Goal: Task Accomplishment & Management: Complete application form

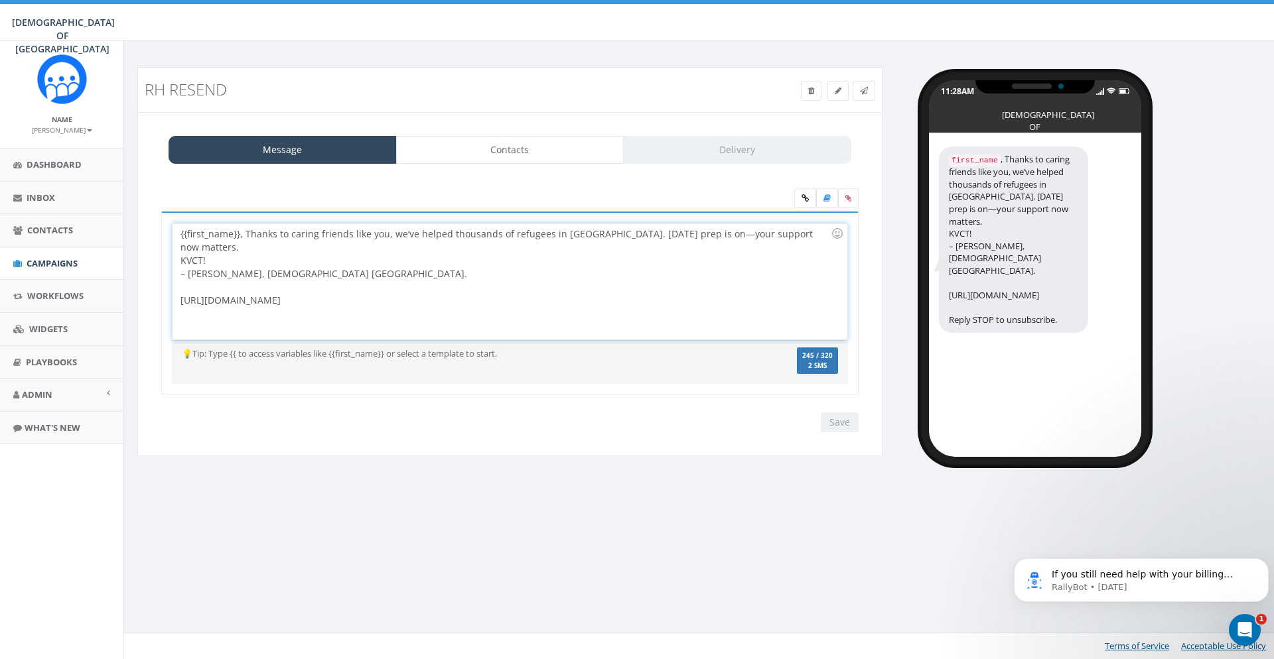
drag, startPoint x: 263, startPoint y: 302, endPoint x: 383, endPoint y: 239, distance: 135.9
click at [181, 302] on div "{{first_name}}, Thanks to caring friends like you, we’ve helped thousands of re…" at bounding box center [509, 282] width 674 height 116
copy div "https://giv.now/ChabadPoland"
copy div "[URL][DOMAIN_NAME]"
click at [655, 172] on div "Message Contacts Delivery {{first_name}}, Thanks to caring friends like you, we…" at bounding box center [509, 284] width 745 height 345
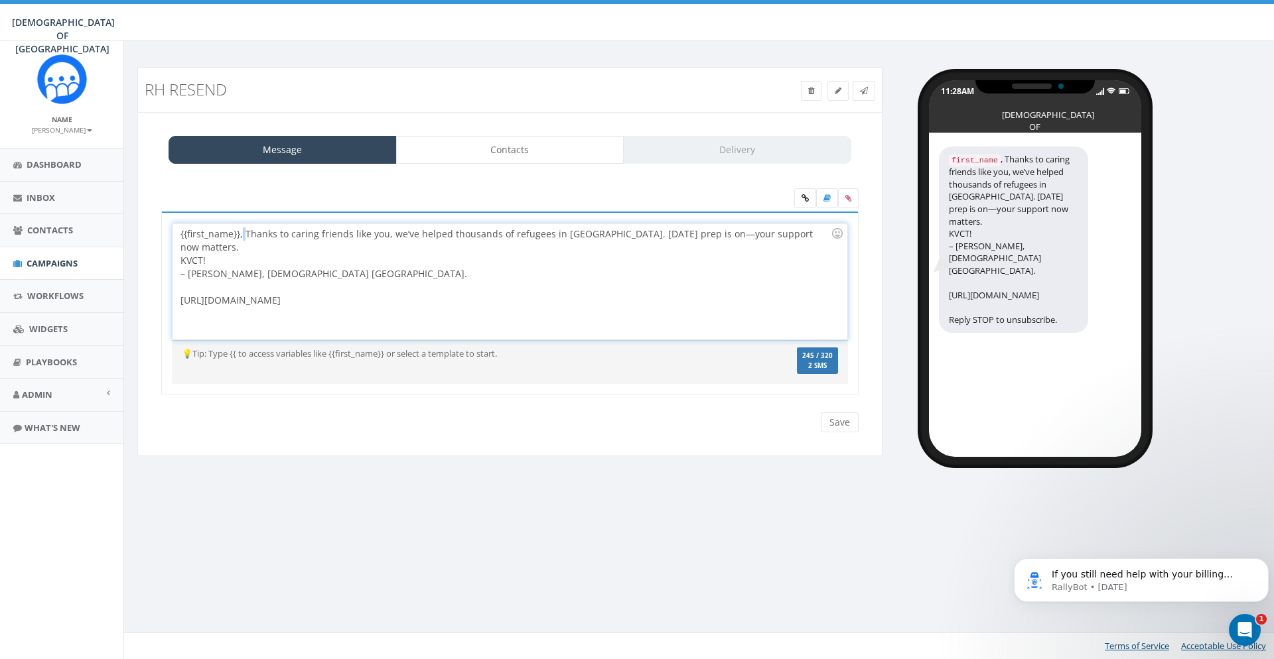
click at [243, 232] on div "{{first_name}}, Thanks to caring friends like you, we’ve helped thousands of re…" at bounding box center [509, 282] width 674 height 116
click at [249, 235] on div "{{first_name}}, Thanks to caring friends like you, we’ve helped thousands of re…" at bounding box center [509, 282] width 674 height 116
click at [249, 234] on div "{{first_name}}, Thanks to caring friends like you, we’ve helped thousands of re…" at bounding box center [509, 282] width 674 height 116
click at [172, 317] on div "{{first_name}}, thanks to caring friends like you, we’ve helped thousands of re…" at bounding box center [510, 281] width 676 height 117
click at [348, 233] on div "{{first_name}}, thanks to caring friends like you, we’ve helped thousands of re…" at bounding box center [509, 282] width 674 height 116
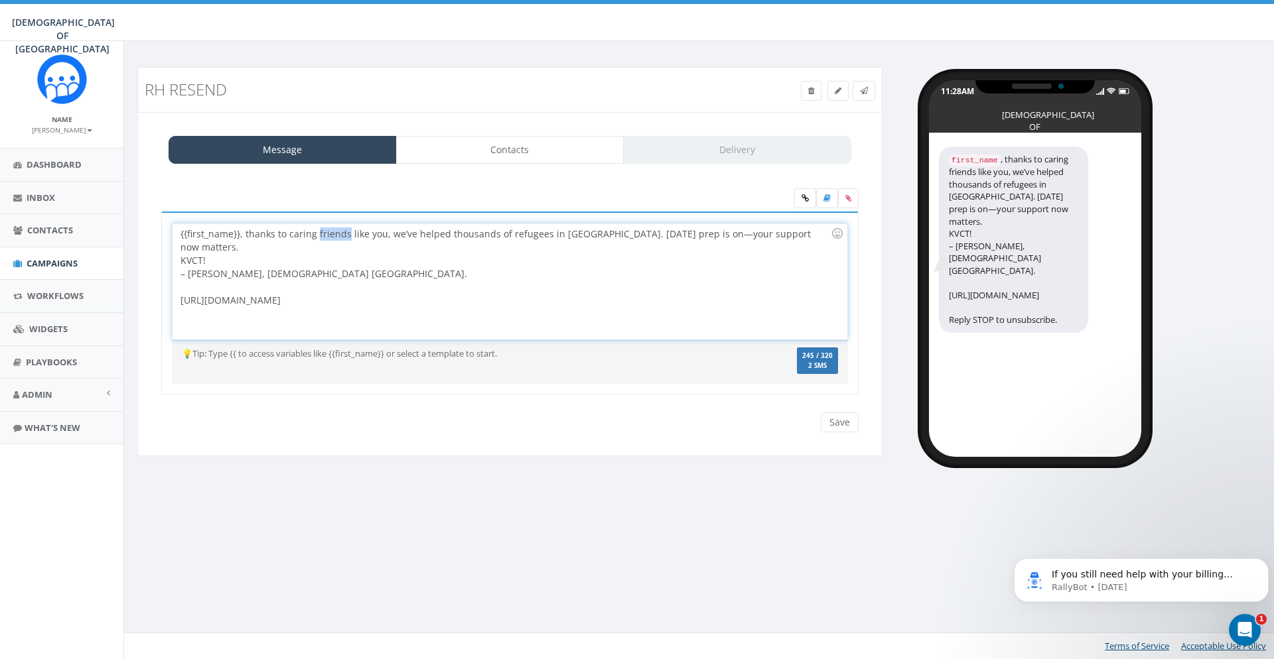
drag, startPoint x: 345, startPoint y: 232, endPoint x: 318, endPoint y: 230, distance: 27.3
click at [318, 230] on div "{{first_name}}, thanks to caring friends like you, we’ve helped thousands of re…" at bounding box center [509, 282] width 674 height 116
drag, startPoint x: 331, startPoint y: 275, endPoint x: 172, endPoint y: 261, distance: 159.9
click at [172, 261] on div "{{first_name}}, thanks to caring supporters like you, we’ve helped thousands of…" at bounding box center [509, 282] width 674 height 116
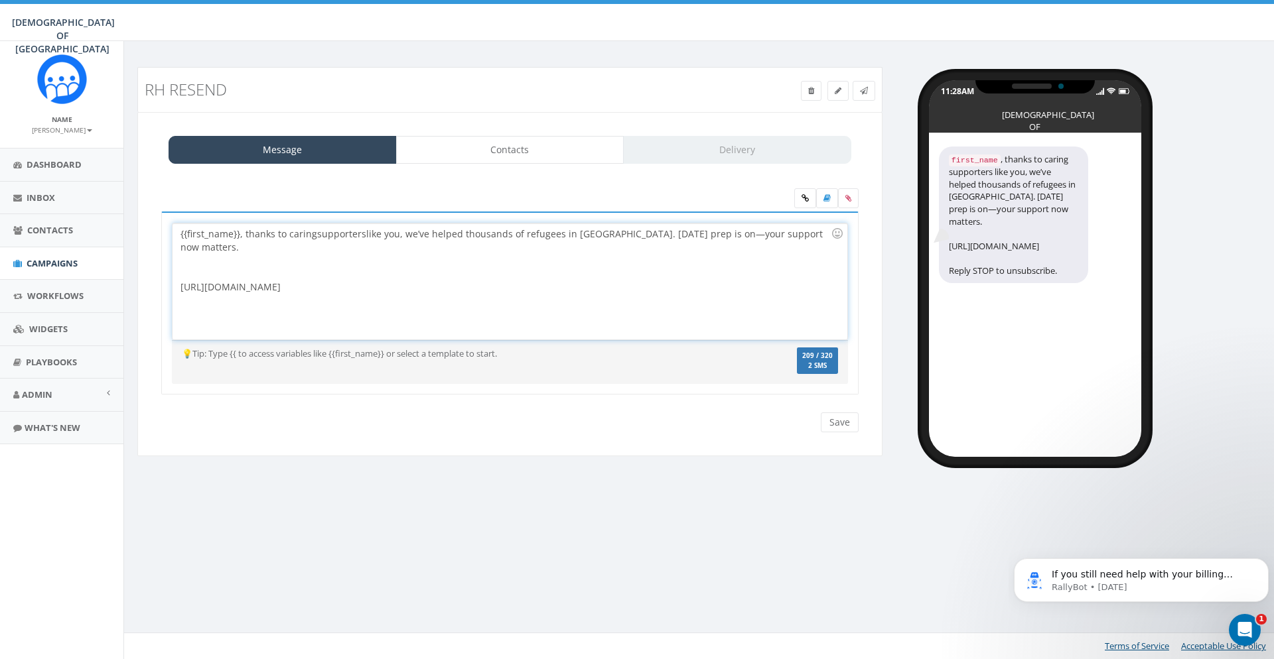
click at [231, 277] on div at bounding box center [505, 273] width 650 height 13
click at [318, 269] on div "{{first_name}}, thanks to caring supporters like you, we’ve helped thousands of…" at bounding box center [509, 282] width 674 height 116
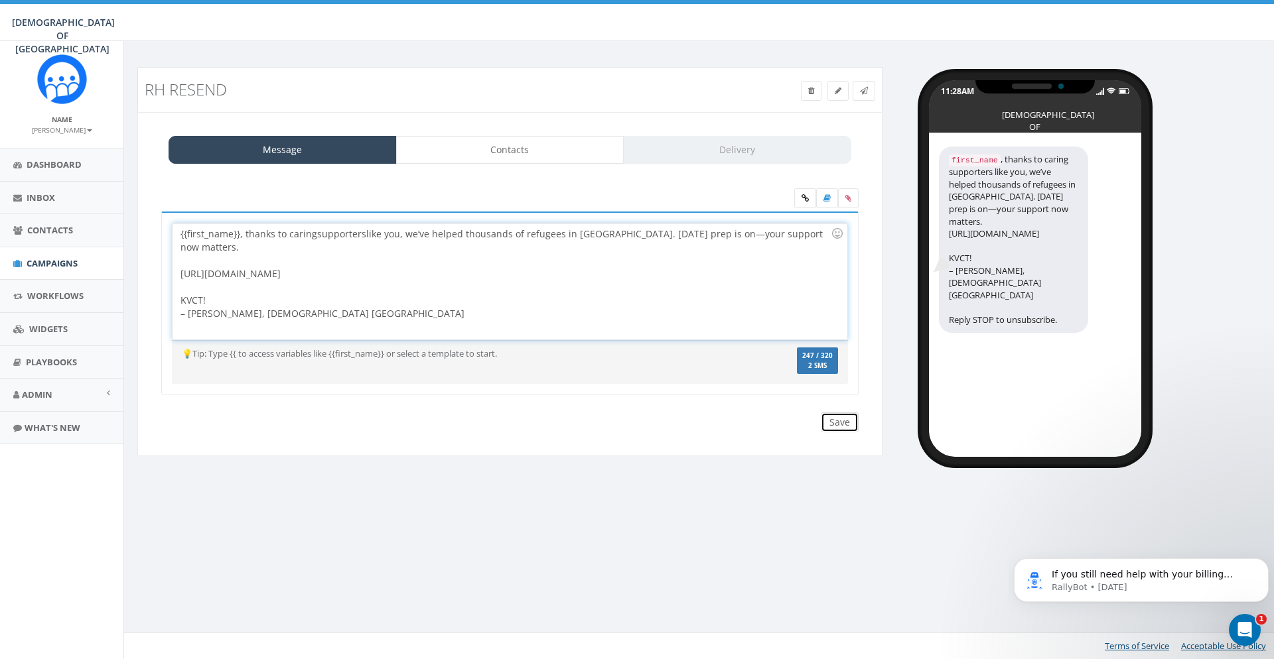
click at [844, 426] on input "Save" at bounding box center [840, 423] width 38 height 20
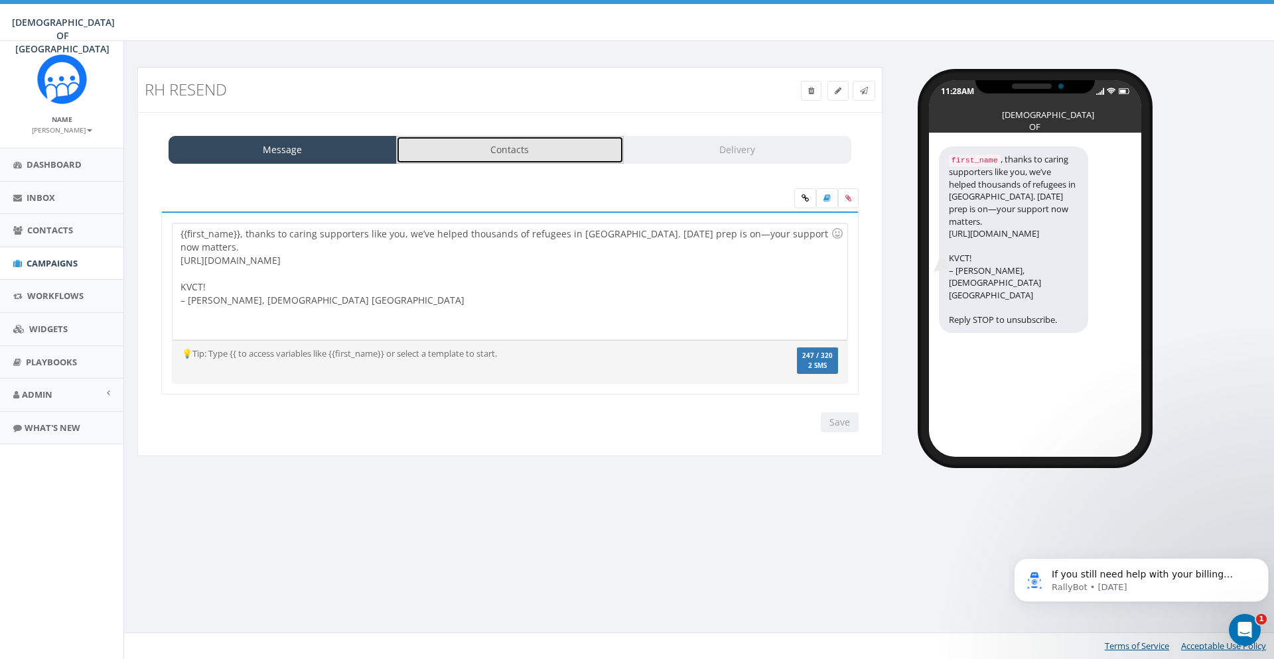
click at [490, 155] on link "Contacts" at bounding box center [510, 150] width 228 height 28
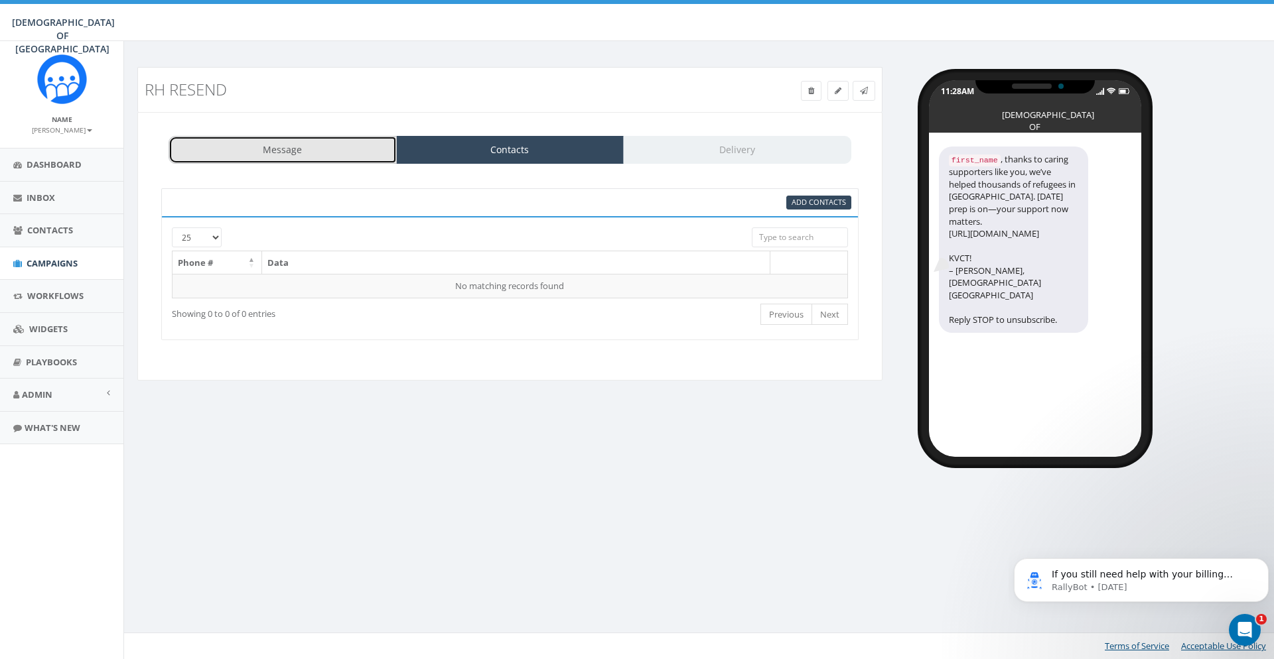
click at [294, 141] on link "Message" at bounding box center [283, 150] width 228 height 28
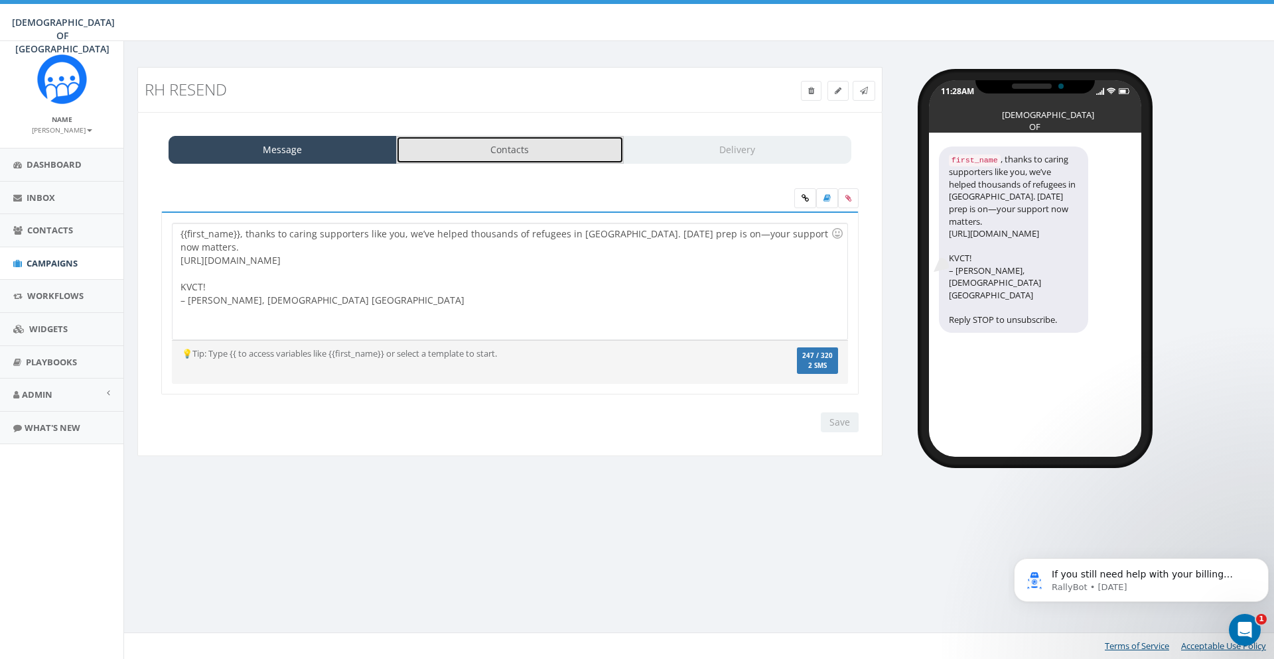
click at [532, 152] on link "Contacts" at bounding box center [510, 150] width 228 height 28
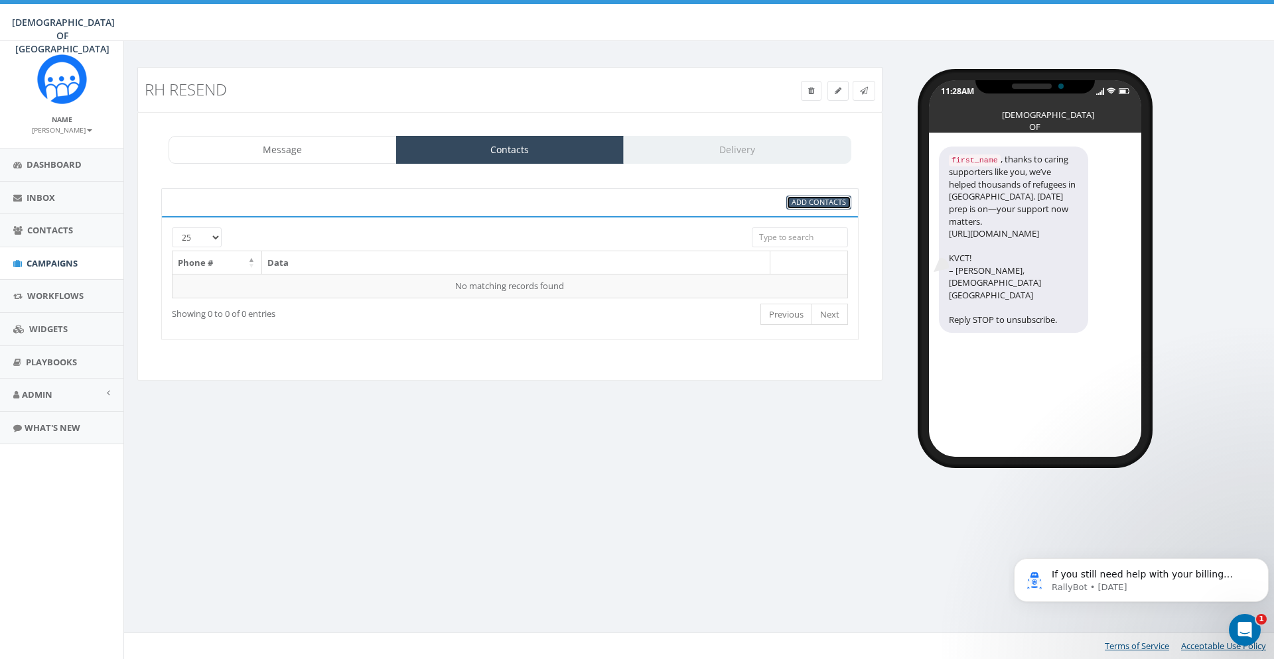
click at [817, 199] on span "Add Contacts" at bounding box center [818, 202] width 54 height 10
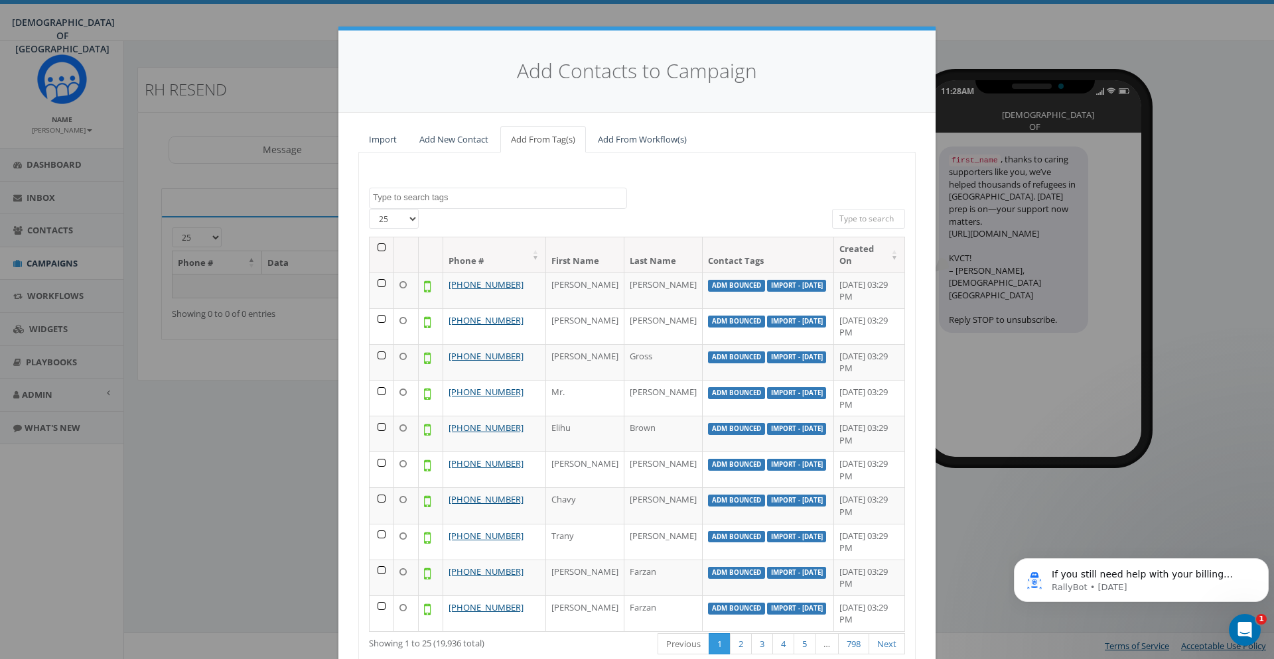
click at [507, 204] on span at bounding box center [498, 198] width 258 height 21
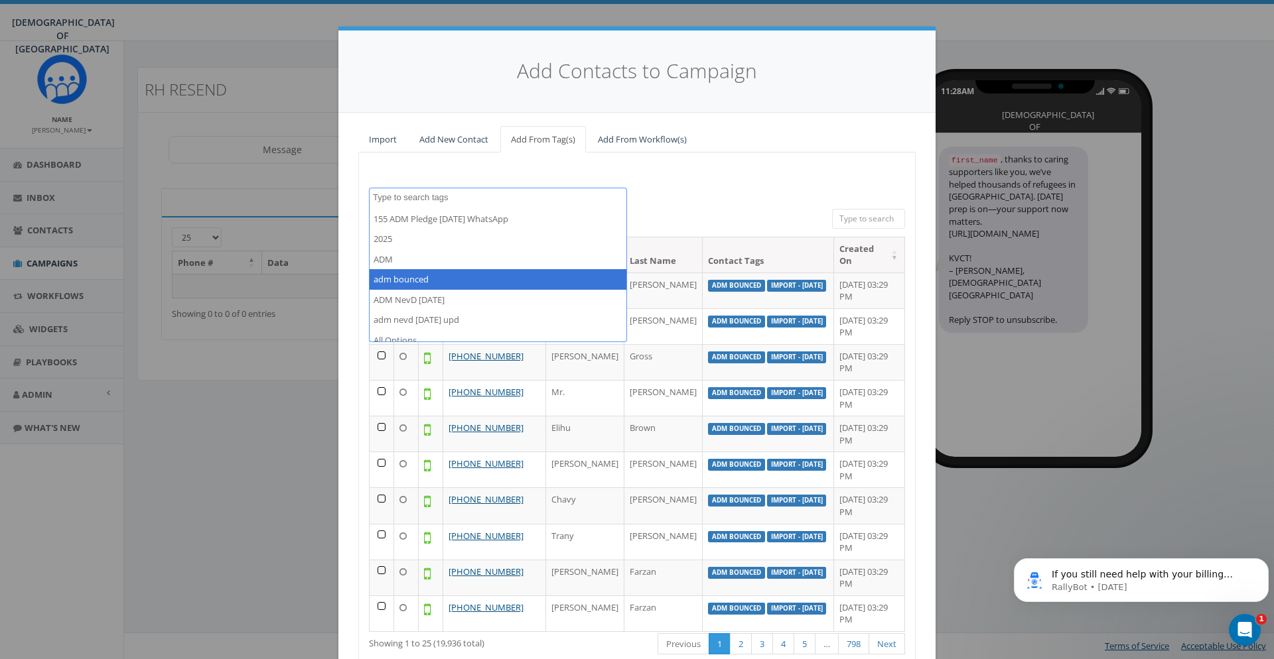
select select "adm bounced"
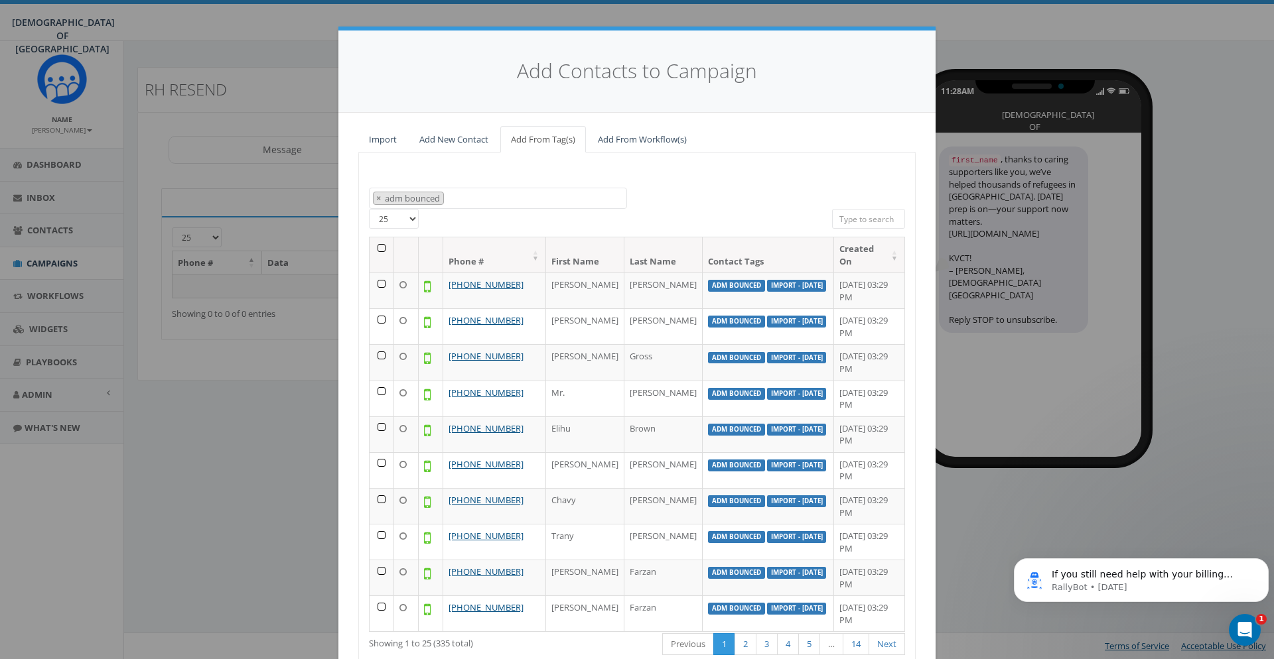
click at [382, 248] on th at bounding box center [382, 254] width 25 height 35
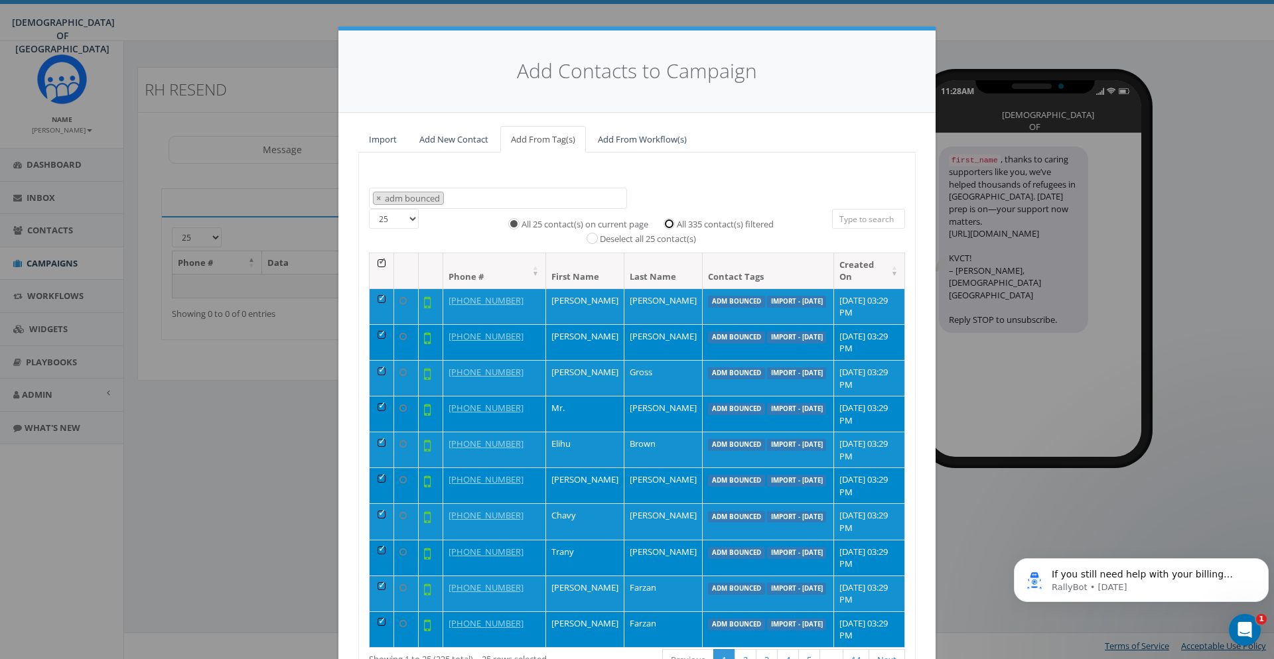
click at [675, 220] on input "All 335 contact(s) filtered" at bounding box center [672, 222] width 9 height 9
radio input "true"
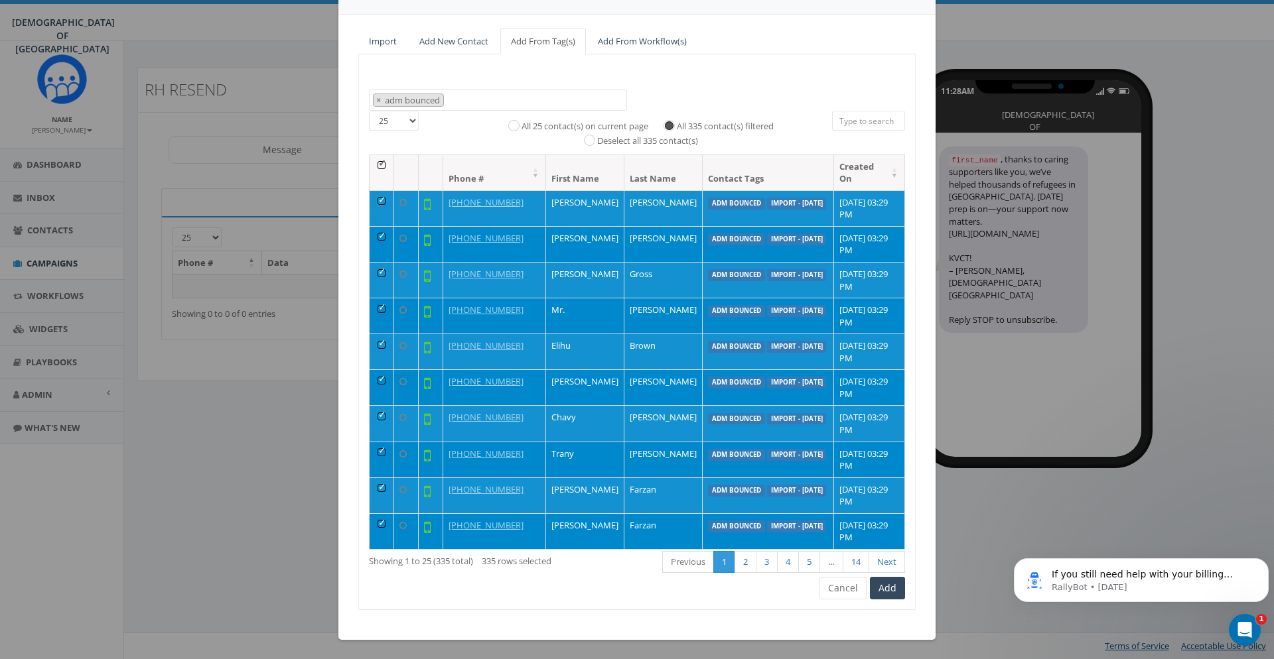
scroll to position [99, 0]
click at [888, 585] on button "Add" at bounding box center [887, 587] width 35 height 23
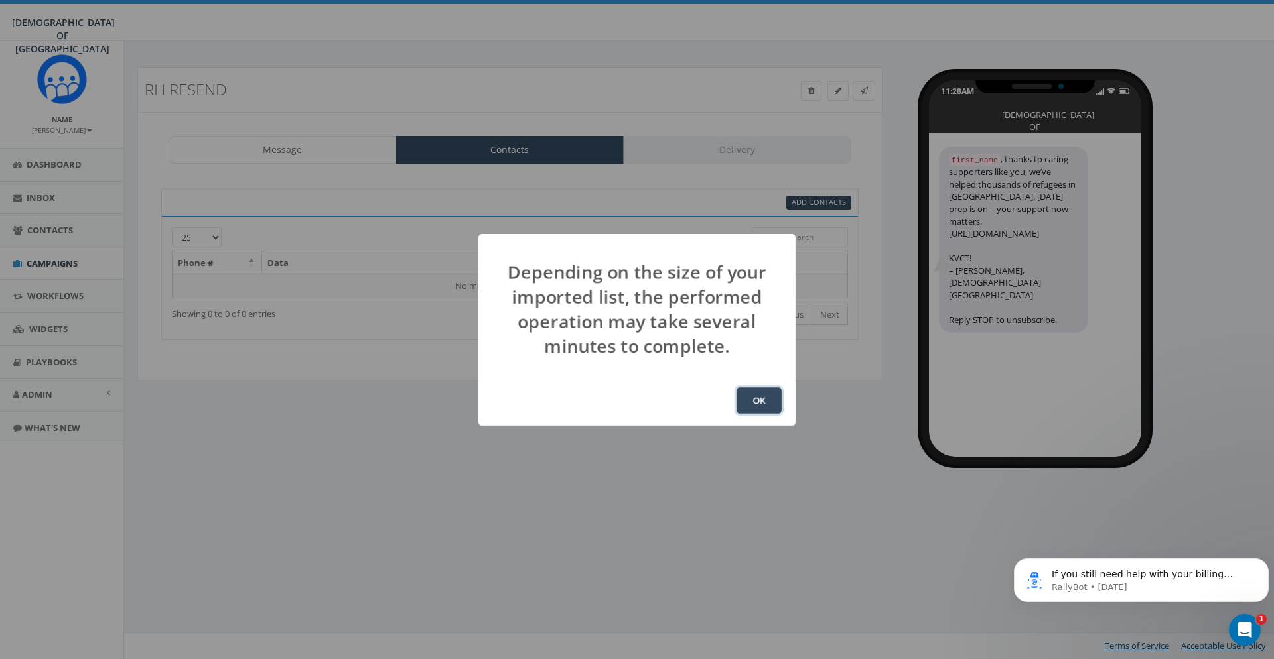
click at [765, 398] on button "OK" at bounding box center [758, 400] width 45 height 27
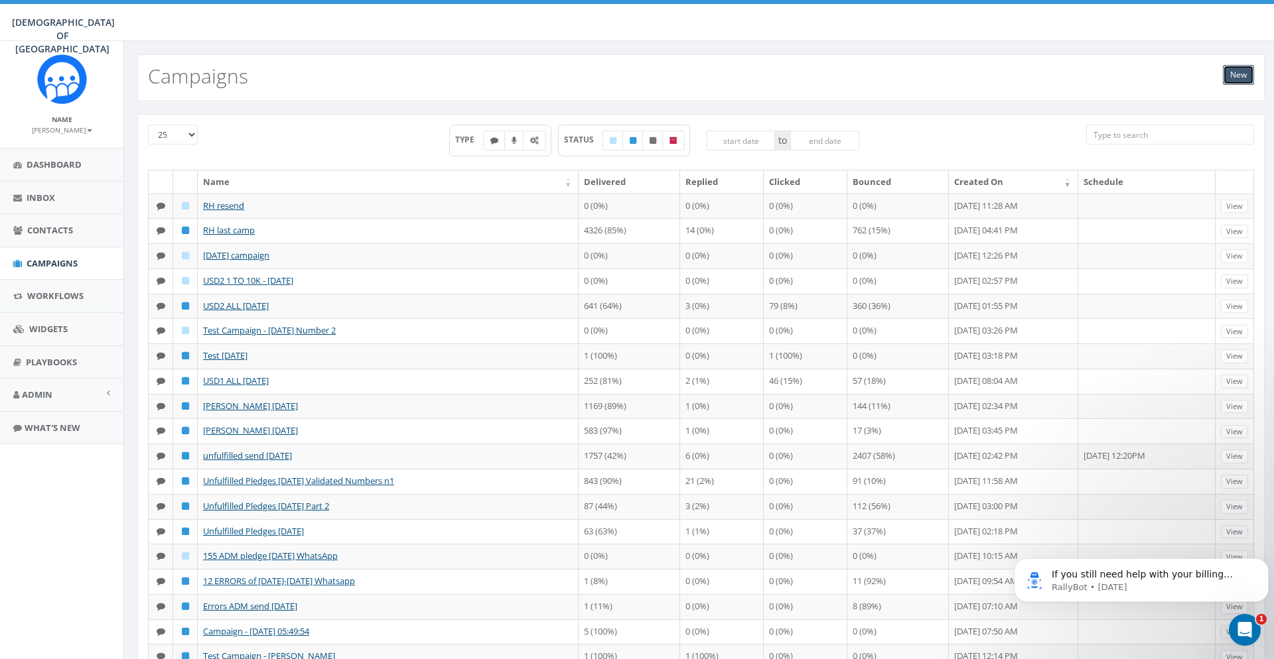
click at [1237, 69] on link "New" at bounding box center [1238, 75] width 31 height 20
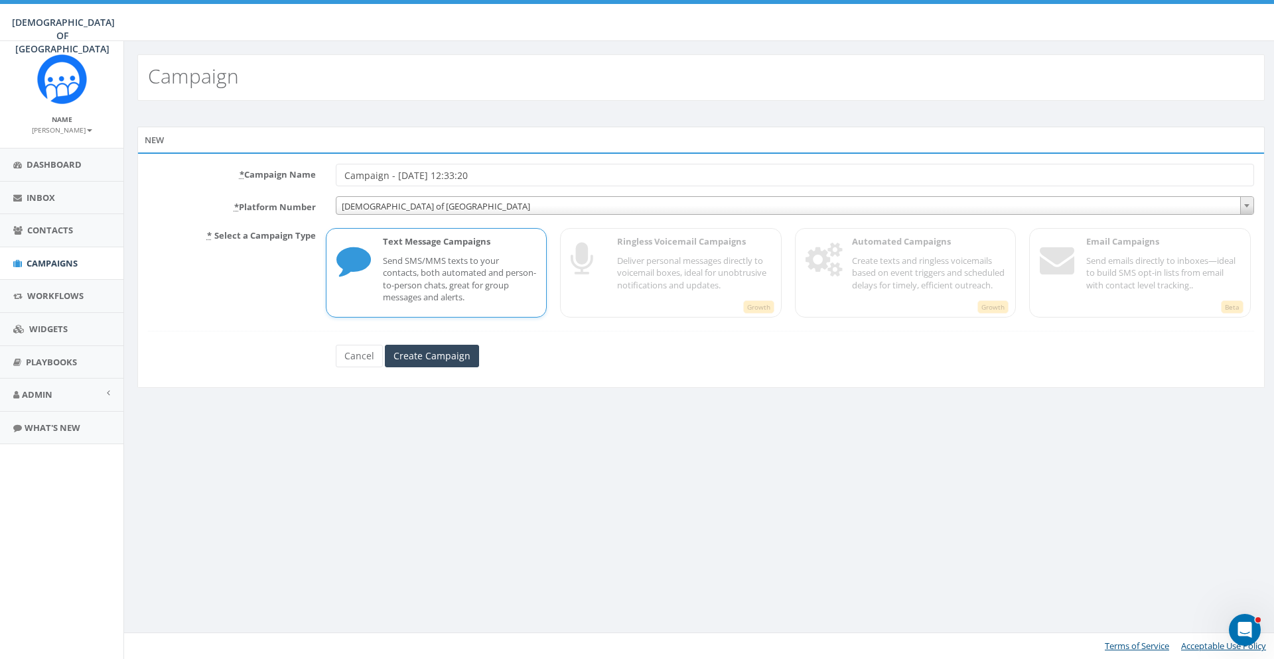
drag, startPoint x: 527, startPoint y: 176, endPoint x: 290, endPoint y: 169, distance: 236.9
click at [336, 168] on input "Campaign - [DATE] 12:33:20" at bounding box center [795, 175] width 918 height 23
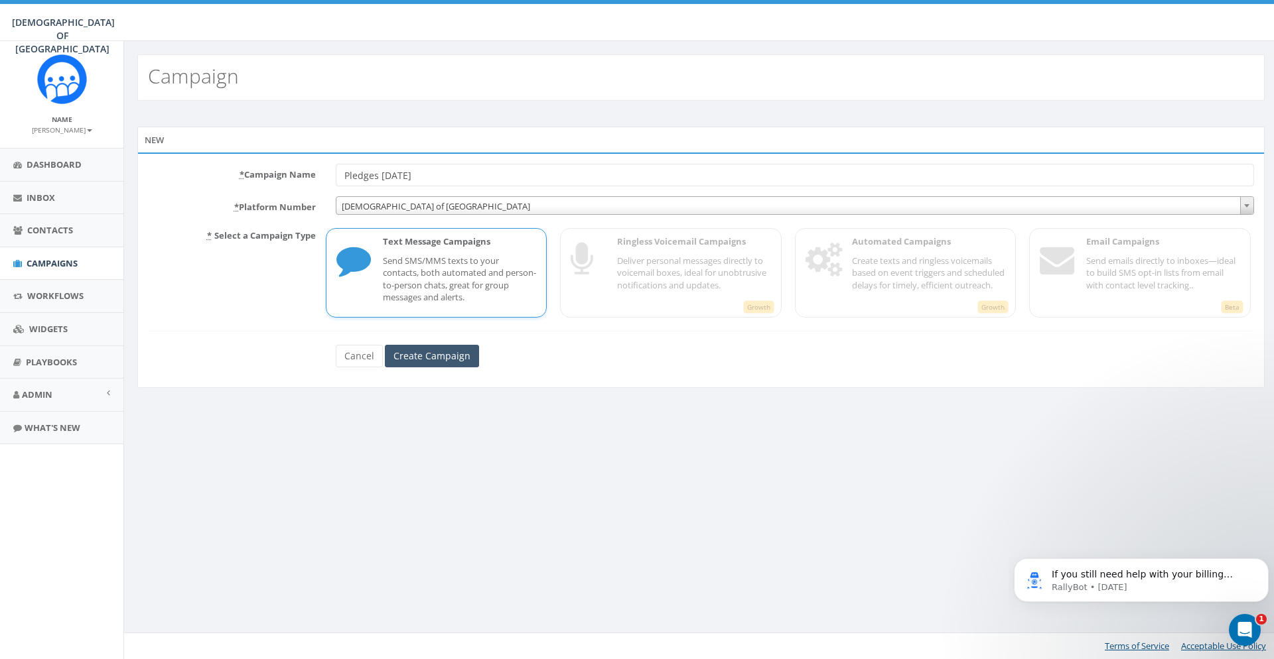
type input "Pledges [DATE]"
click at [426, 352] on input "Create Campaign" at bounding box center [432, 356] width 94 height 23
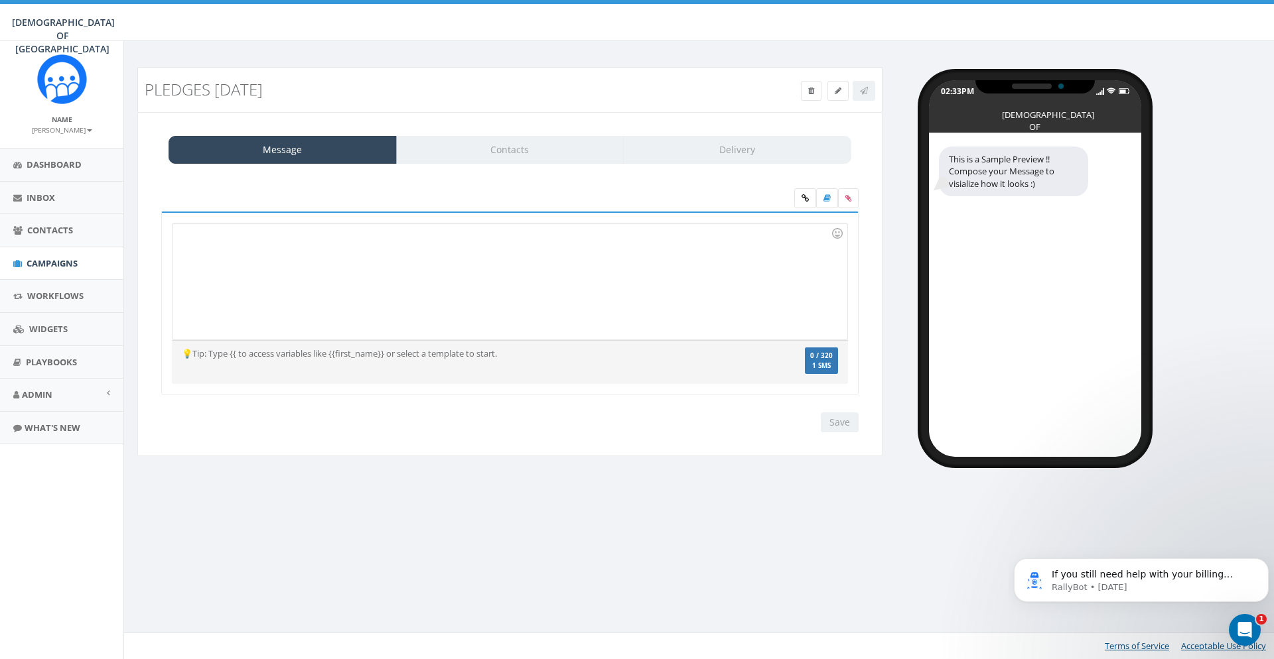
click at [171, 310] on div "Recent Smileys & People Animals & Nature Food & Drink Activity Travel & Places …" at bounding box center [509, 304] width 697 height 184
click at [231, 277] on div at bounding box center [509, 282] width 674 height 116
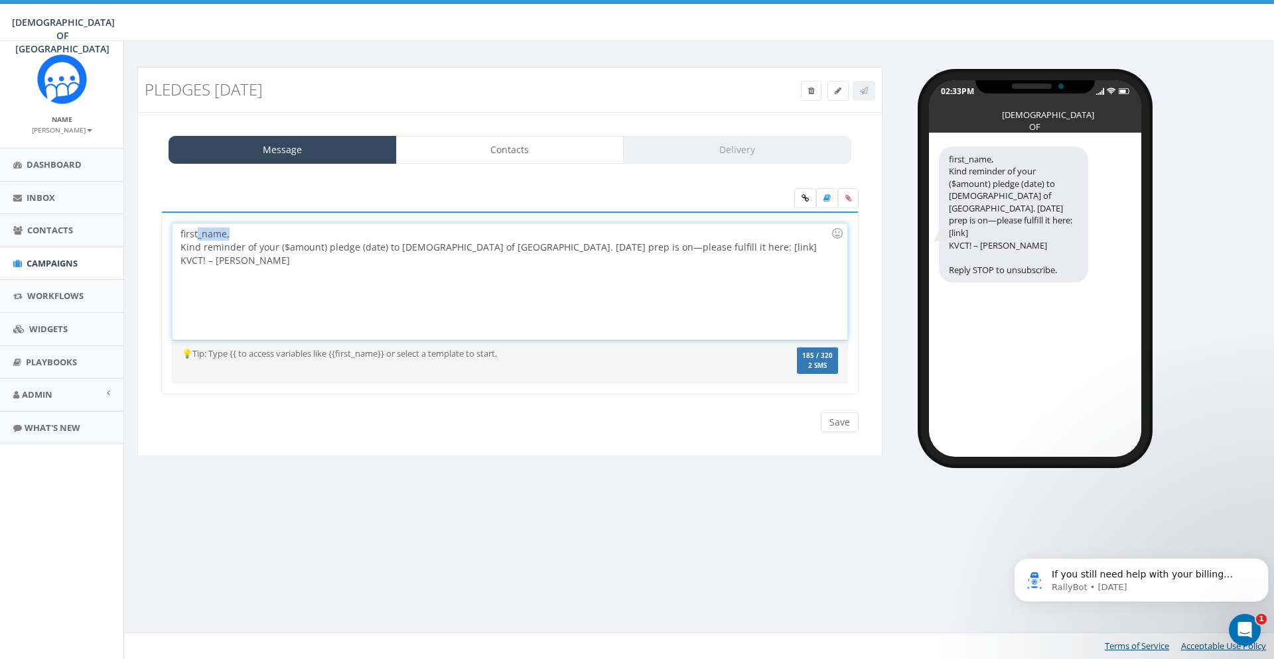
drag, startPoint x: 228, startPoint y: 232, endPoint x: 204, endPoint y: 234, distance: 24.0
click at [199, 234] on div "first_name, Kind reminder of your ($amount) pledge (date) to Chabad of Poland. …" at bounding box center [509, 282] width 674 height 116
click at [249, 234] on div "first_name, Kind reminder of your ($amount) pledge (date) to Chabad of Poland. …" at bounding box center [509, 282] width 674 height 116
drag, startPoint x: 222, startPoint y: 234, endPoint x: 161, endPoint y: 228, distance: 61.3
click at [172, 228] on div "first_name, Kind reminder of your ($amount) pledge (date) to Chabad of Poland. …" at bounding box center [509, 282] width 674 height 116
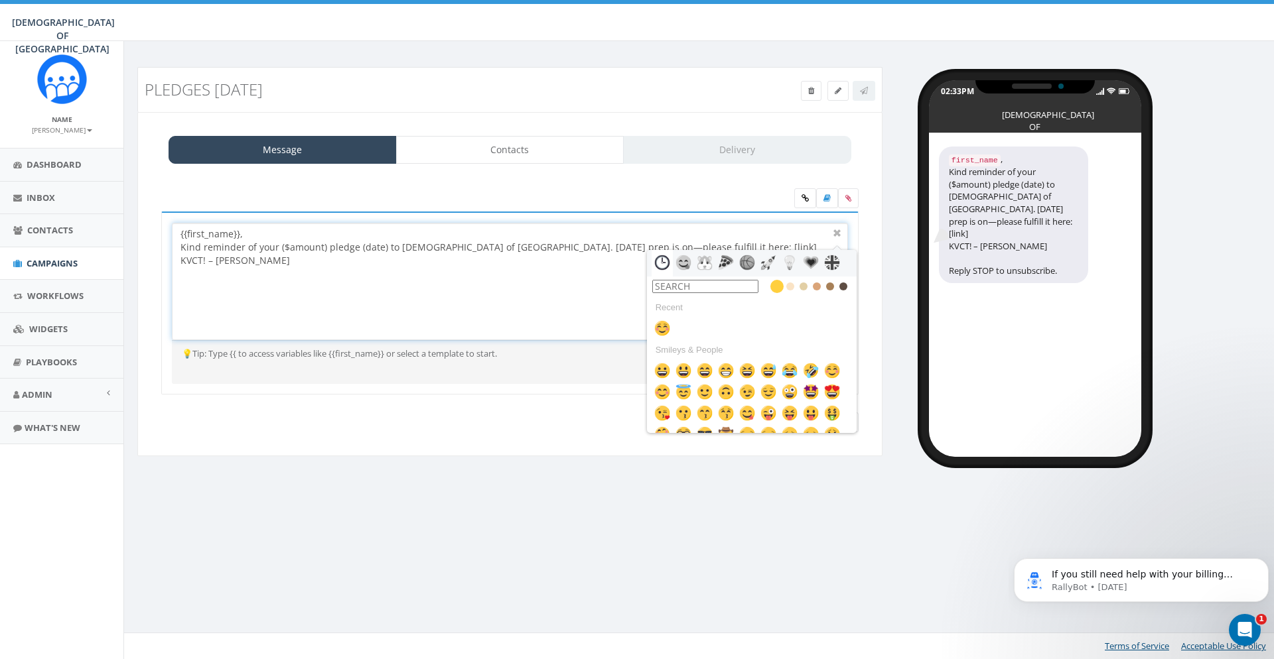
click at [332, 259] on div "{{first_name}}, Kind reminder of your ($amount) pledge (date) to Chabad of Pola…" at bounding box center [509, 282] width 674 height 116
drag, startPoint x: 324, startPoint y: 247, endPoint x: 277, endPoint y: 244, distance: 46.5
click at [277, 244] on div "{{first_name}}, Kind reminder of your ($amount) pledge (date) to Chabad of Pola…" at bounding box center [509, 282] width 674 height 116
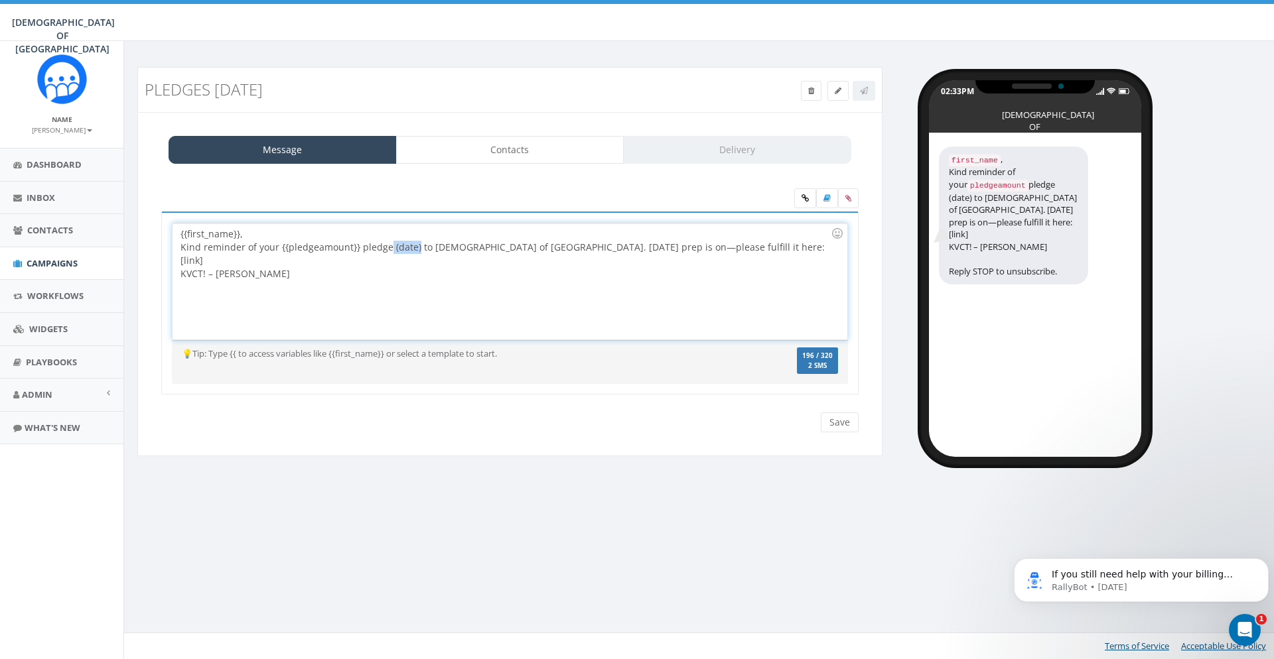
drag, startPoint x: 414, startPoint y: 247, endPoint x: 388, endPoint y: 247, distance: 25.9
click at [388, 247] on div "{{first_name}}, Kind reminder of your {{pledgeamount}} pledge (date) to Chabad …" at bounding box center [509, 282] width 674 height 116
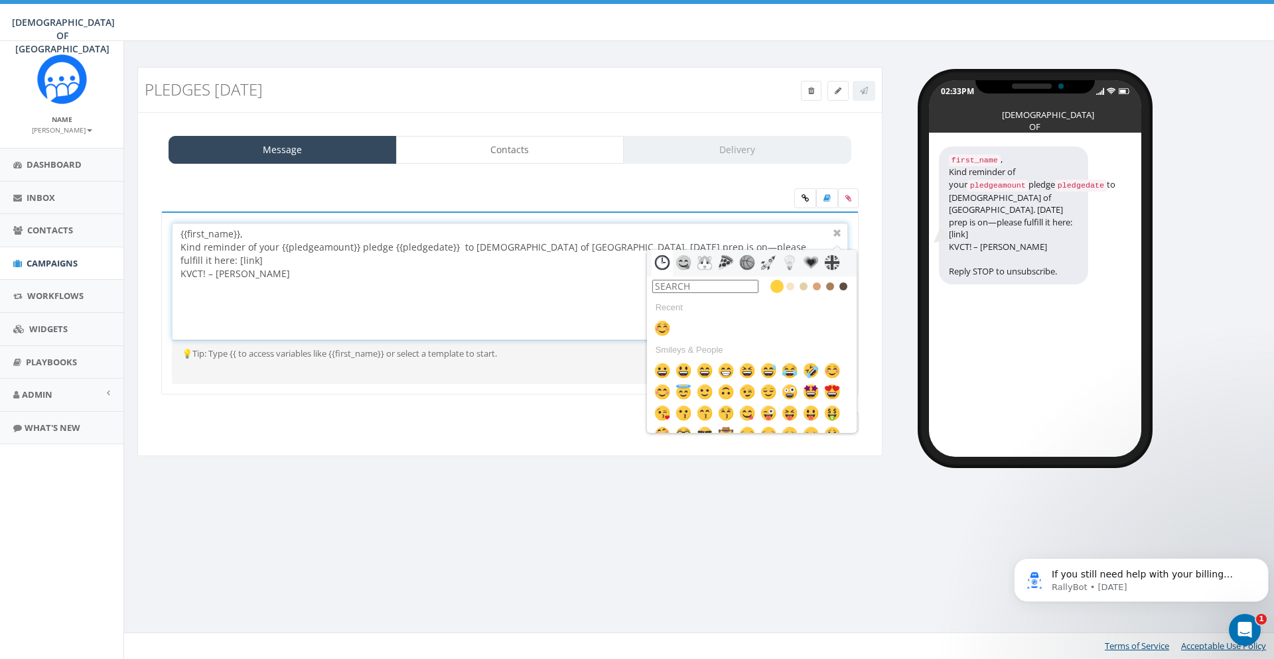
click at [455, 248] on div "{{first_name}}, Kind reminder of your {{pledgeamount}} pledge {{pledgedate}} to…" at bounding box center [509, 282] width 674 height 116
click at [456, 291] on div "{{first_name}}, Kind reminder of your {{pledgeamount}} pledge {{pledgedate}} to…" at bounding box center [509, 282] width 674 height 116
click at [309, 259] on div "{{first_name}}, Kind reminder of your {{pledgeamount}} pledge {{pledgedate}} to…" at bounding box center [509, 282] width 674 height 116
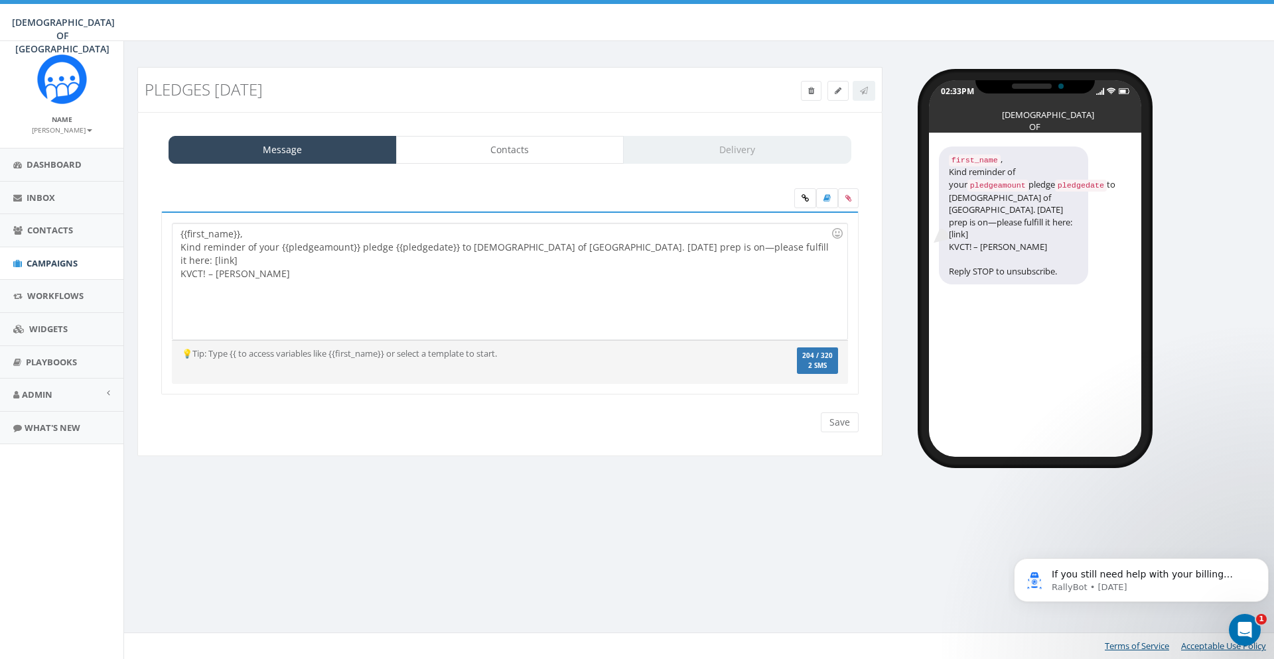
click at [1008, 338] on div "first_name , Kind reminder of your pledgeamount pledge pledgedate to Chabad of …" at bounding box center [1035, 295] width 212 height 324
drag, startPoint x: 782, startPoint y: 247, endPoint x: 758, endPoint y: 247, distance: 23.9
click at [758, 247] on div "{{first_name}}, Kind reminder of your {{pledgeamount}} pledge {{pledgedate}} to…" at bounding box center [509, 282] width 674 height 116
click at [757, 245] on div "{{first_name}}, Kind reminder of your {{pledgeamount}} pledge {{pledgedate}} to…" at bounding box center [509, 282] width 674 height 116
click at [323, 267] on div "https://giv.now/ChabadPoland" at bounding box center [505, 273] width 650 height 13
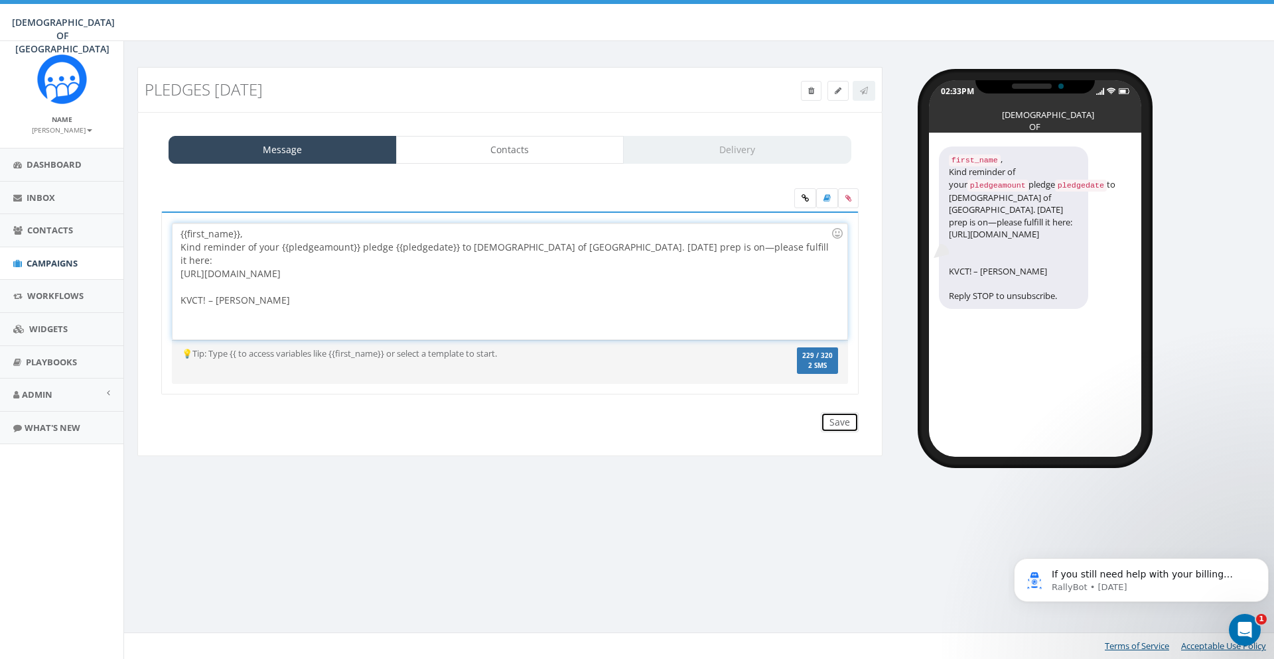
click at [842, 429] on input "Save" at bounding box center [840, 423] width 38 height 20
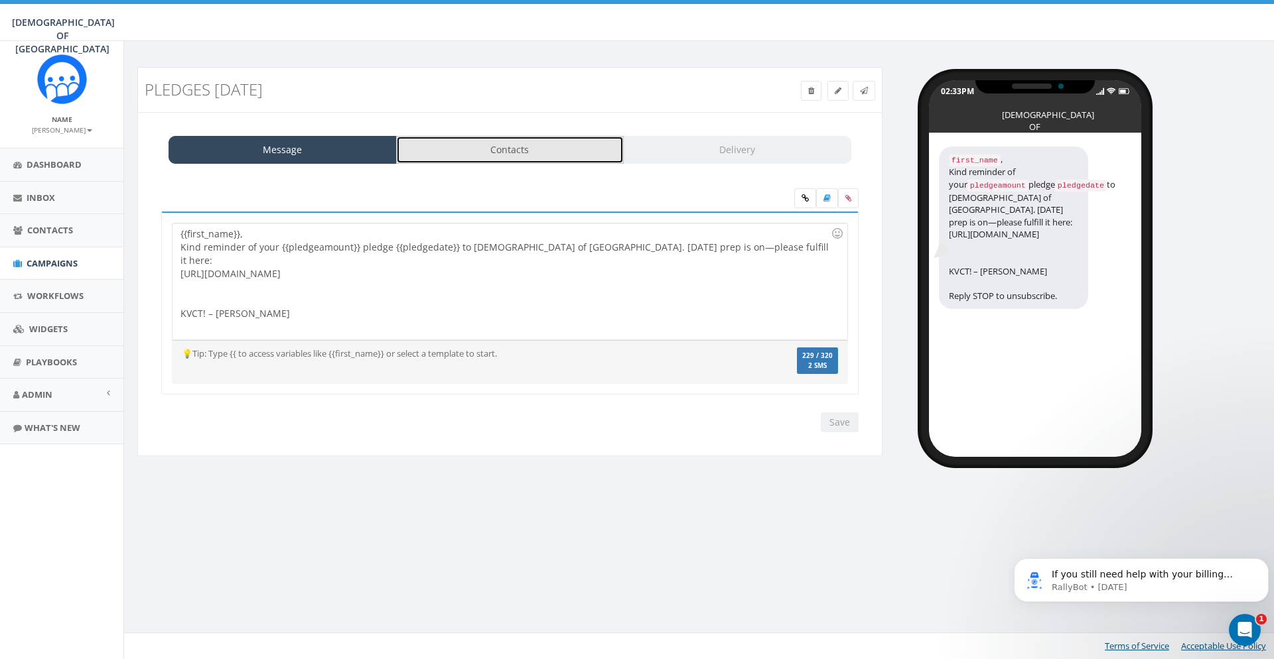
click at [474, 159] on link "Contacts" at bounding box center [510, 150] width 228 height 28
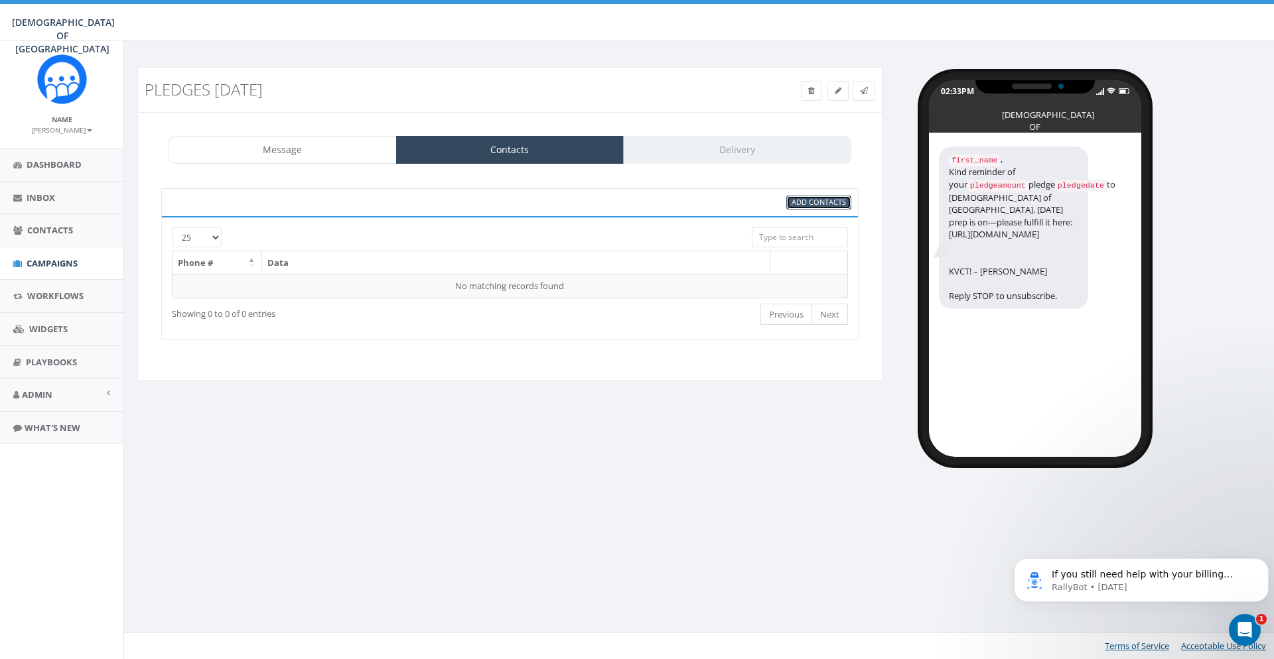
click at [813, 206] on span "Add Contacts" at bounding box center [818, 202] width 54 height 10
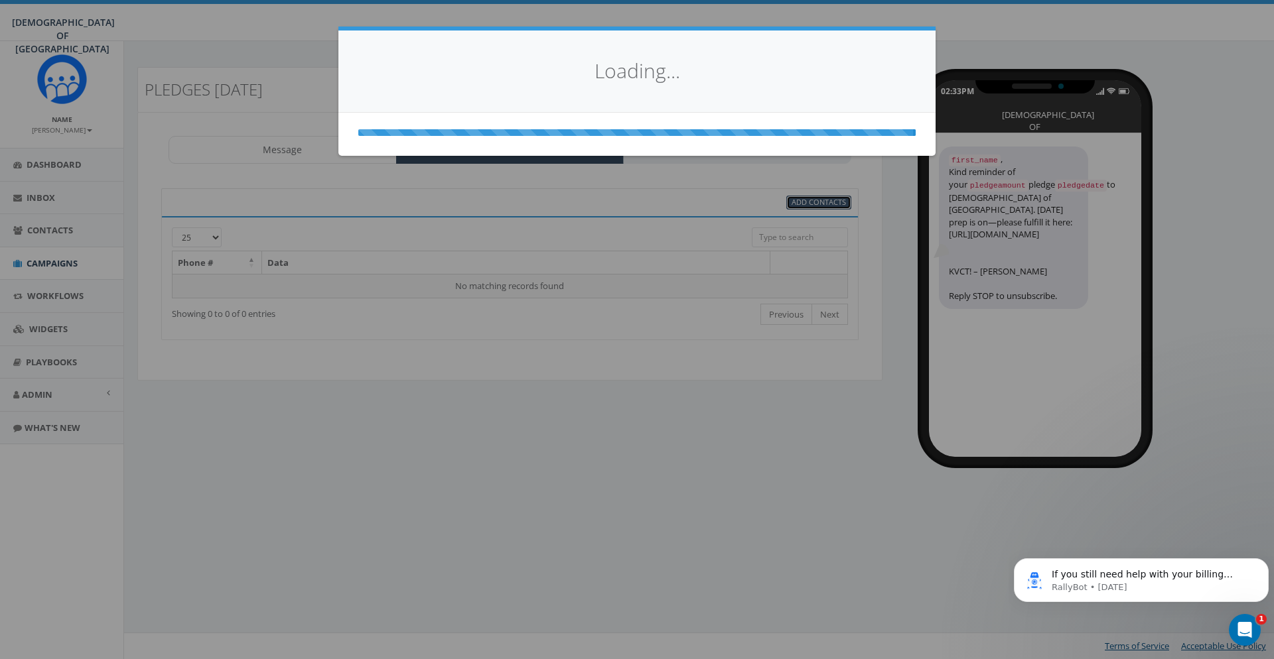
select select
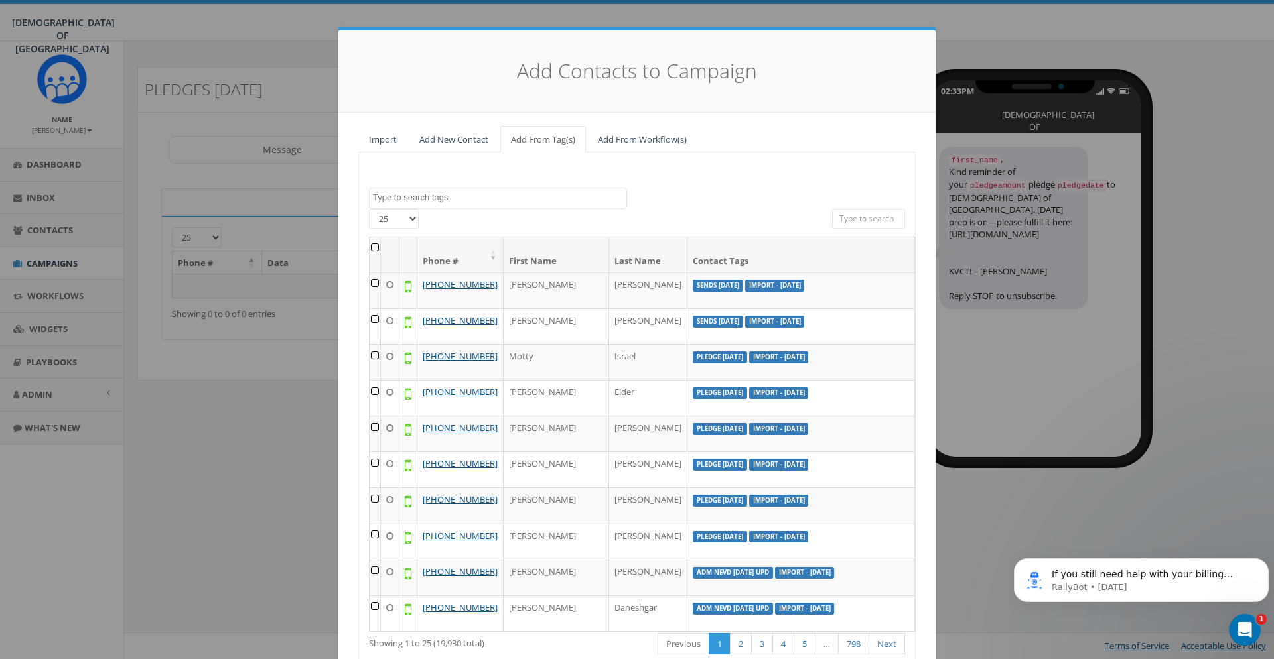
click at [512, 201] on textarea "Search" at bounding box center [499, 198] width 253 height 12
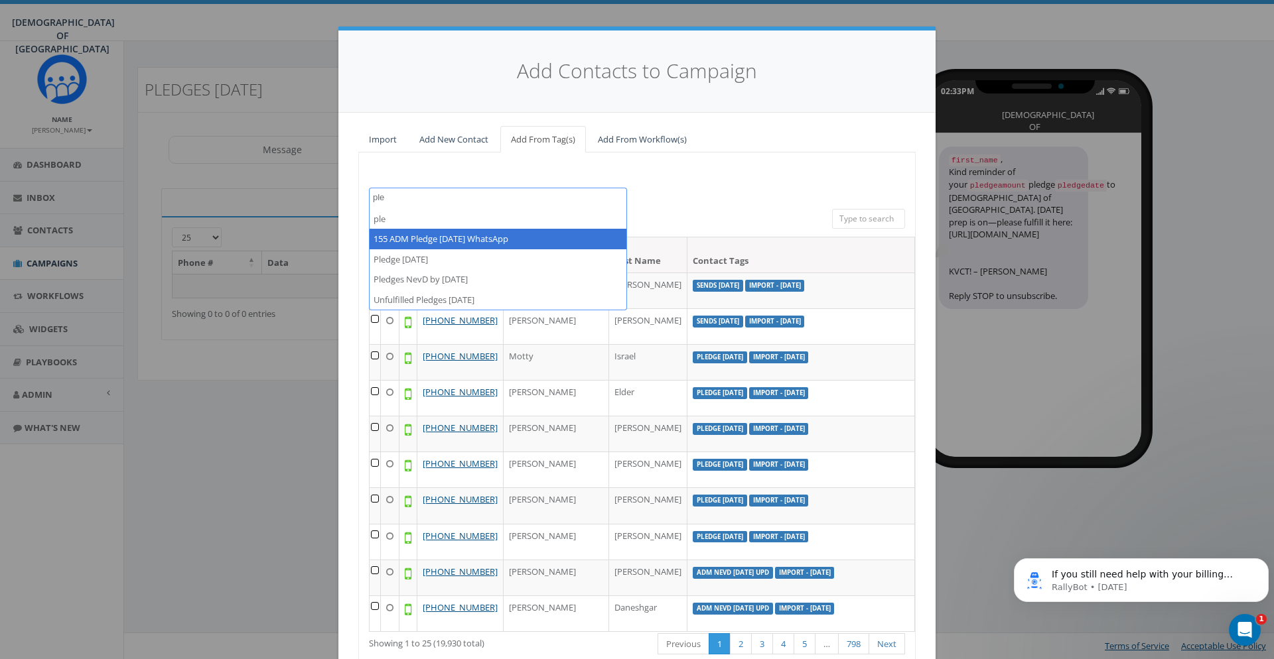
type textarea "ple"
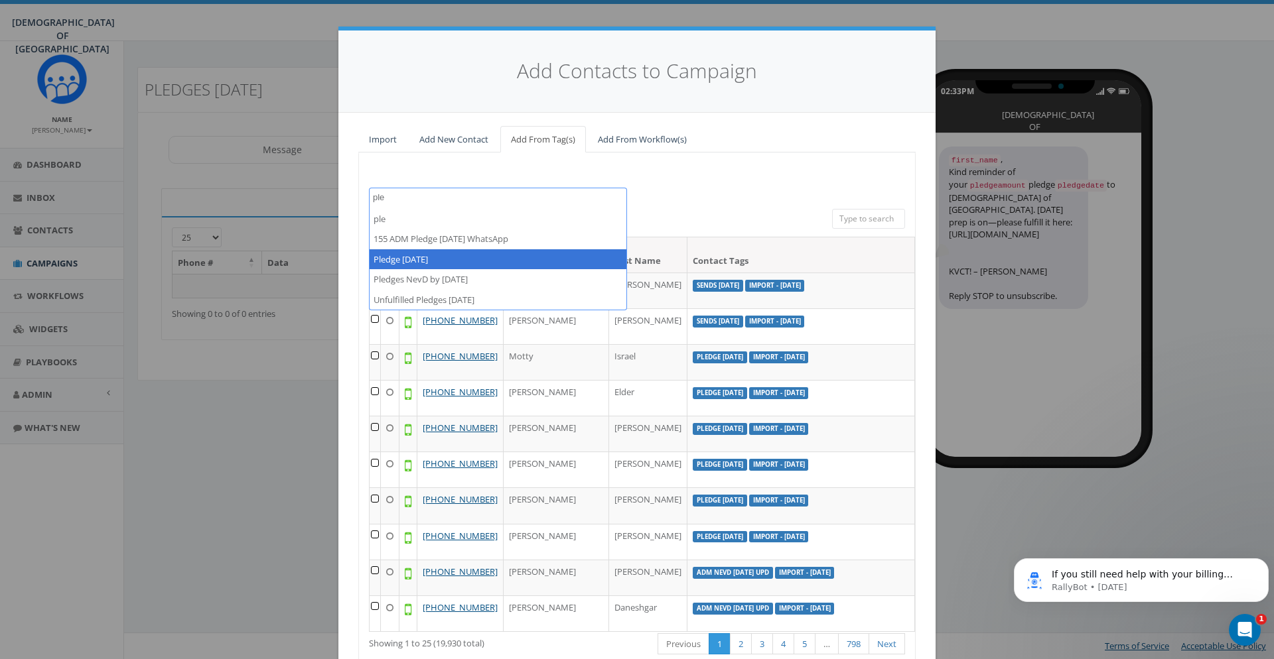
select select "Pledge [DATE]"
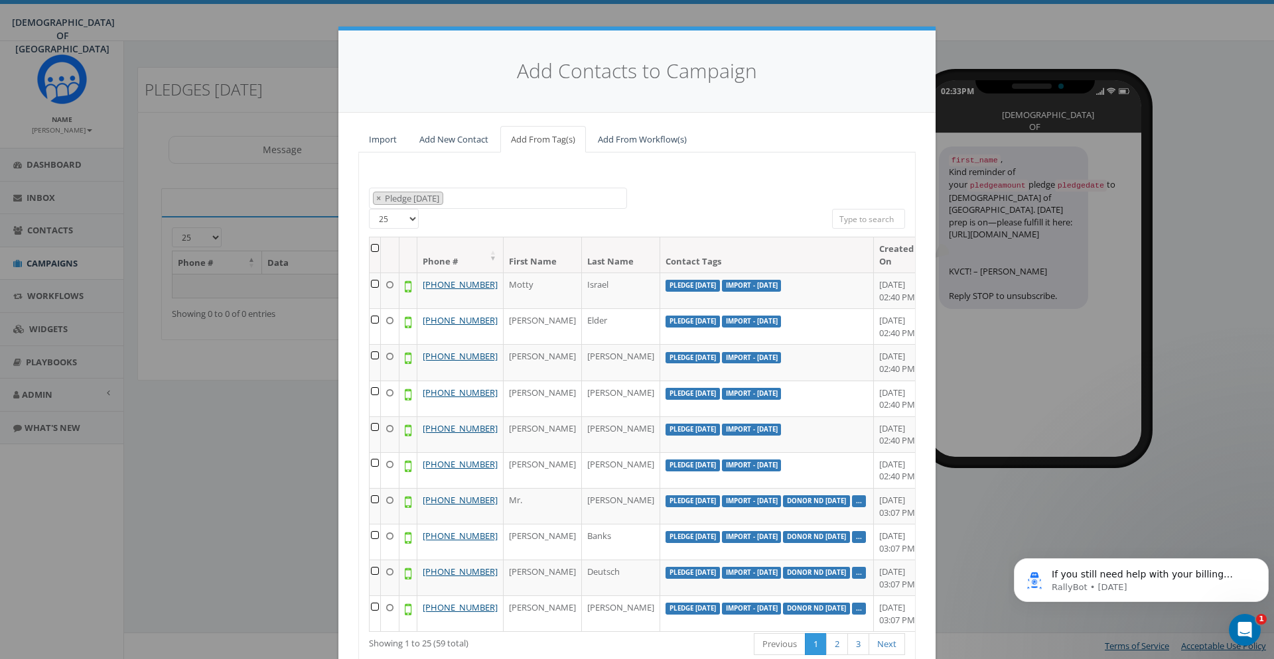
click at [375, 249] on th at bounding box center [375, 254] width 11 height 35
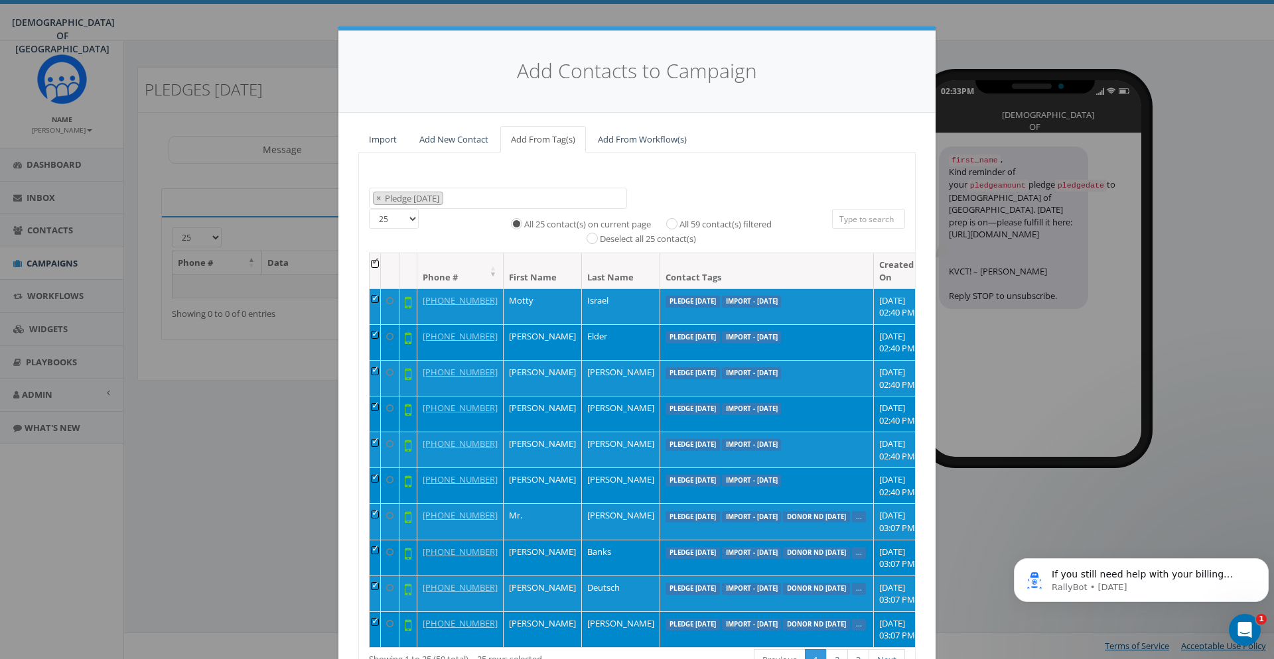
scroll to position [99, 0]
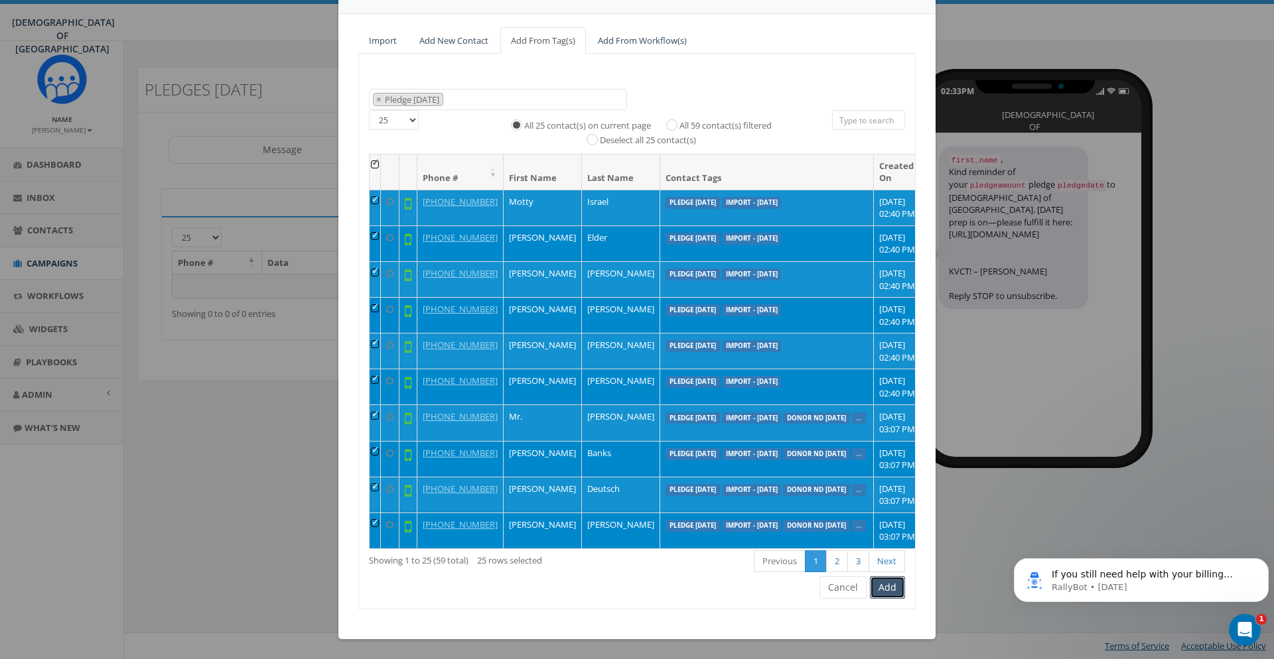
click at [897, 591] on button "Add" at bounding box center [887, 587] width 35 height 23
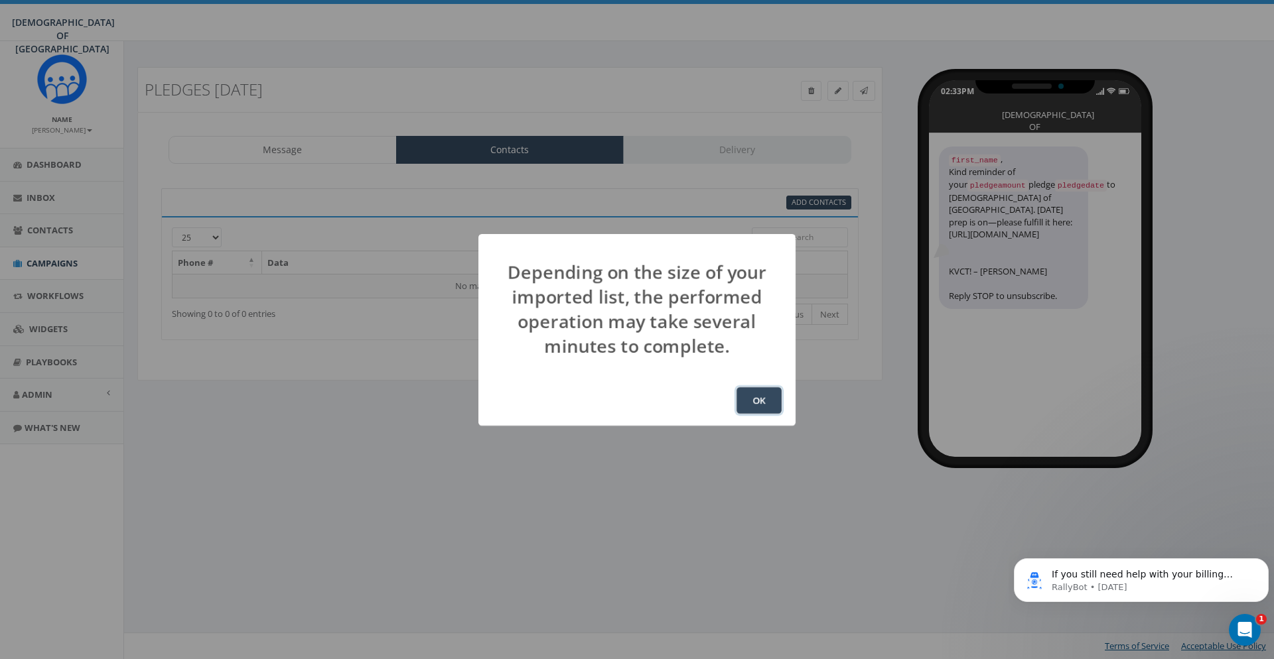
click at [767, 397] on button "OK" at bounding box center [758, 400] width 45 height 27
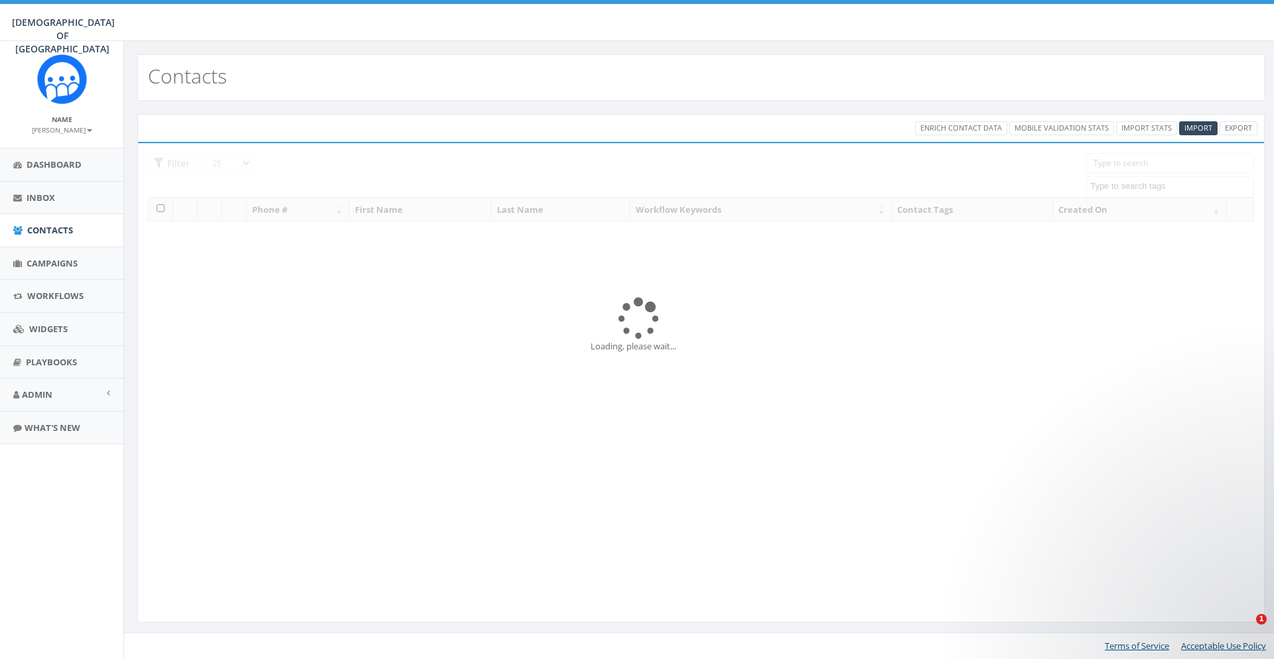
select select
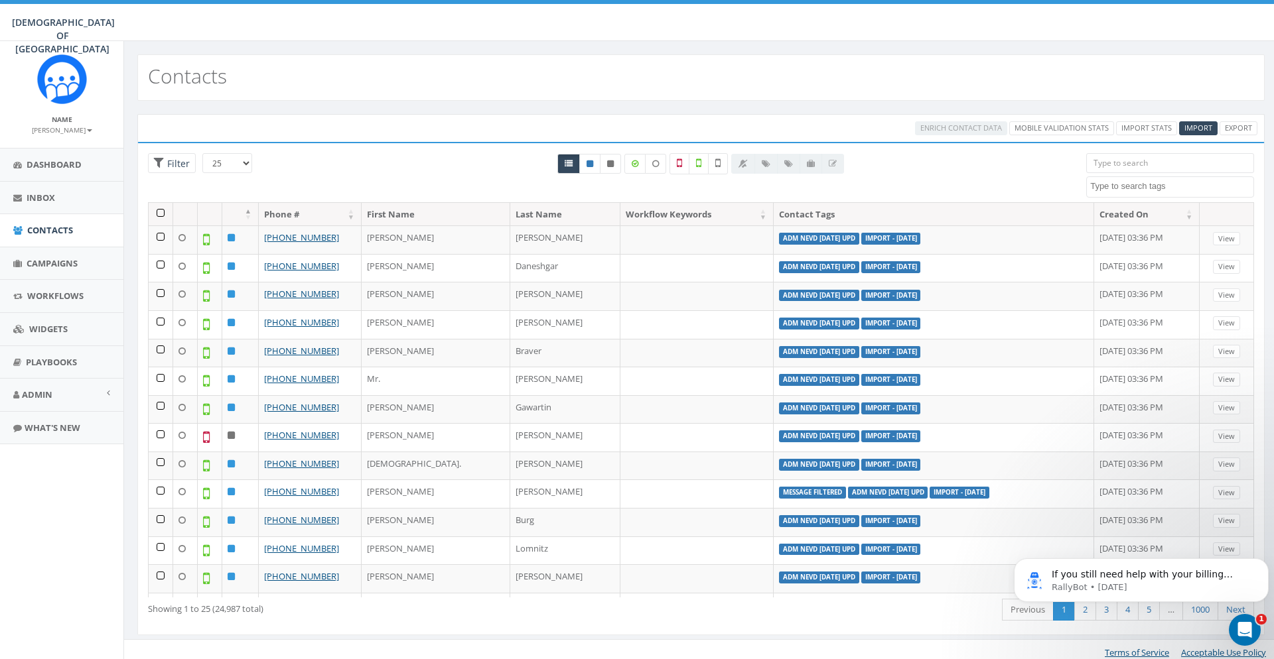
click at [996, 175] on div at bounding box center [701, 177] width 750 height 49
click at [1258, 561] on button "Dismiss notification" at bounding box center [1264, 562] width 17 height 17
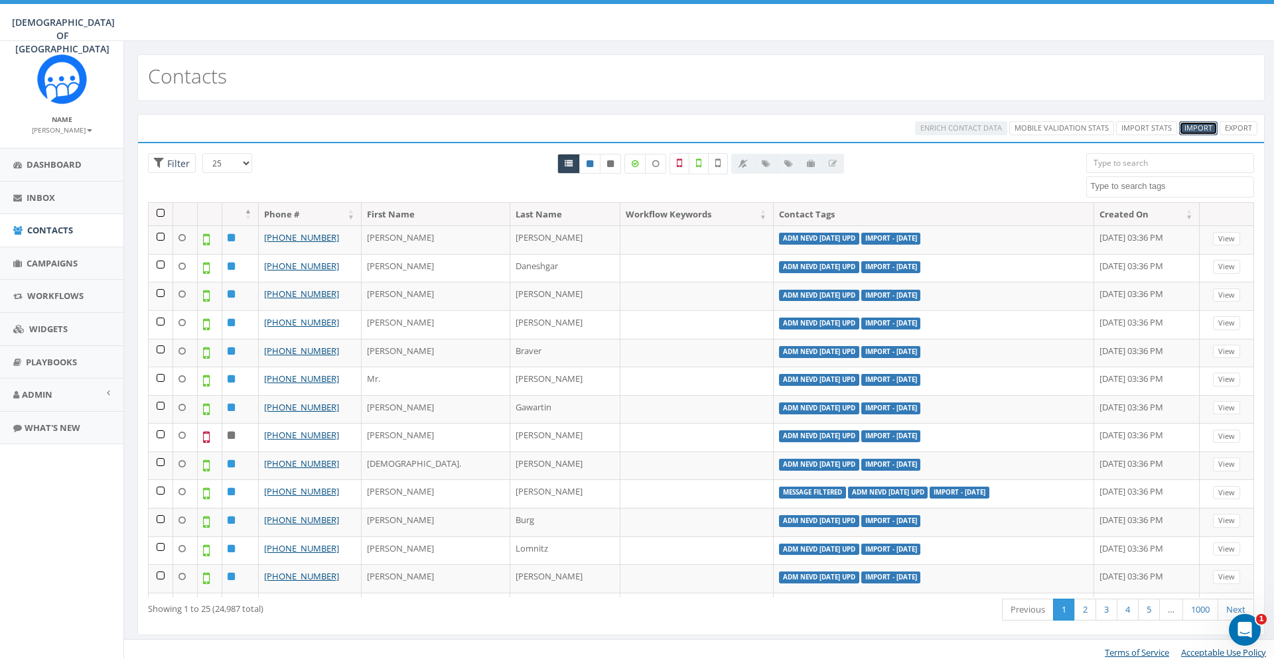
click at [1204, 127] on span "Import" at bounding box center [1198, 128] width 28 height 10
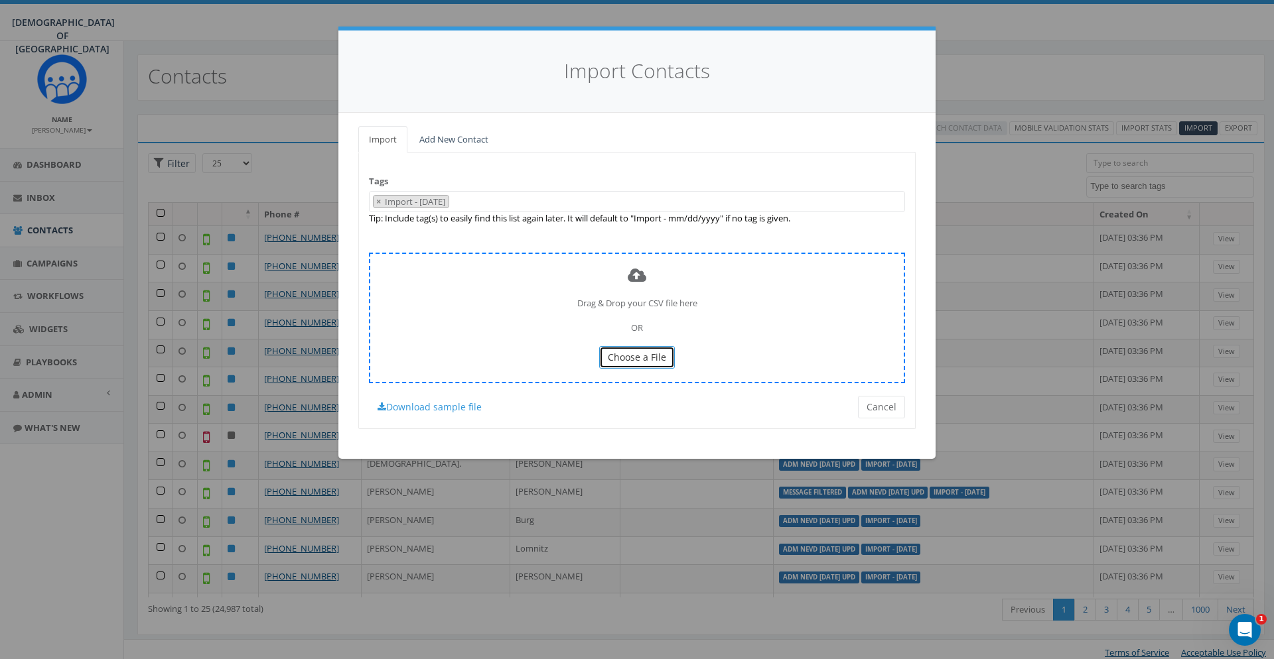
click at [634, 356] on span "Choose a File" at bounding box center [637, 357] width 58 height 13
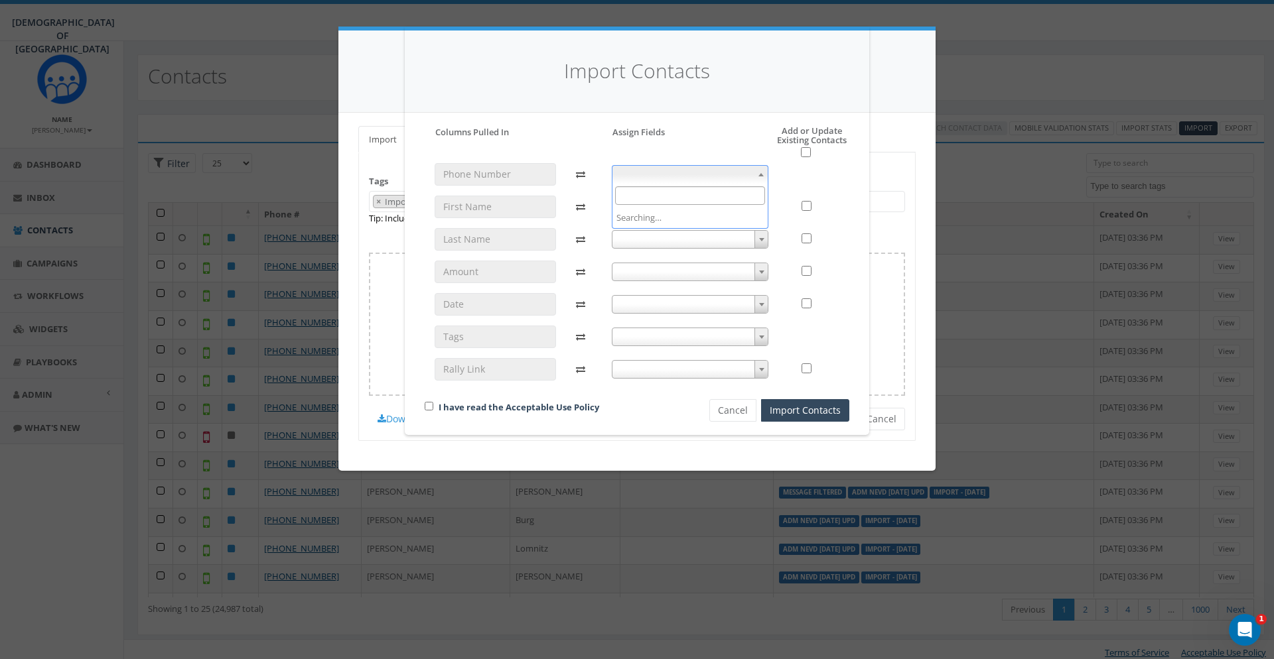
click at [654, 178] on span at bounding box center [690, 174] width 157 height 19
select select "phone_number"
click at [662, 207] on span at bounding box center [690, 207] width 157 height 19
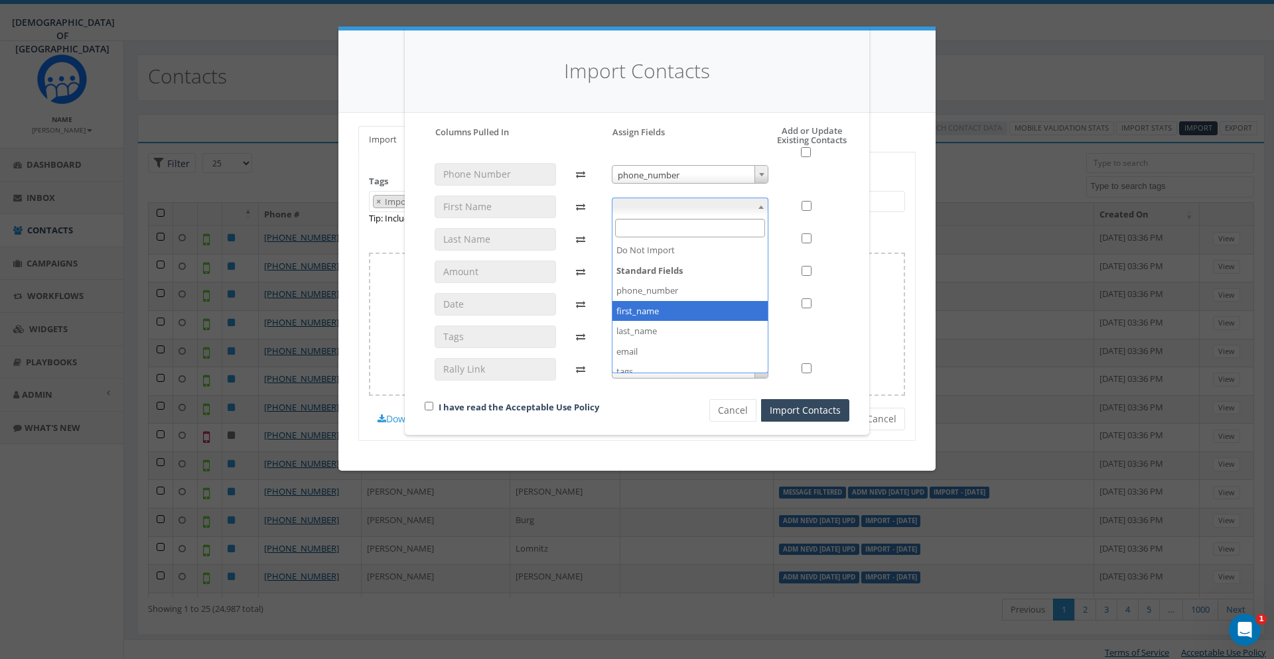
select select "first_name"
click at [654, 242] on span at bounding box center [690, 239] width 157 height 19
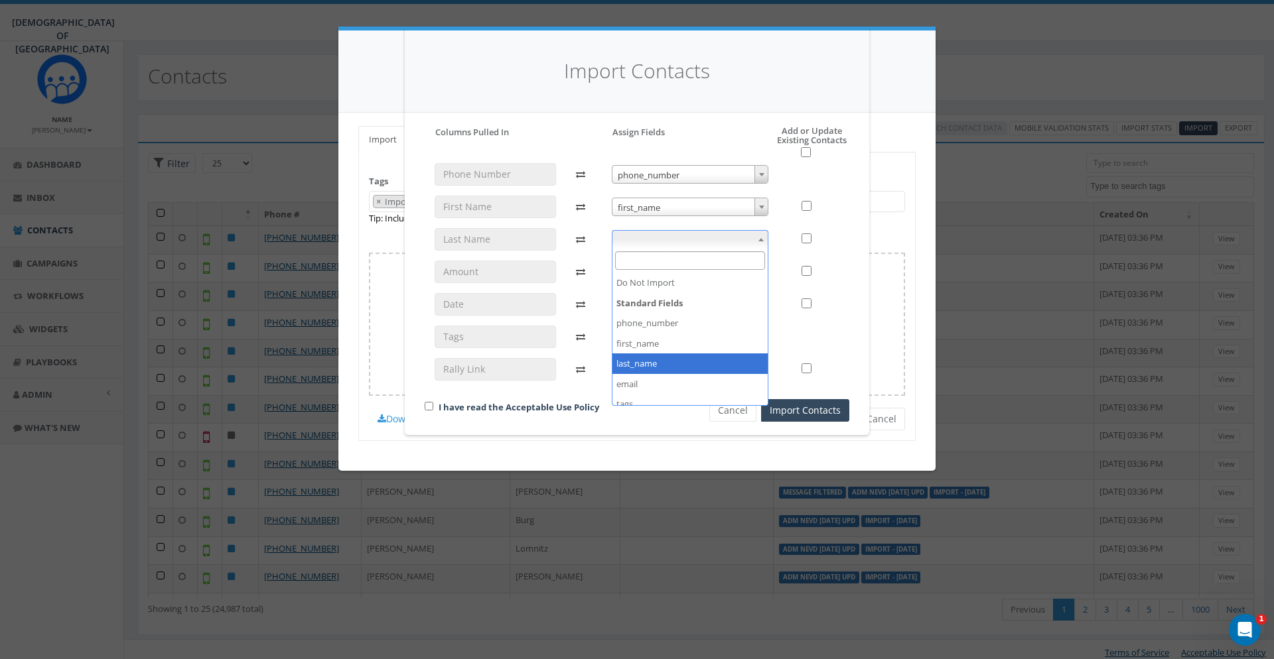
select select "last_name"
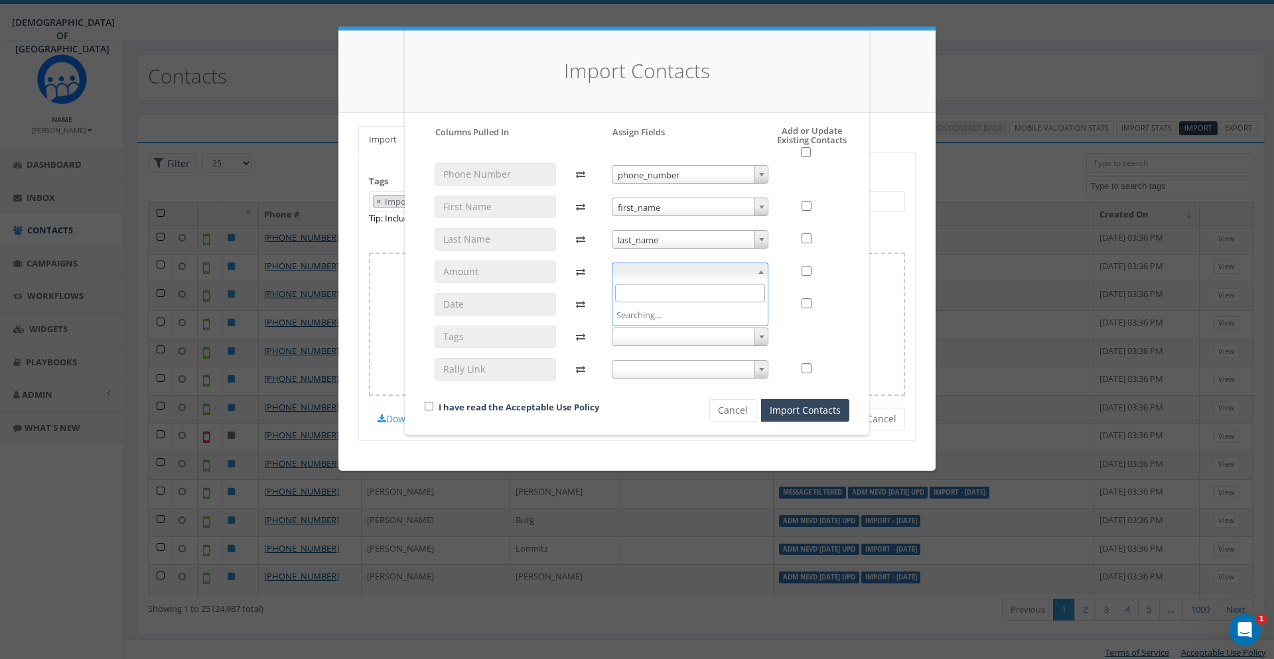
click at [655, 274] on span at bounding box center [690, 272] width 157 height 19
select select "pledgeamount"
click at [684, 300] on span at bounding box center [690, 304] width 157 height 19
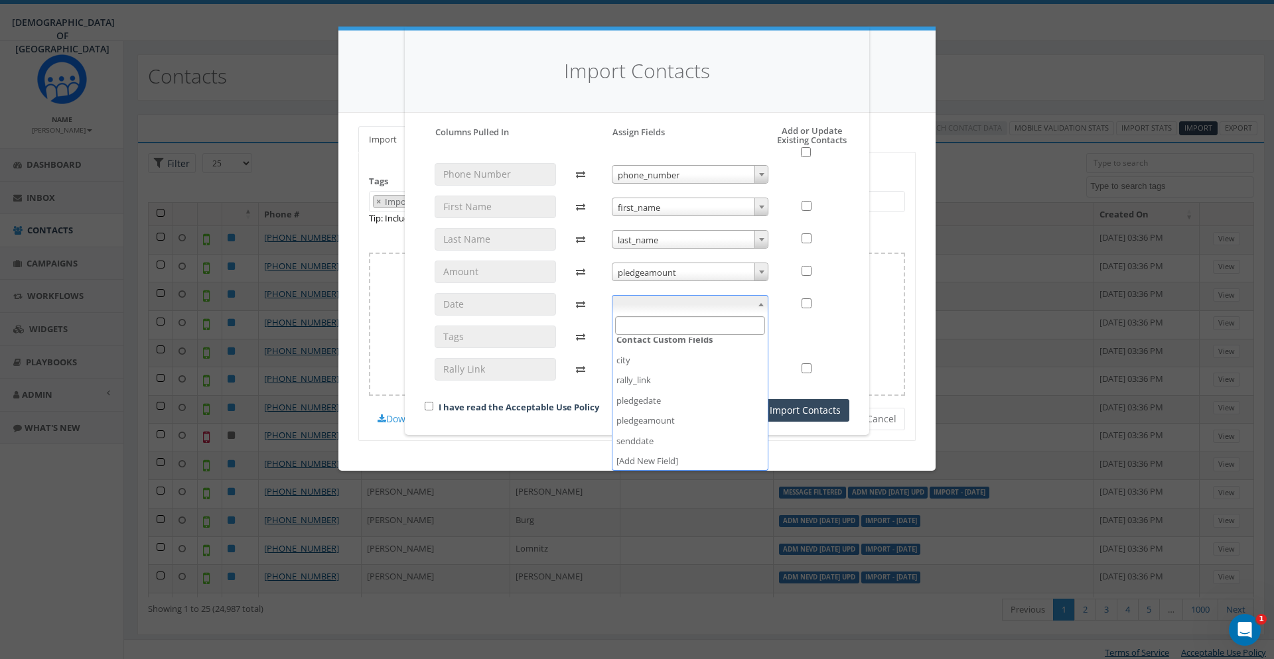
scroll to position [151, 0]
select select "pledgedate"
click at [673, 328] on span at bounding box center [690, 337] width 157 height 19
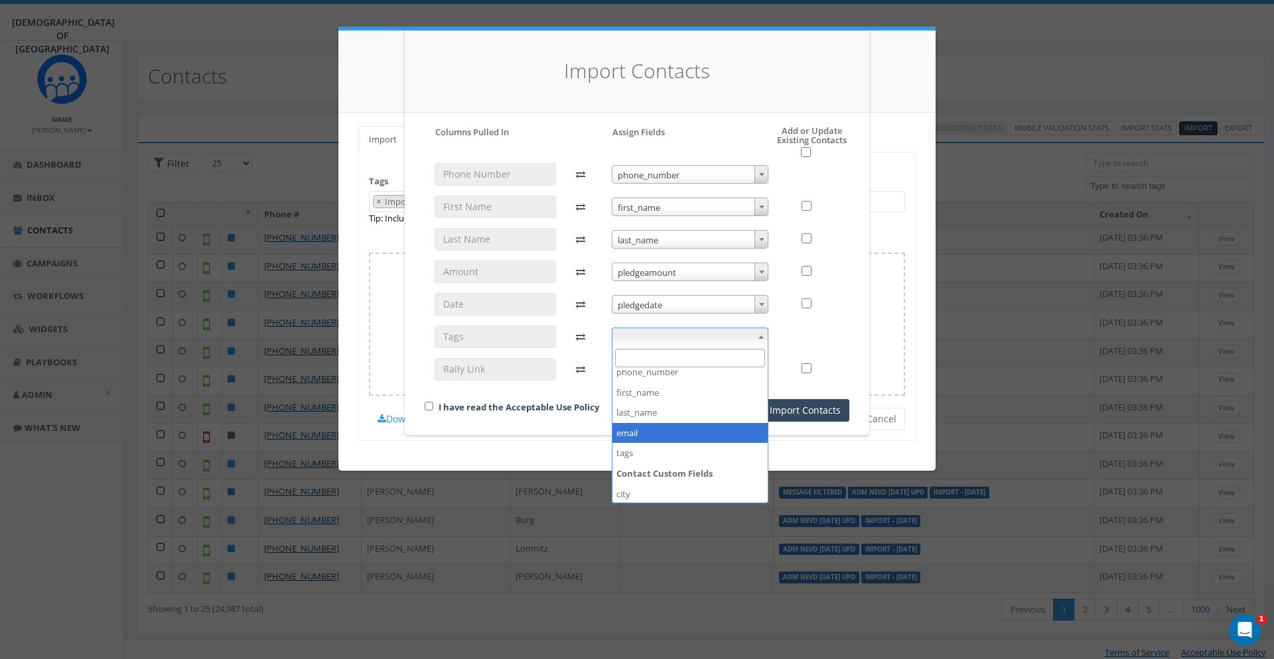
scroll to position [72, 0]
select select "tags"
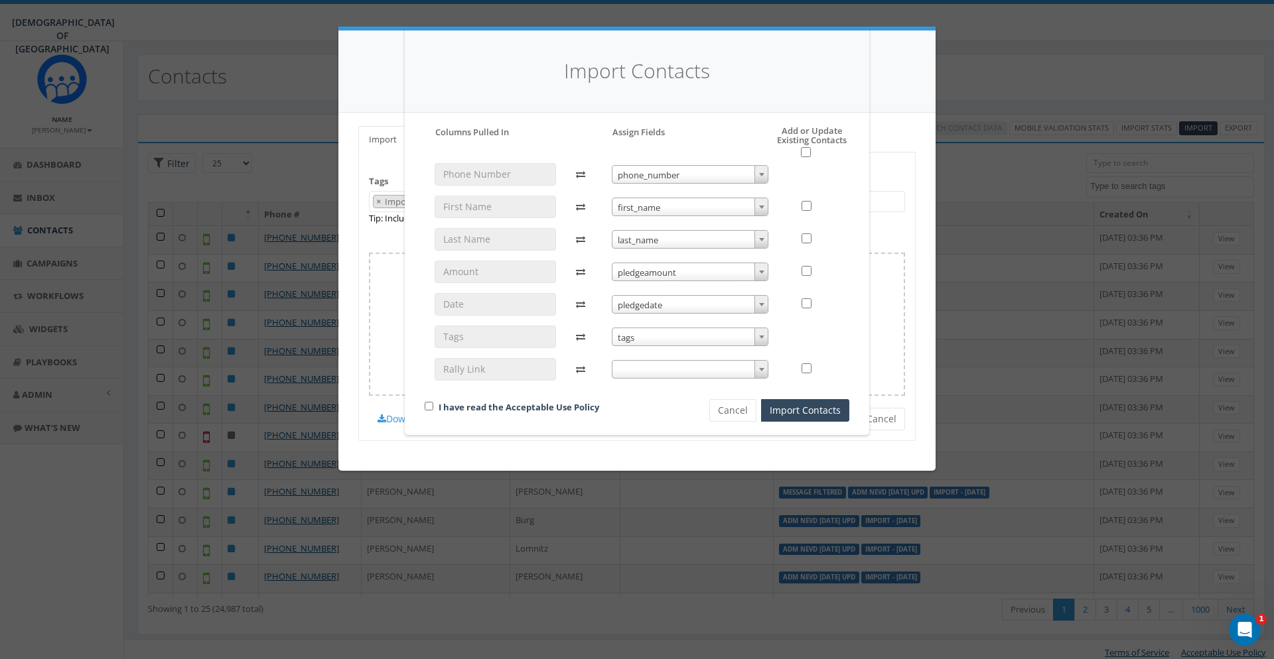
click at [671, 369] on span at bounding box center [690, 369] width 157 height 19
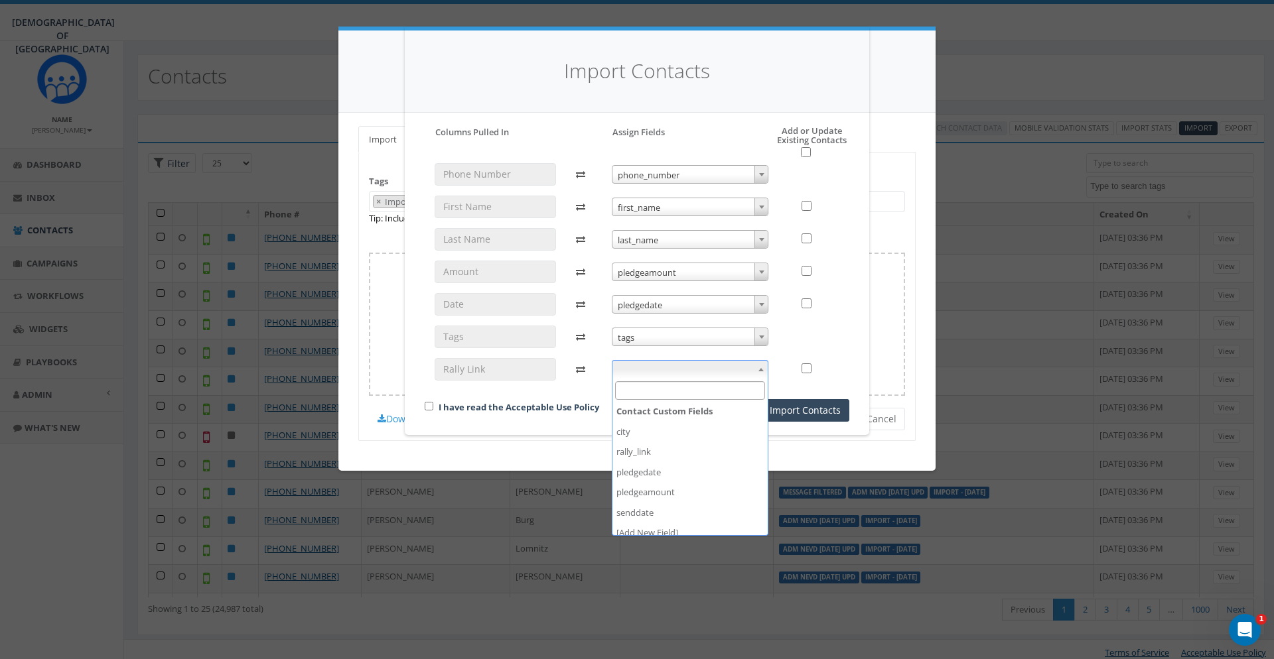
scroll to position [151, 0]
select select "rally_link"
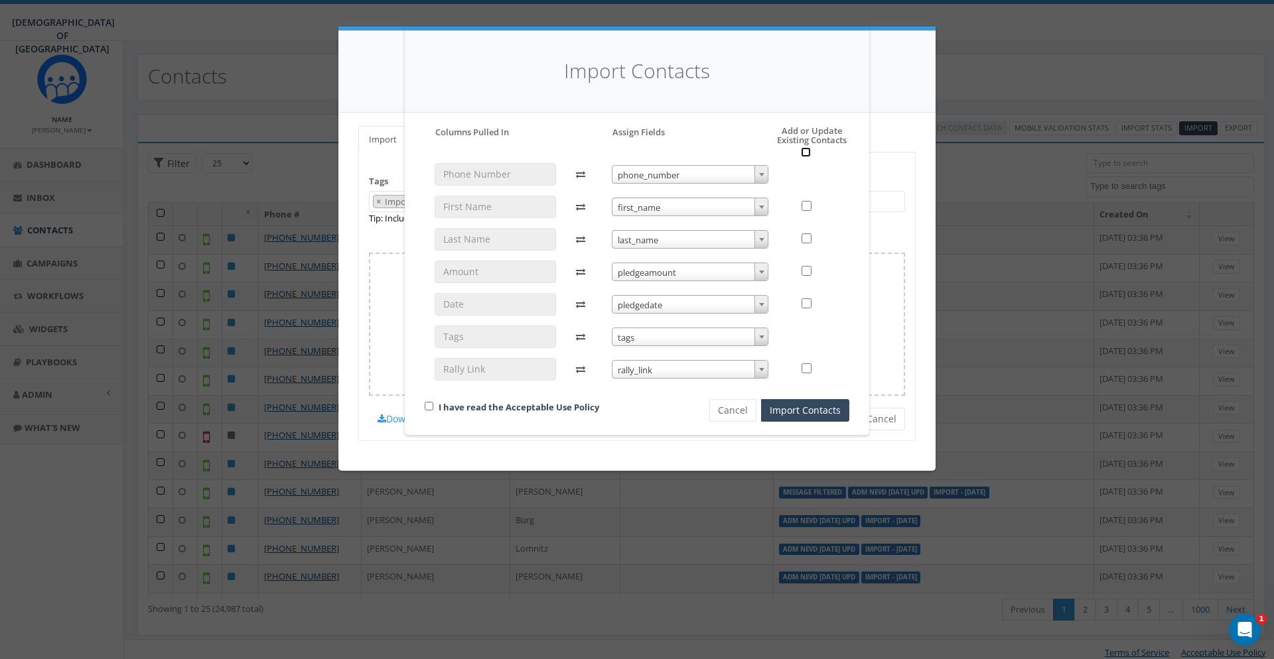
click at [806, 155] on input "checkbox" at bounding box center [806, 152] width 10 height 10
checkbox input "true"
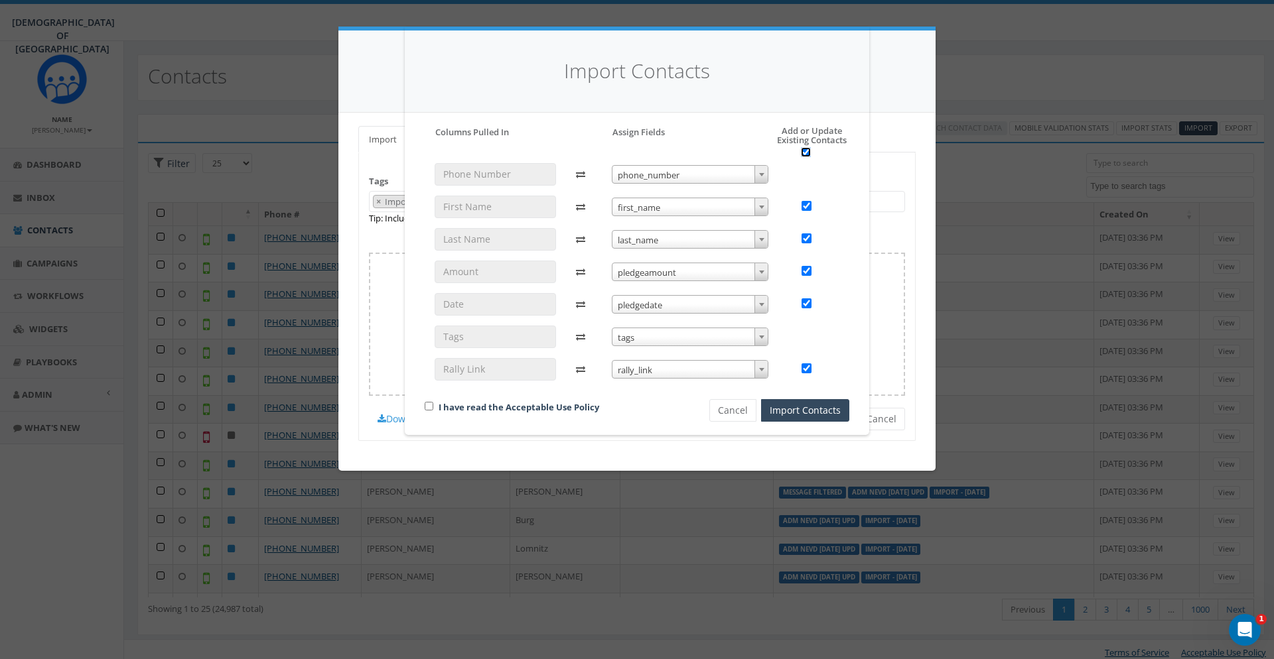
checkbox input "true"
click at [429, 407] on input "checkbox" at bounding box center [429, 406] width 9 height 9
checkbox input "true"
click at [797, 405] on button "Import Contacts" at bounding box center [805, 410] width 88 height 23
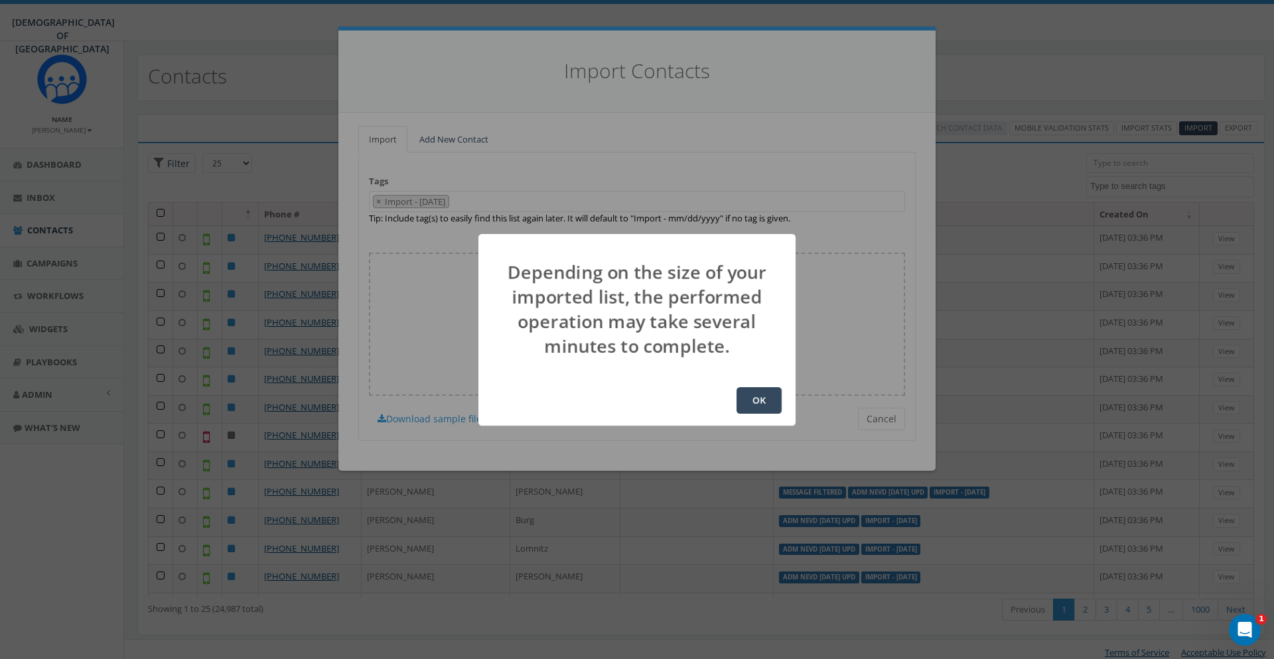
click at [760, 394] on button "OK" at bounding box center [758, 400] width 45 height 27
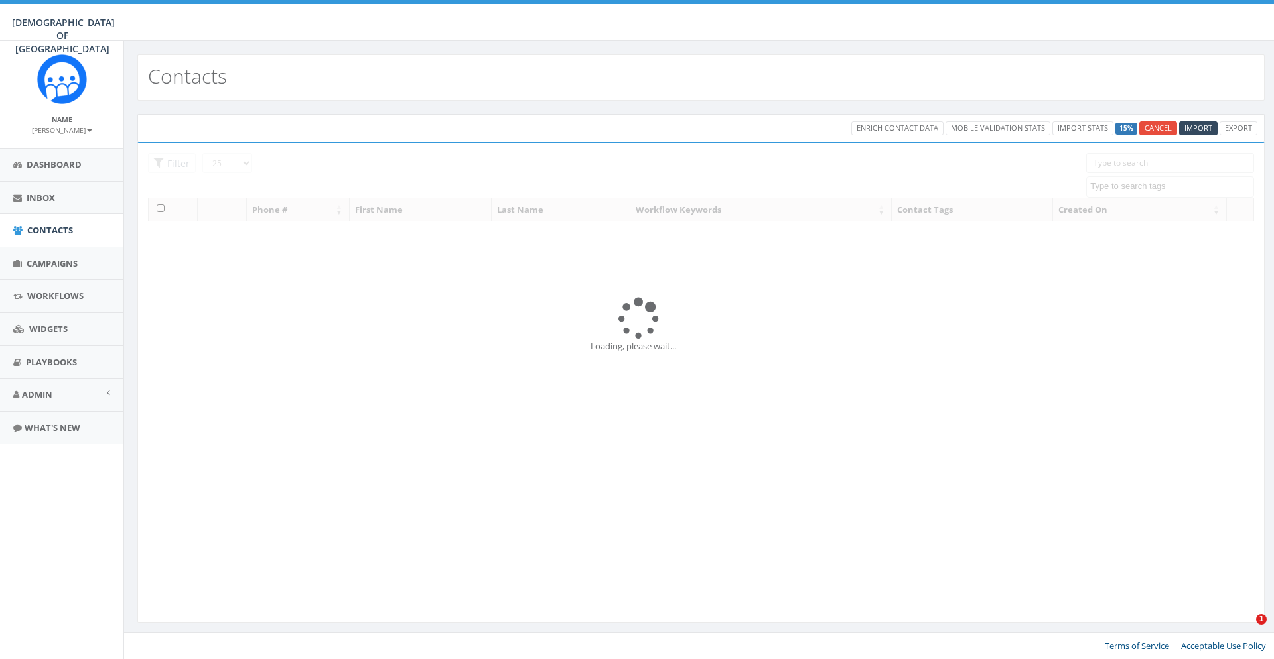
select select
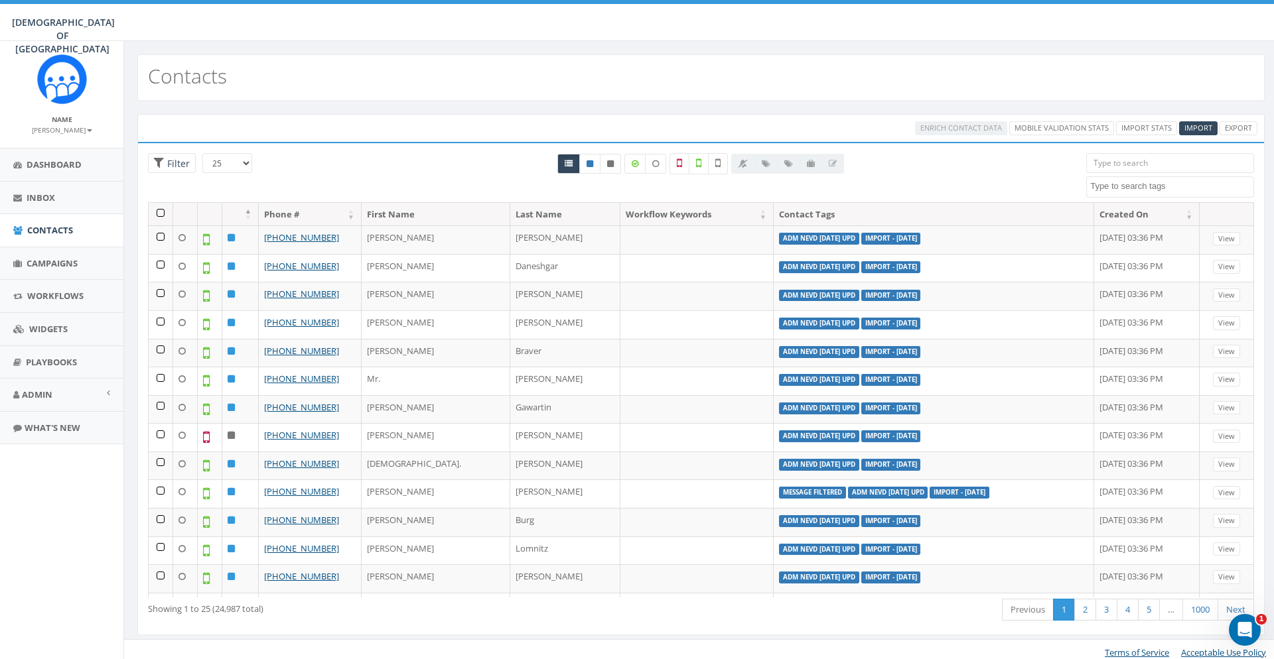
click at [1125, 188] on textarea "Search" at bounding box center [1171, 186] width 163 height 12
type textarea "p"
type textarea "17 sep"
select select "Pledge [DATE]"
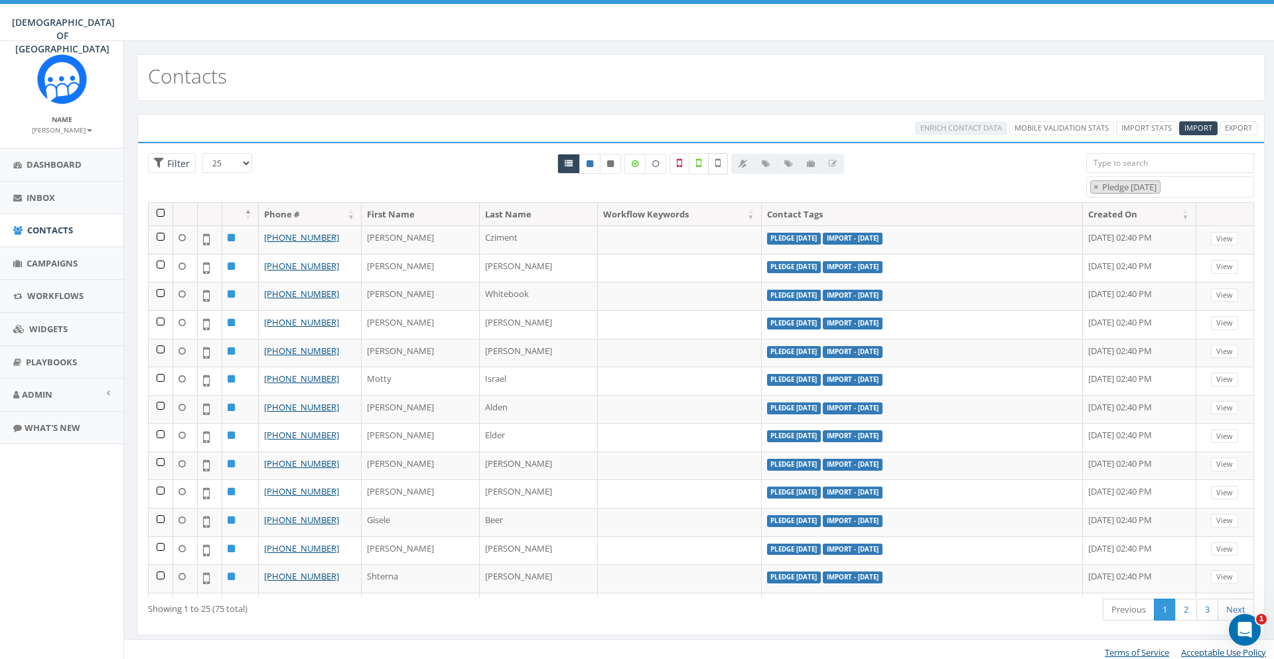
click at [718, 165] on icon at bounding box center [717, 163] width 5 height 12
checkbox input "true"
click at [162, 212] on th at bounding box center [161, 214] width 25 height 23
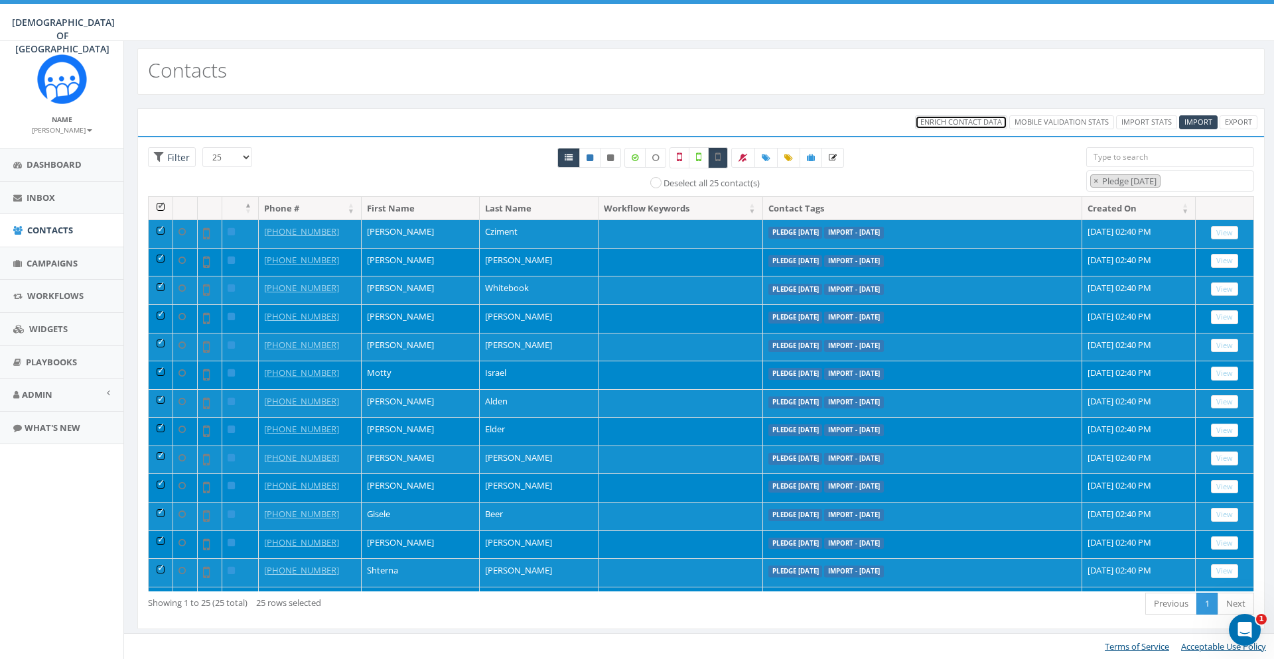
click at [971, 119] on span "Enrich Contact Data" at bounding box center [961, 122] width 82 height 10
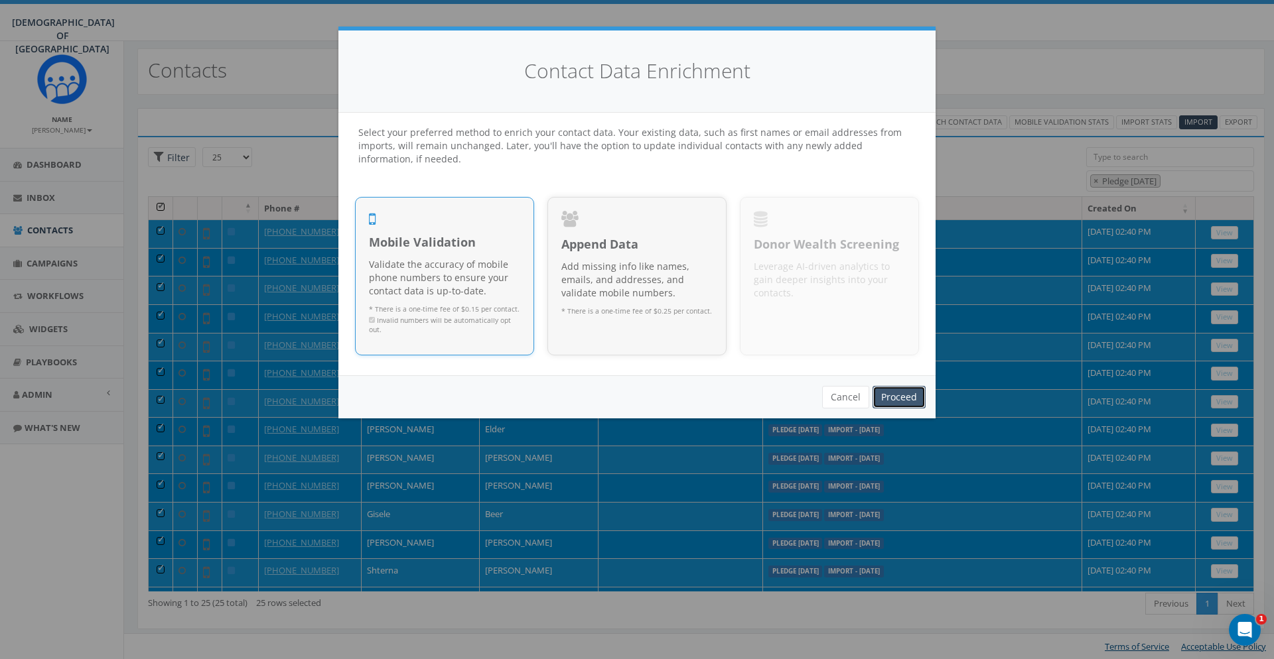
click at [908, 389] on link "Proceed" at bounding box center [898, 397] width 53 height 23
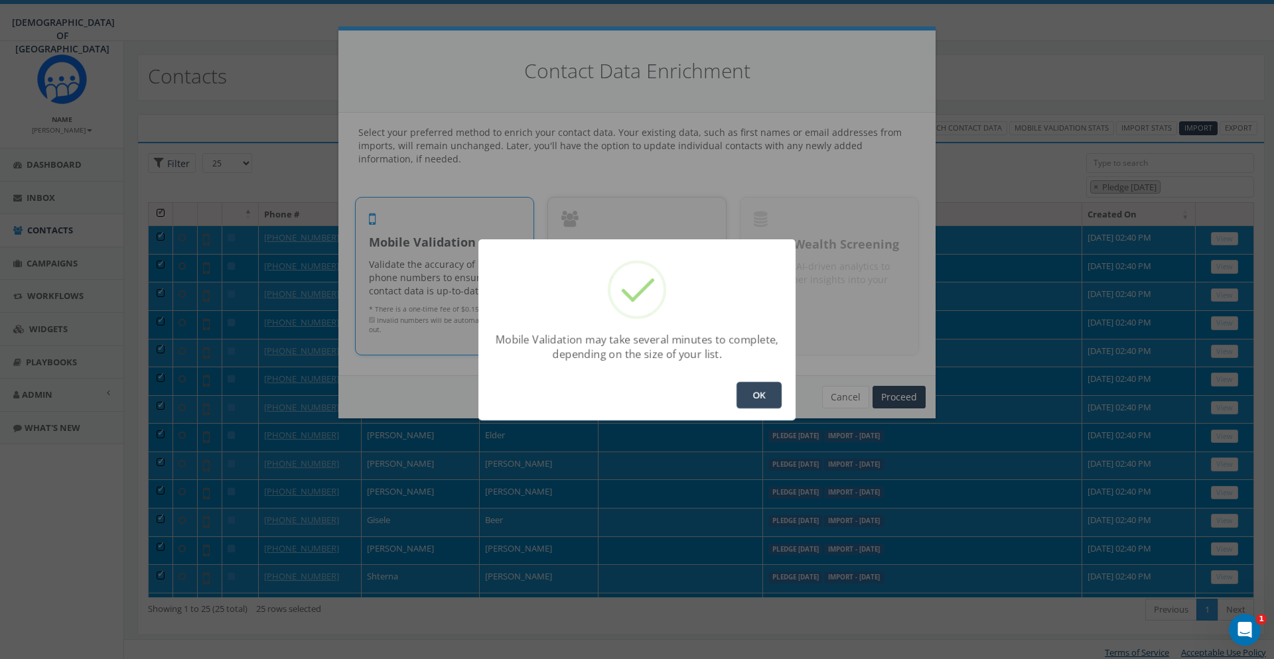
click at [755, 397] on button "OK" at bounding box center [758, 395] width 45 height 27
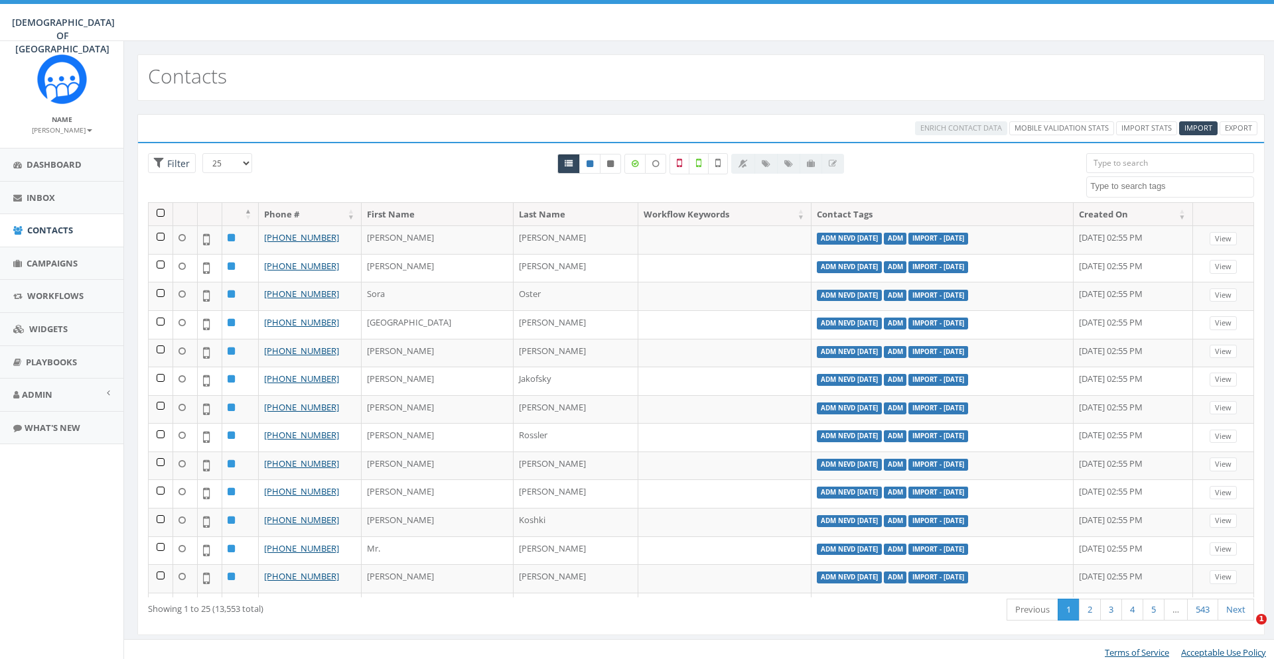
select select
click at [57, 389] on link "Admin" at bounding box center [61, 395] width 123 height 33
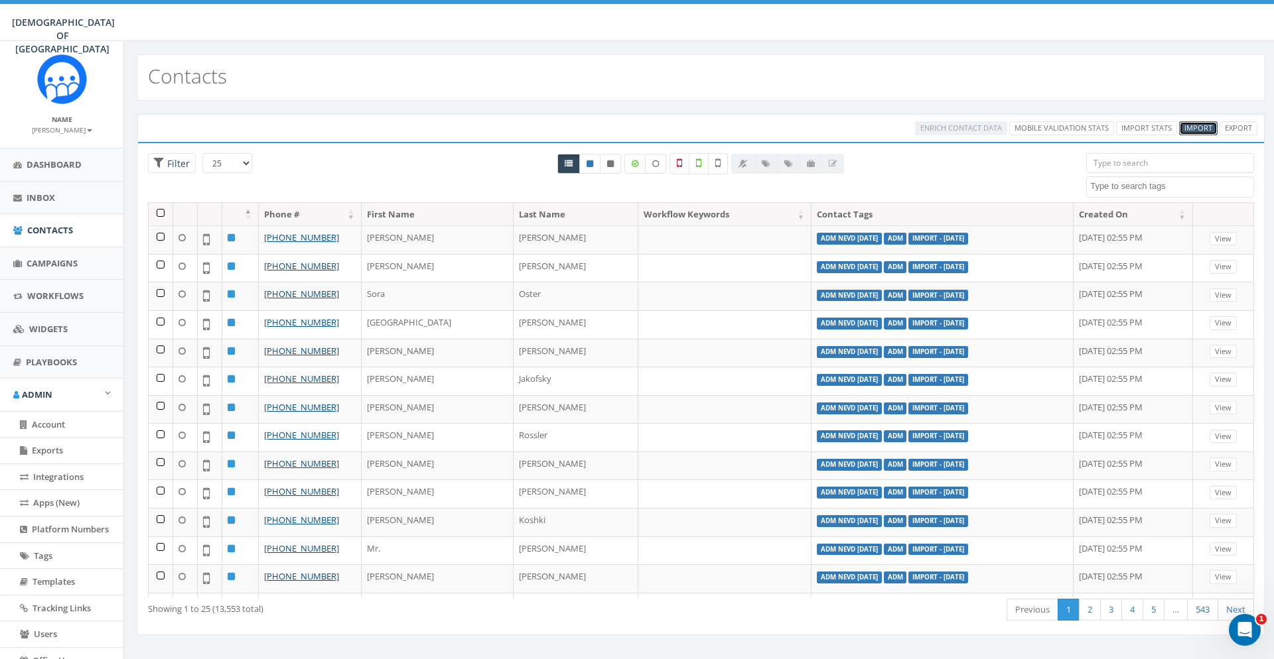
click at [1201, 128] on span "Import" at bounding box center [1198, 128] width 28 height 10
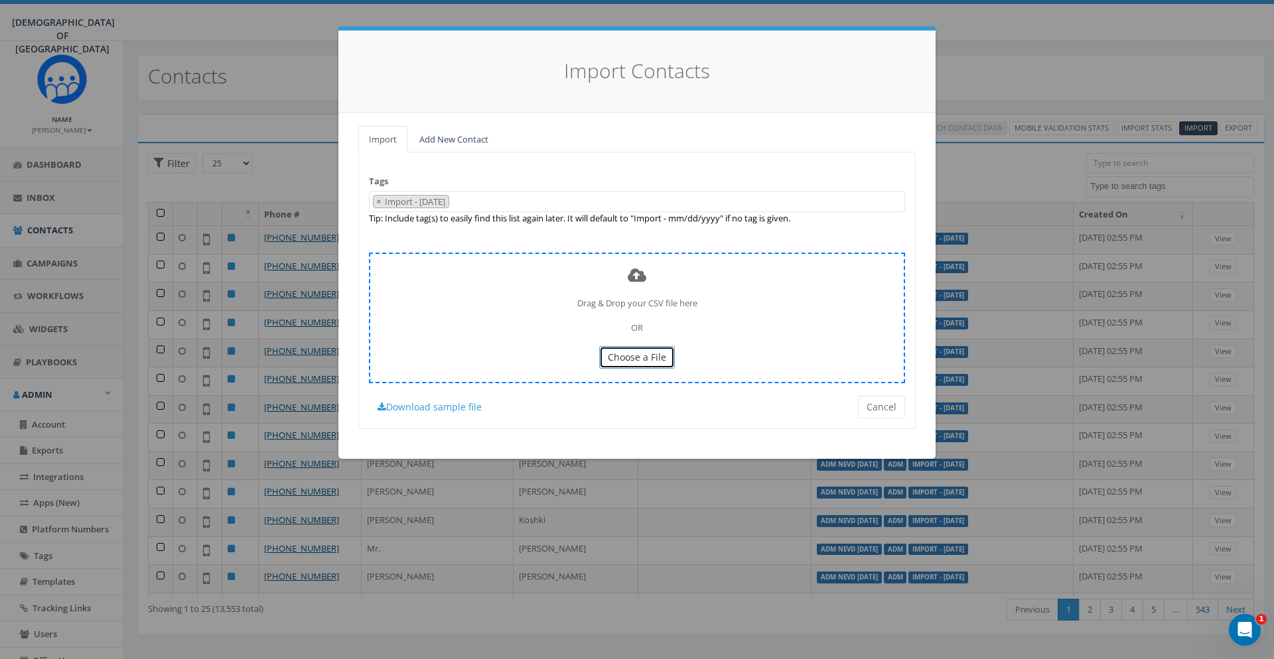
click at [622, 352] on span "Choose a File" at bounding box center [637, 357] width 58 height 13
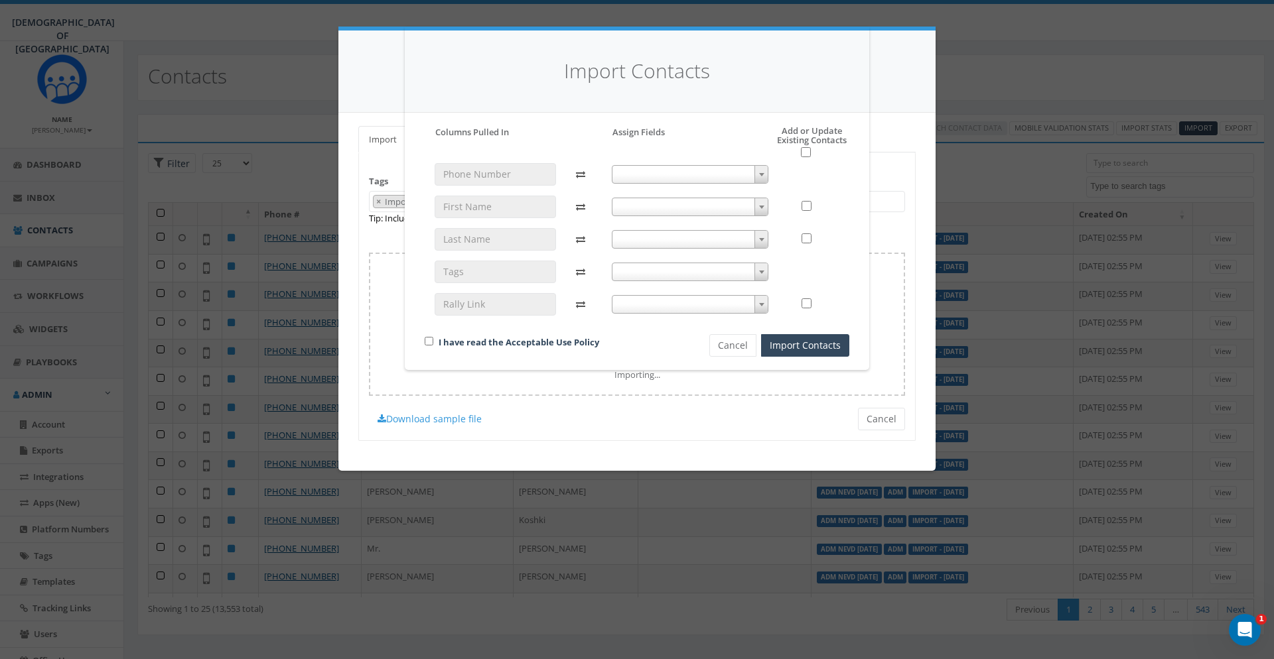
click at [669, 172] on span at bounding box center [690, 174] width 157 height 19
select select "phone_number"
click at [680, 212] on span at bounding box center [690, 207] width 157 height 19
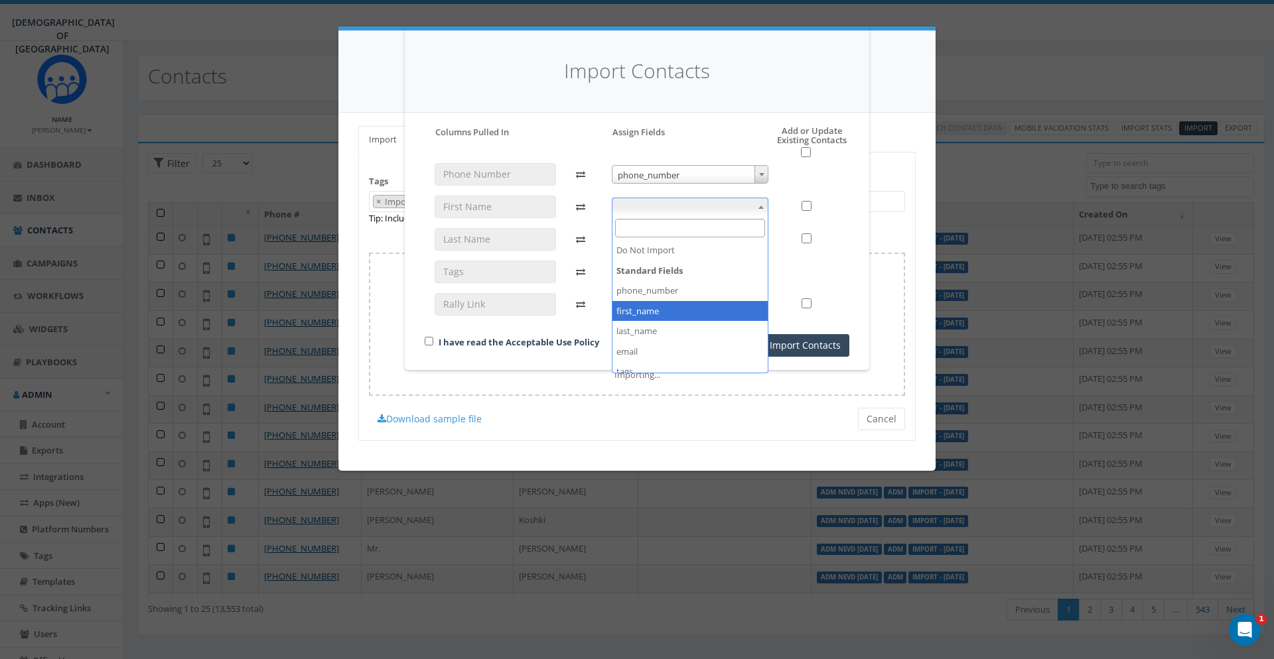
select select "first_name"
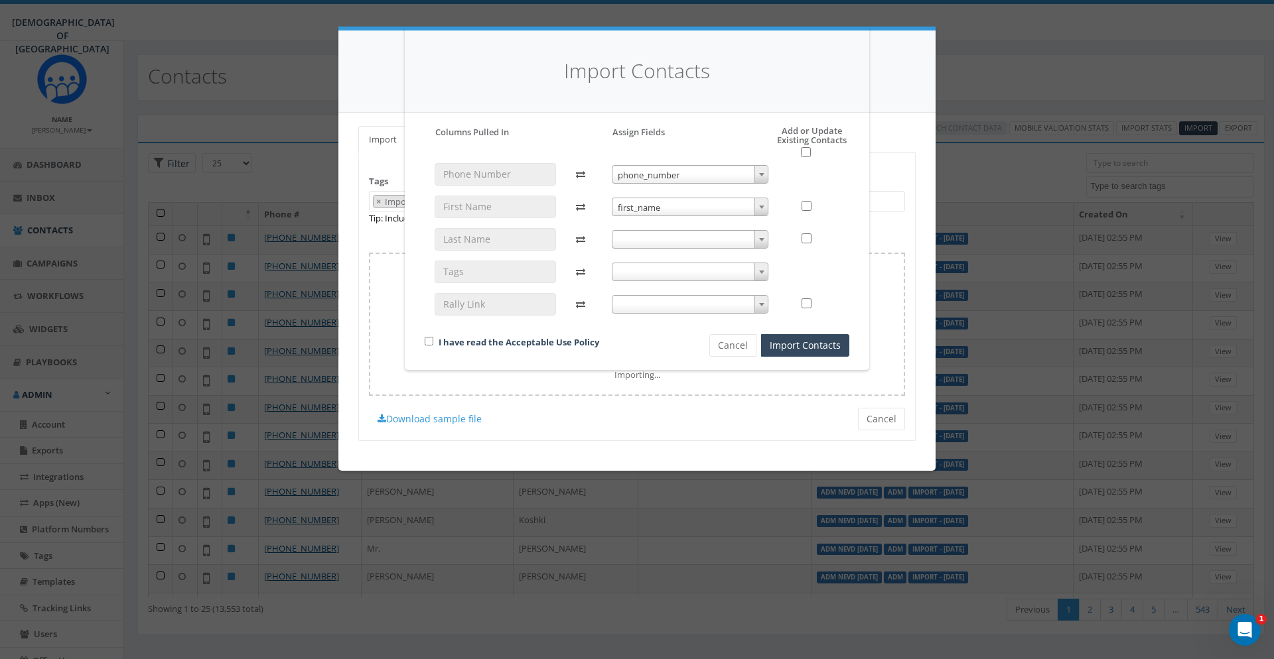
click at [662, 239] on span at bounding box center [690, 239] width 157 height 19
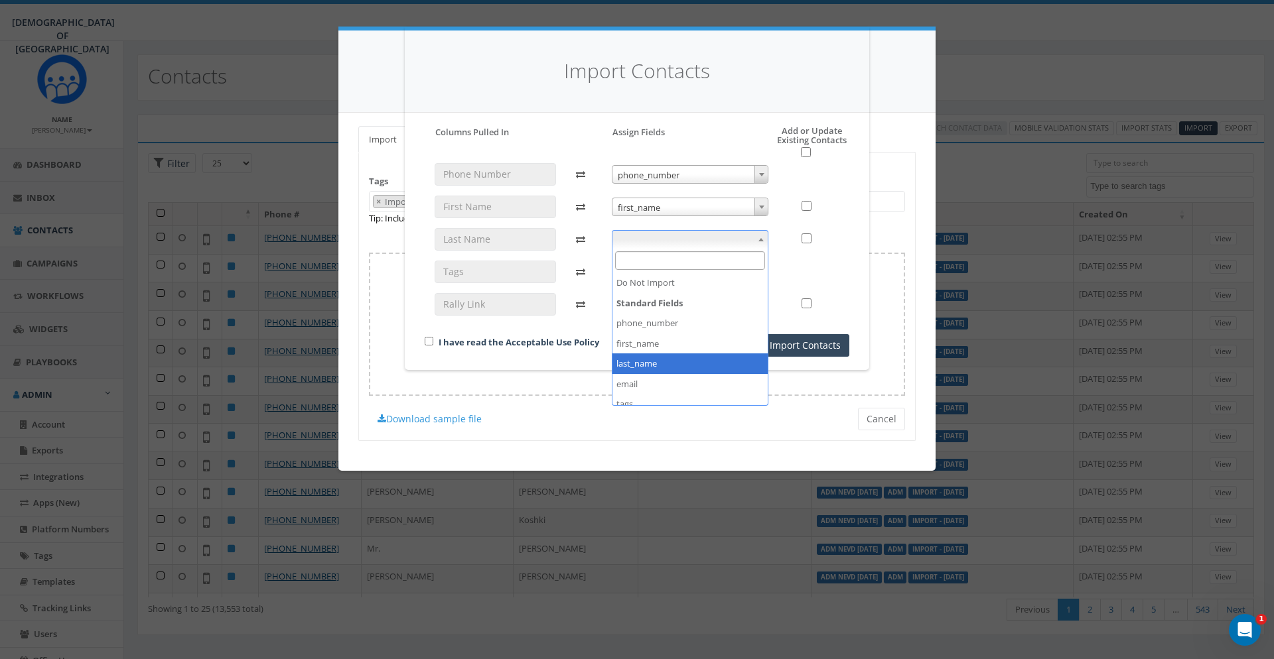
select select "last_name"
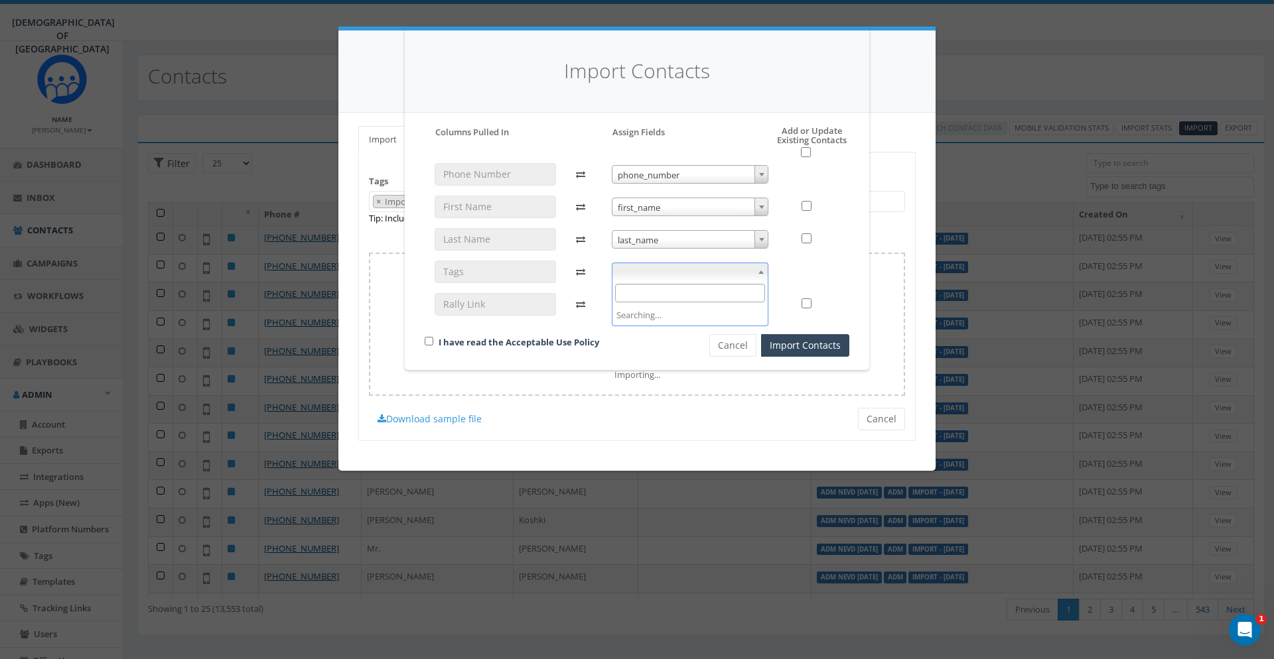
click at [673, 271] on span at bounding box center [690, 272] width 157 height 19
select select "tags"
click at [671, 299] on span at bounding box center [690, 304] width 157 height 19
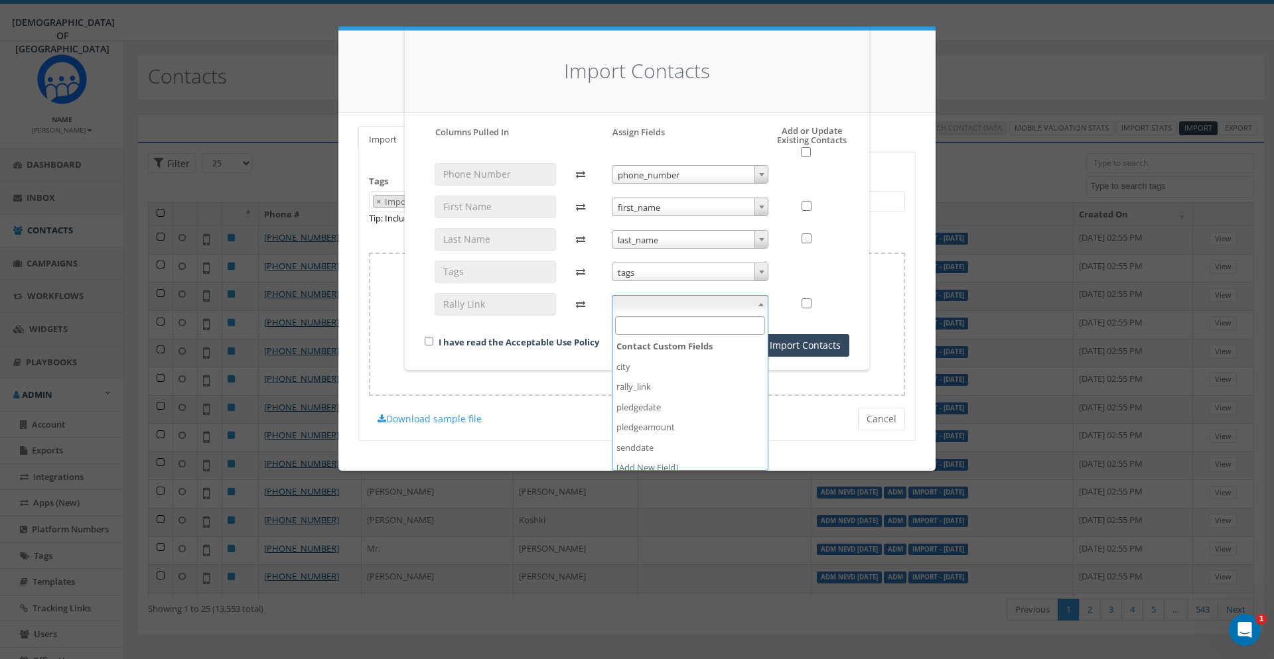
scroll to position [151, 0]
select select "rally_link"
click at [431, 340] on input "checkbox" at bounding box center [429, 341] width 9 height 9
checkbox input "true"
click at [801, 151] on input "checkbox" at bounding box center [806, 152] width 10 height 10
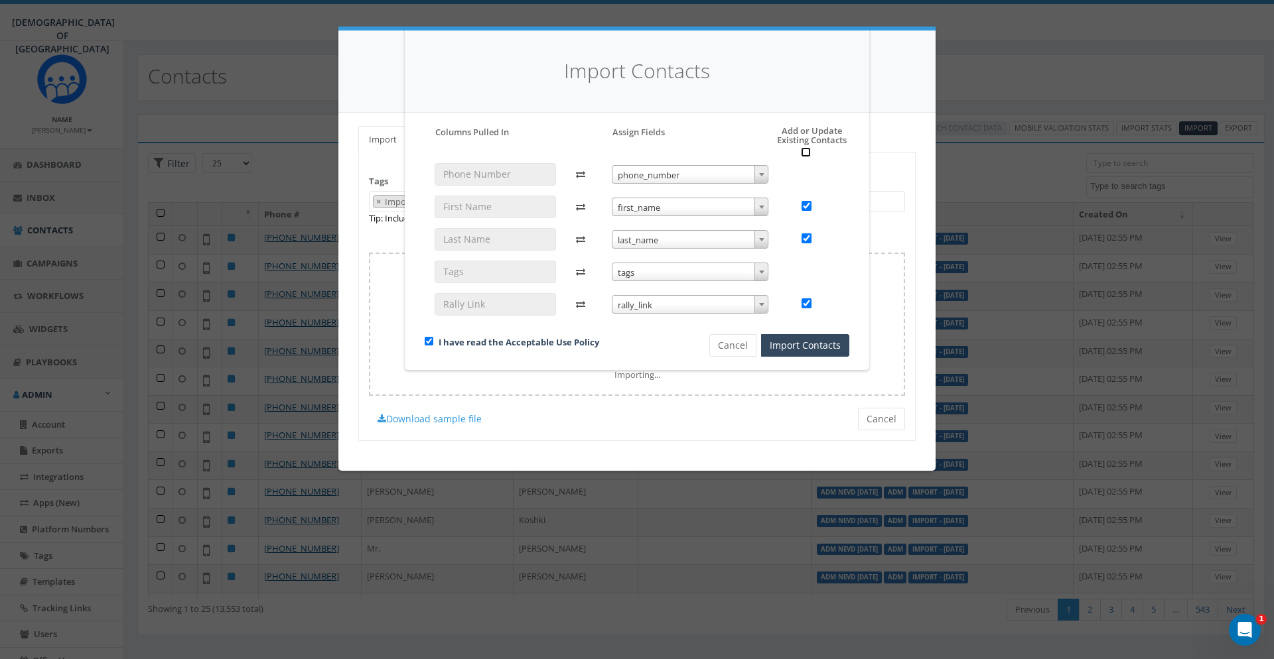
checkbox input "true"
click at [797, 345] on button "Import Contacts" at bounding box center [805, 345] width 88 height 23
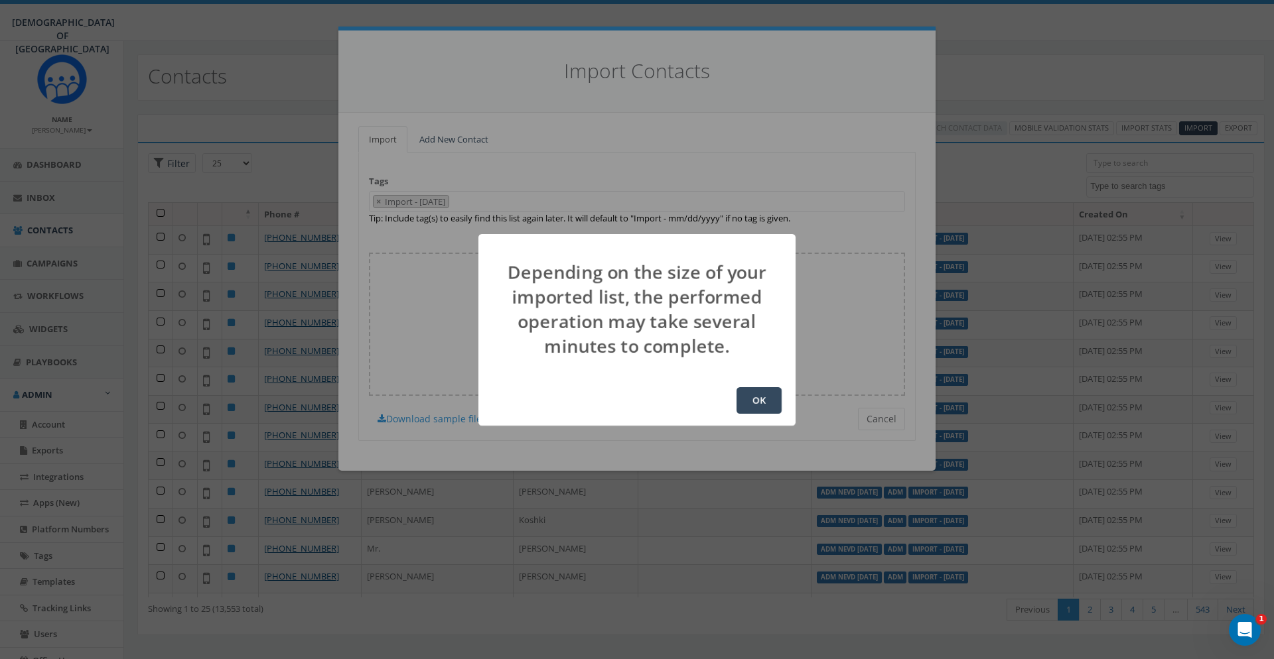
click at [759, 396] on button "OK" at bounding box center [758, 400] width 45 height 27
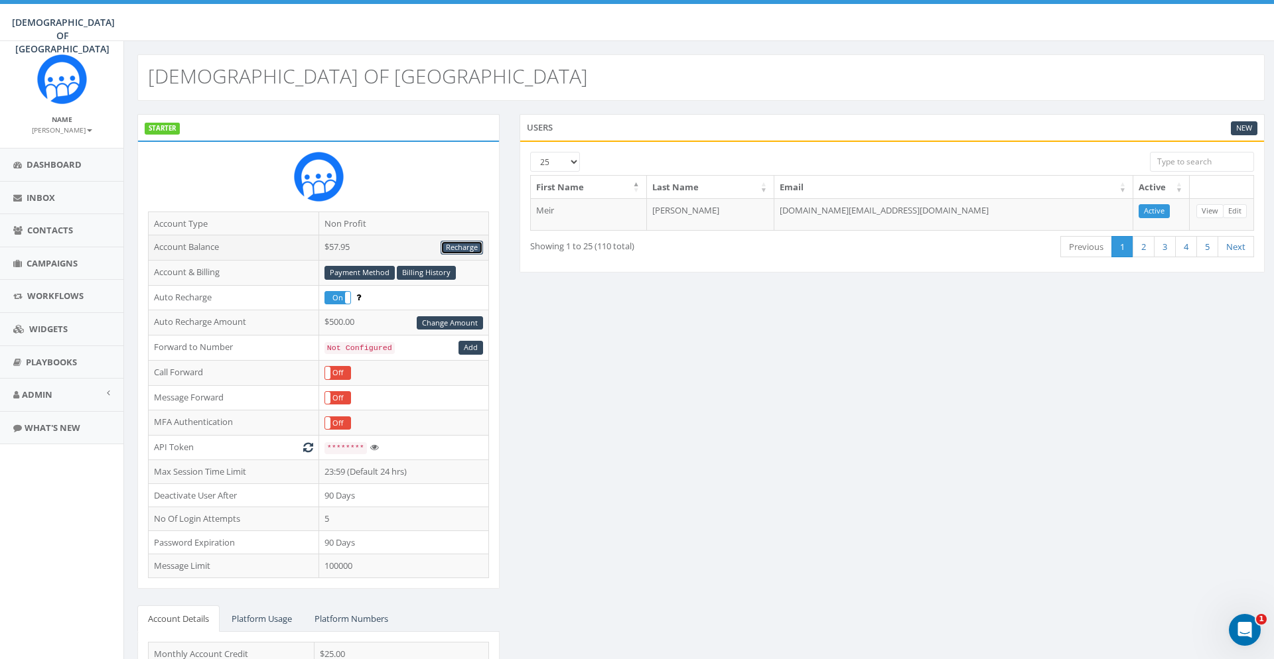
click at [472, 249] on link "Recharge" at bounding box center [461, 248] width 42 height 14
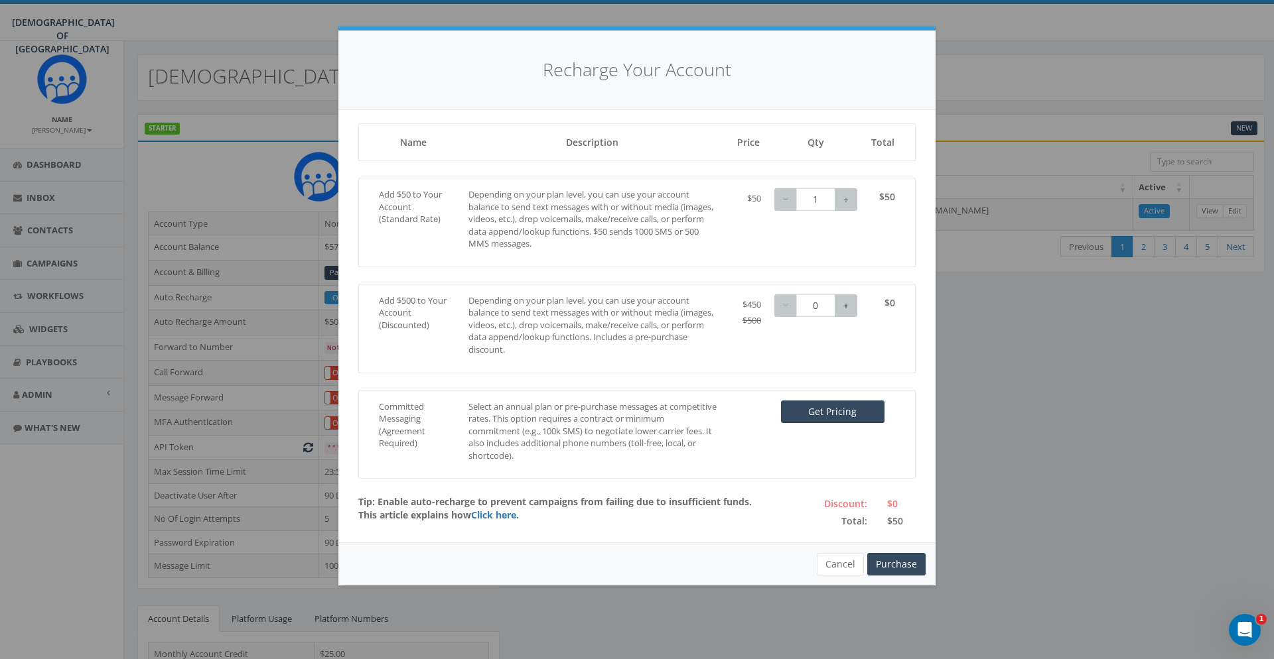
type input "1"
click at [850, 300] on button "+" at bounding box center [846, 306] width 23 height 23
type input "2"
click at [851, 199] on button "+" at bounding box center [846, 199] width 23 height 23
type input "0"
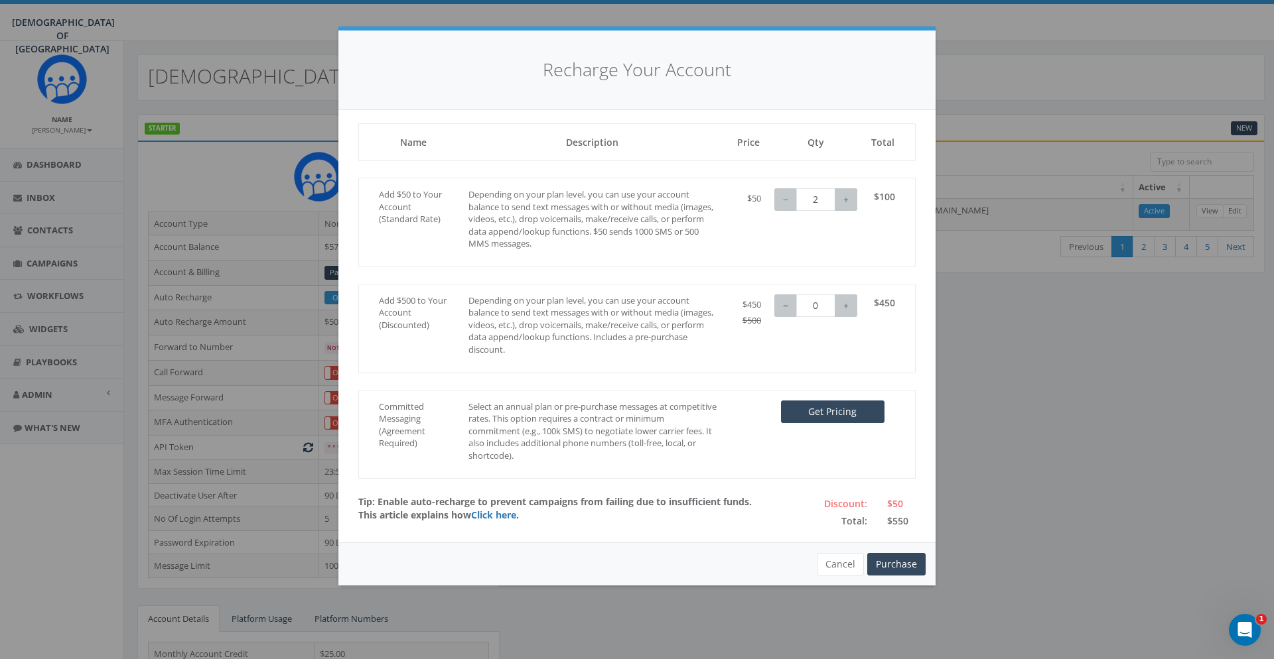
click at [787, 301] on button "−" at bounding box center [785, 306] width 23 height 23
click at [907, 567] on button "Purchase" at bounding box center [896, 564] width 58 height 23
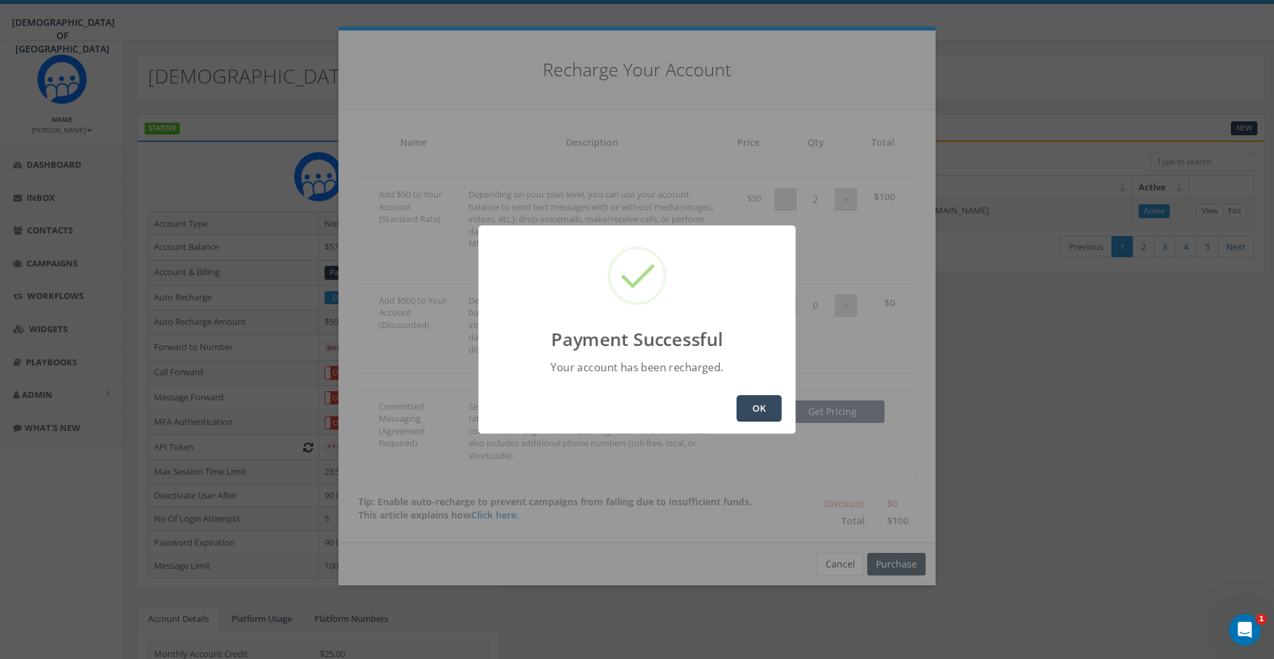
click at [770, 408] on button "OK" at bounding box center [758, 408] width 45 height 27
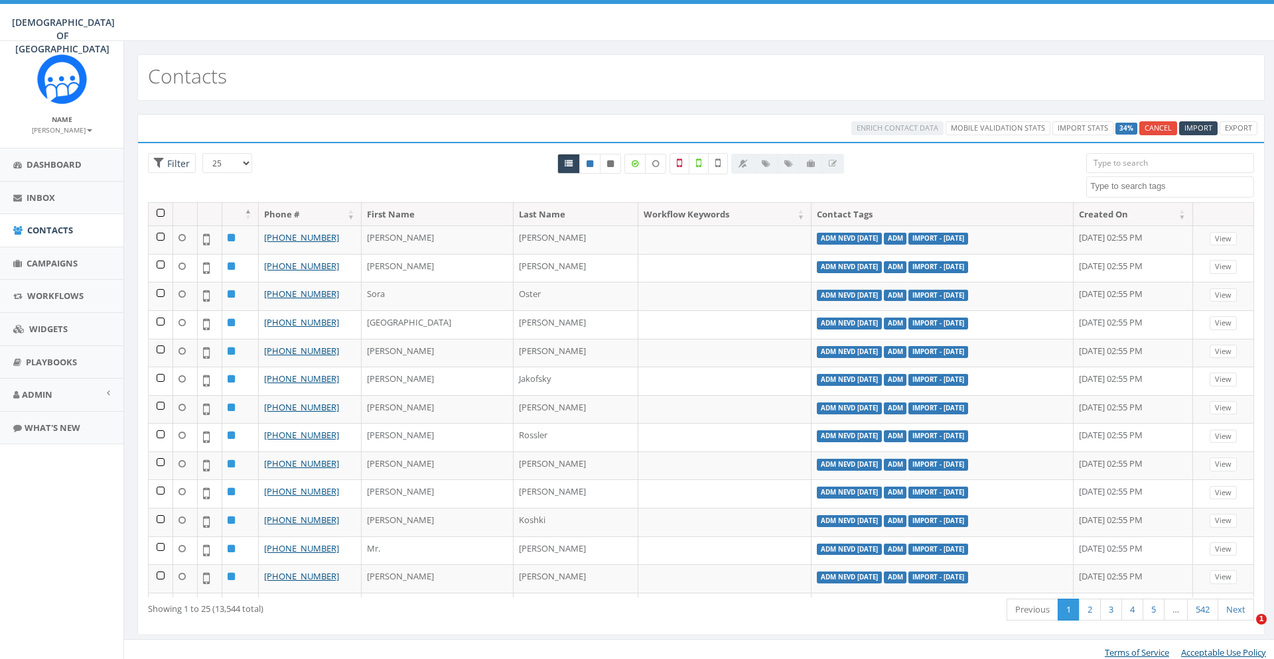
select select
click at [1170, 183] on textarea "Search" at bounding box center [1171, 186] width 163 height 12
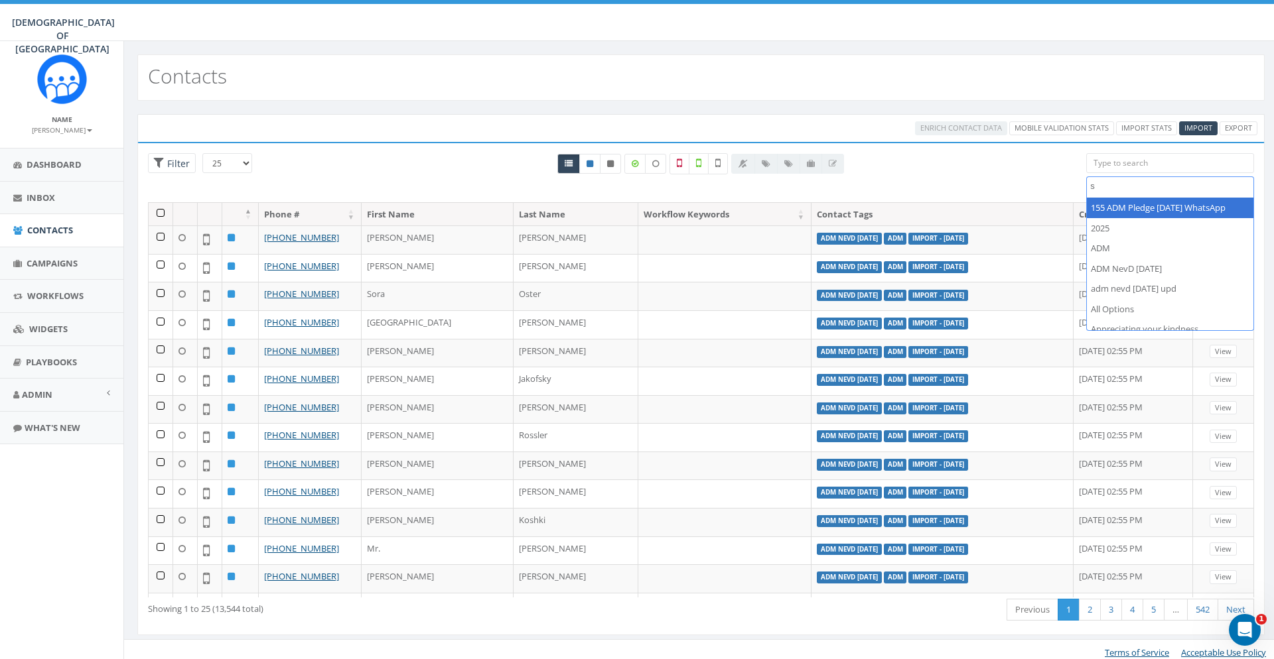
scroll to position [0, 0]
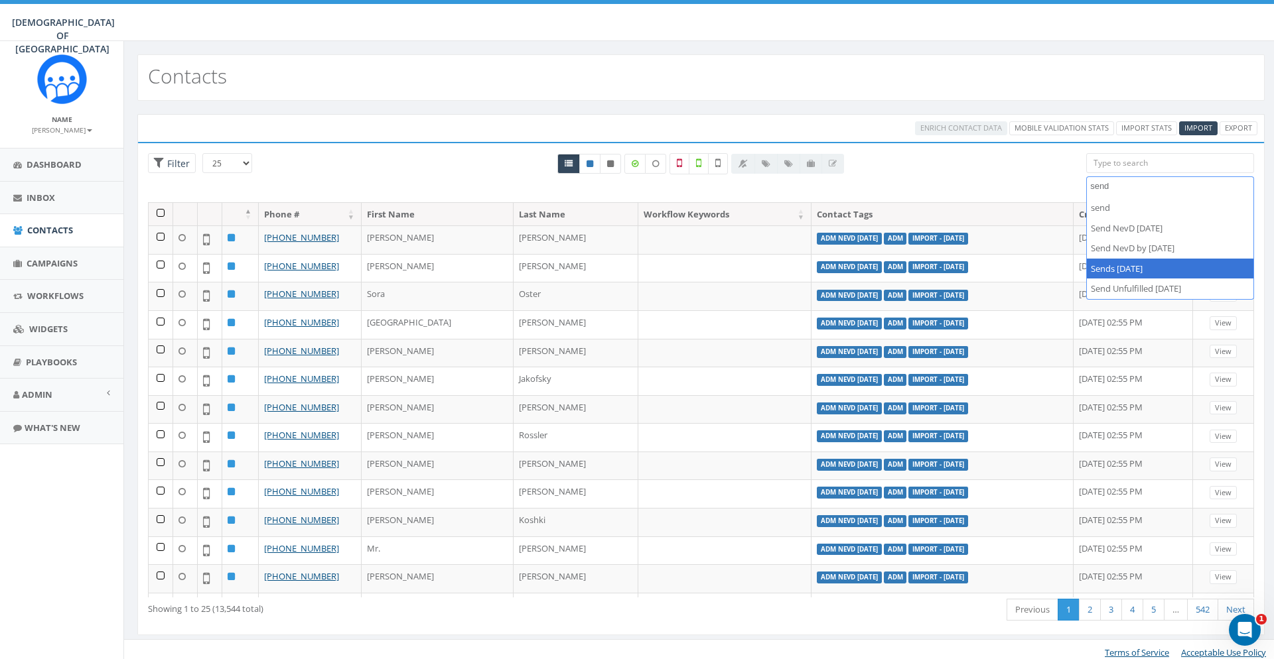
type textarea "send"
select select "Sends 17 Sep 2025"
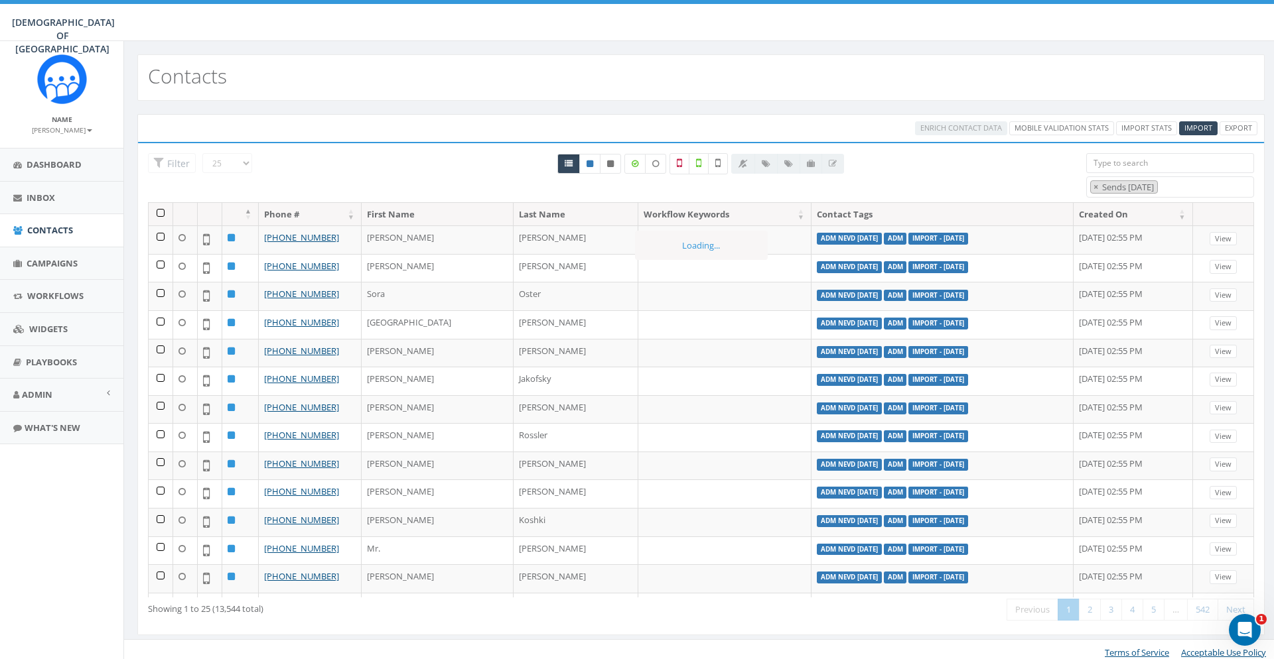
scroll to position [446, 0]
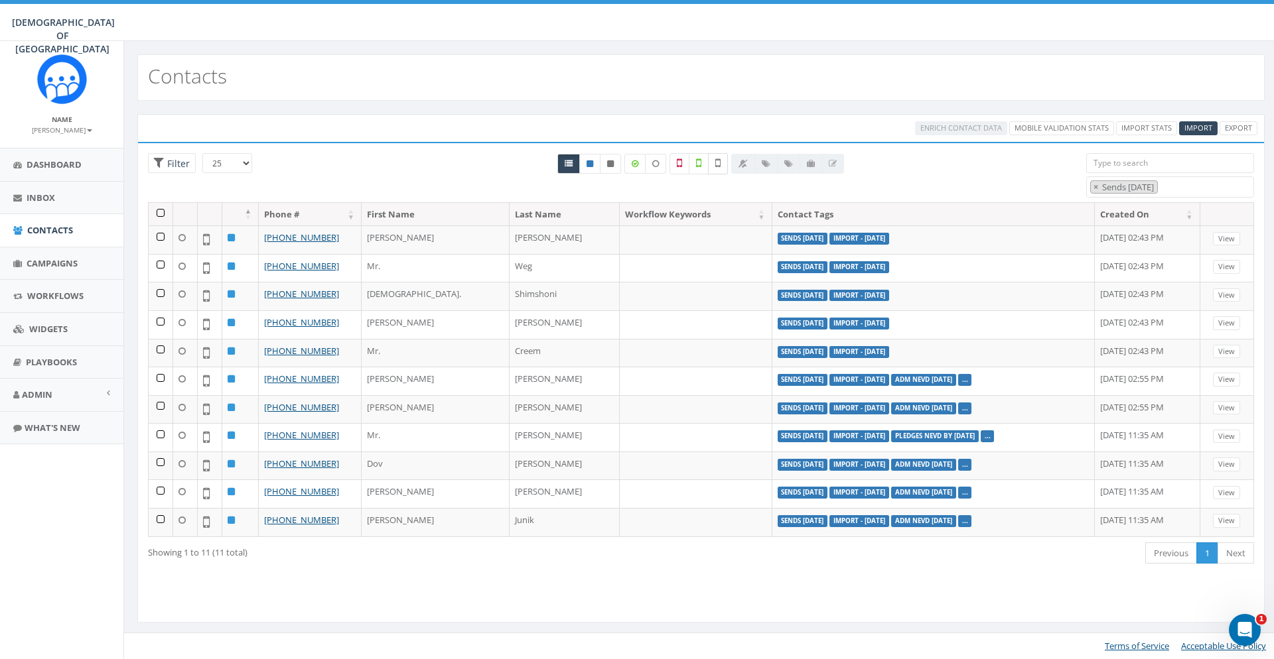
click at [724, 161] on label at bounding box center [718, 163] width 20 height 21
click at [165, 215] on th at bounding box center [161, 214] width 25 height 23
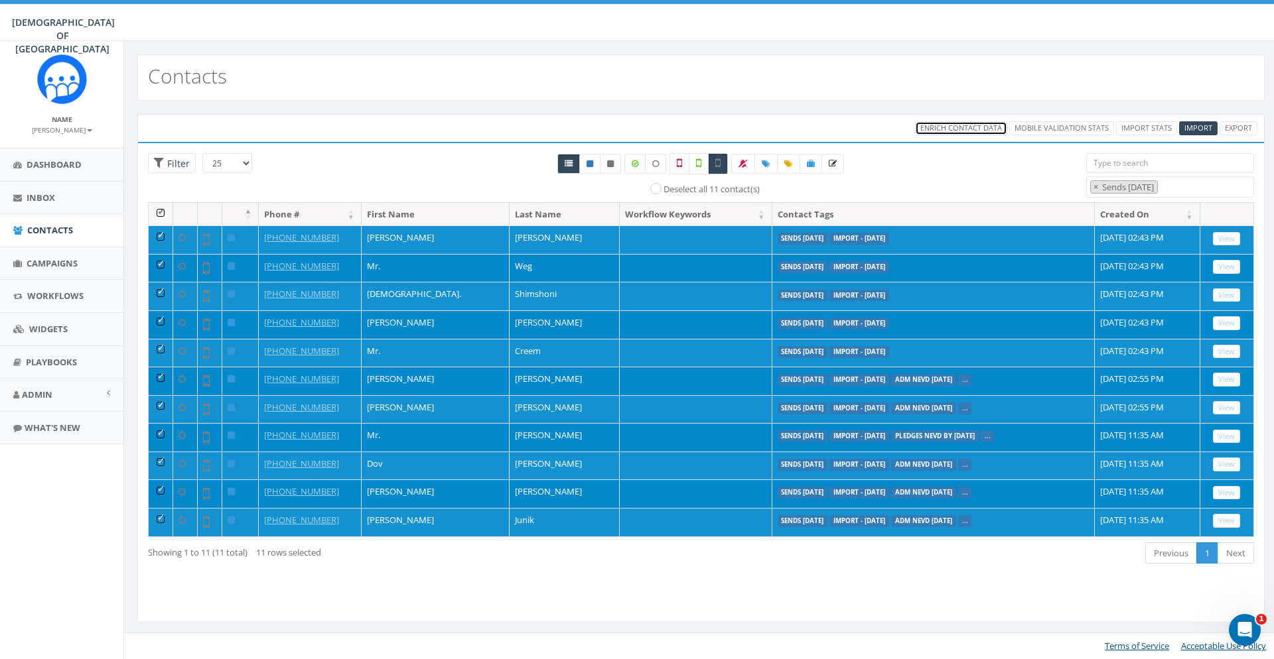
click at [970, 132] on span "Enrich Contact Data" at bounding box center [961, 128] width 82 height 10
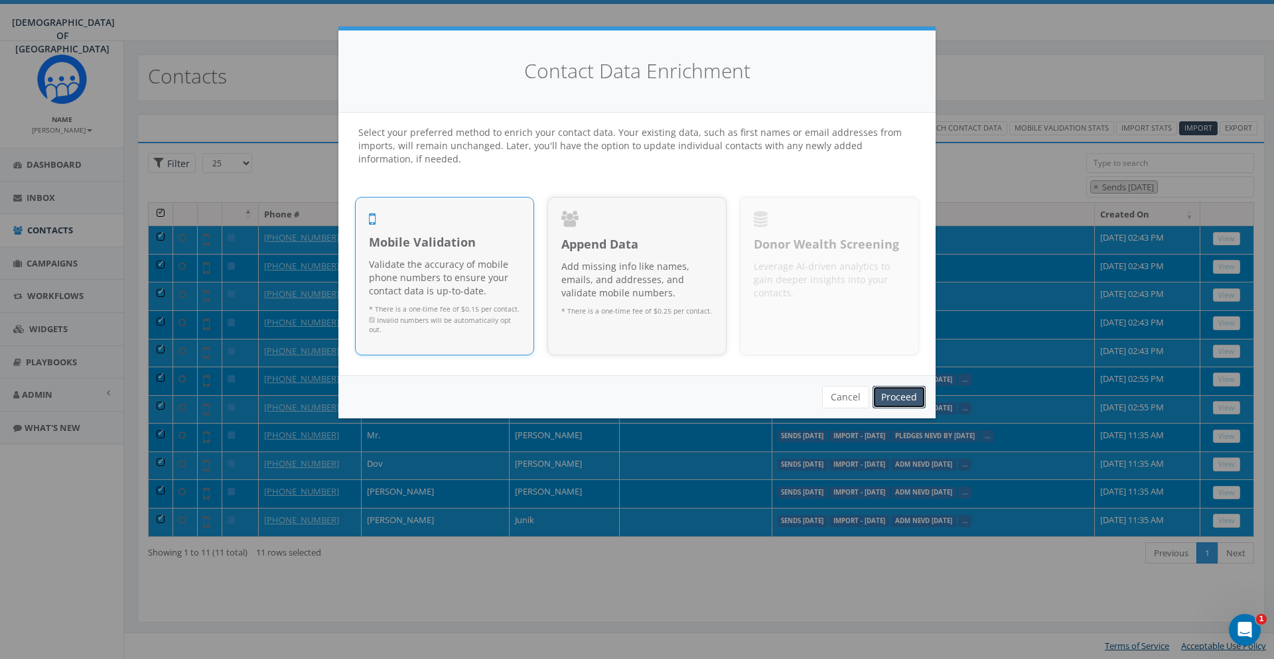
click at [910, 396] on link "Proceed" at bounding box center [898, 397] width 53 height 23
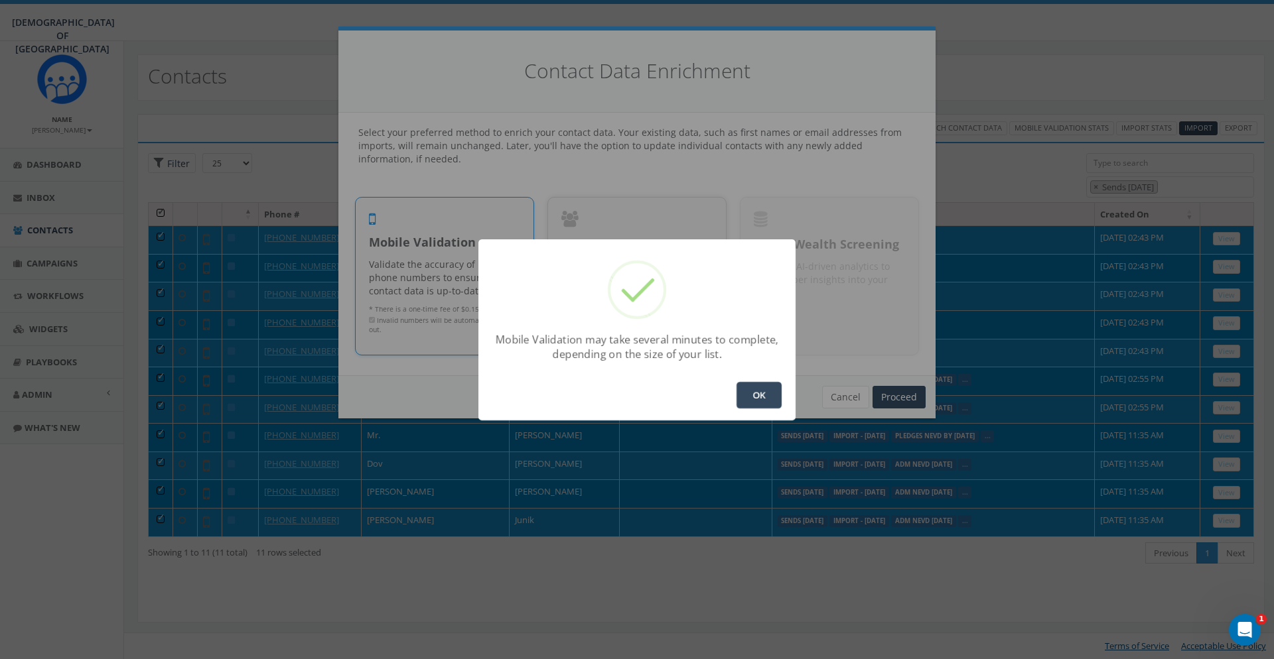
click at [761, 407] on button "OK" at bounding box center [758, 395] width 45 height 27
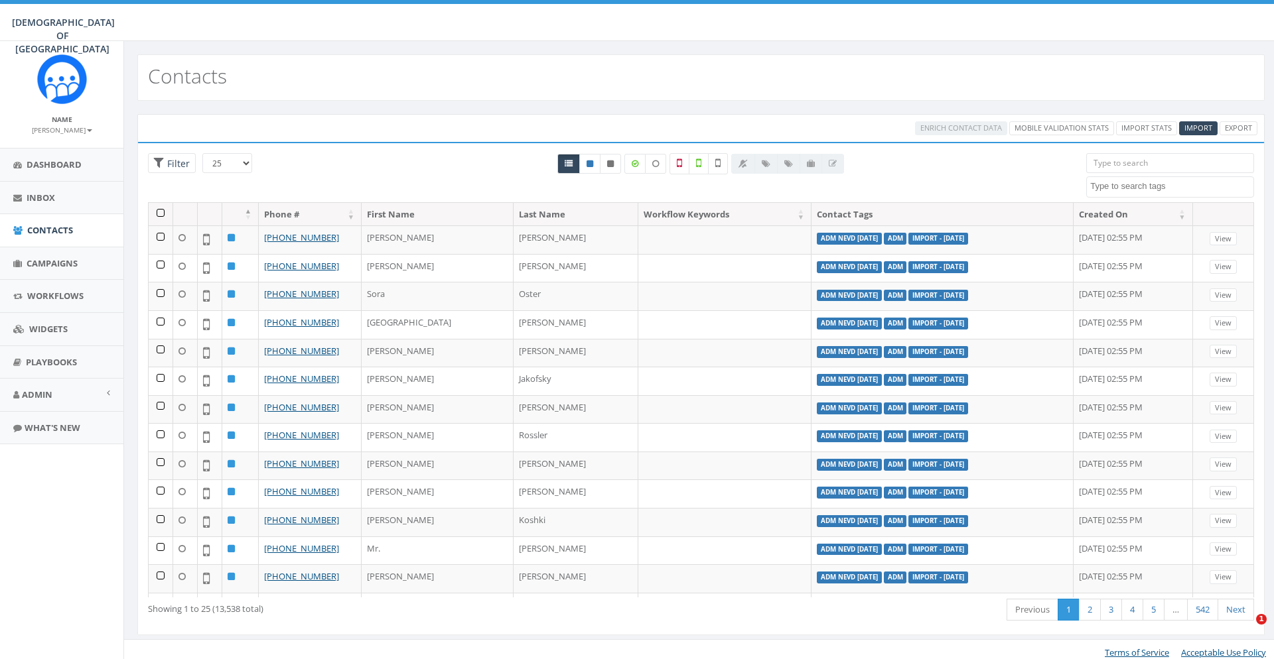
select select
click at [1192, 123] on link "Import" at bounding box center [1198, 128] width 38 height 14
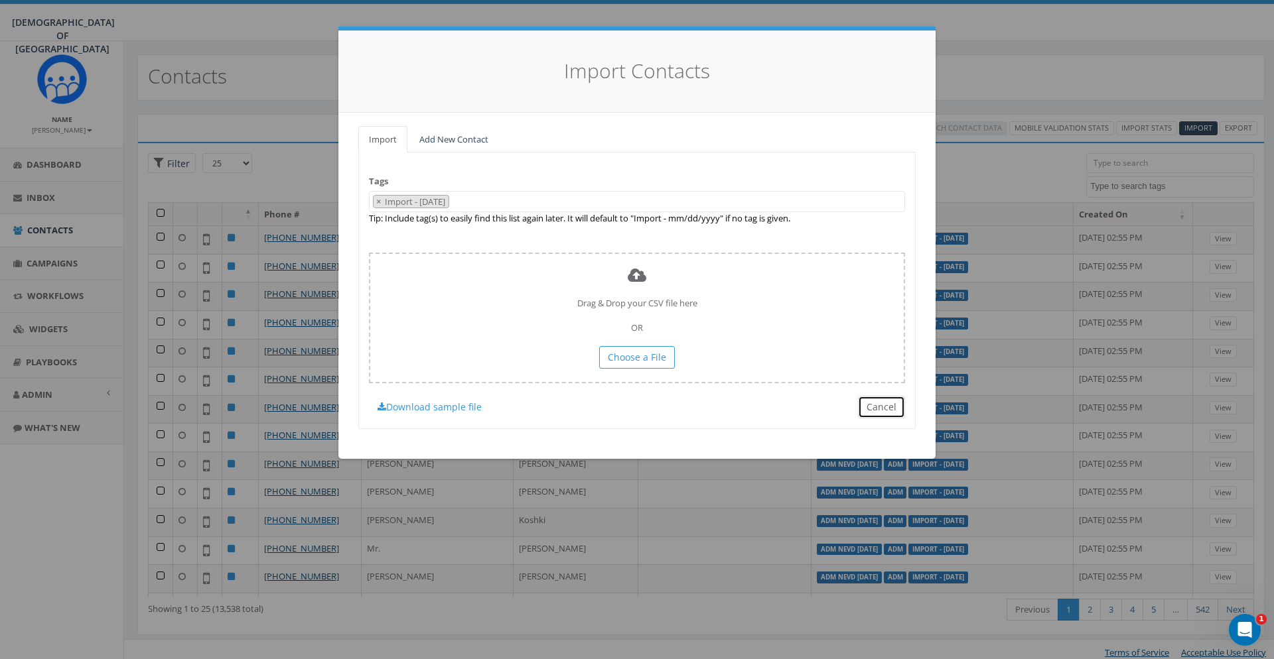
click at [889, 411] on button "Cancel" at bounding box center [881, 407] width 47 height 23
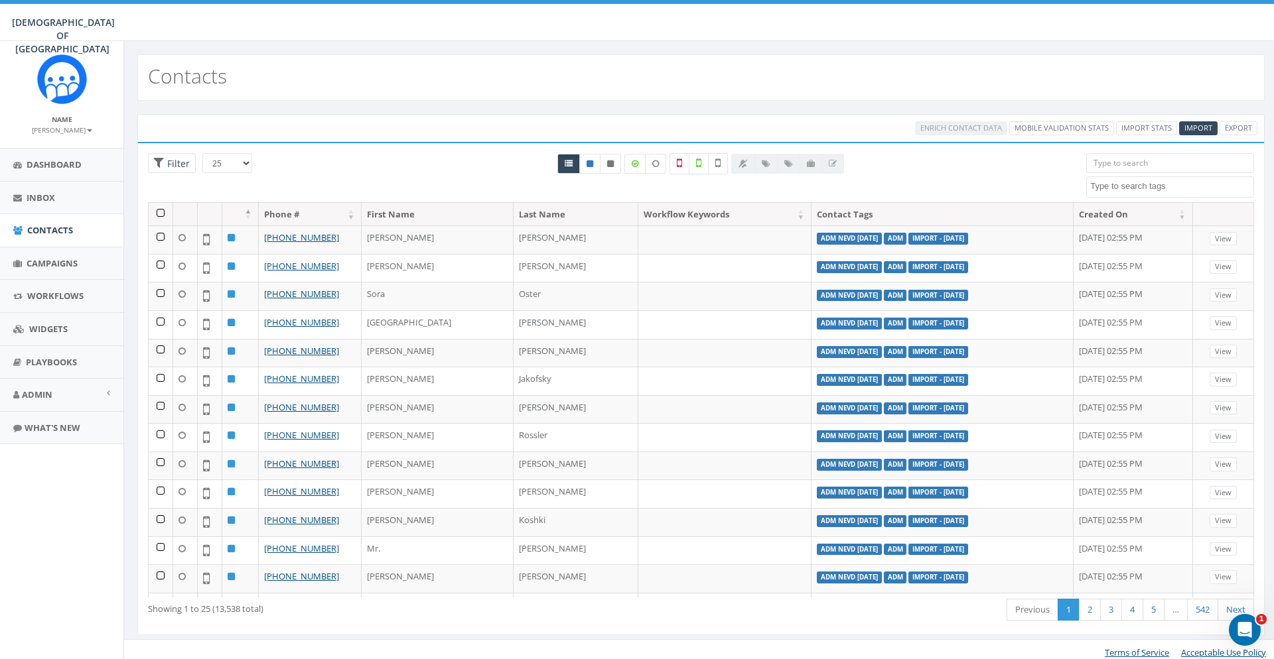
click at [1011, 153] on div "Loading the filters, please wait!! Phone Number is is not First Name is is not …" at bounding box center [700, 389] width 1127 height 494
click at [1201, 123] on link "Import" at bounding box center [1198, 128] width 38 height 14
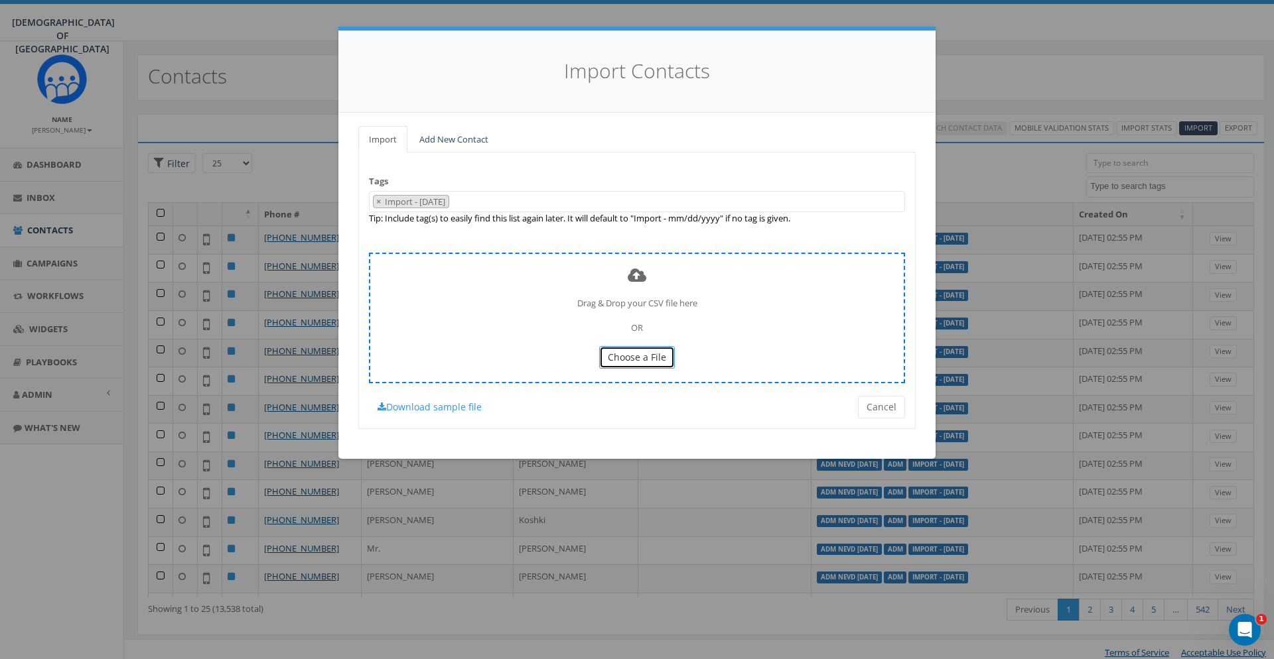
click at [649, 358] on span "Choose a File" at bounding box center [637, 357] width 58 height 13
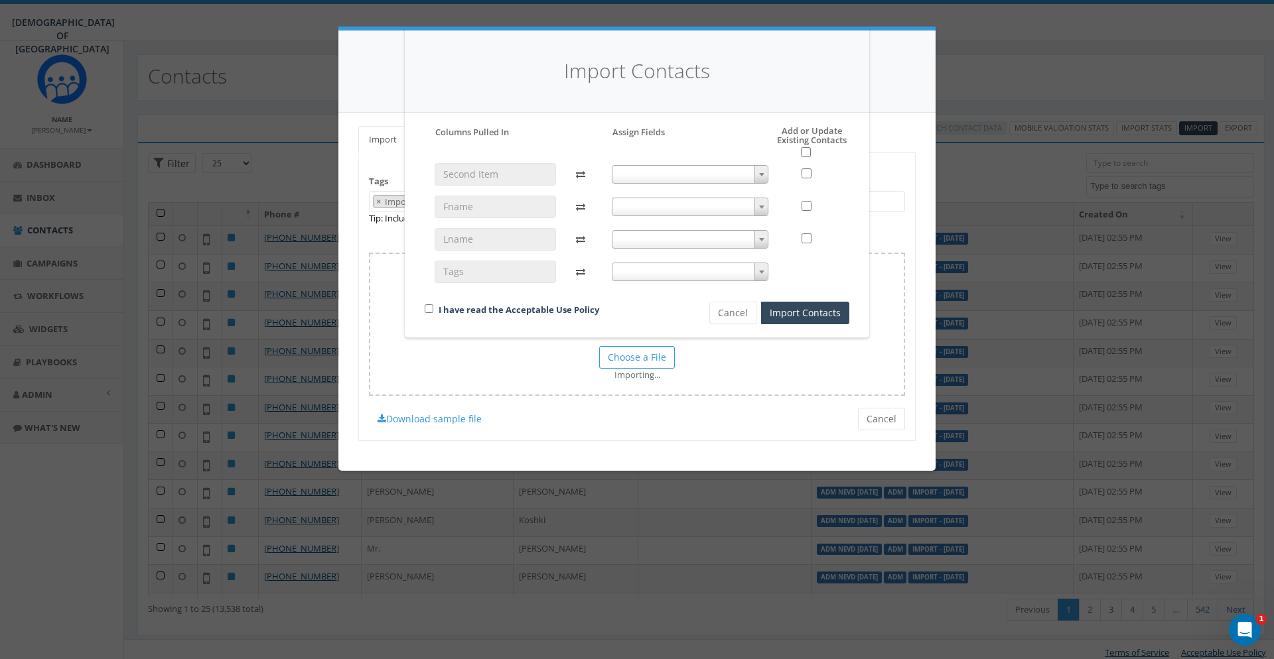
click at [631, 175] on span at bounding box center [690, 174] width 157 height 19
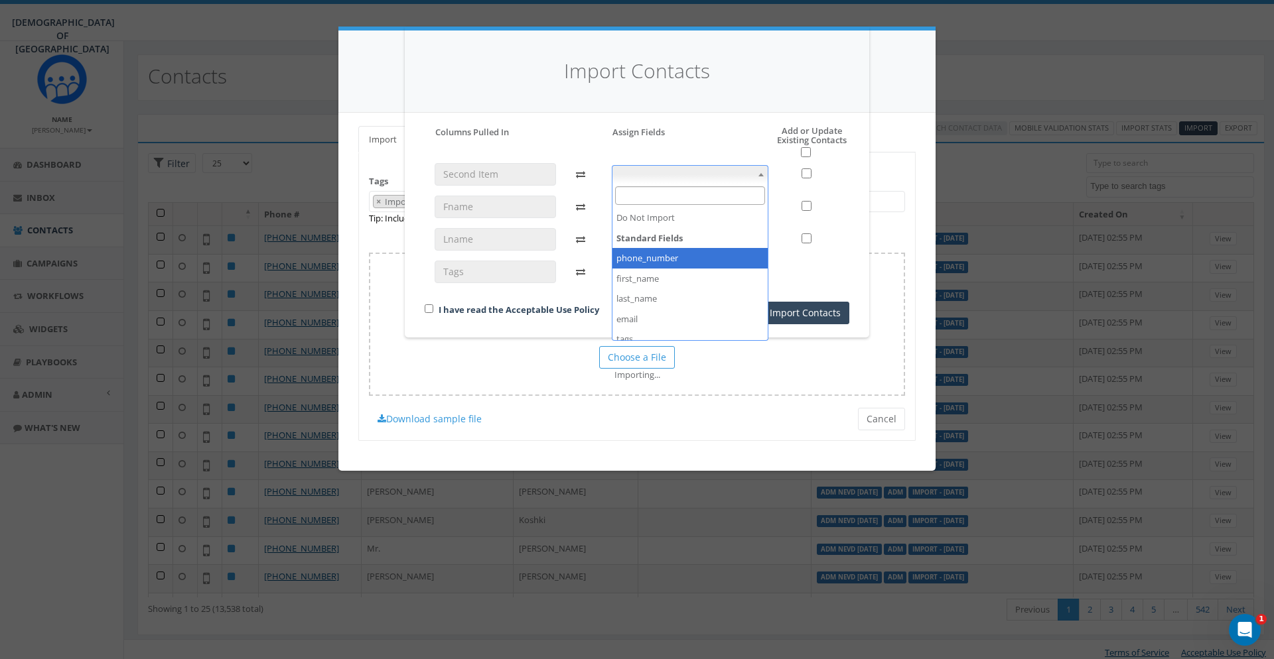
select select "phone_number"
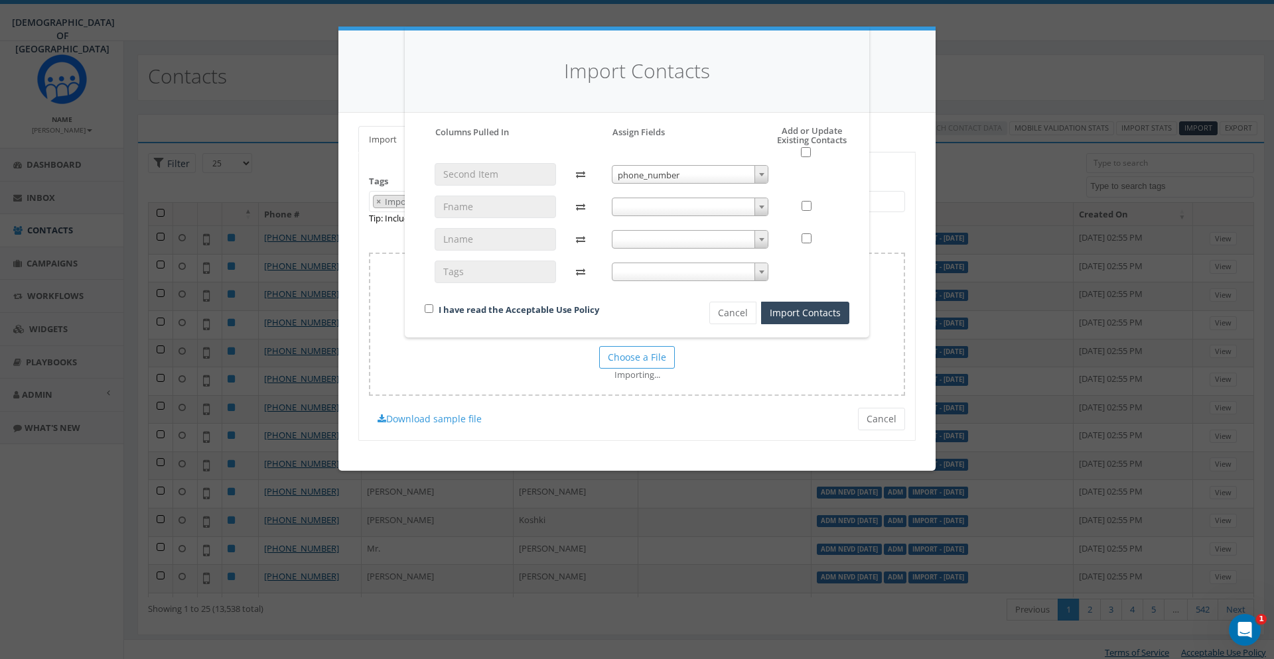
click at [659, 212] on span at bounding box center [690, 207] width 157 height 19
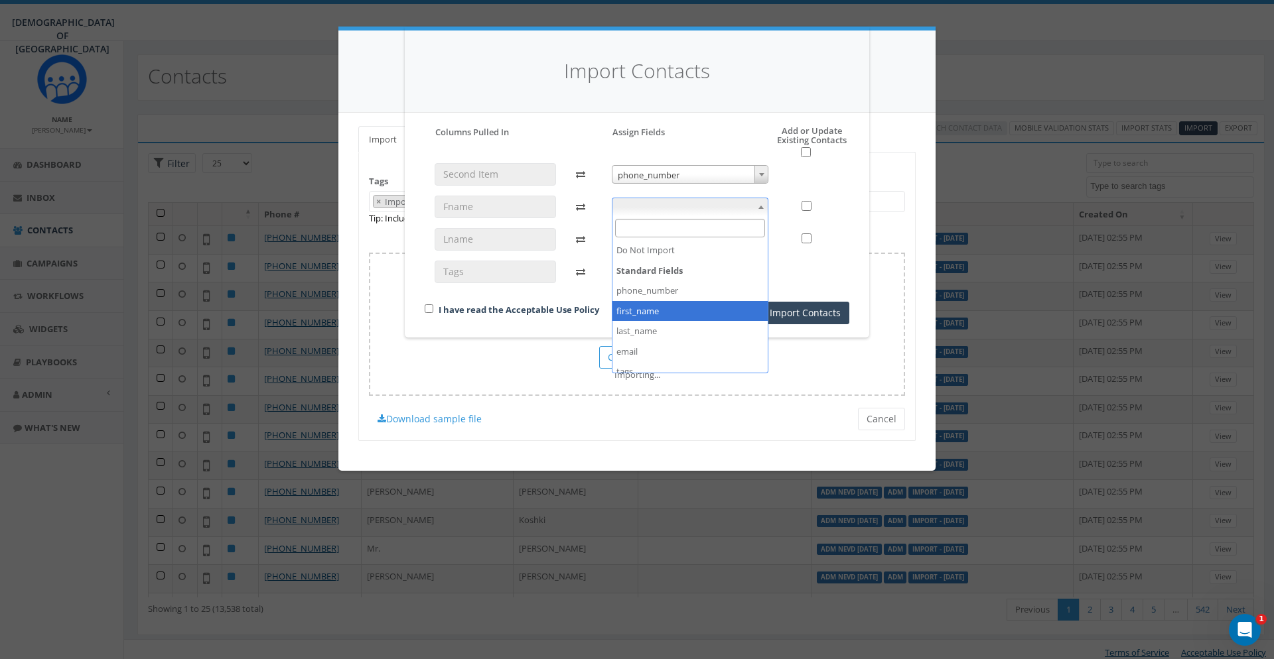
select select "first_name"
click at [657, 237] on span at bounding box center [690, 239] width 157 height 19
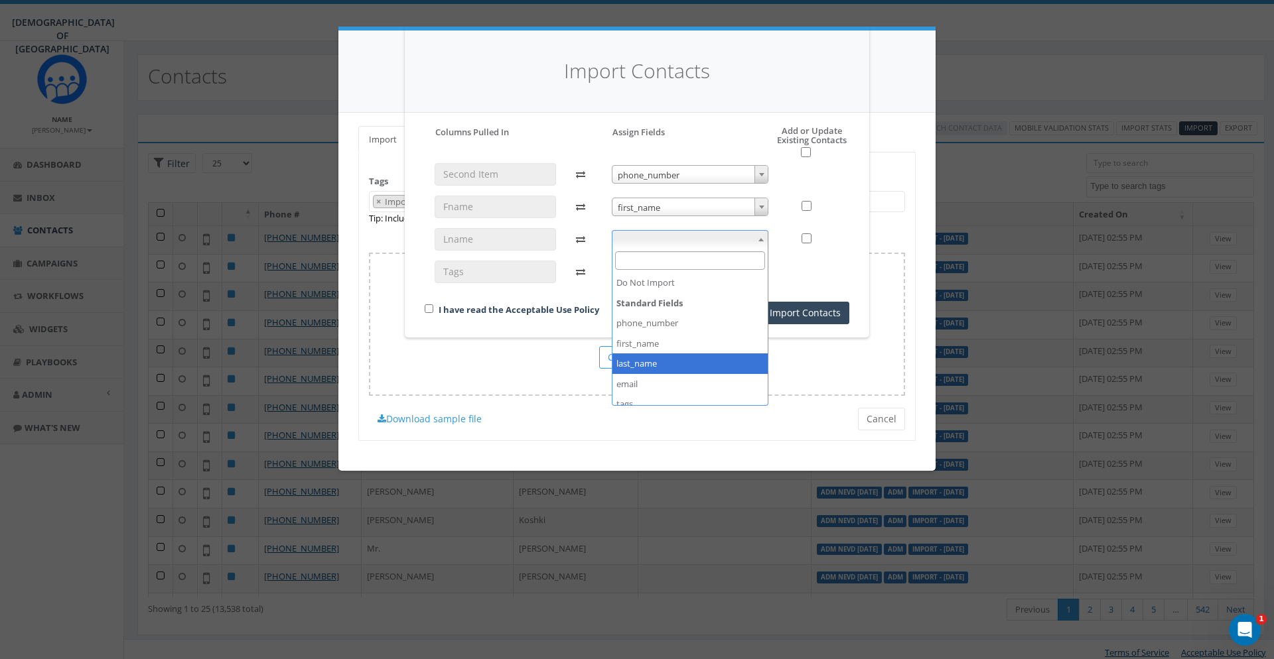
select select "last_name"
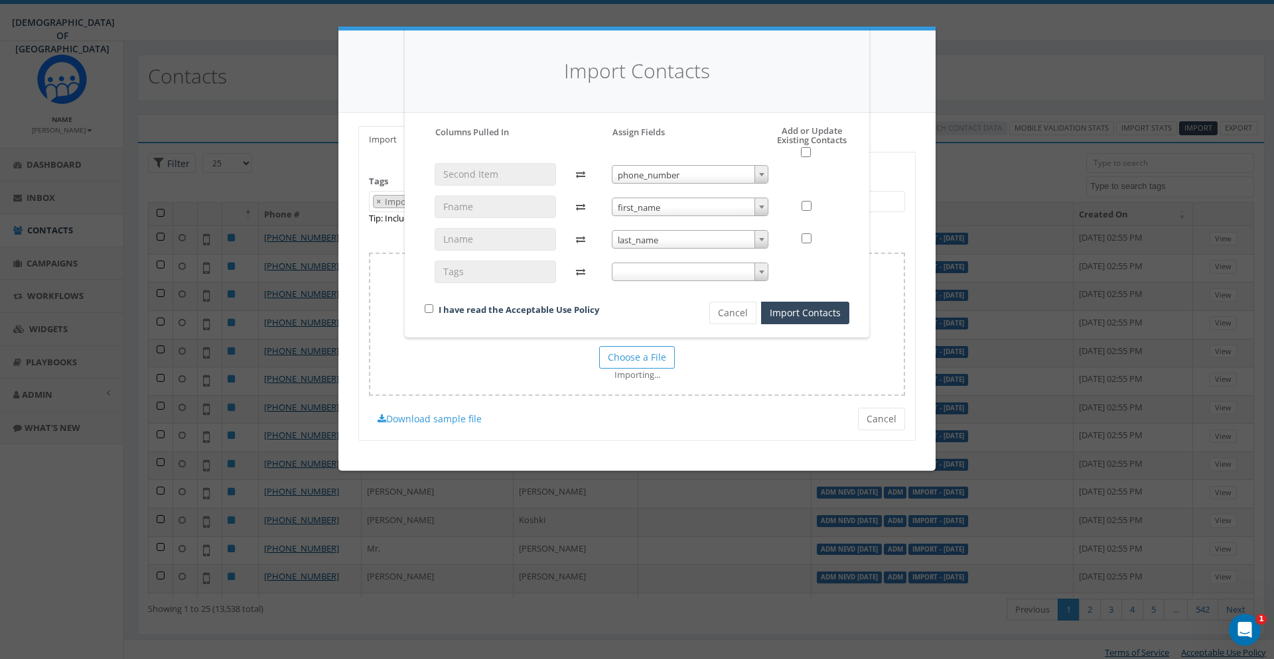
click at [640, 267] on span at bounding box center [690, 272] width 157 height 19
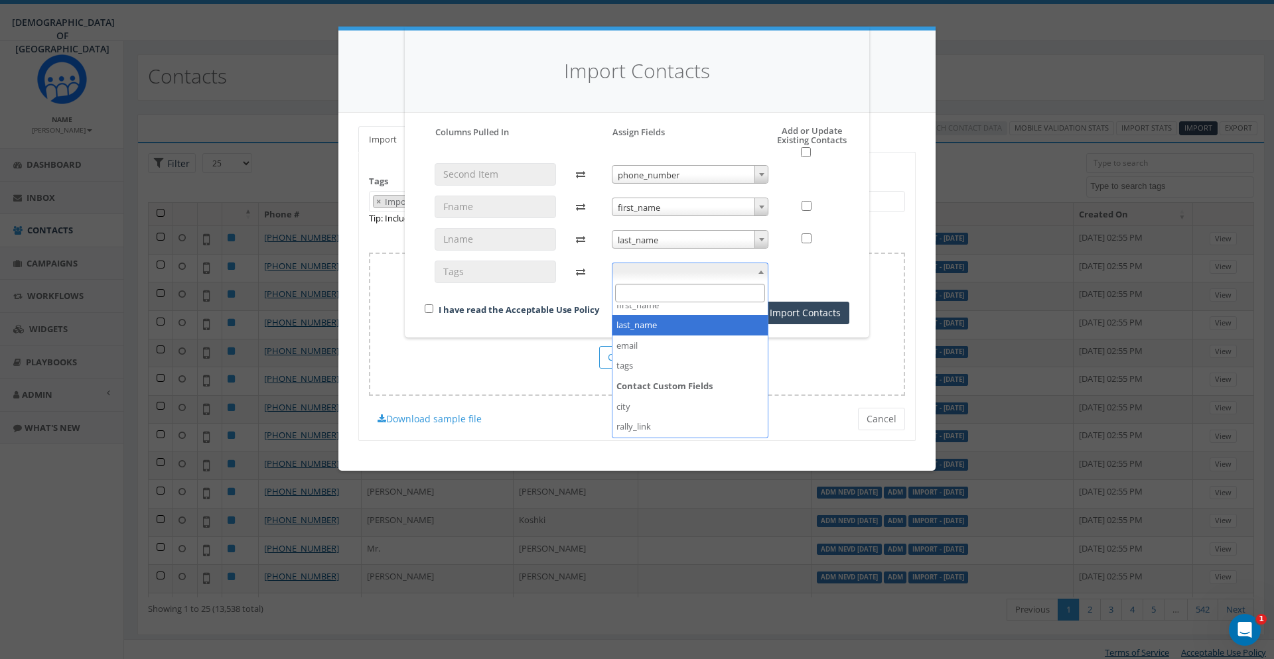
scroll to position [72, 0]
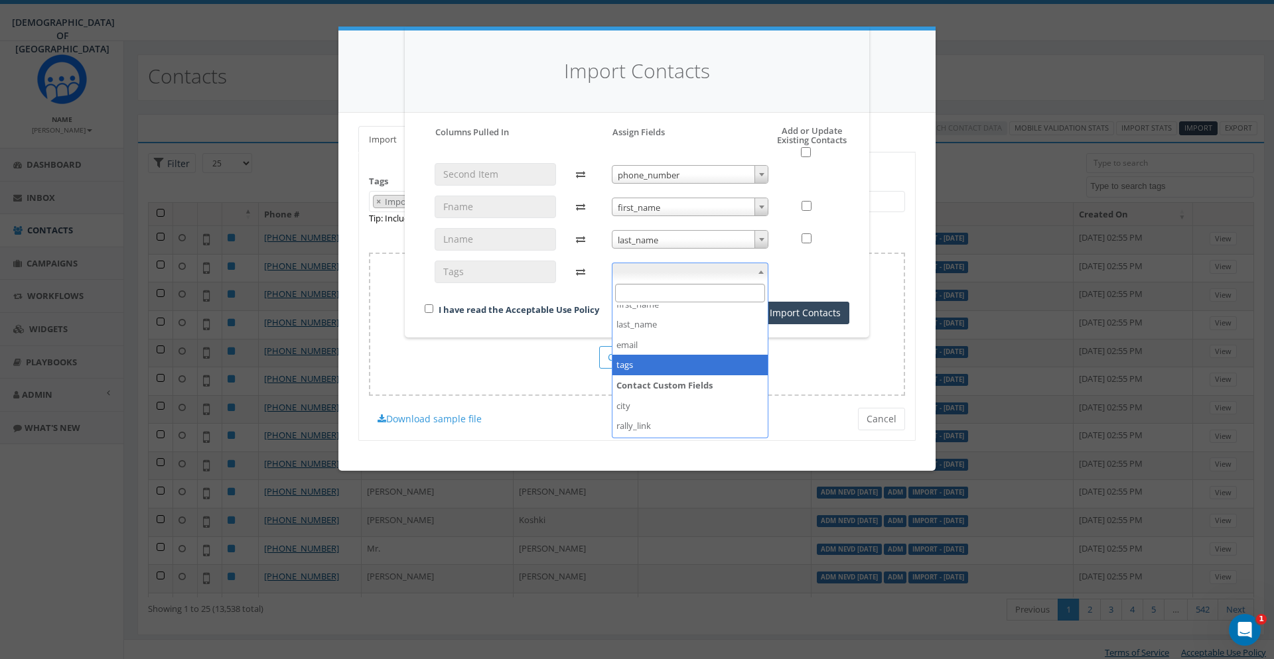
select select "tags"
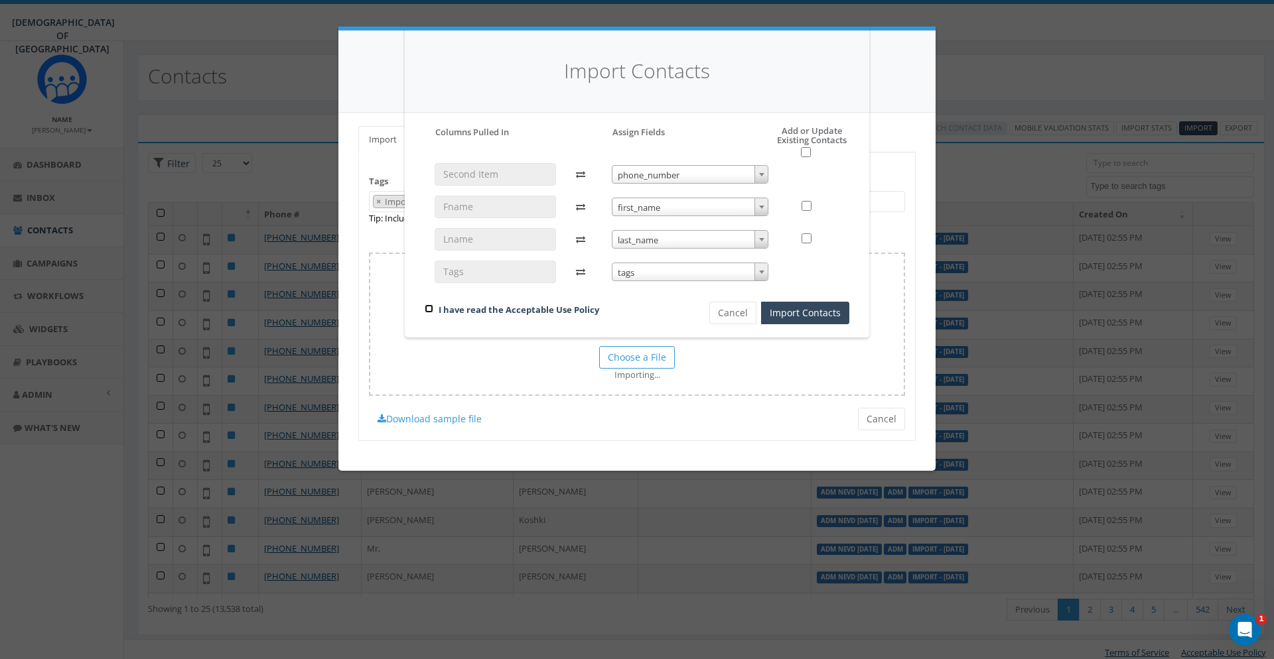
click at [427, 310] on input "checkbox" at bounding box center [429, 308] width 9 height 9
checkbox input "true"
click at [802, 151] on input "checkbox" at bounding box center [806, 152] width 10 height 10
checkbox input "true"
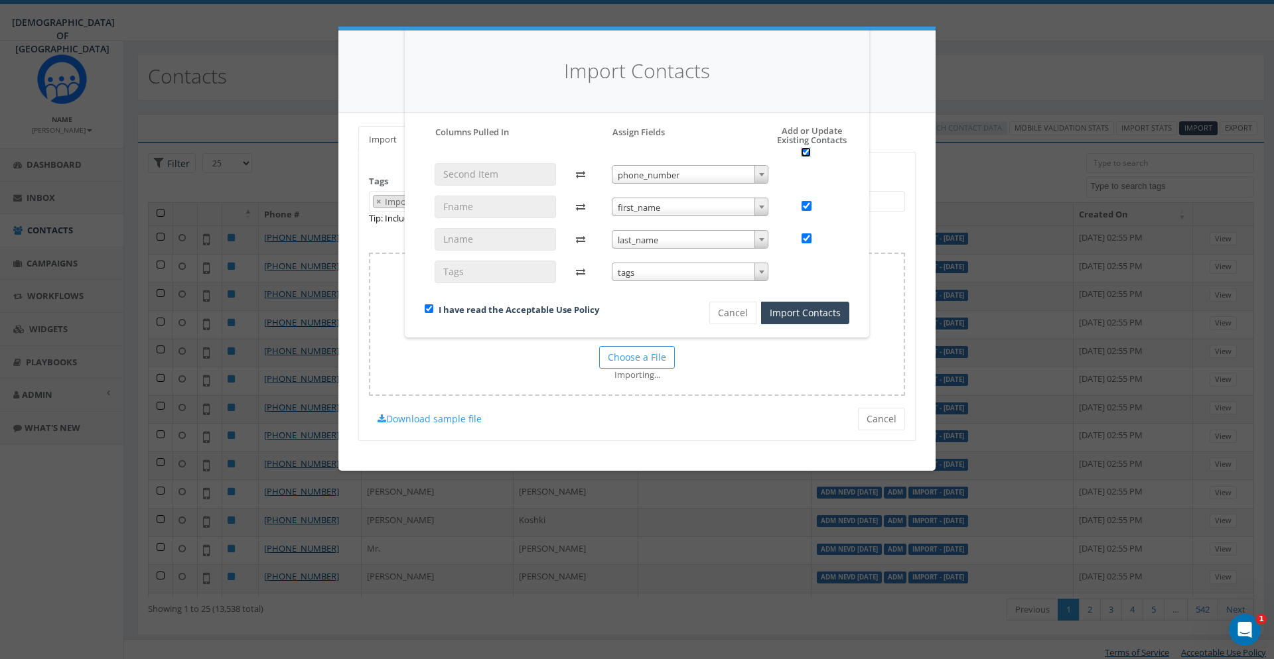
checkbox input "true"
click at [815, 312] on button "Import Contacts" at bounding box center [805, 313] width 88 height 23
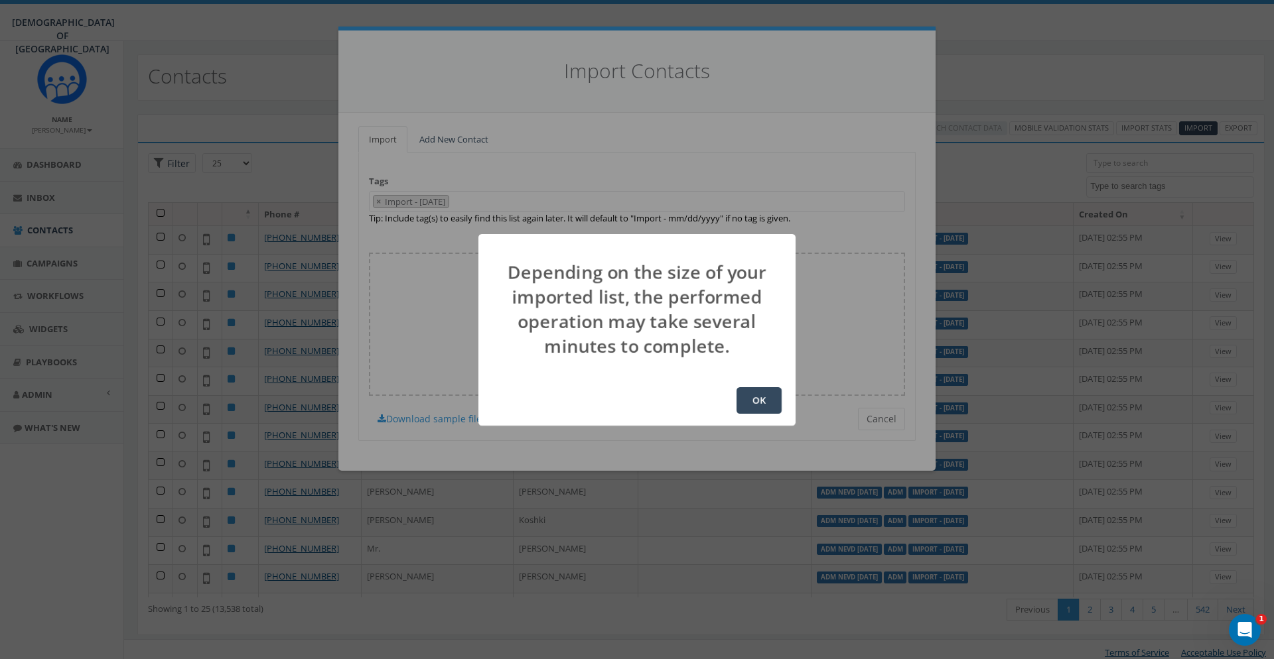
click at [778, 395] on button "OK" at bounding box center [758, 400] width 45 height 27
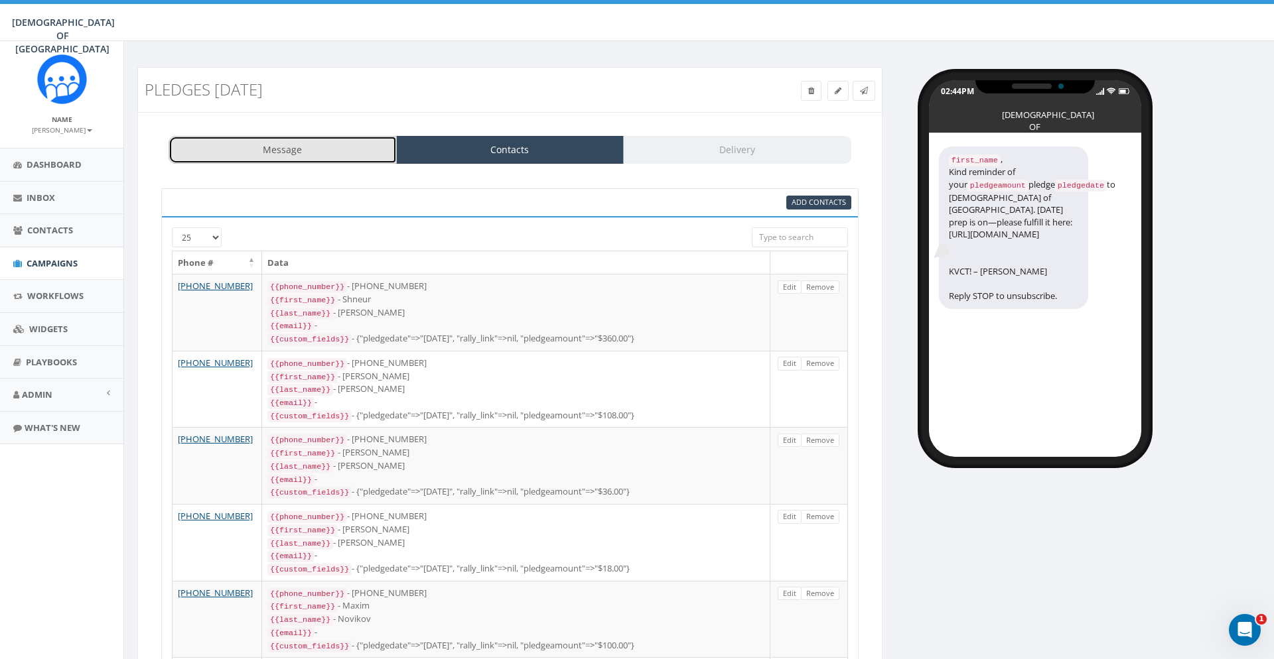
click at [301, 146] on link "Message" at bounding box center [283, 150] width 228 height 28
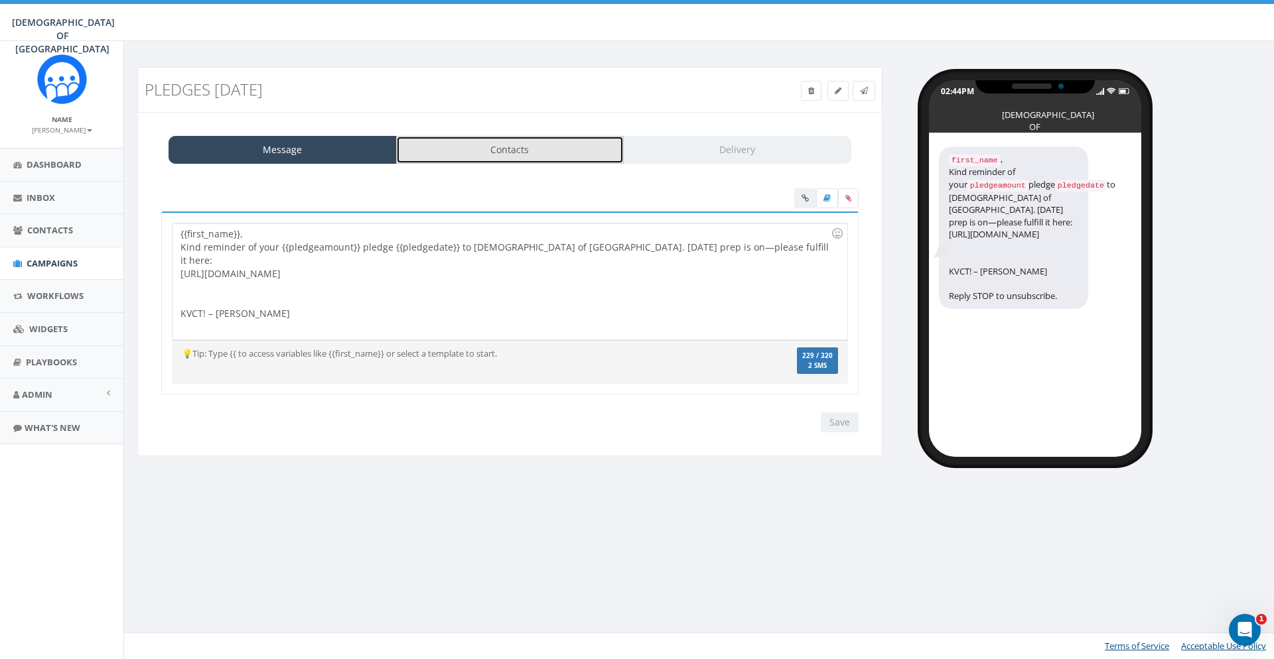
click at [458, 155] on link "Contacts" at bounding box center [510, 150] width 228 height 28
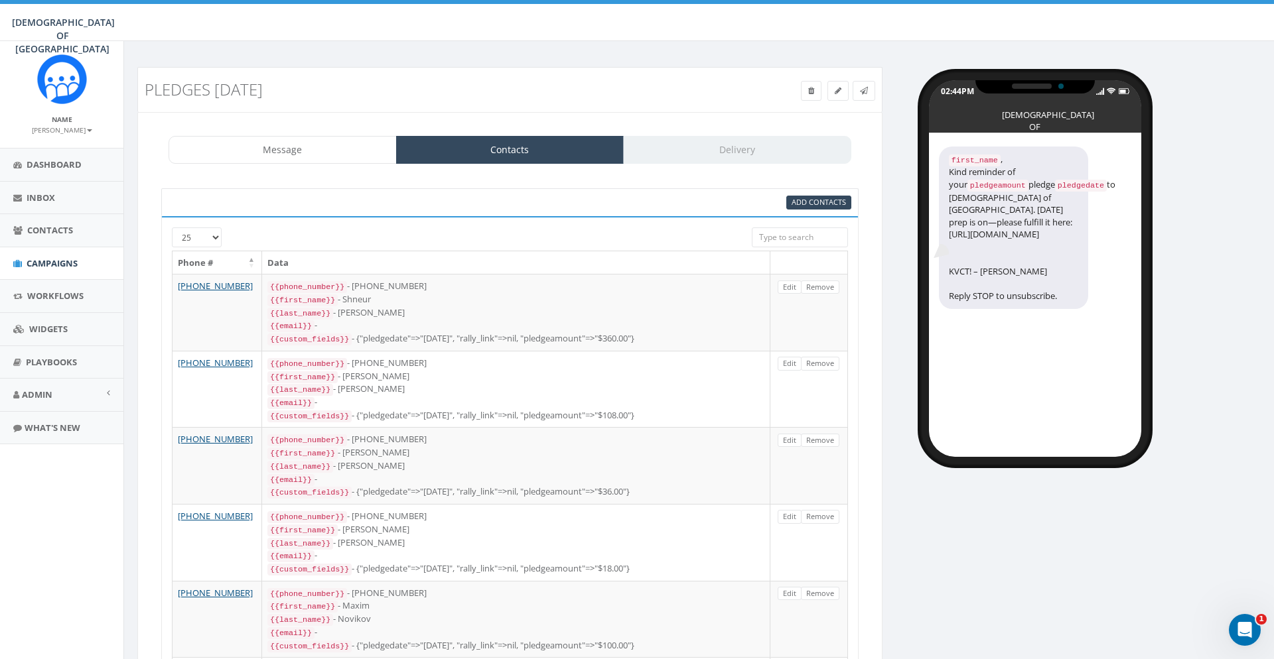
click at [172, 228] on select "25 50 100" at bounding box center [197, 238] width 50 height 20
select select "100"
click option "100" at bounding box center [0, 0] width 0 height 0
select select "100"
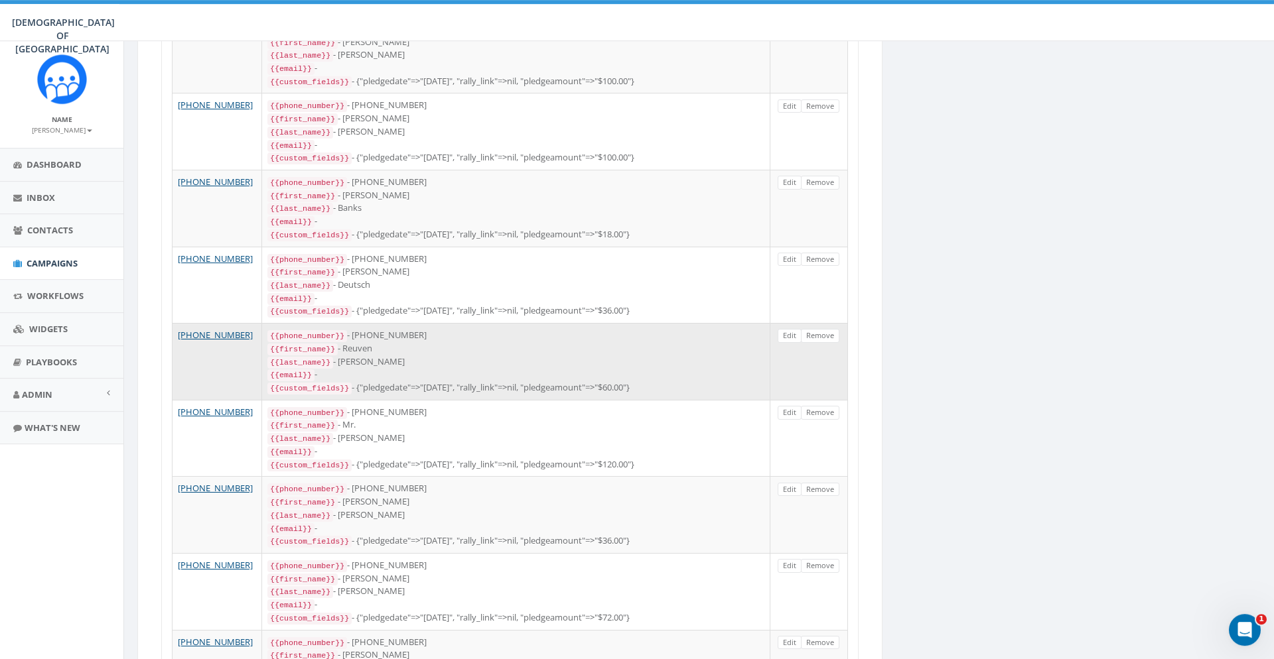
scroll to position [1556, 0]
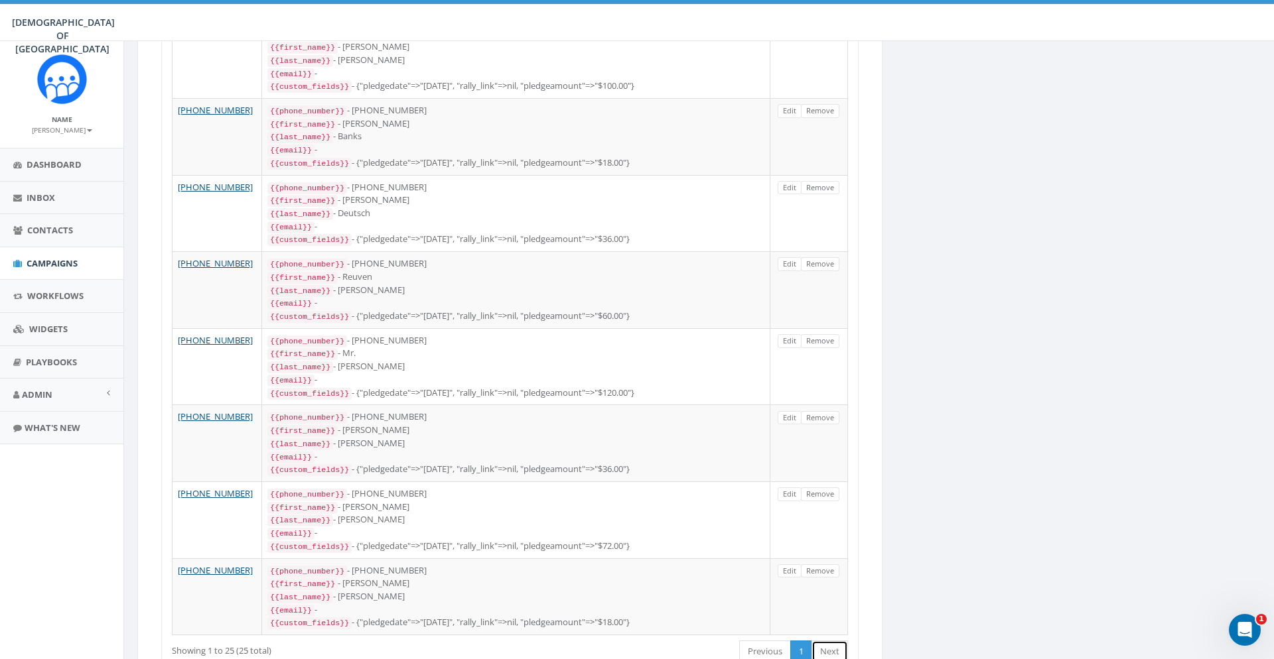
click at [827, 641] on link "Next" at bounding box center [829, 652] width 36 height 22
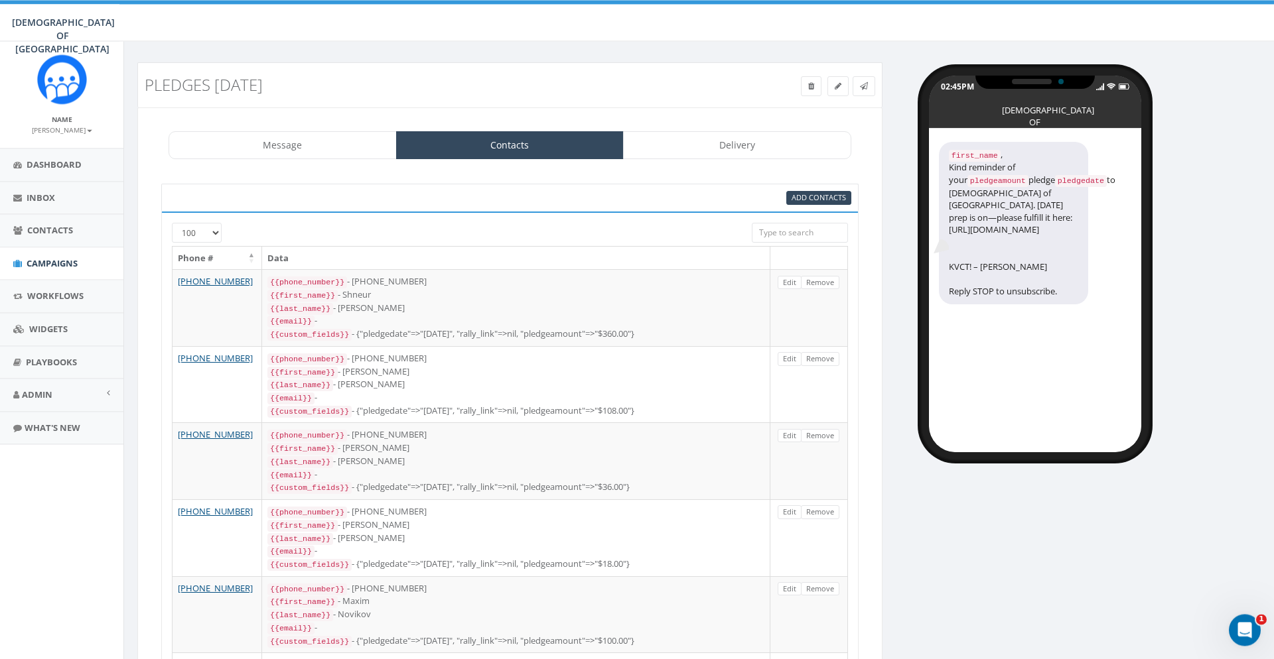
scroll to position [0, 0]
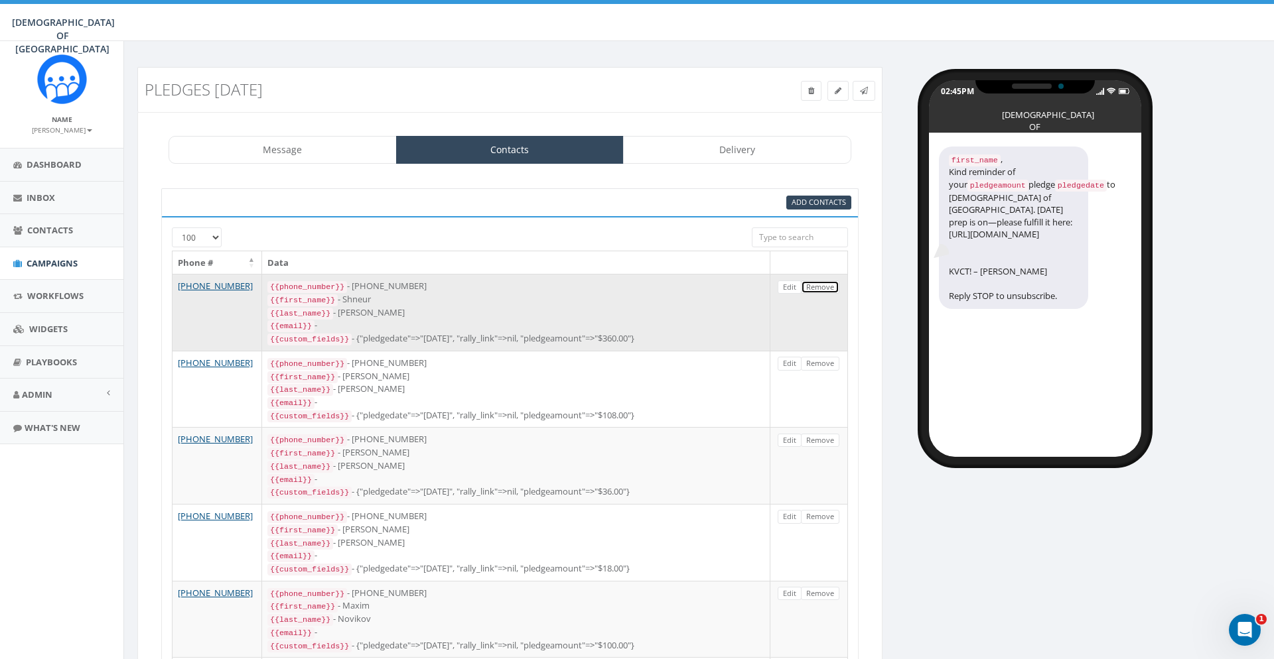
click at [825, 282] on link "Remove" at bounding box center [820, 288] width 38 height 14
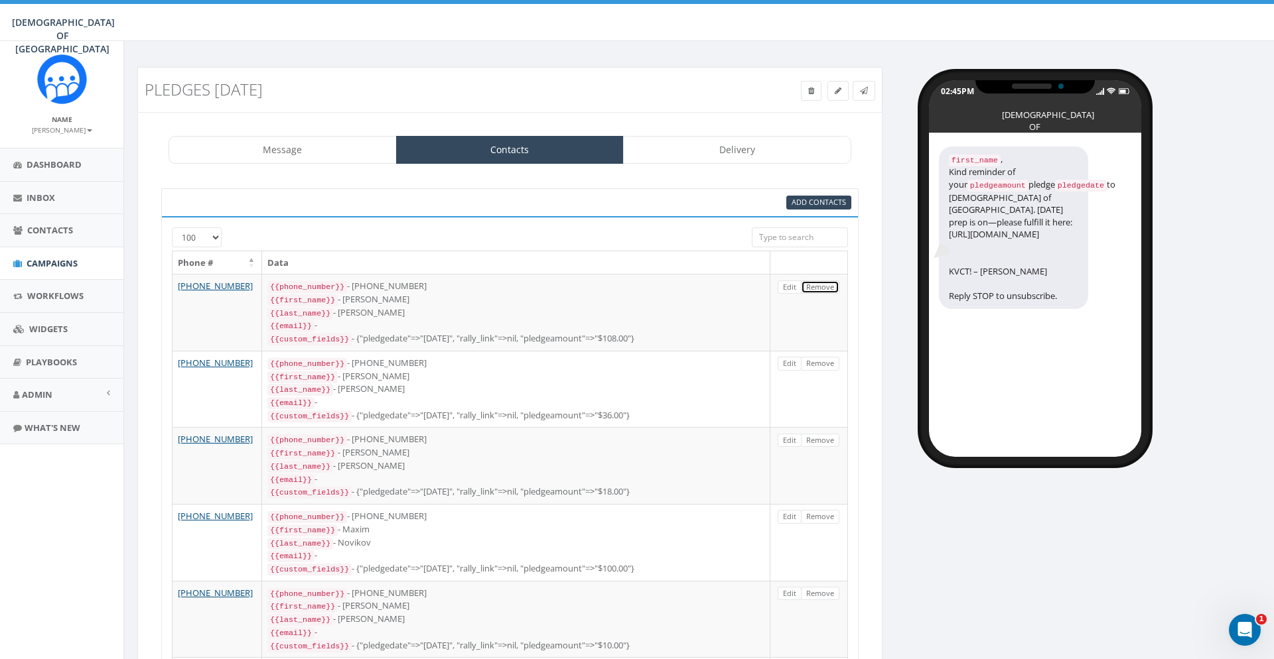
click at [822, 289] on link "Remove" at bounding box center [820, 288] width 38 height 14
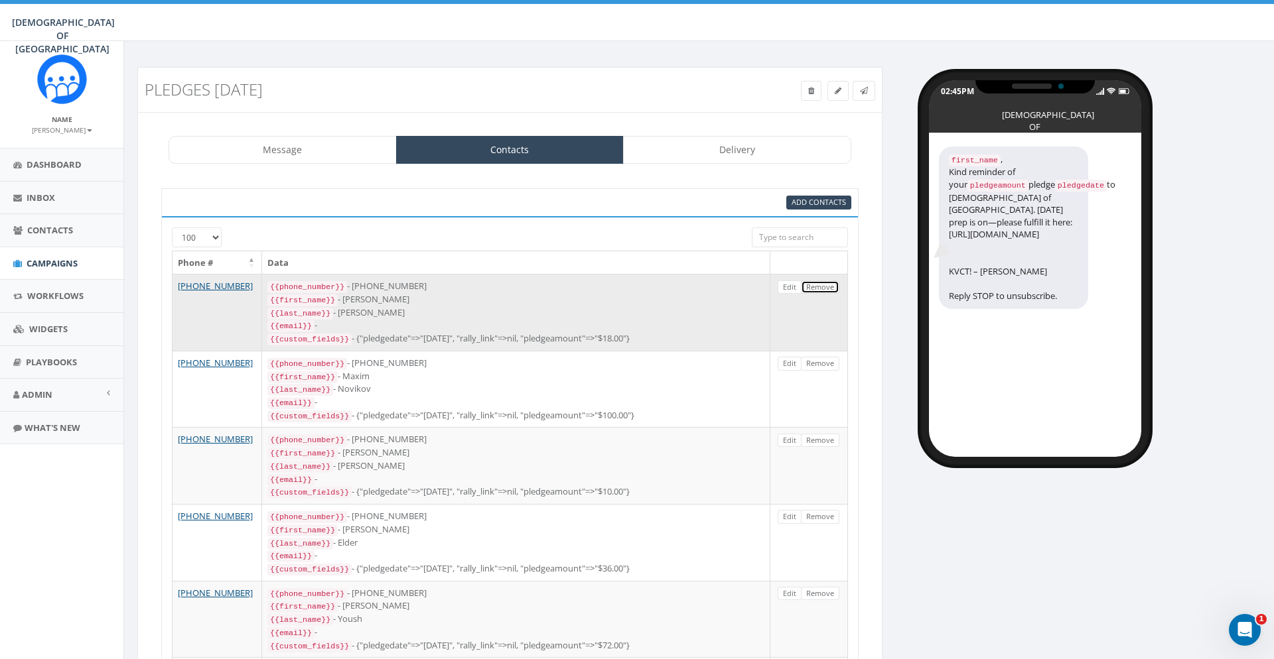
click at [826, 282] on link "Remove" at bounding box center [820, 288] width 38 height 14
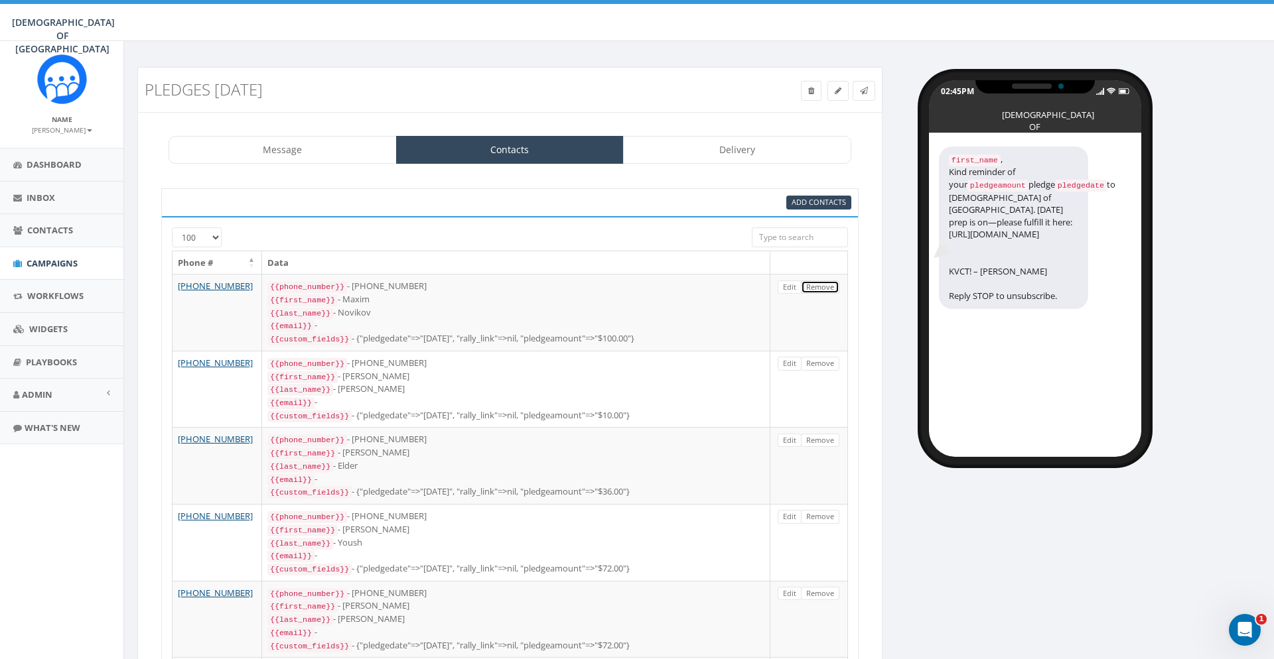
click at [826, 282] on link "Remove" at bounding box center [820, 288] width 38 height 14
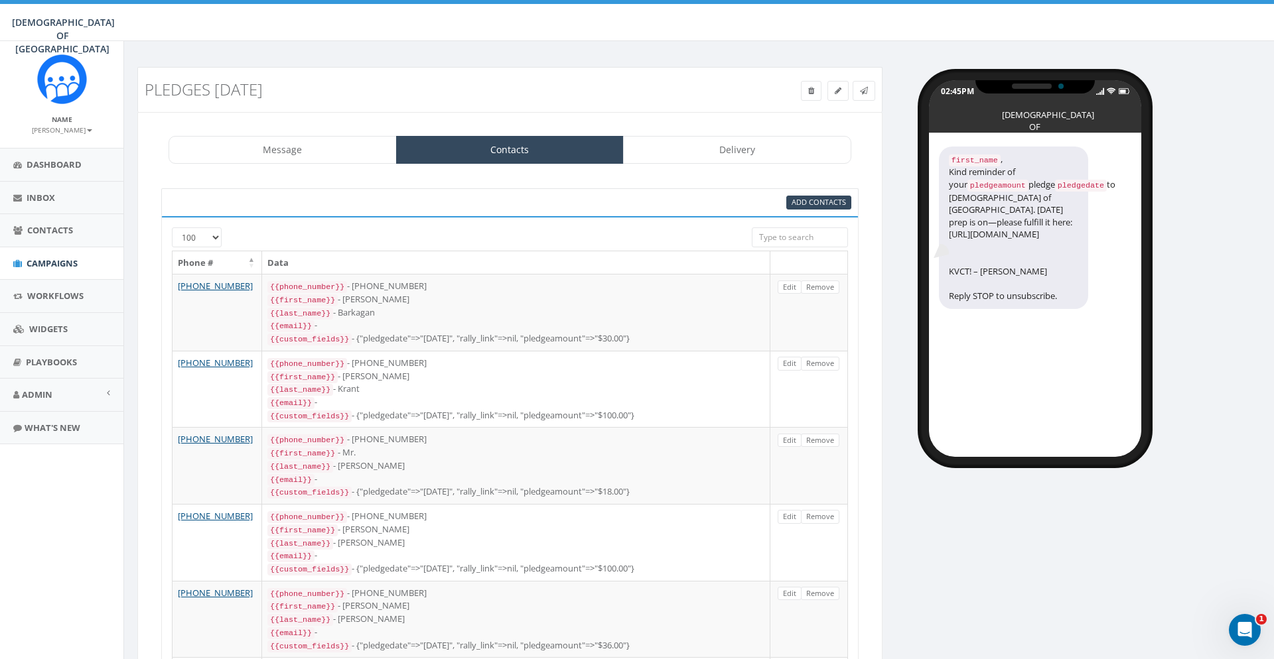
click at [826, 282] on link "Remove" at bounding box center [820, 288] width 38 height 14
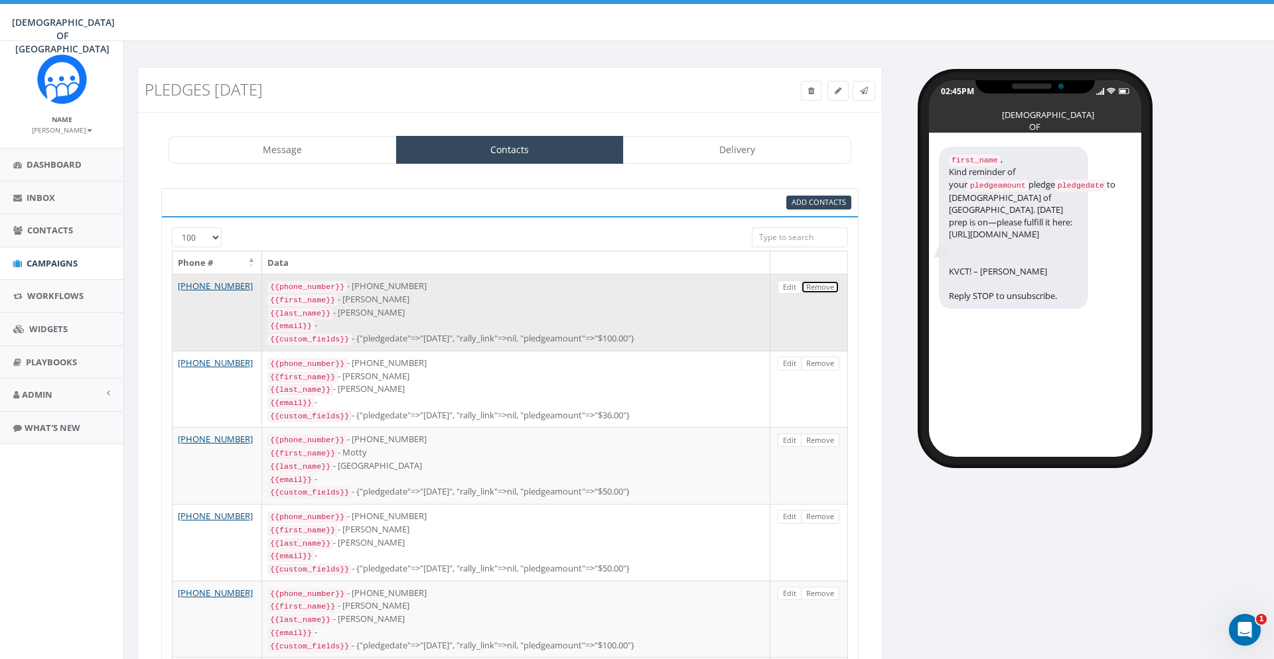
click at [819, 287] on link "Remove" at bounding box center [820, 288] width 38 height 14
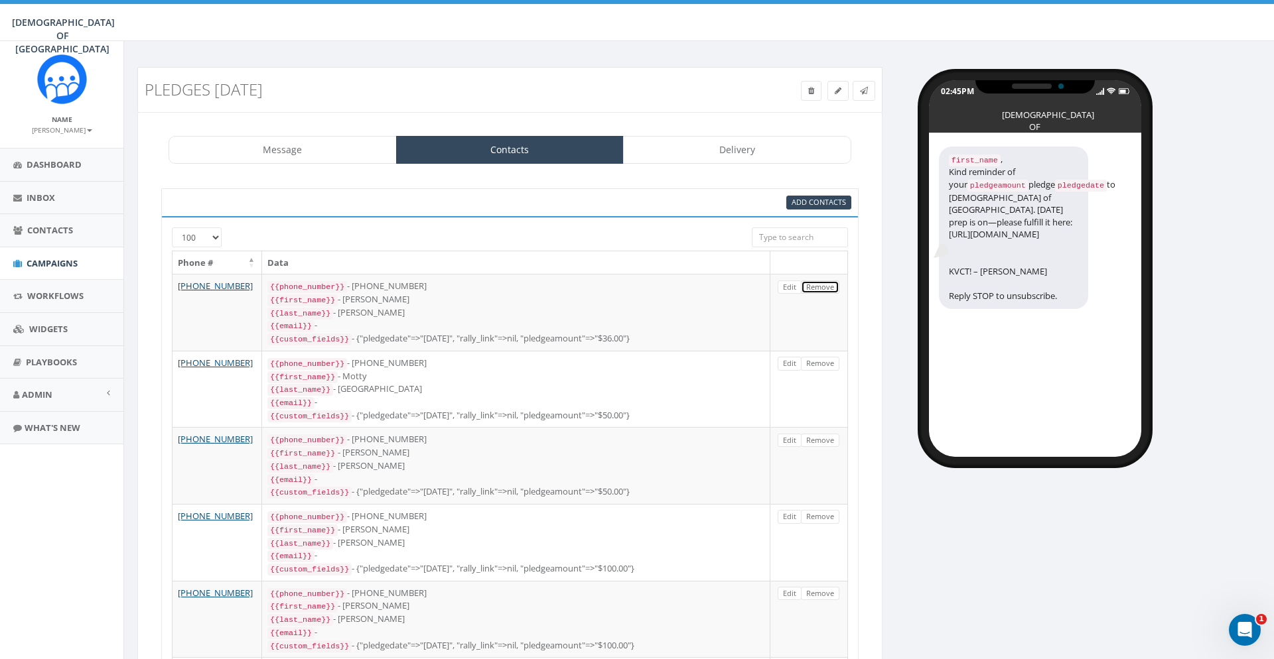
click at [818, 288] on link "Remove" at bounding box center [820, 288] width 38 height 14
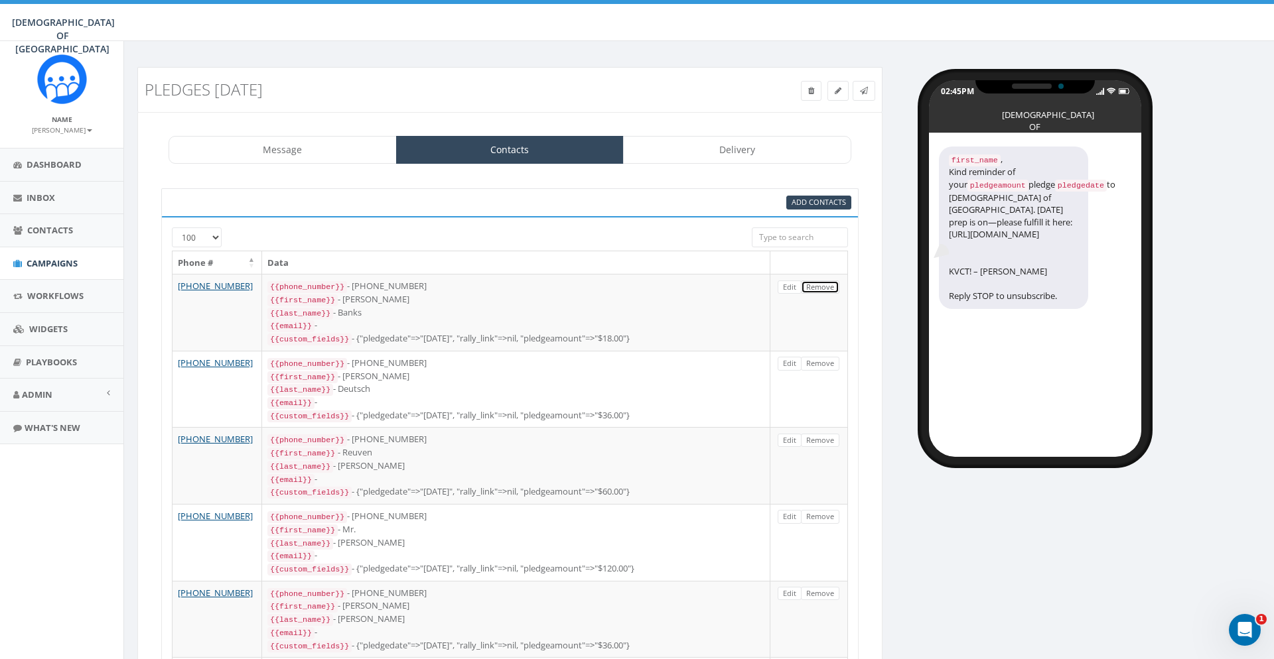
click at [818, 288] on link "Remove" at bounding box center [820, 288] width 38 height 14
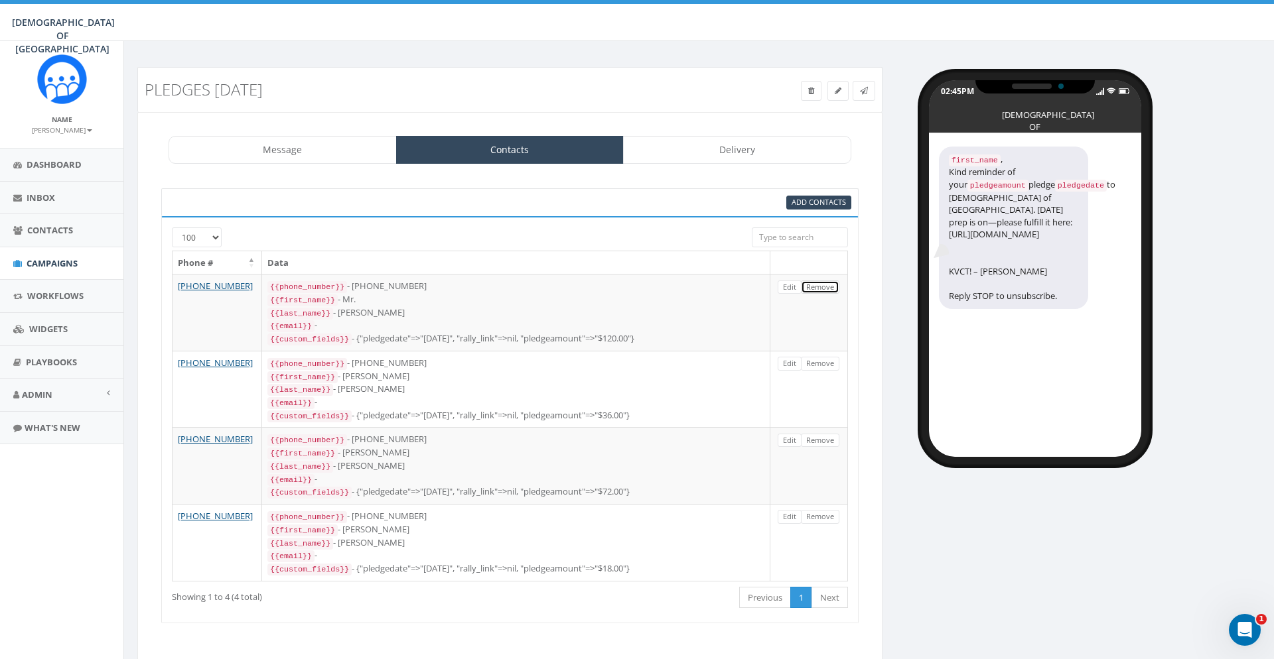
click at [818, 288] on link "Remove" at bounding box center [820, 288] width 38 height 14
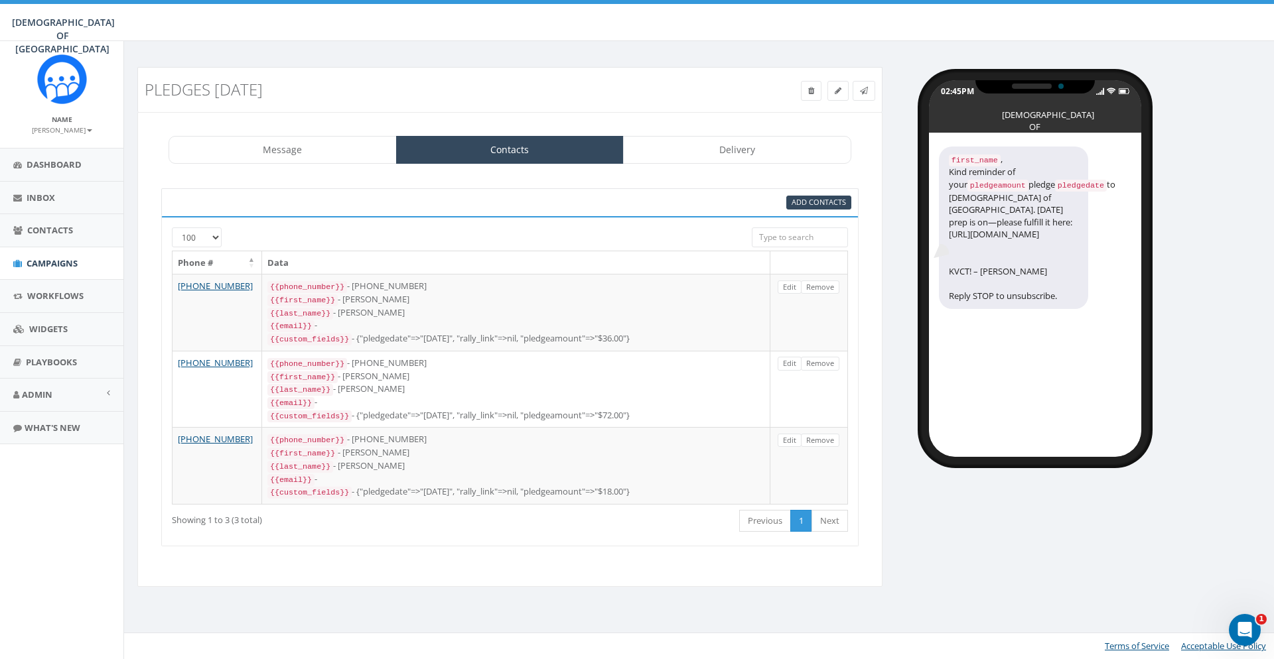
click at [818, 288] on link "Remove" at bounding box center [820, 288] width 38 height 14
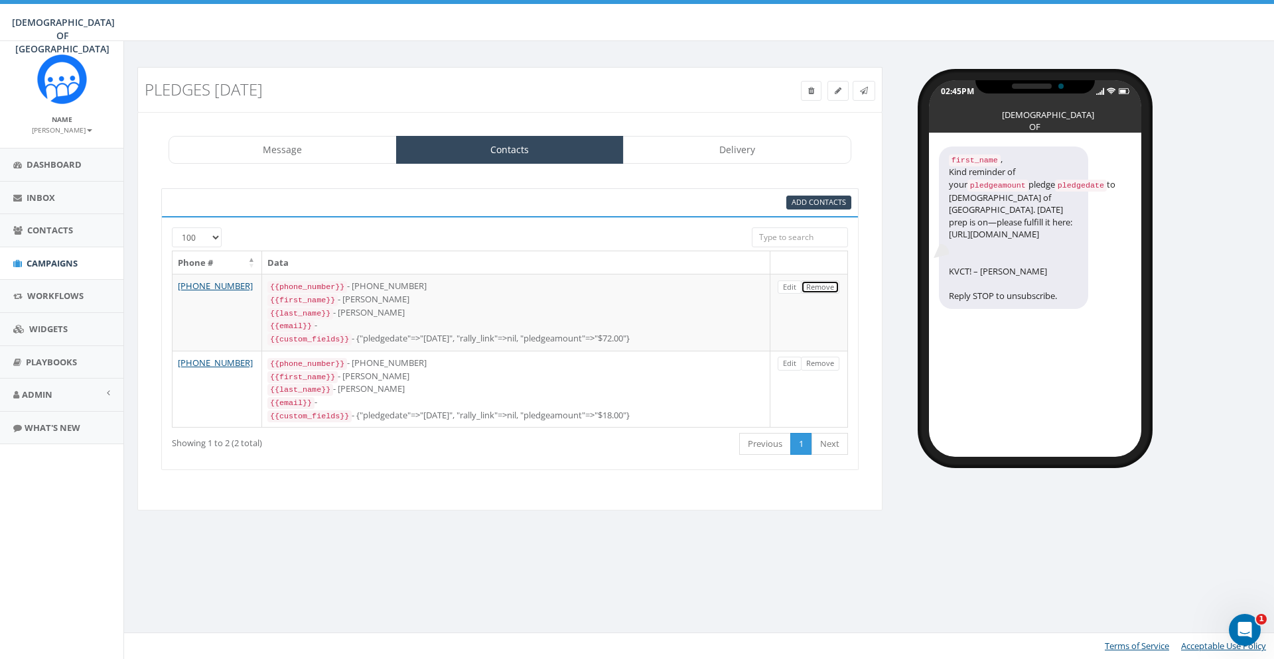
click at [818, 288] on link "Remove" at bounding box center [820, 288] width 38 height 14
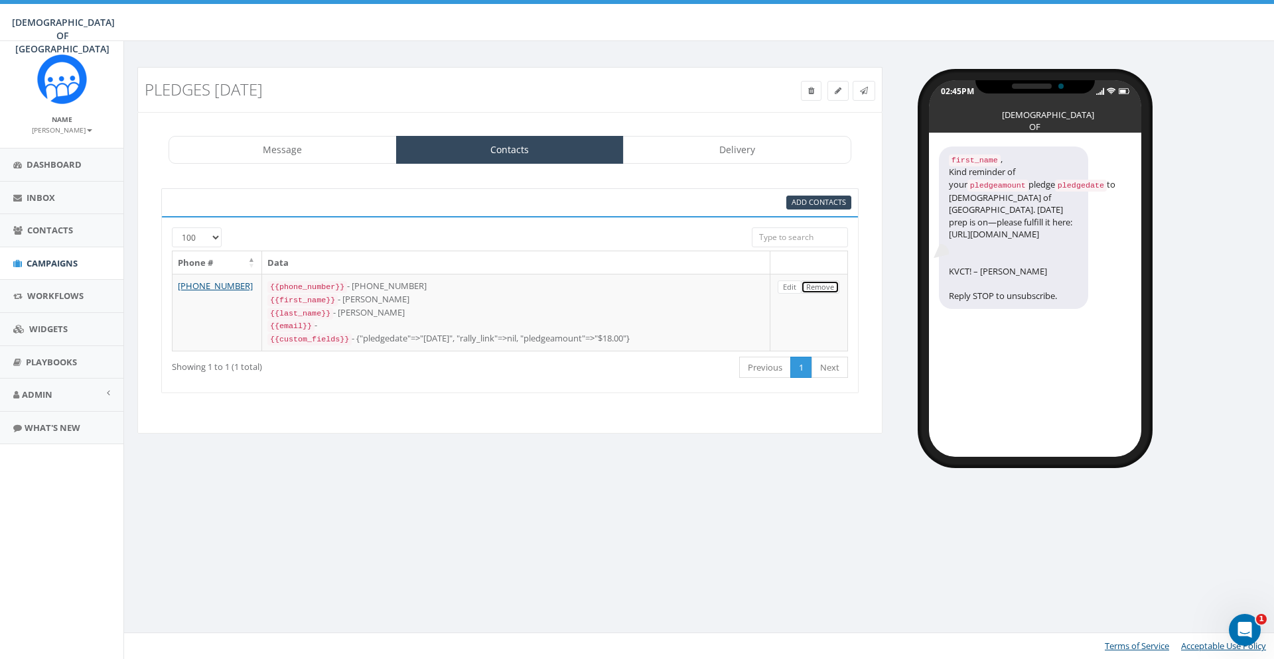
click at [818, 288] on link "Remove" at bounding box center [820, 288] width 38 height 14
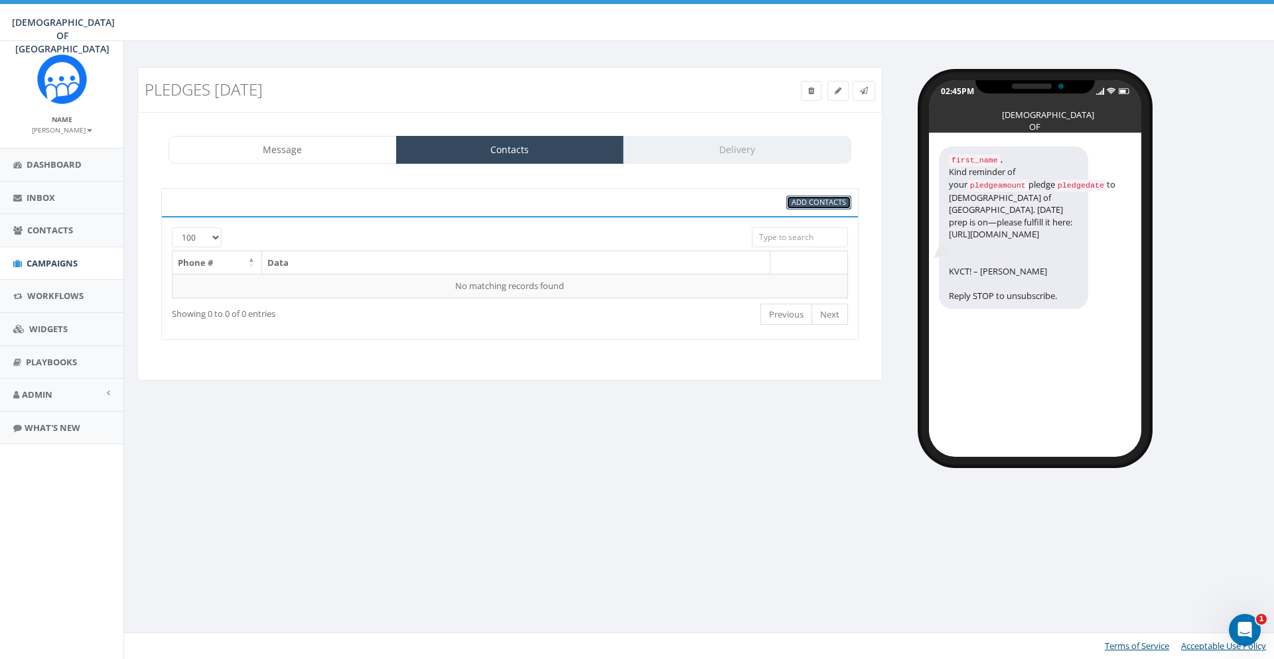
click at [830, 204] on span "Add Contacts" at bounding box center [818, 202] width 54 height 10
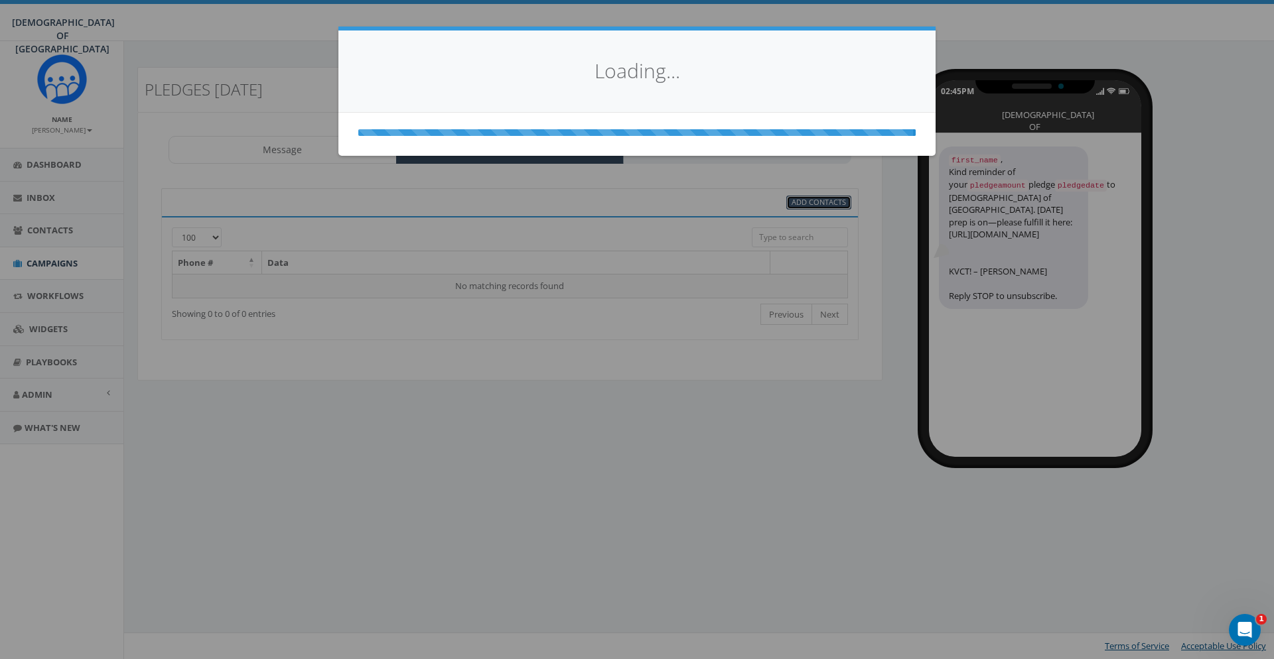
select select
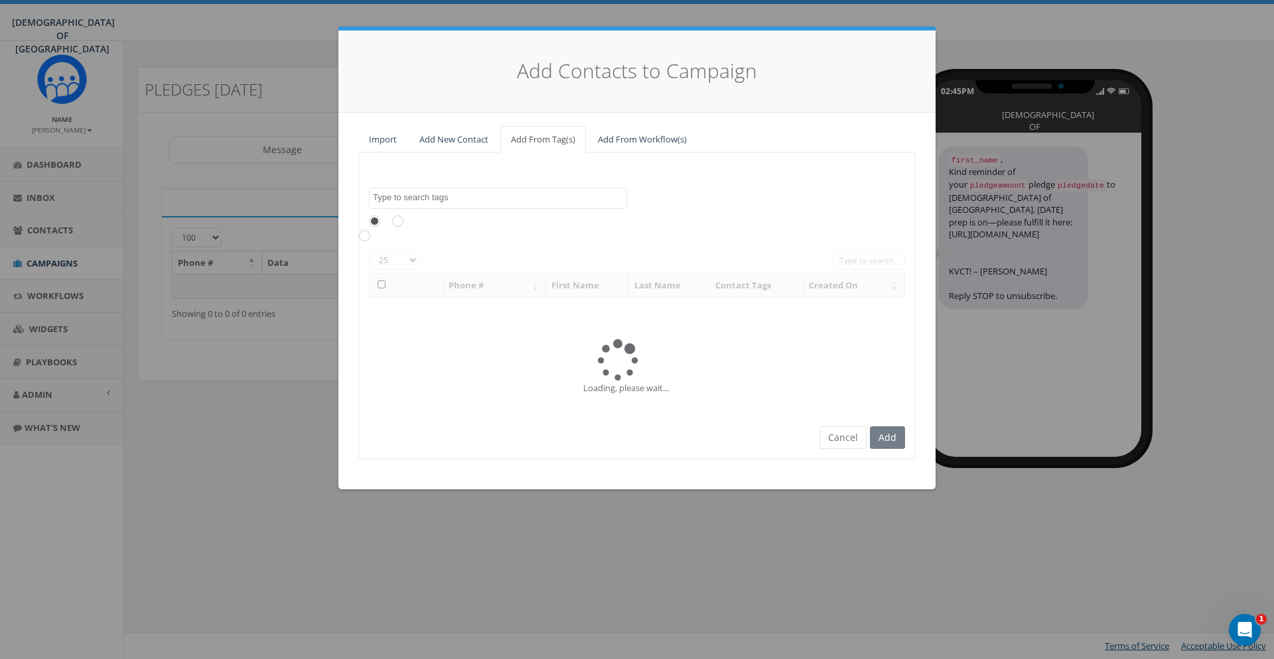
scroll to position [390, 0]
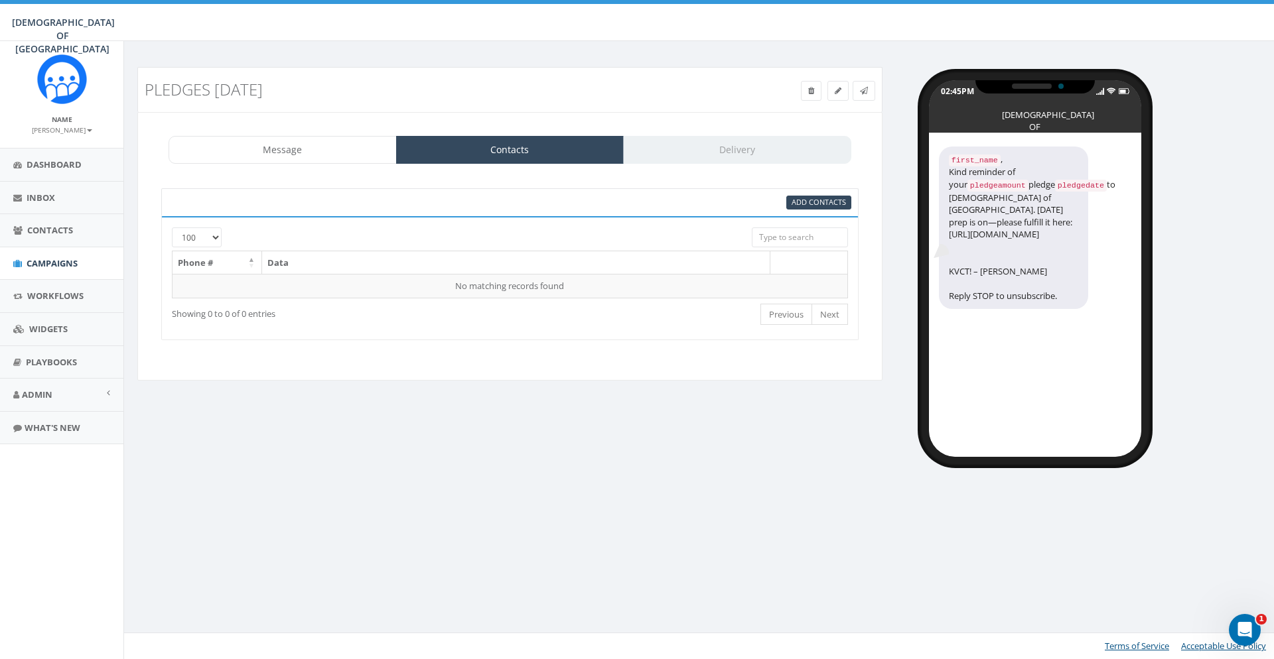
click at [813, 196] on div "Add Contacts" at bounding box center [818, 203] width 65 height 14
click at [808, 205] on span "Add Contacts" at bounding box center [818, 202] width 54 height 10
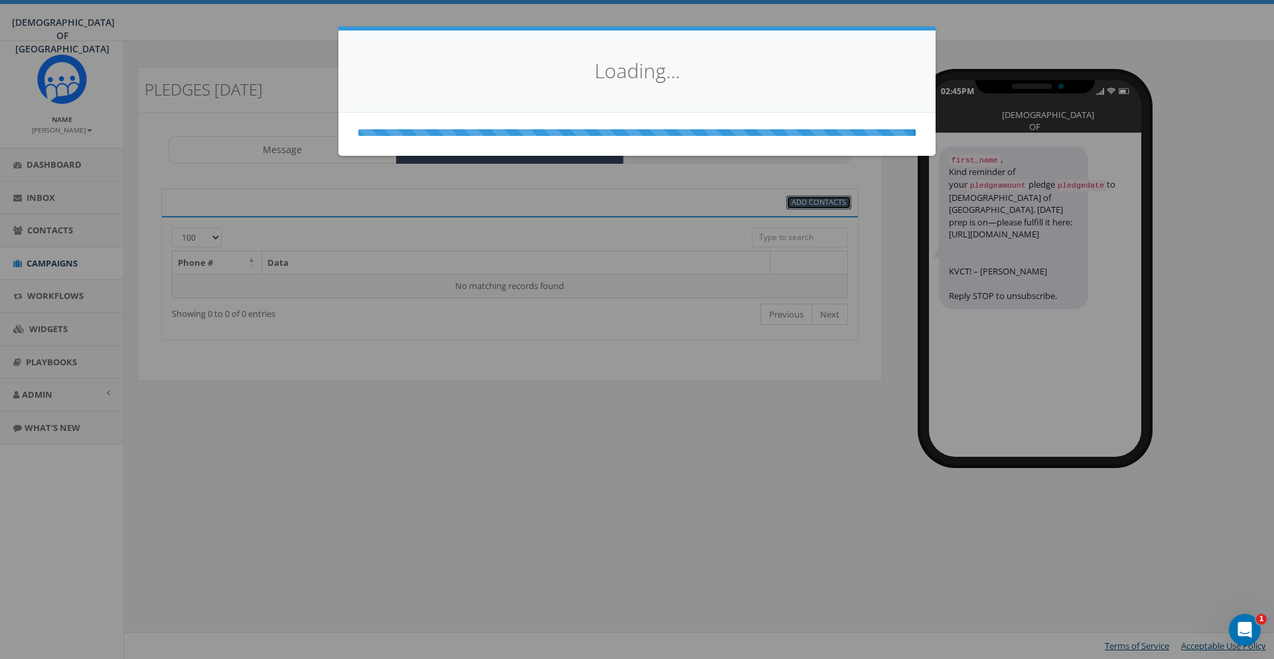
select select
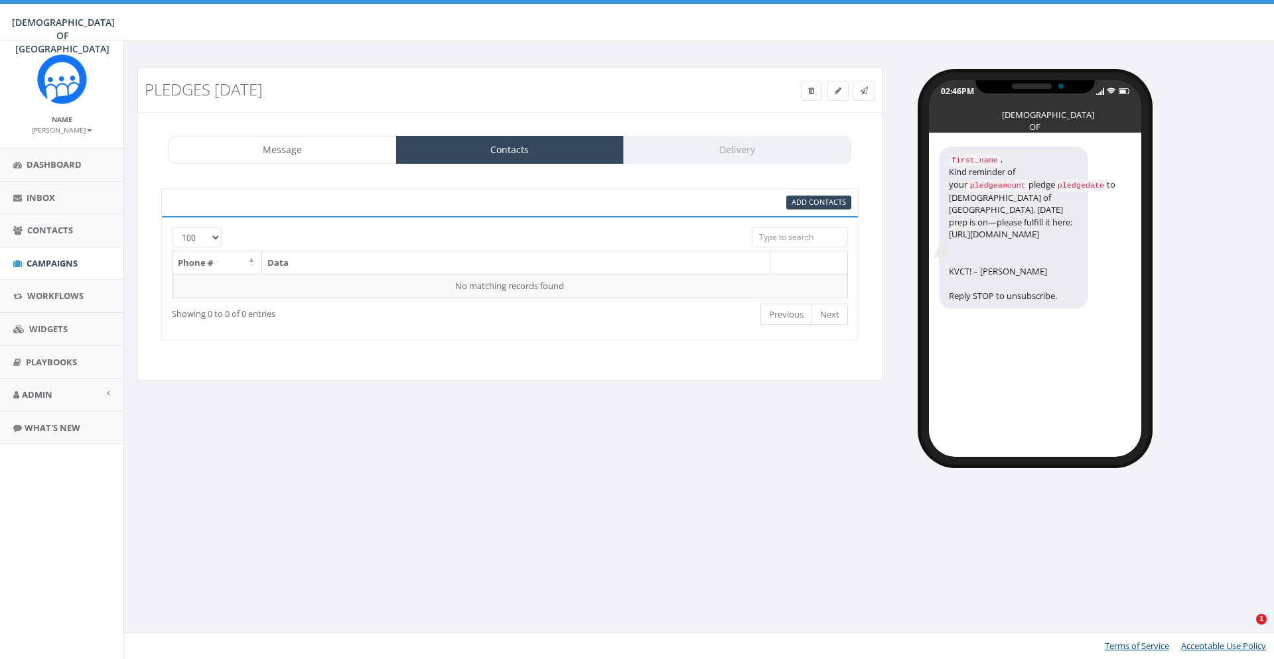
select select "100"
click at [819, 207] on span "Add Contacts" at bounding box center [818, 202] width 54 height 10
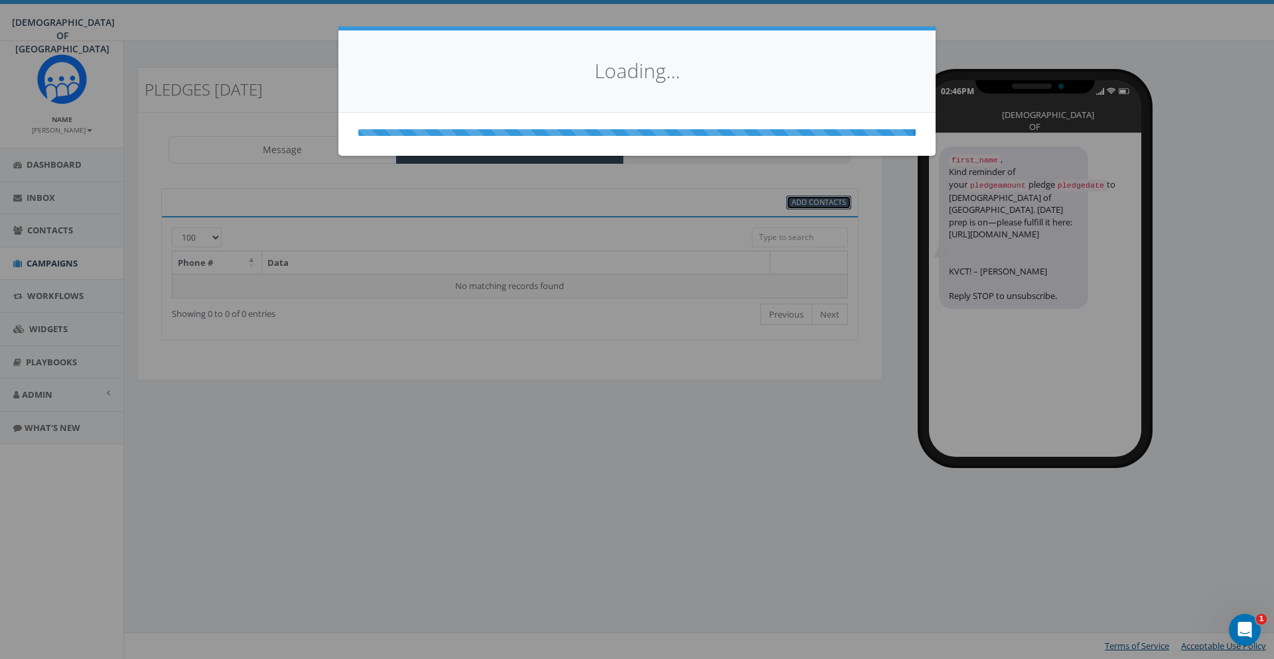
select select
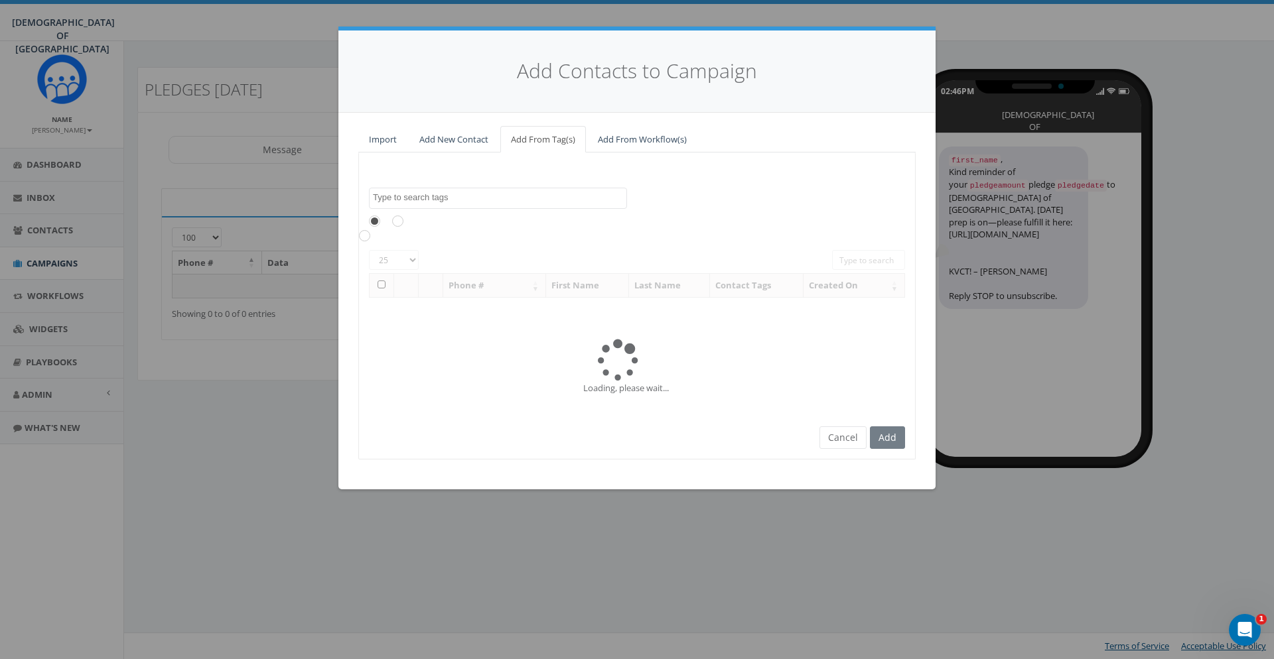
scroll to position [390, 0]
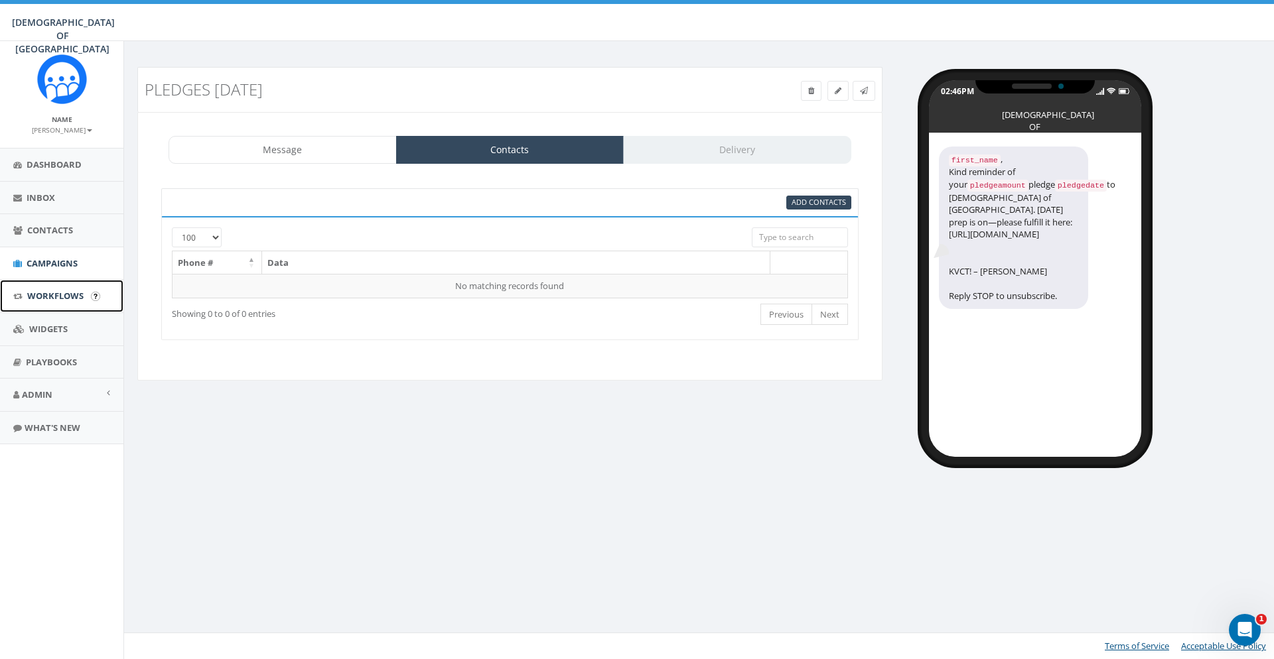
click at [44, 306] on link "Workflows" at bounding box center [61, 296] width 123 height 33
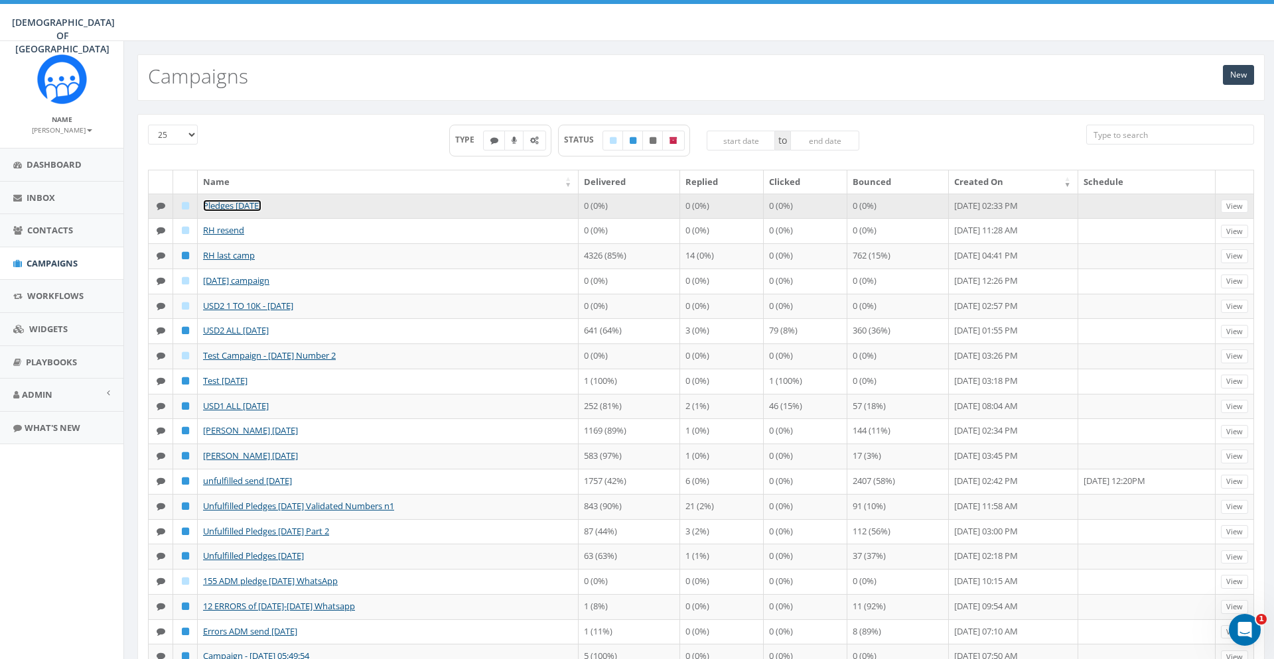
click at [238, 208] on link "Pledges [DATE]" at bounding box center [232, 206] width 58 height 12
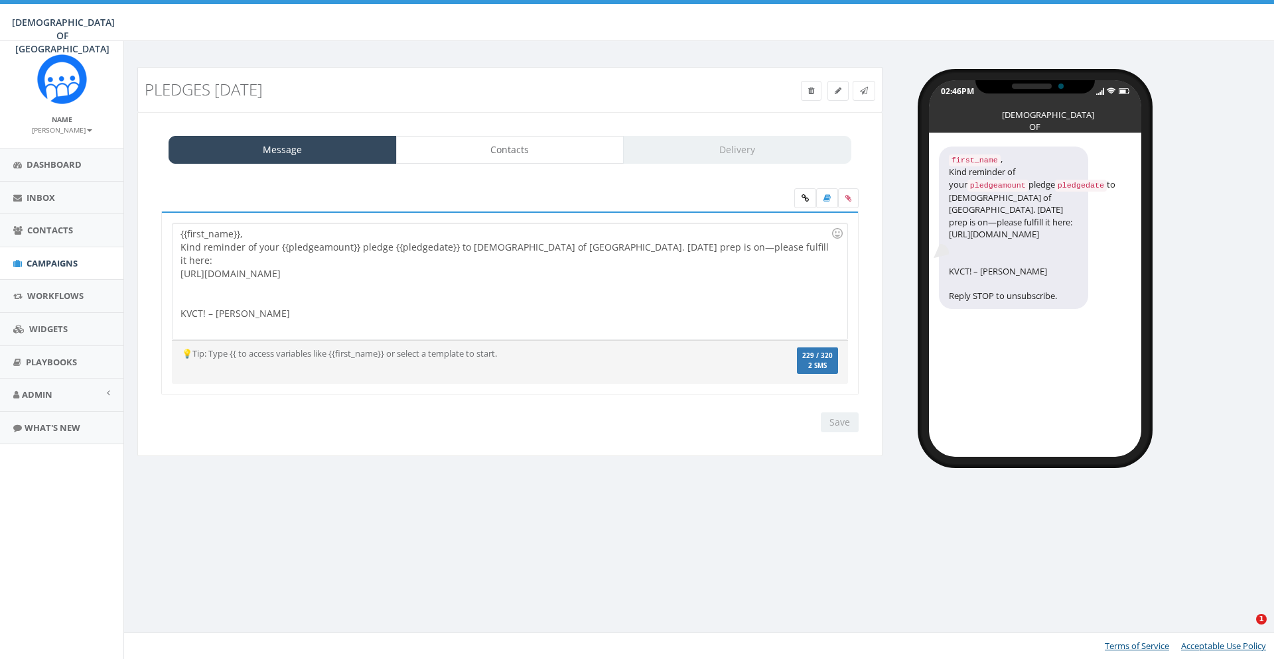
select select "100"
click at [492, 154] on link "Contacts" at bounding box center [510, 150] width 228 height 28
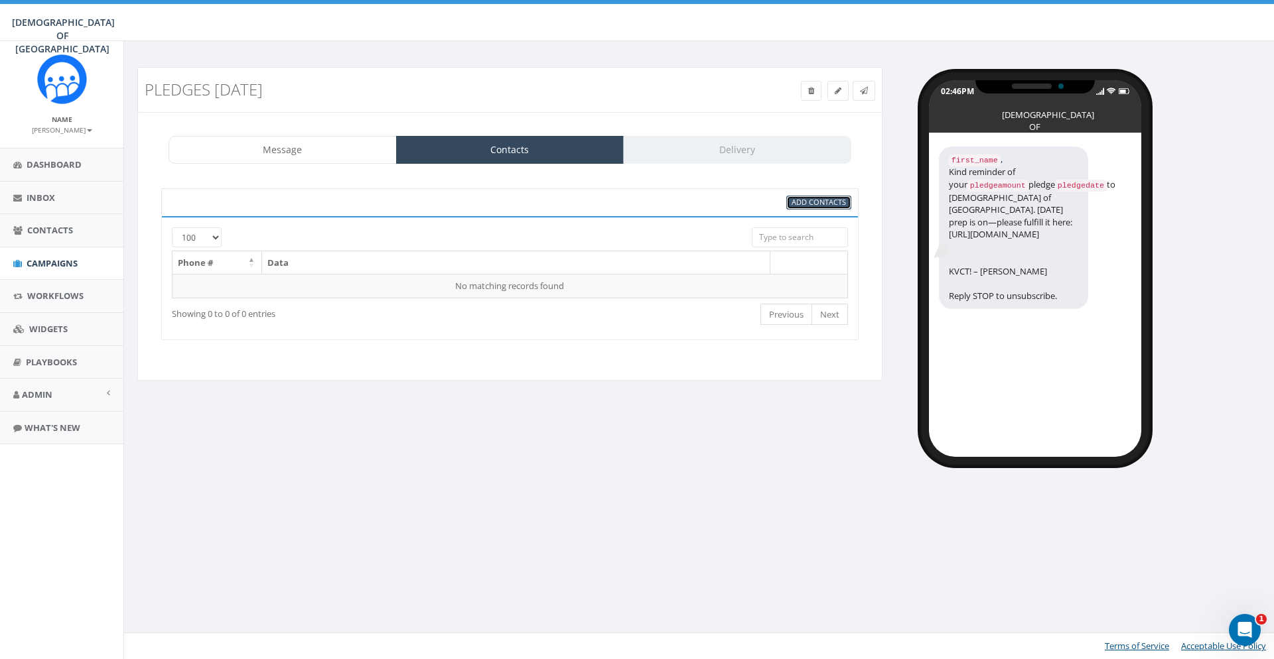
click at [835, 206] on span "Add Contacts" at bounding box center [818, 202] width 54 height 10
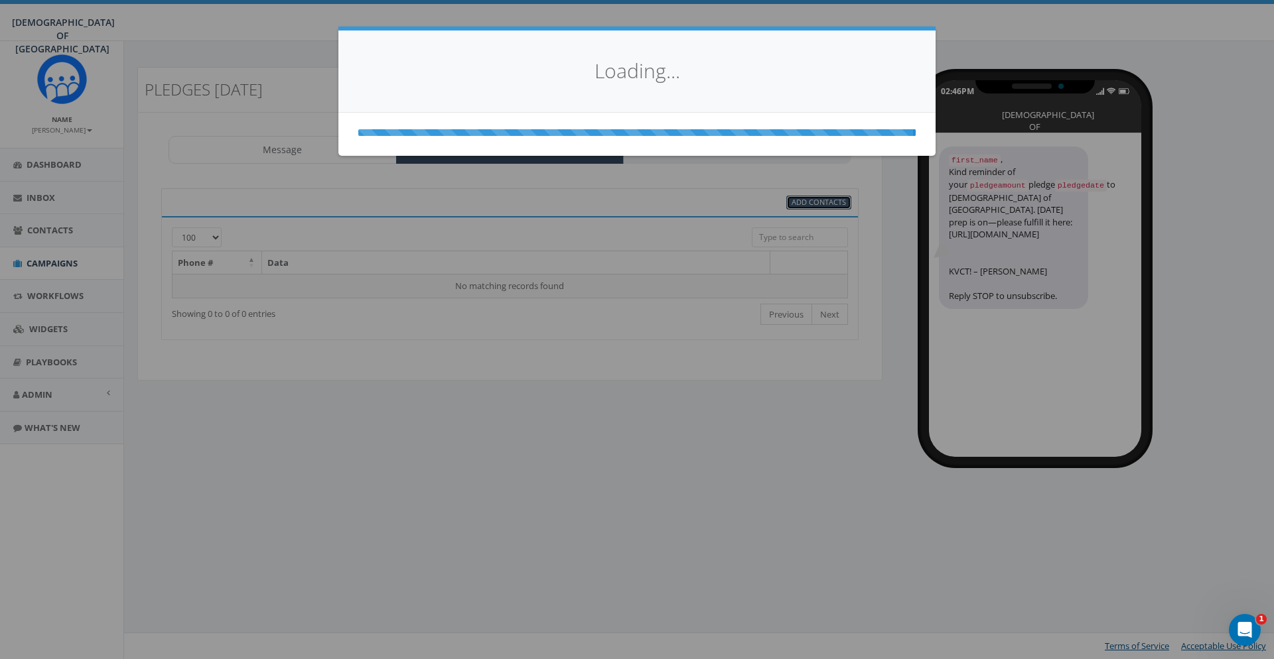
select select
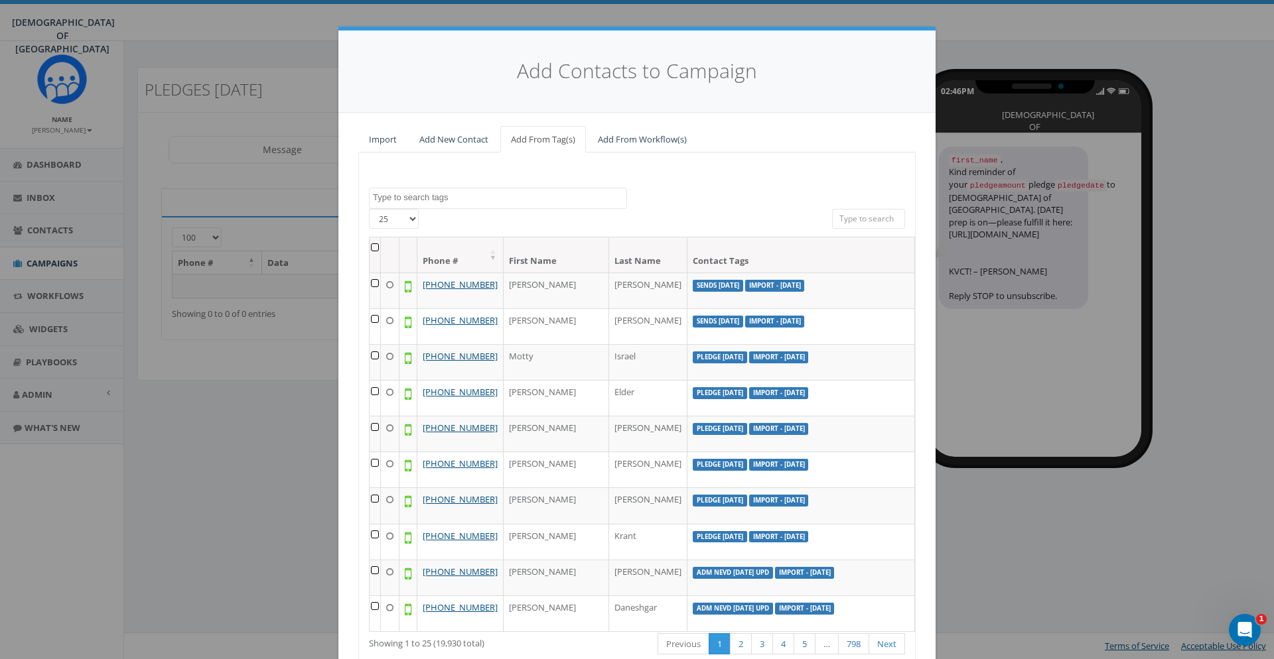
click at [527, 202] on textarea "Search" at bounding box center [499, 198] width 253 height 12
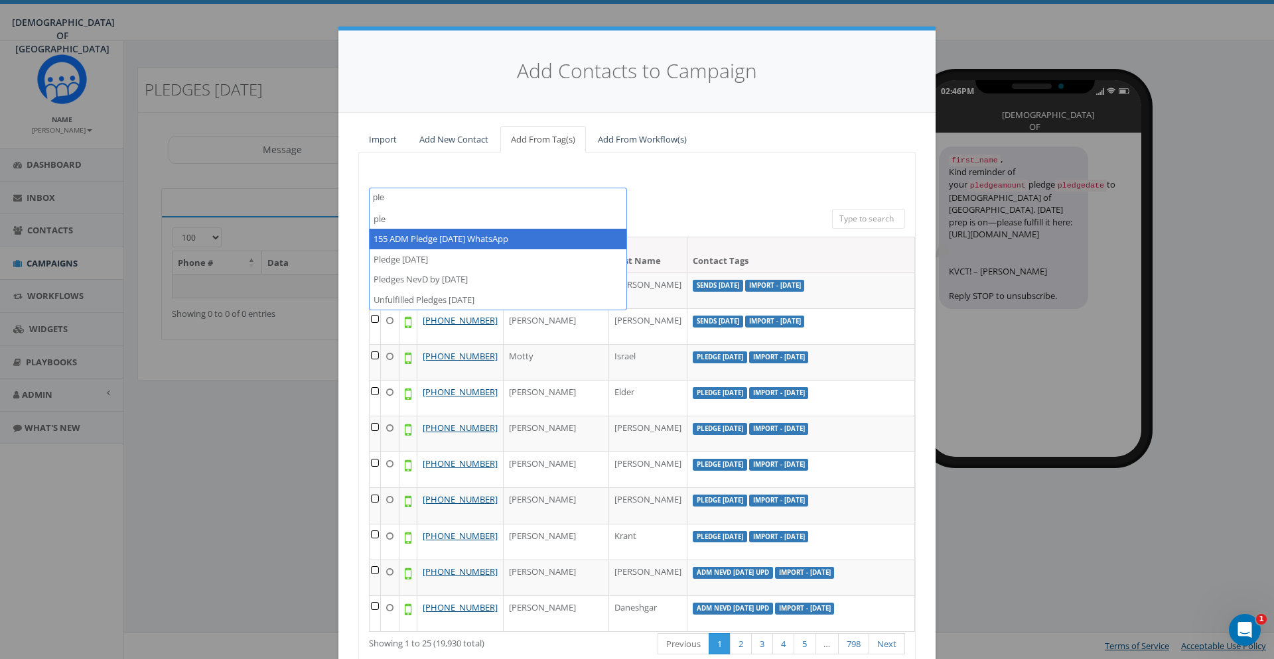
type textarea "ple"
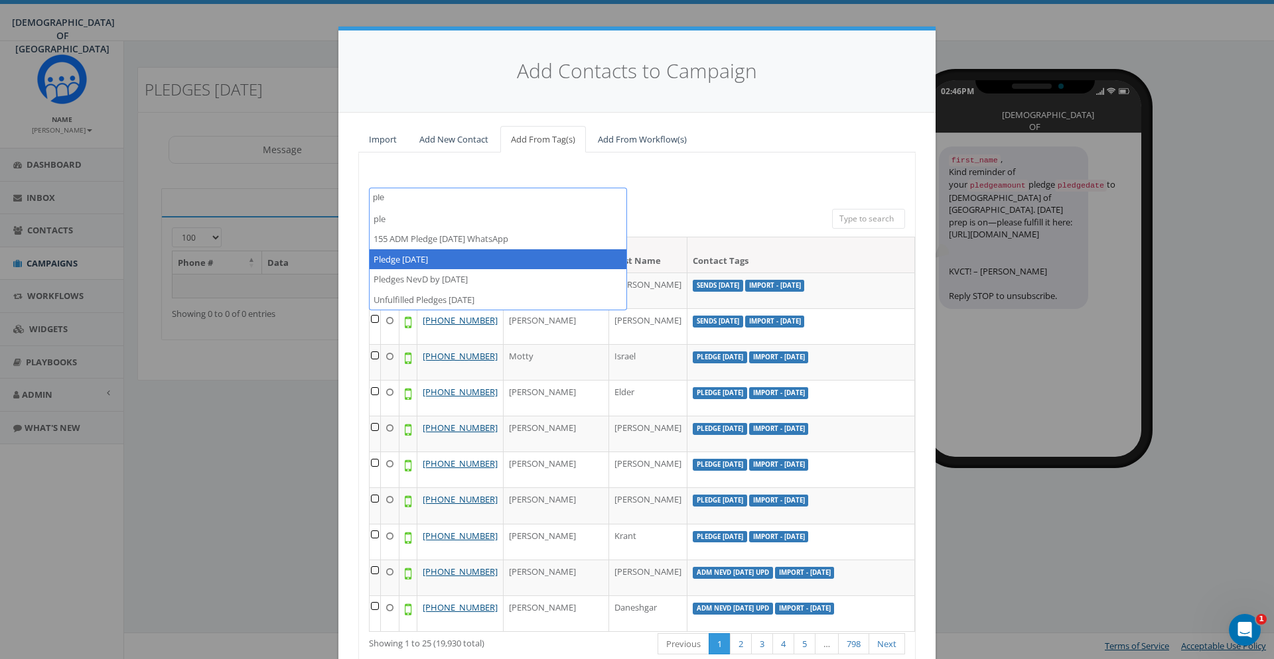
select select "Pledge 17 Sep 2025"
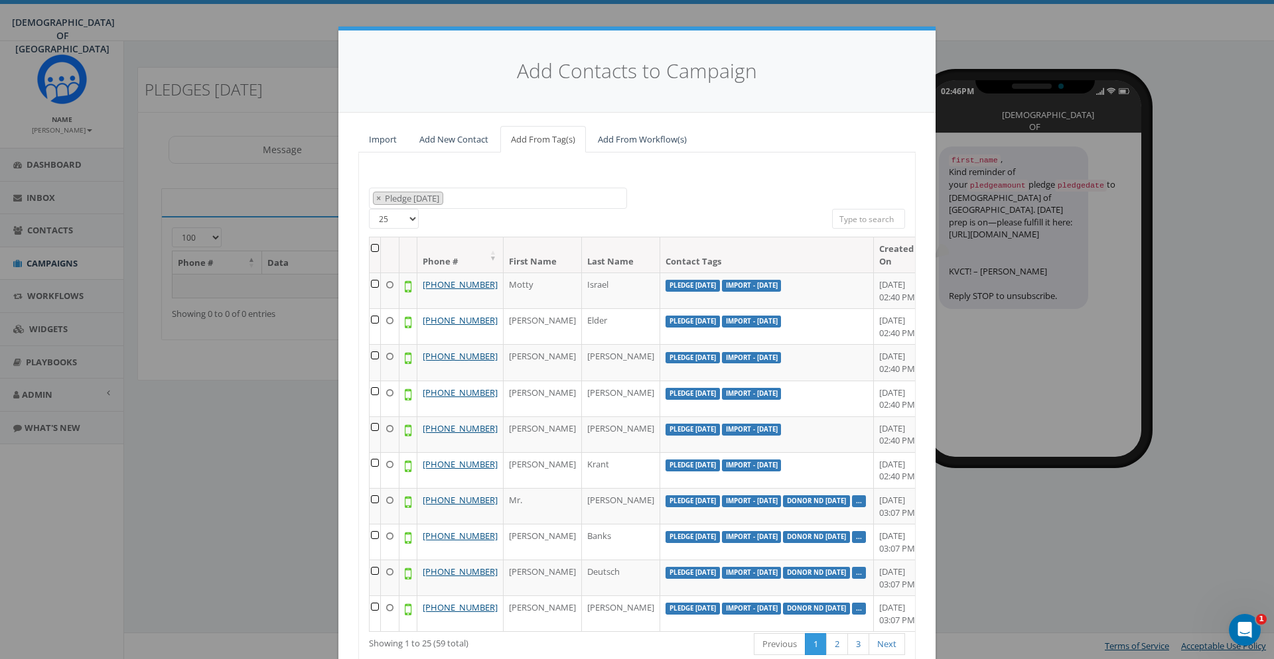
click at [376, 247] on th at bounding box center [375, 254] width 11 height 35
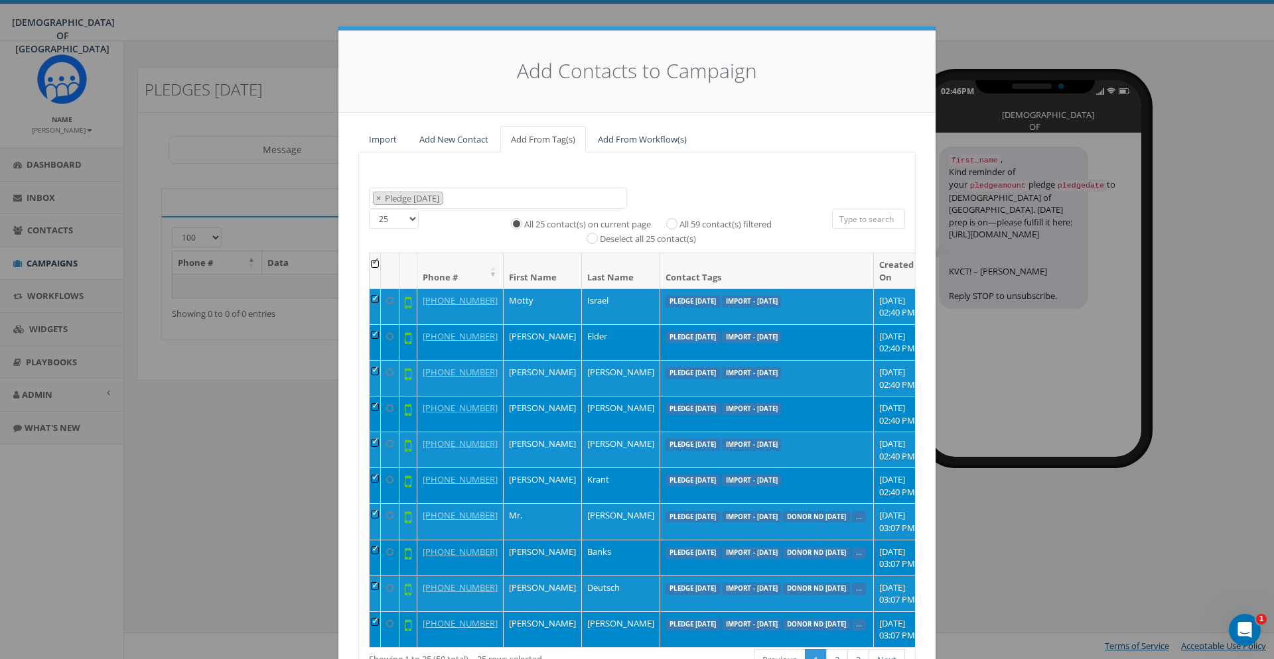
click at [693, 220] on label "All 59 contact(s) filtered" at bounding box center [725, 224] width 92 height 13
click at [679, 220] on input "All 59 contact(s) filtered" at bounding box center [675, 222] width 9 height 9
radio input "true"
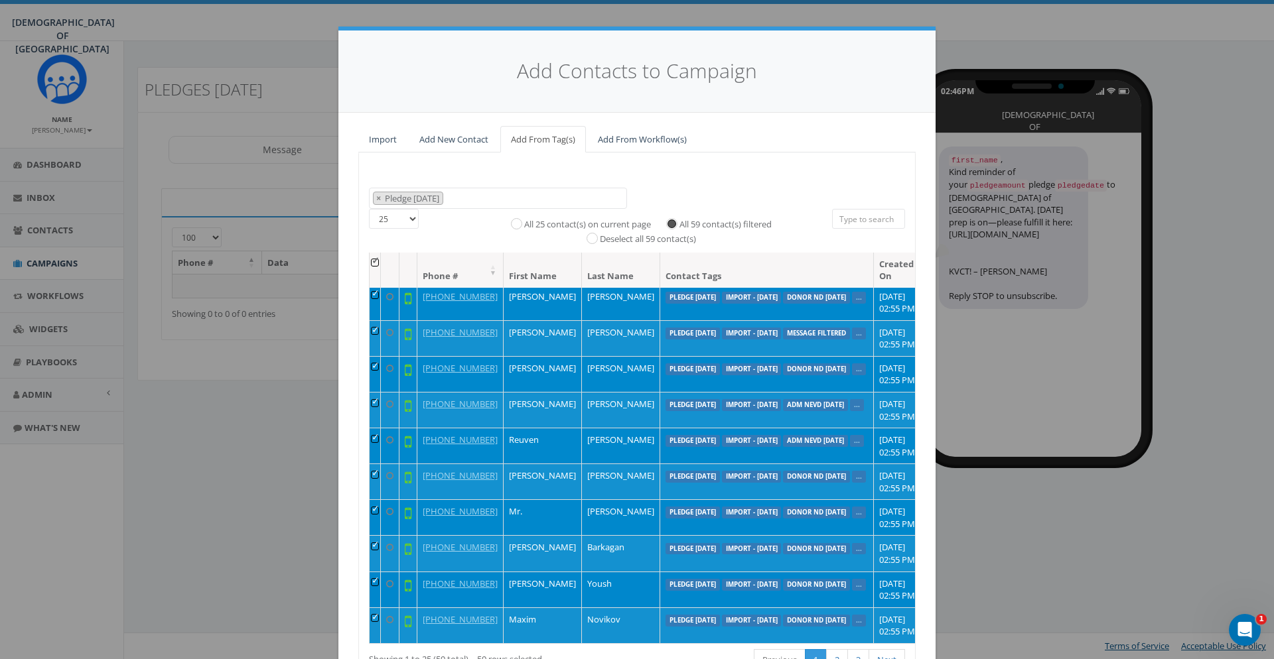
scroll to position [99, 0]
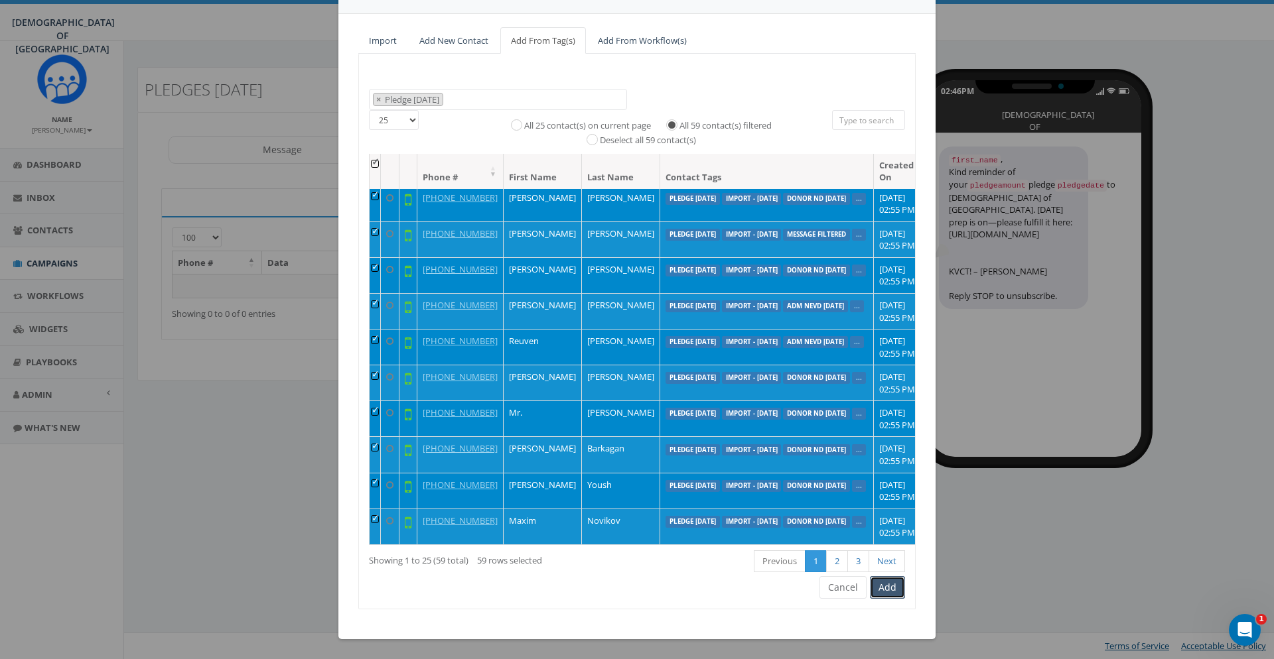
click at [891, 587] on button "Add" at bounding box center [887, 587] width 35 height 23
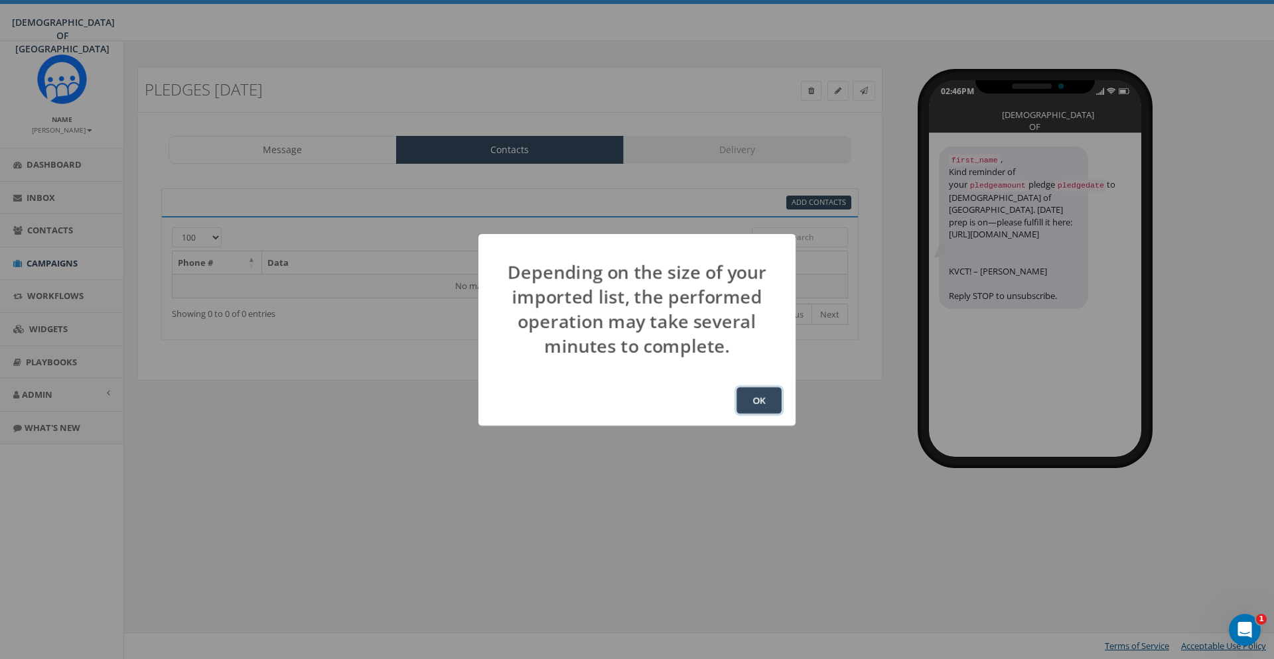
click at [752, 398] on button "OK" at bounding box center [758, 400] width 45 height 27
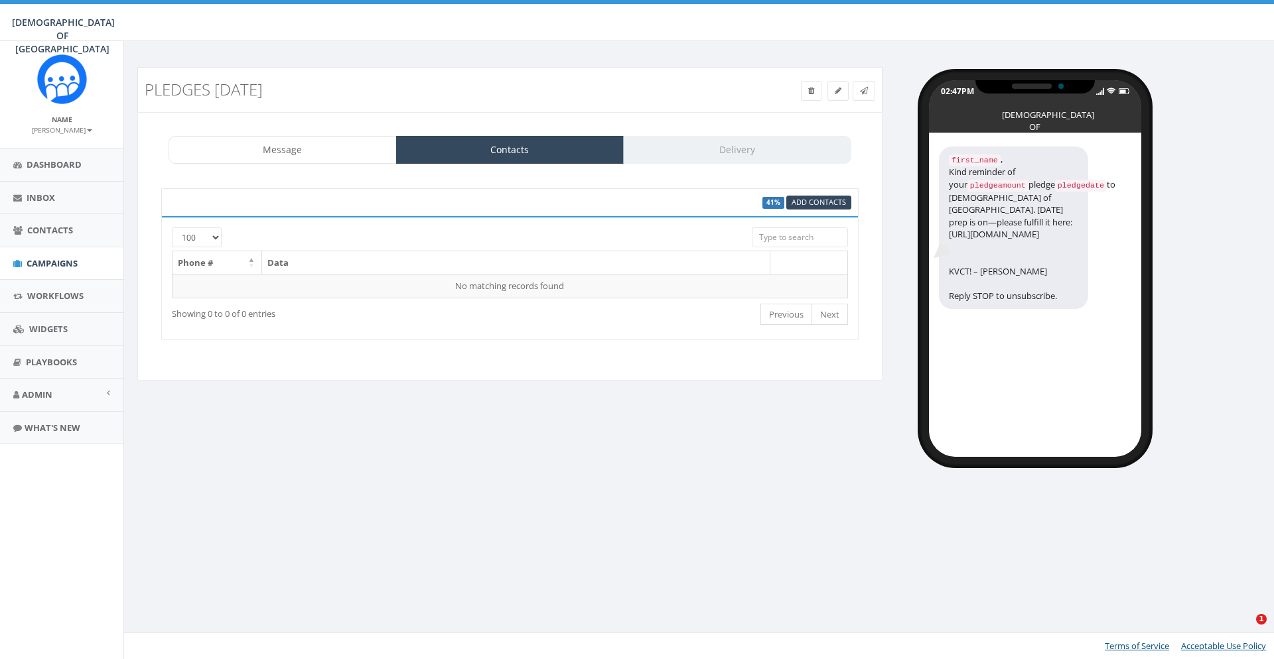
select select "100"
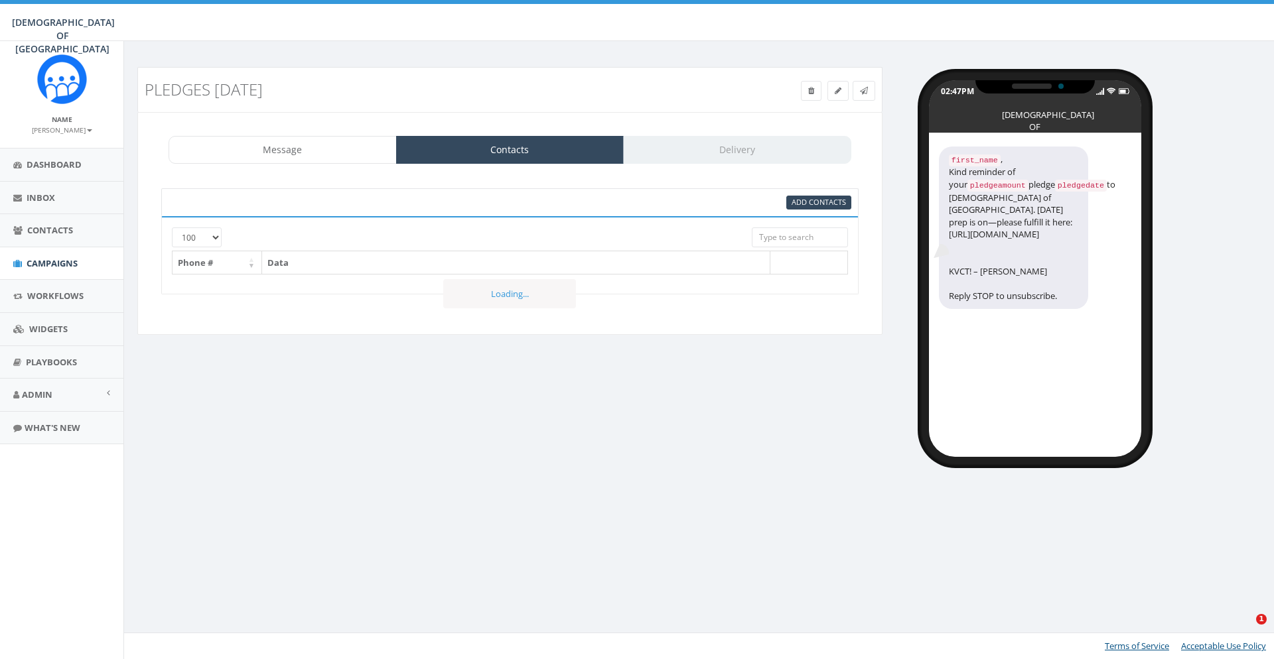
select select "100"
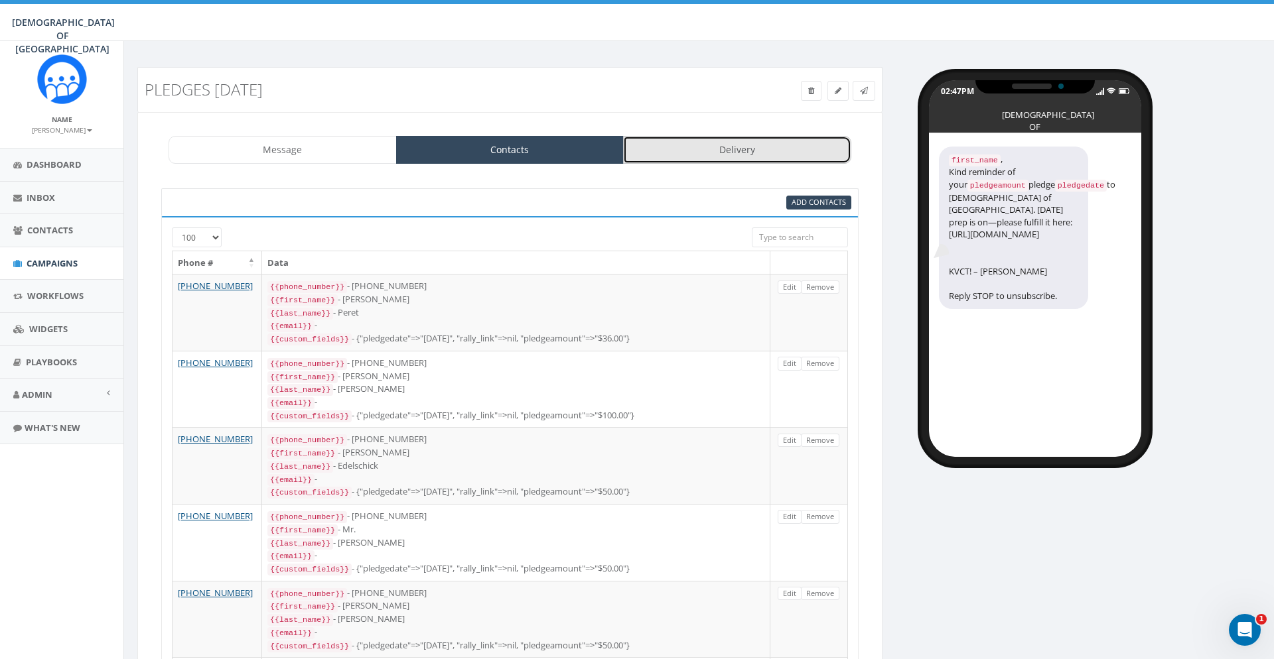
click at [688, 154] on link "Delivery" at bounding box center [737, 150] width 228 height 28
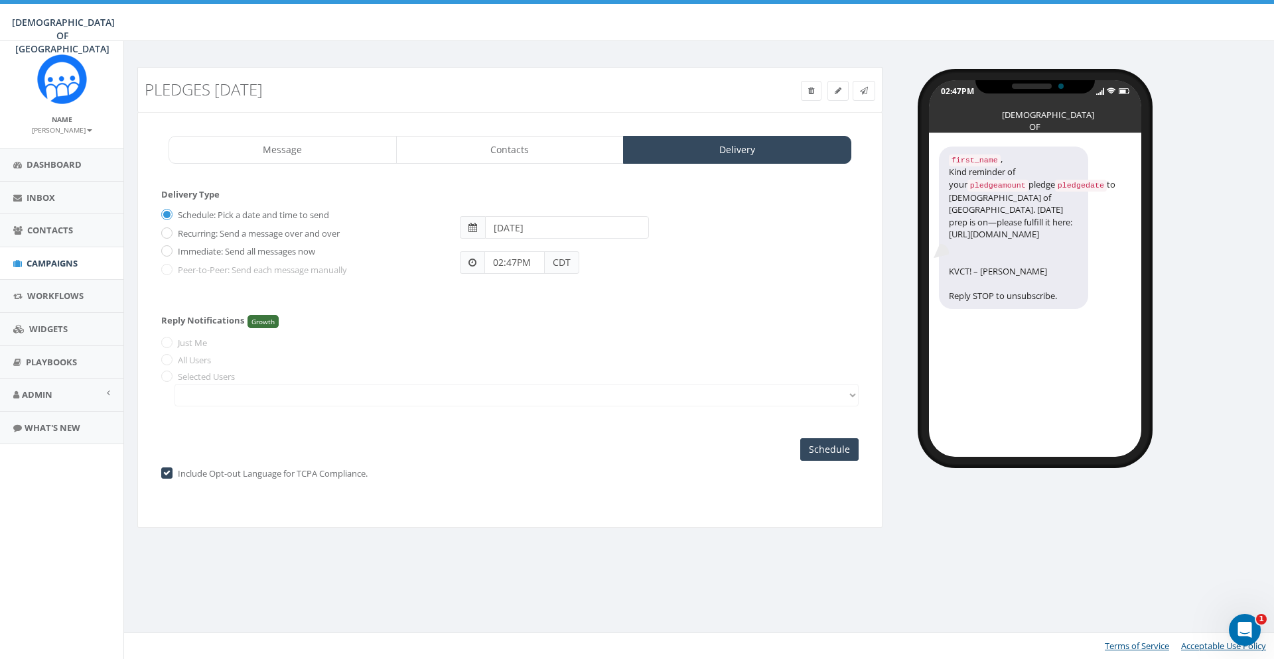
click at [278, 256] on label "Immediate: Send all messages now" at bounding box center [244, 251] width 141 height 13
click at [170, 256] on input "Immediate: Send all messages now" at bounding box center [165, 252] width 9 height 9
radio input "true"
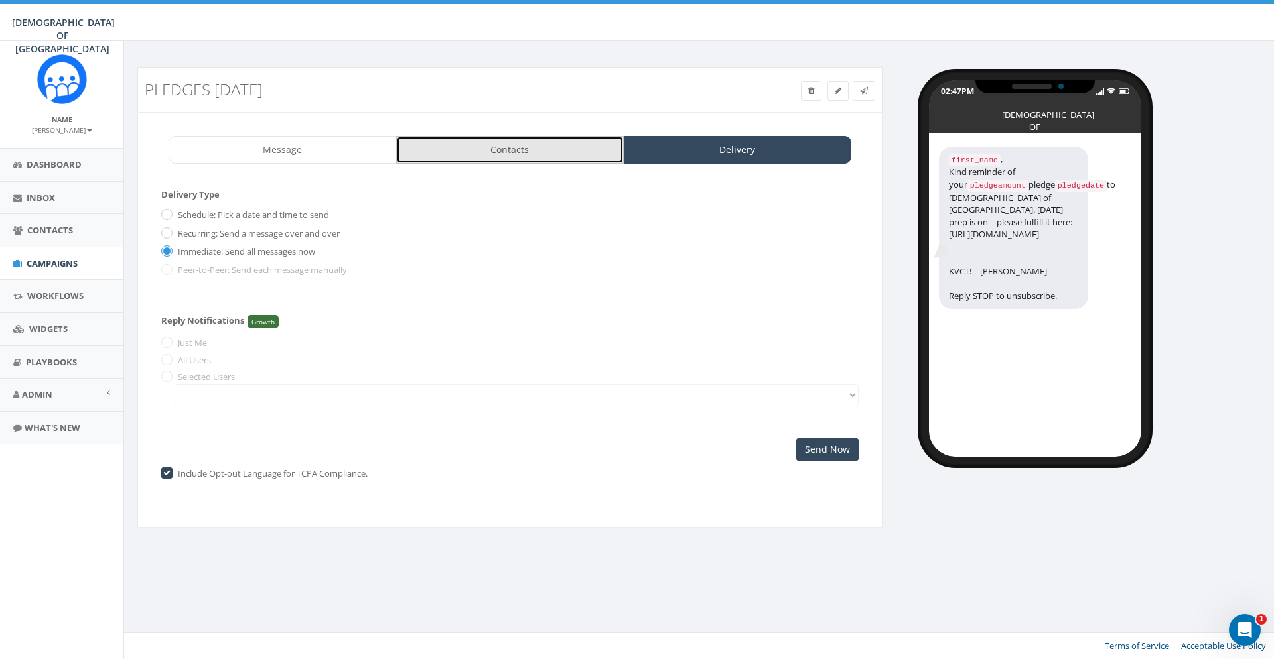
click at [467, 153] on link "Contacts" at bounding box center [510, 150] width 228 height 28
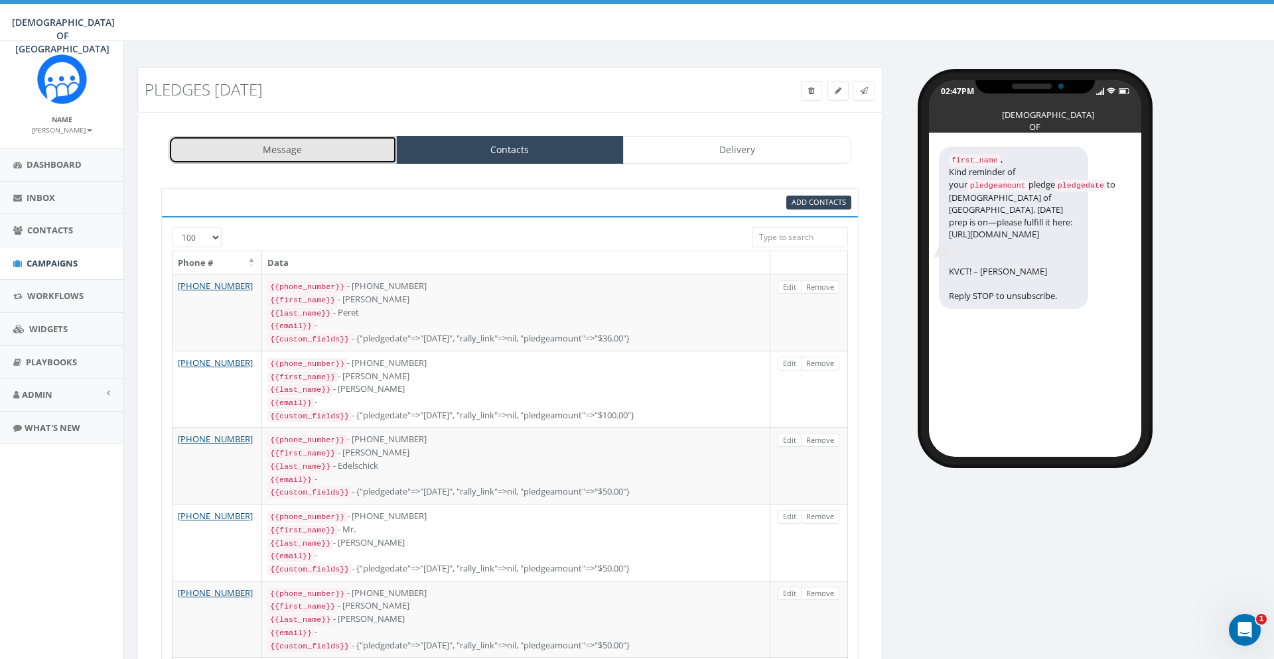
click at [337, 159] on link "Message" at bounding box center [283, 150] width 228 height 28
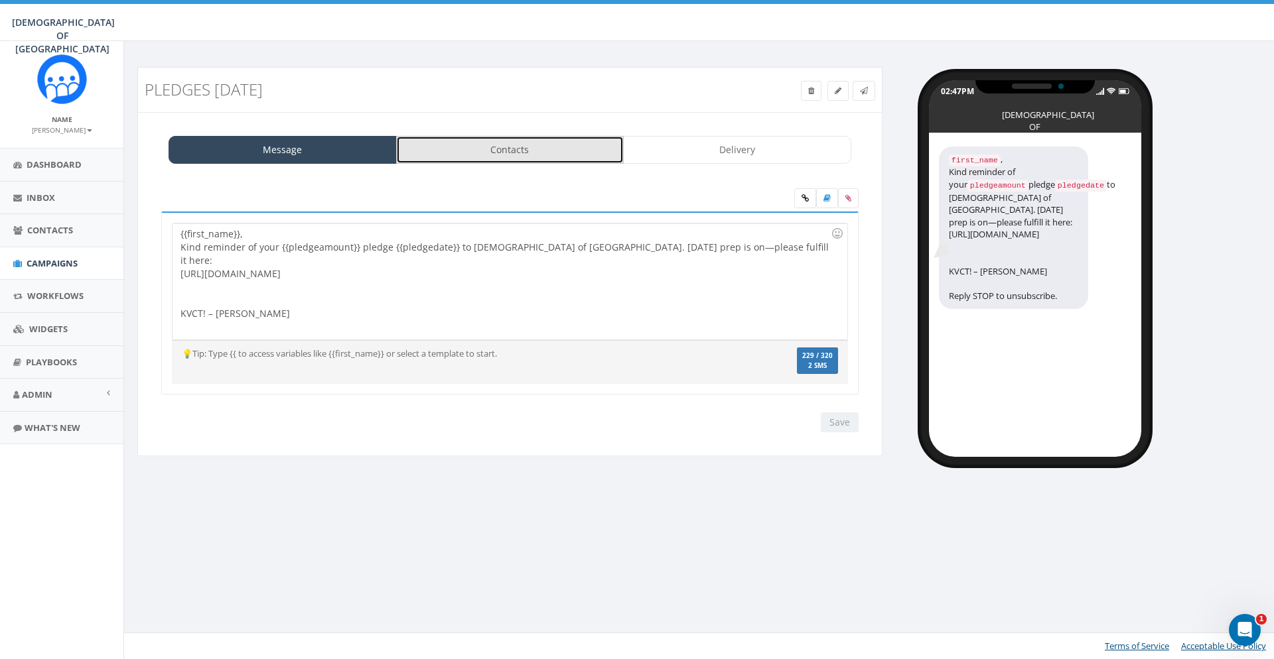
click at [480, 150] on link "Contacts" at bounding box center [510, 150] width 228 height 28
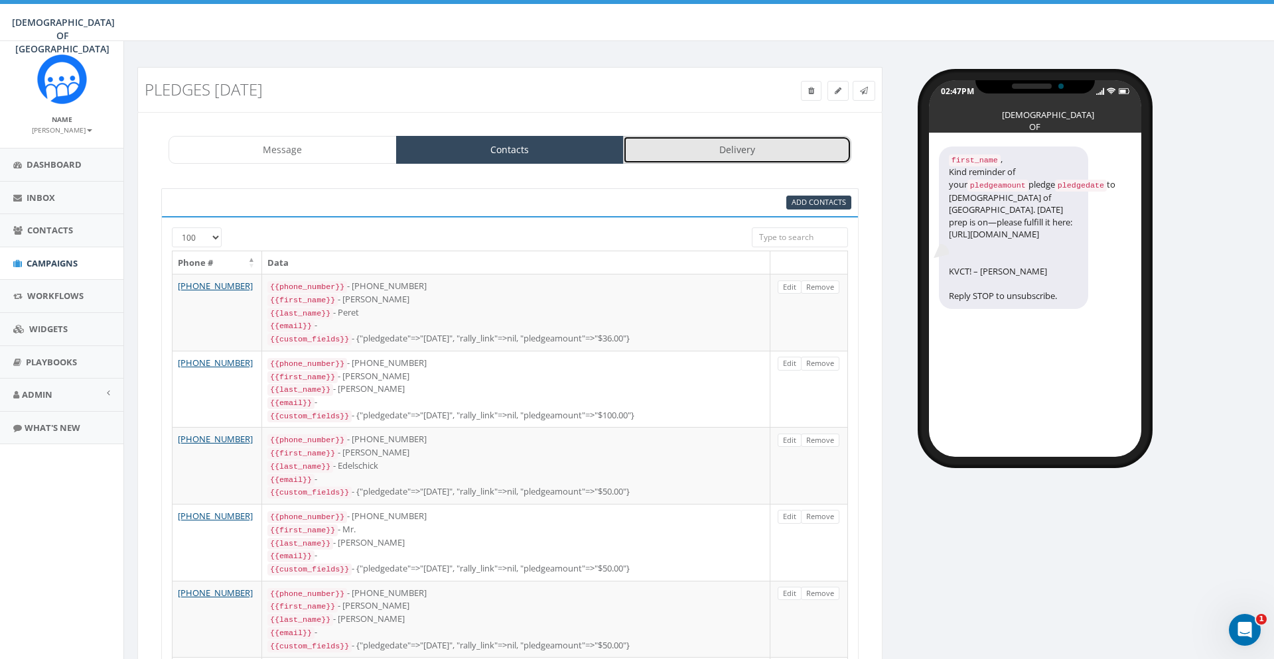
click at [702, 146] on link "Delivery" at bounding box center [737, 150] width 228 height 28
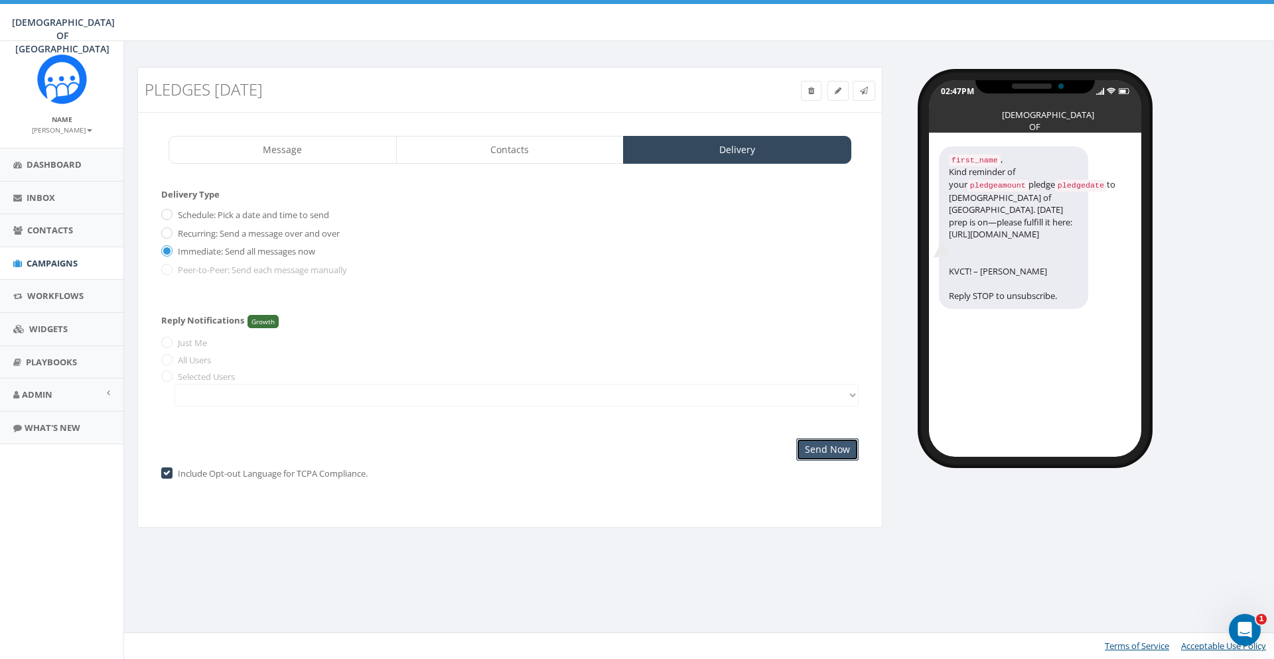
click at [828, 452] on input "Send Now" at bounding box center [827, 449] width 62 height 23
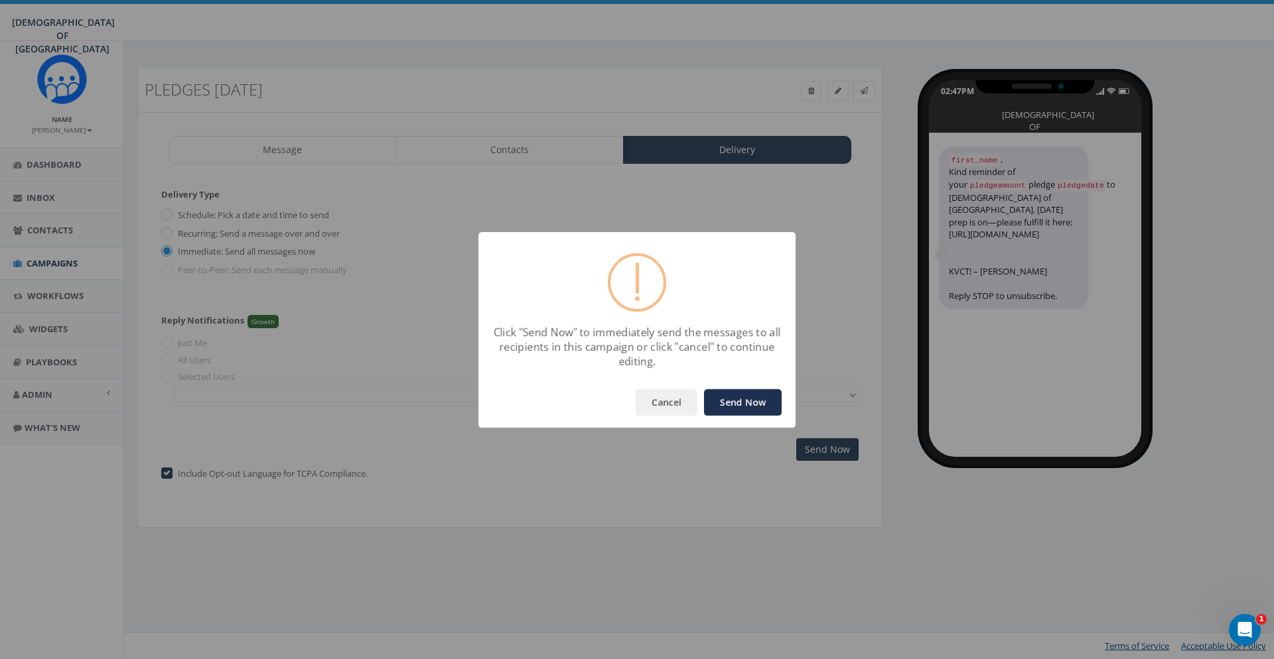
click at [759, 399] on button "Send Now" at bounding box center [743, 402] width 78 height 27
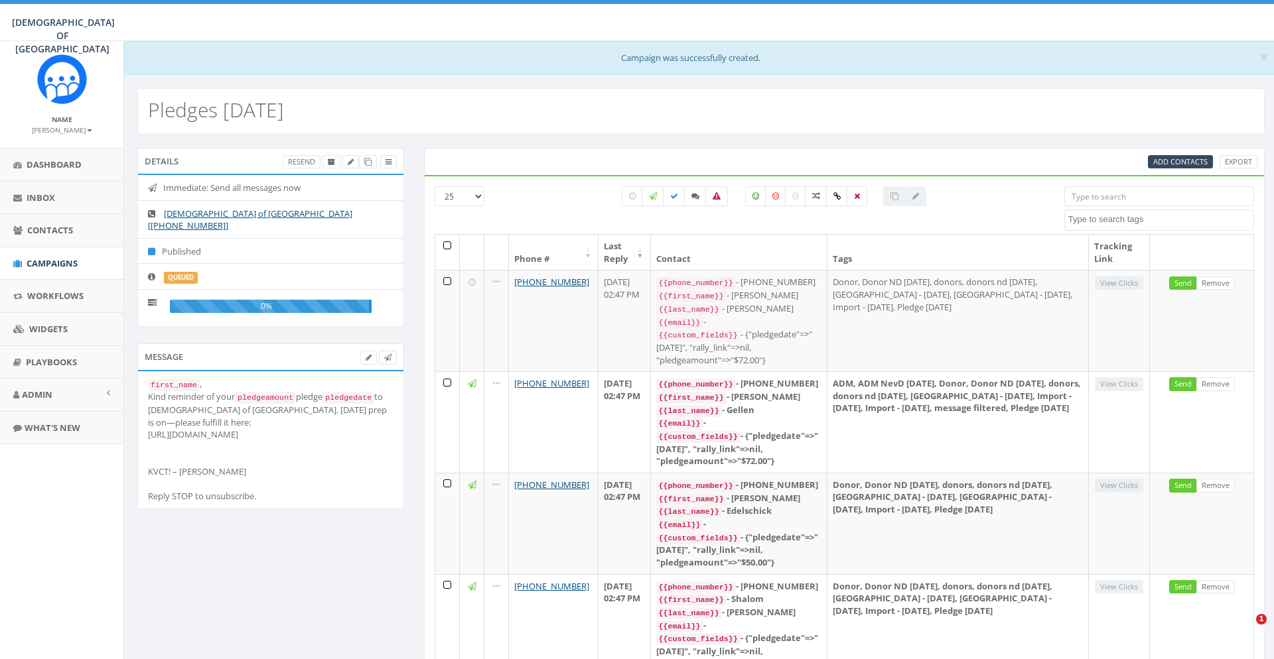
select select
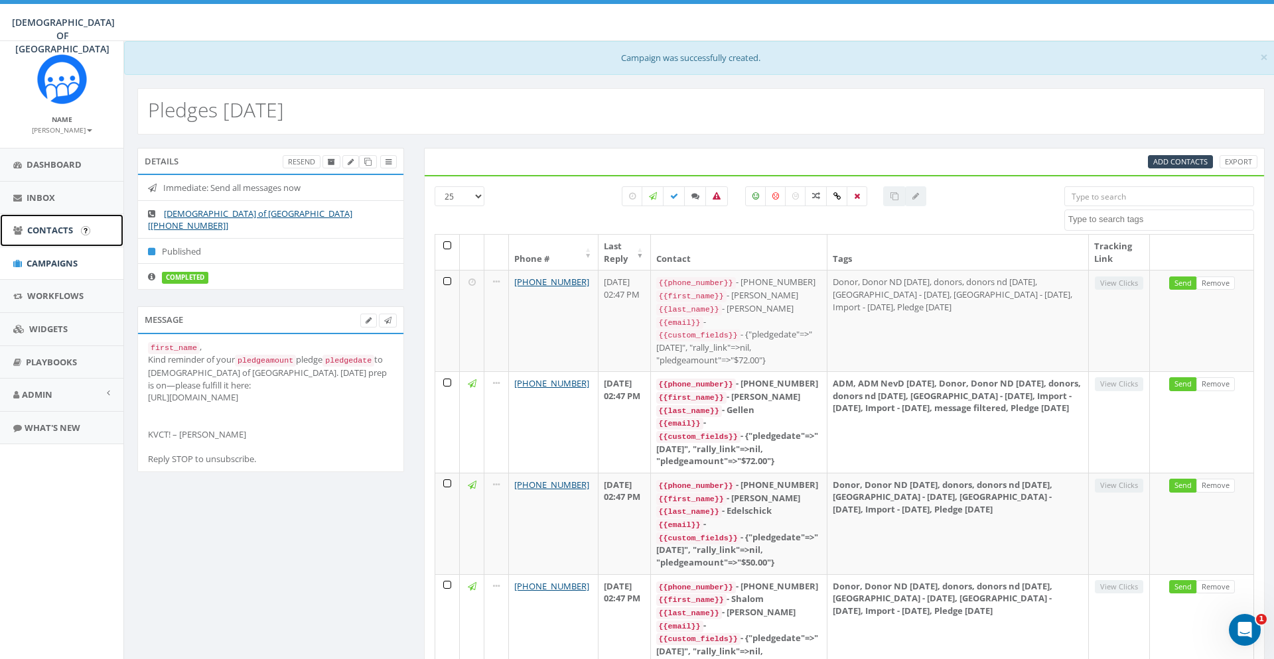
click at [52, 233] on span "Contacts" at bounding box center [50, 230] width 46 height 12
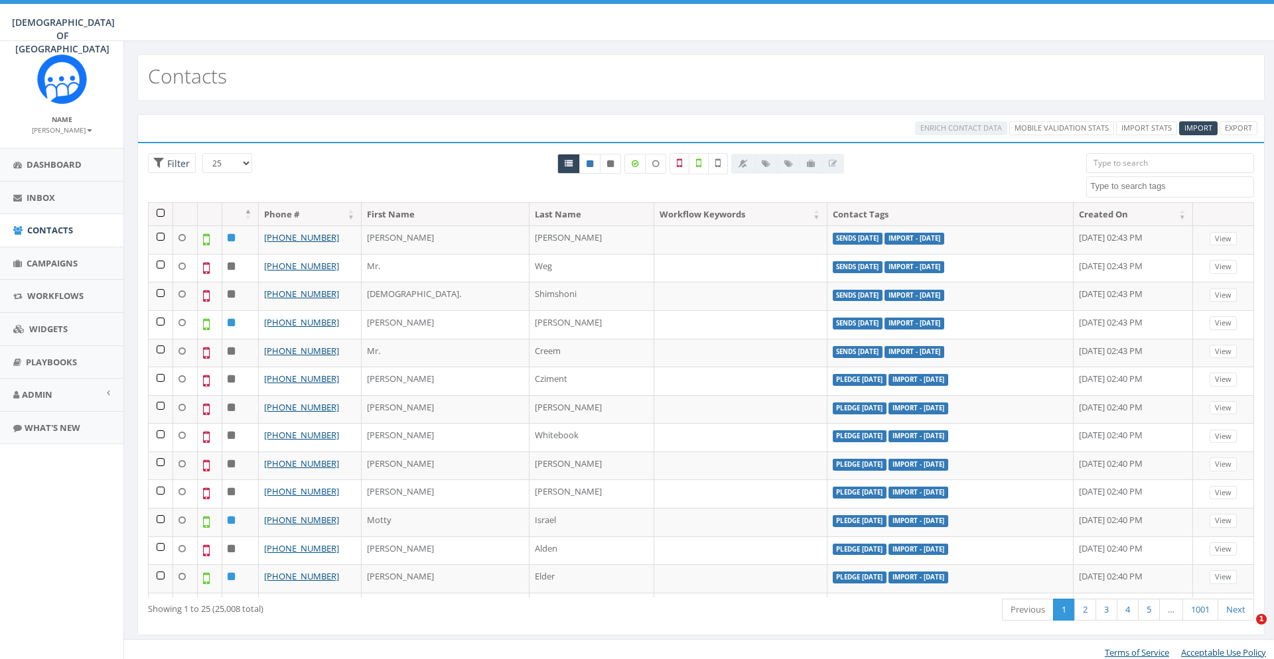
select select
click at [68, 269] on span "Campaigns" at bounding box center [52, 263] width 51 height 12
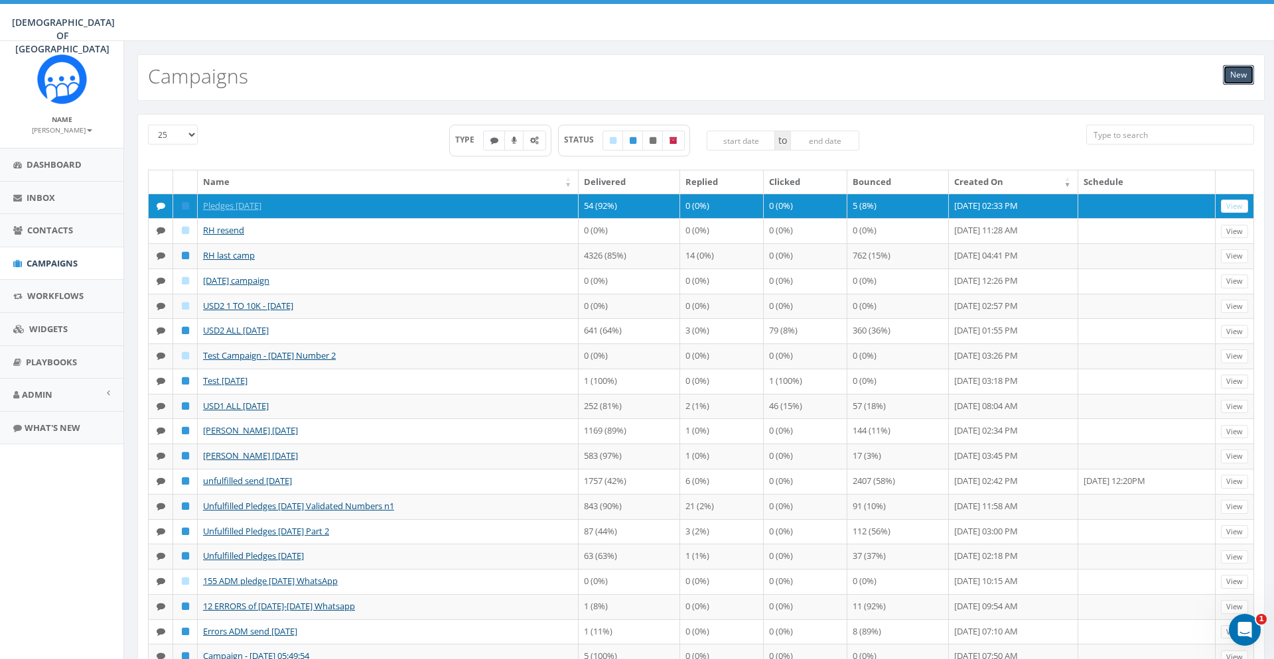
click at [1240, 78] on link "New" at bounding box center [1238, 75] width 31 height 20
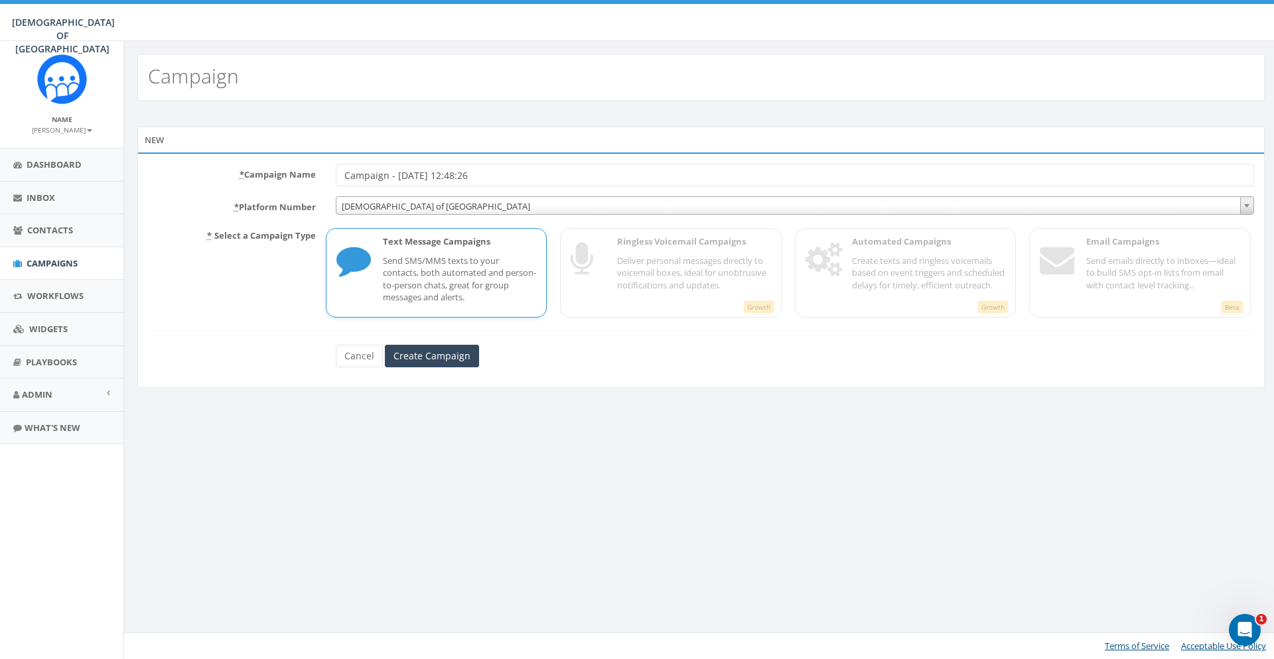
click at [336, 184] on input "Campaign - [DATE] 12:48:26" at bounding box center [795, 175] width 918 height 23
type input "Send [DATE]"
click at [456, 356] on input "Create Campaign" at bounding box center [432, 356] width 94 height 23
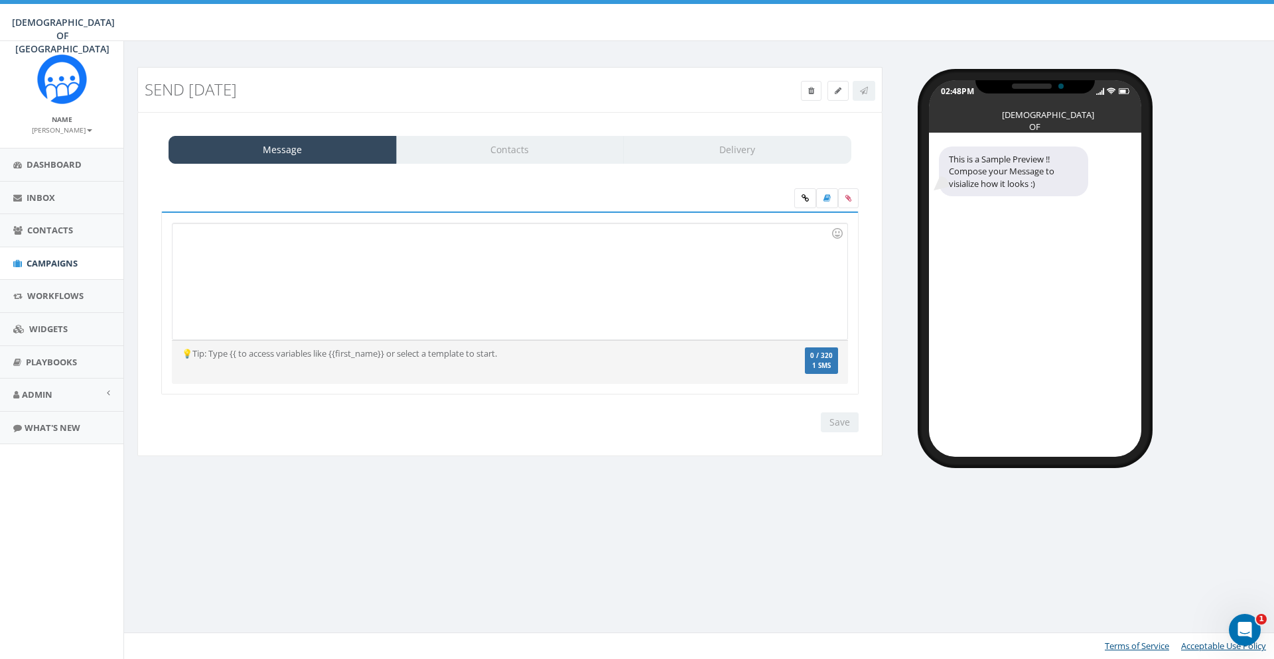
click at [1136, 291] on div "This is a Sample Preview !! Compose your Message to visialize how it looks :)" at bounding box center [1035, 295] width 212 height 324
click at [330, 265] on div at bounding box center [509, 282] width 674 height 116
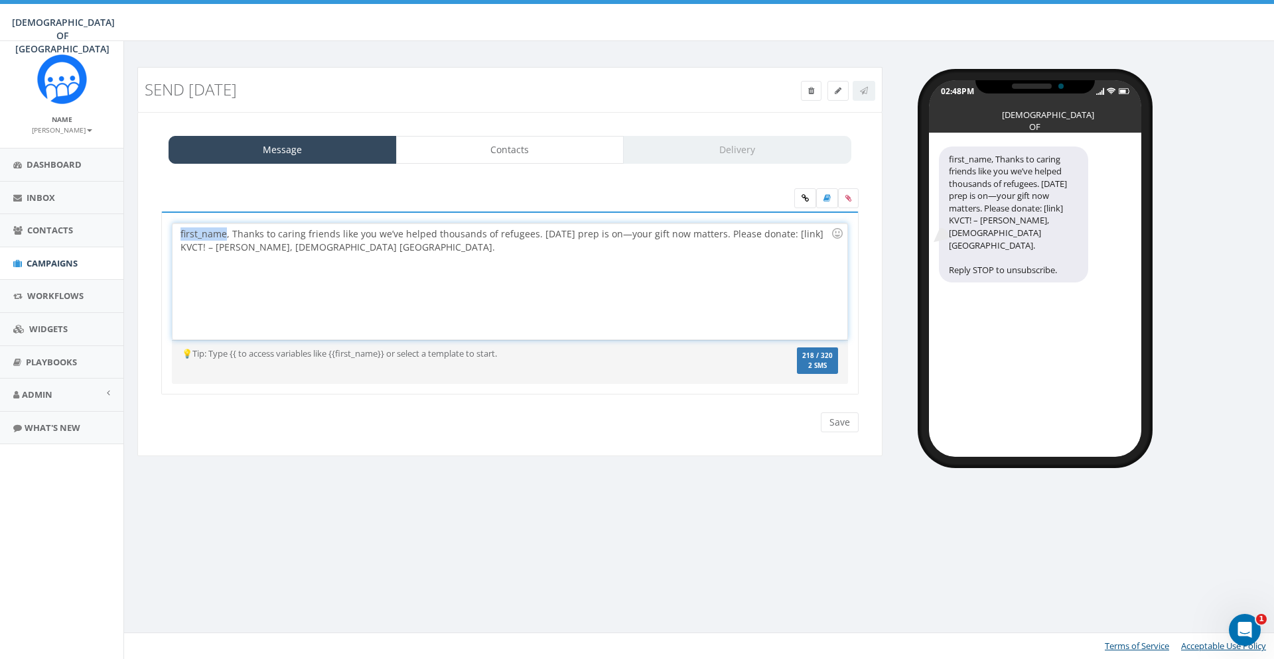
drag, startPoint x: 225, startPoint y: 233, endPoint x: 139, endPoint y: 231, distance: 85.6
click at [172, 231] on div "first_name, Thanks to caring friends like you we’ve helped thousands of refugee…" at bounding box center [509, 282] width 674 height 116
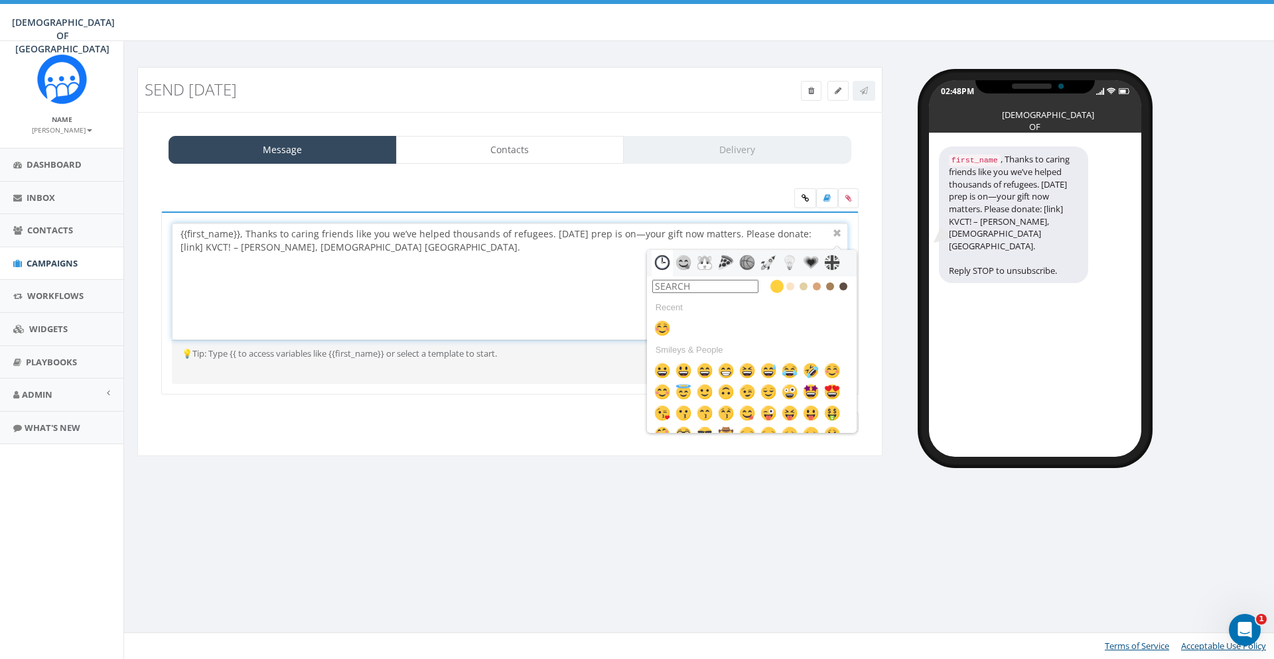
click at [384, 253] on div "{{first_name}}, Thanks to caring friends like you we’ve helped thousands of ref…" at bounding box center [509, 282] width 674 height 116
click at [246, 235] on div "{{first_name}}, Thanks to caring friends like you we’ve helped thousands of ref…" at bounding box center [509, 282] width 674 height 116
click at [417, 253] on div "{{first_name}}, thanks to caring friends like you we’ve helped thousands of ref…" at bounding box center [509, 282] width 674 height 116
click at [428, 253] on div "{{first_name}}, thanks to caring friends like you we’ve helped thousands of ref…" at bounding box center [509, 282] width 674 height 116
click at [839, 238] on div at bounding box center [837, 234] width 16 height 16
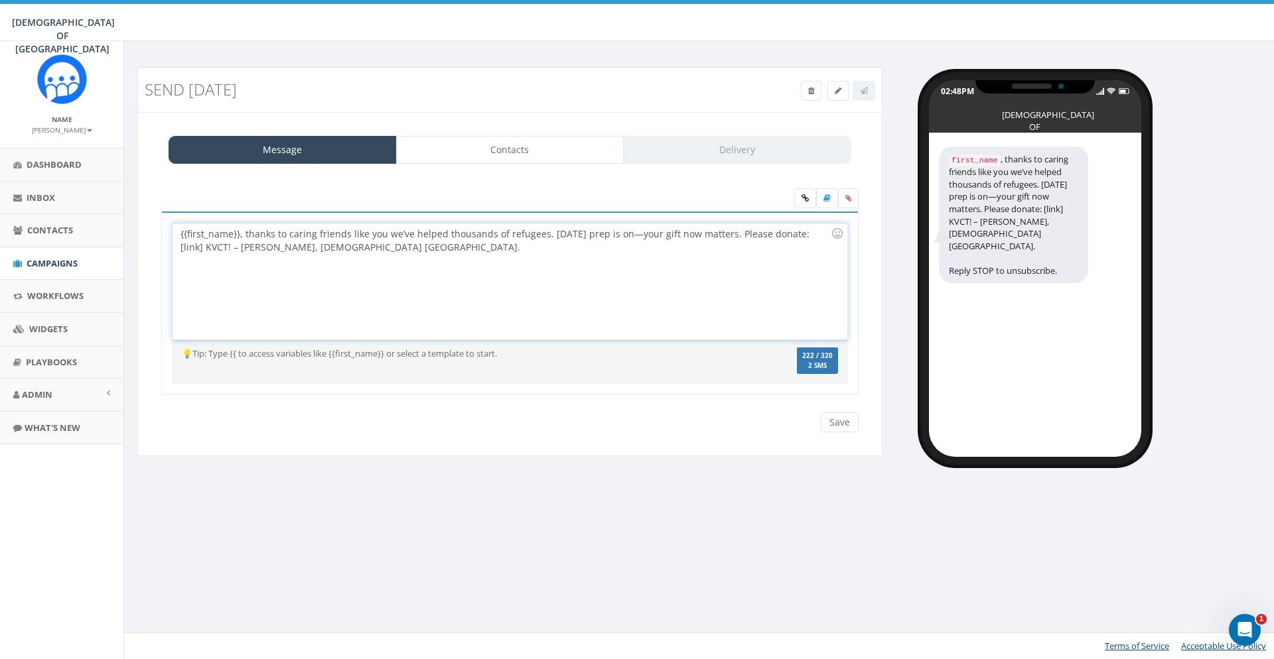
click at [768, 234] on div "{{first_name}}, thanks to caring friends like you we’ve helped thousands of ref…" at bounding box center [509, 282] width 674 height 116
click at [269, 247] on div "Please donate: [link] KVCT! – Rabbi Stambler, Chabad Poland." at bounding box center [505, 247] width 650 height 13
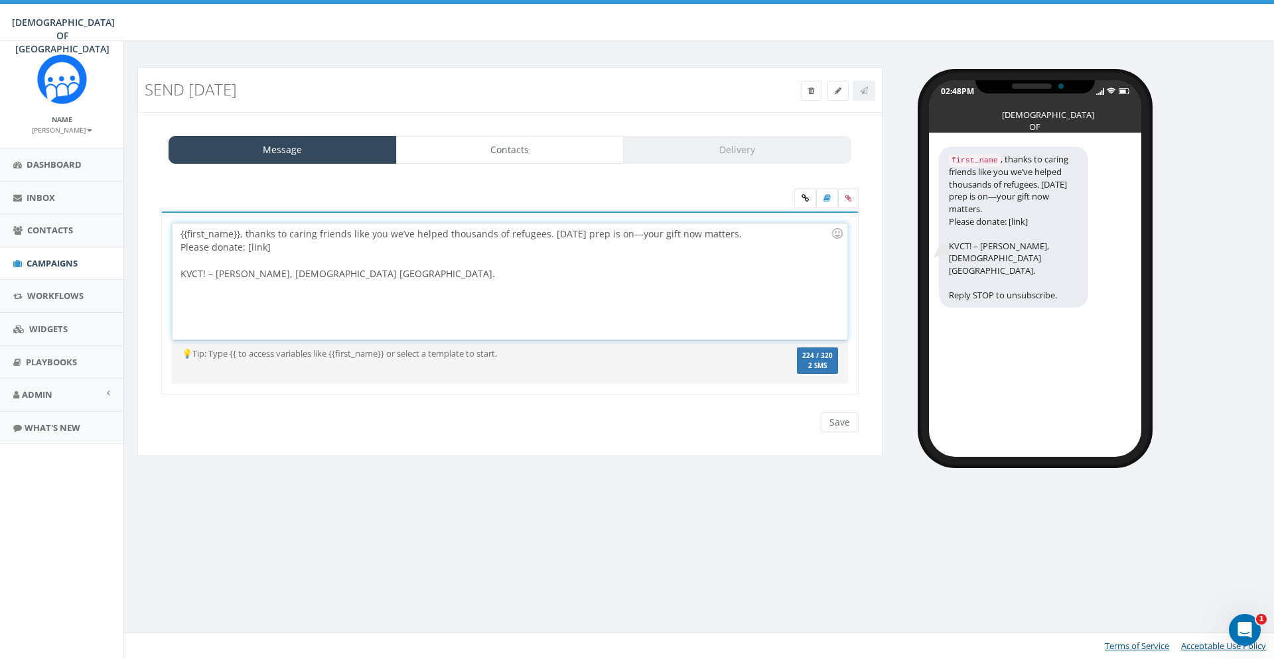
click at [276, 245] on div "Please donate: [link]" at bounding box center [505, 247] width 650 height 13
click at [295, 251] on div "{{first_name}}, thanks to caring friends like you we’ve helped thousands of ref…" at bounding box center [509, 282] width 674 height 116
click at [844, 424] on input "Save" at bounding box center [840, 423] width 38 height 20
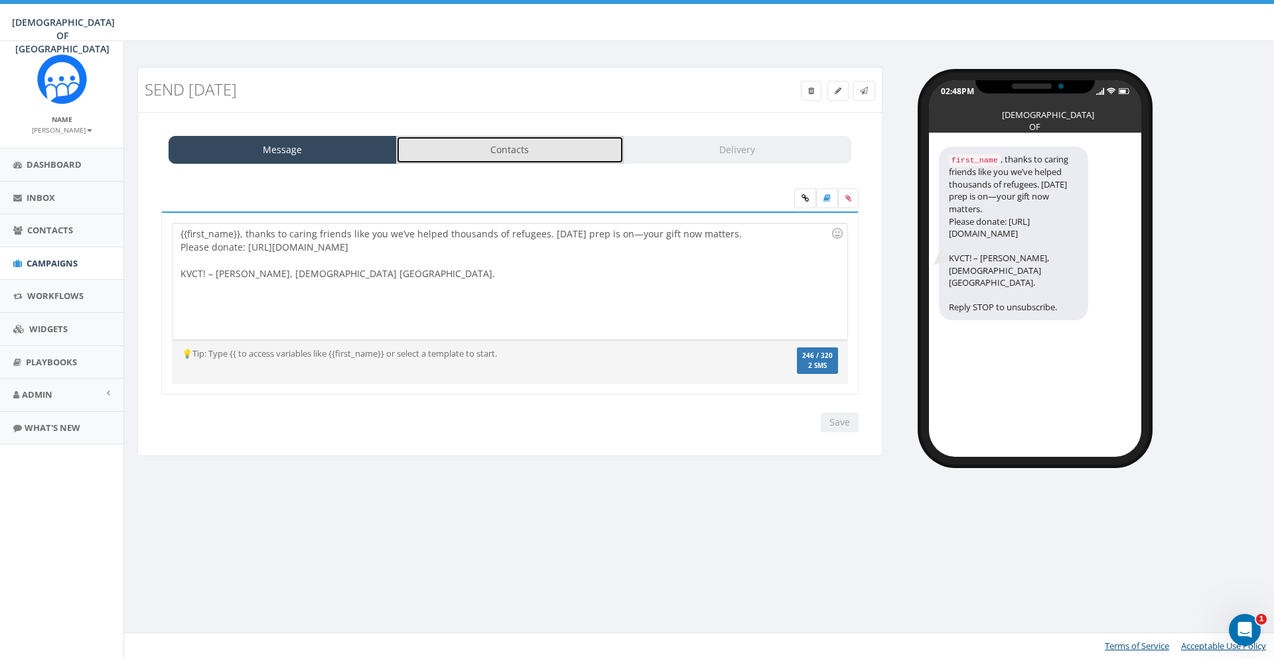
click at [511, 151] on link "Contacts" at bounding box center [510, 150] width 228 height 28
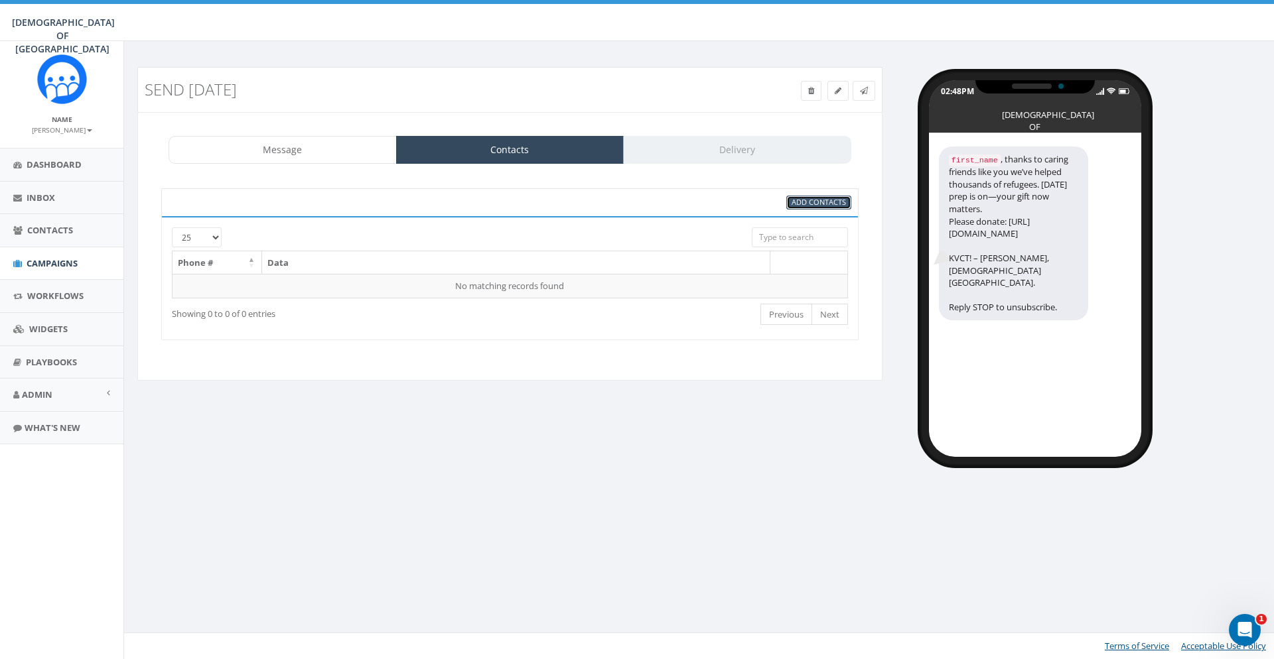
click at [807, 202] on span "Add Contacts" at bounding box center [818, 202] width 54 height 10
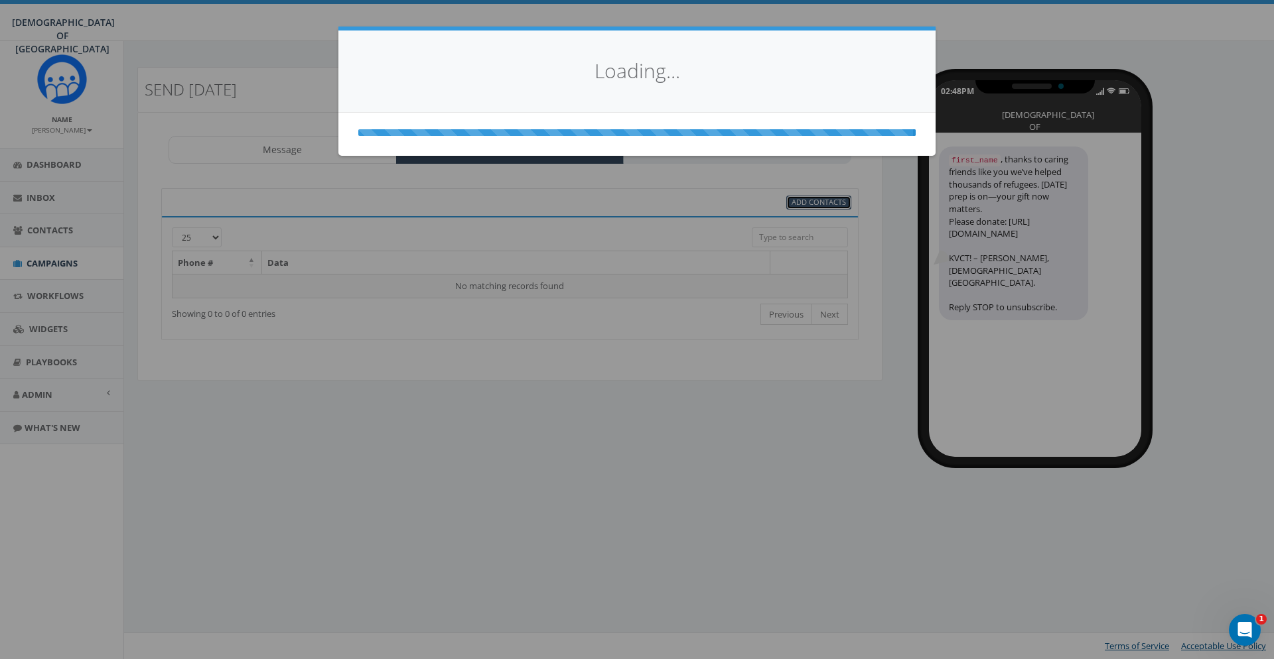
select select
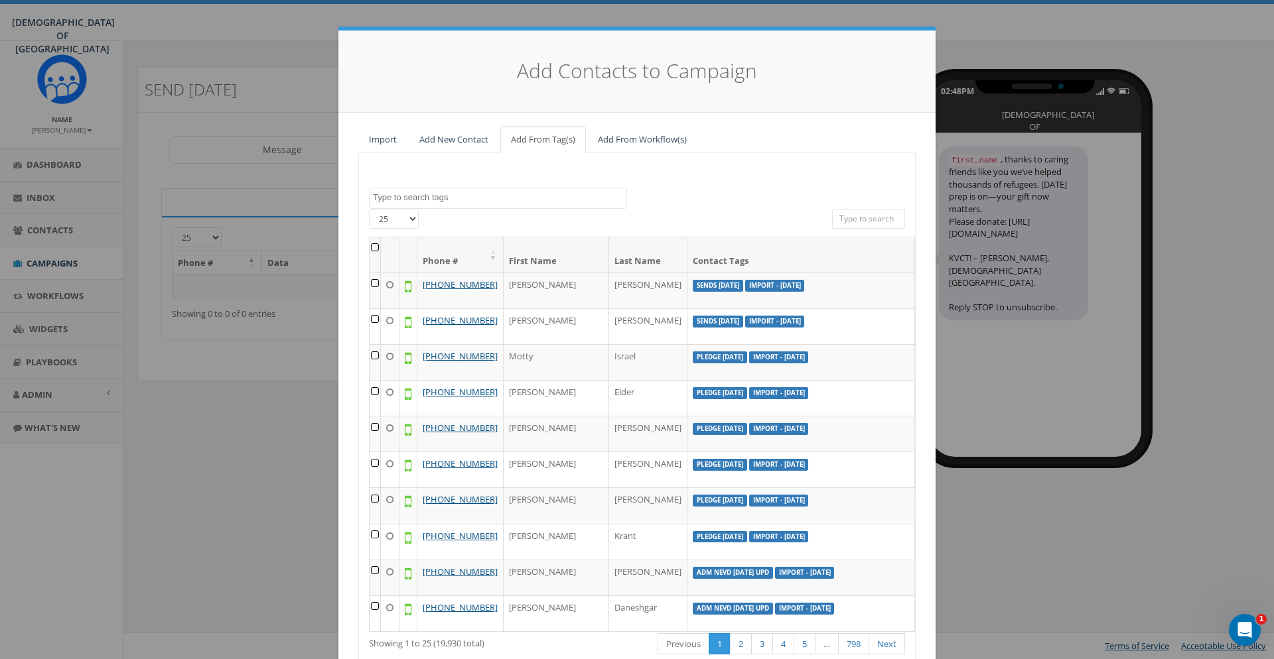
click at [533, 193] on textarea "Search" at bounding box center [499, 198] width 253 height 12
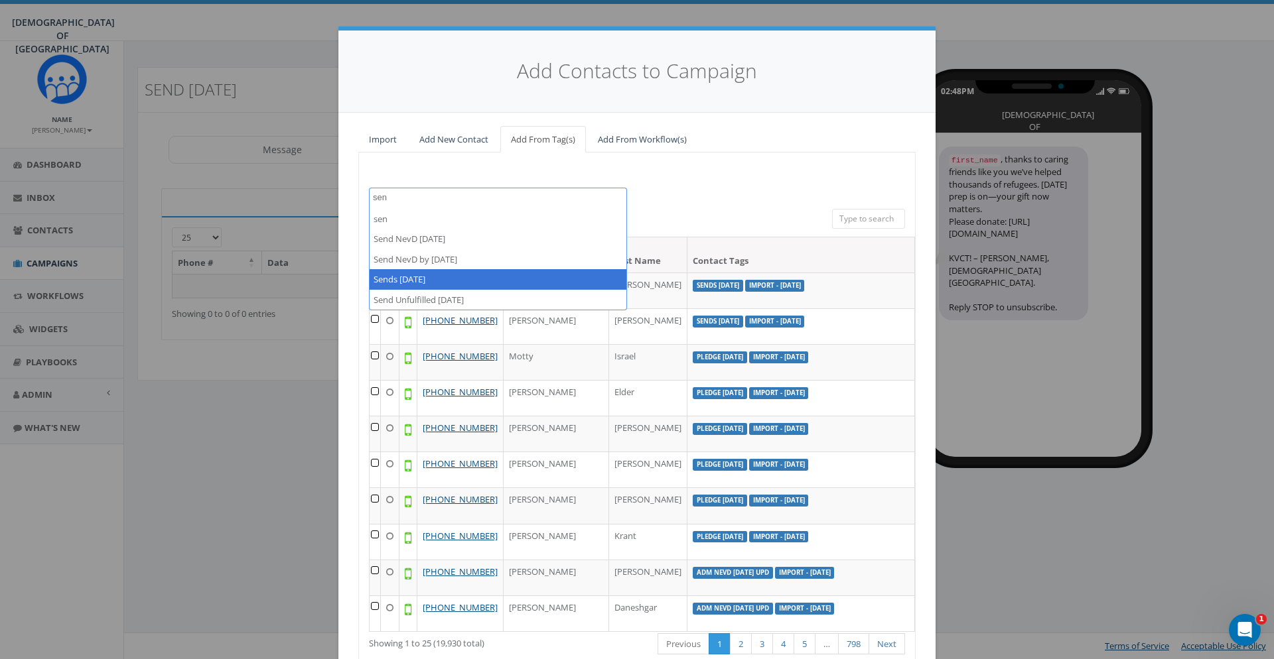
type textarea "sen"
select select "Sends [DATE]"
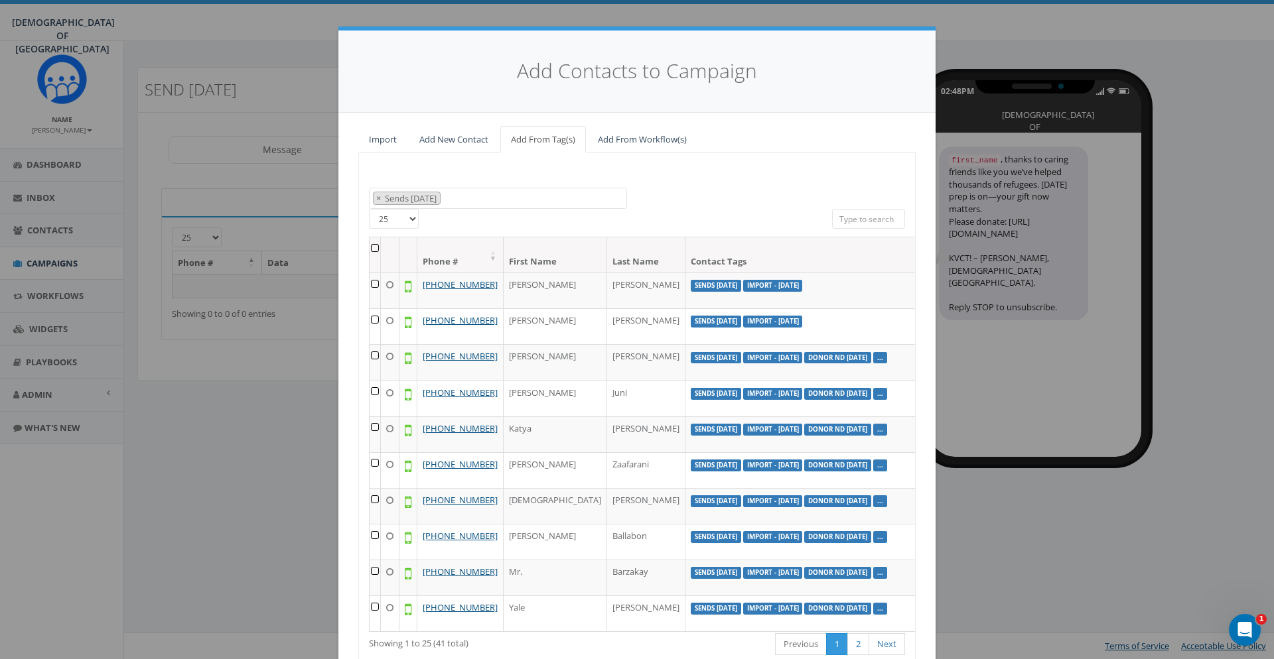
click at [371, 246] on th at bounding box center [375, 254] width 11 height 35
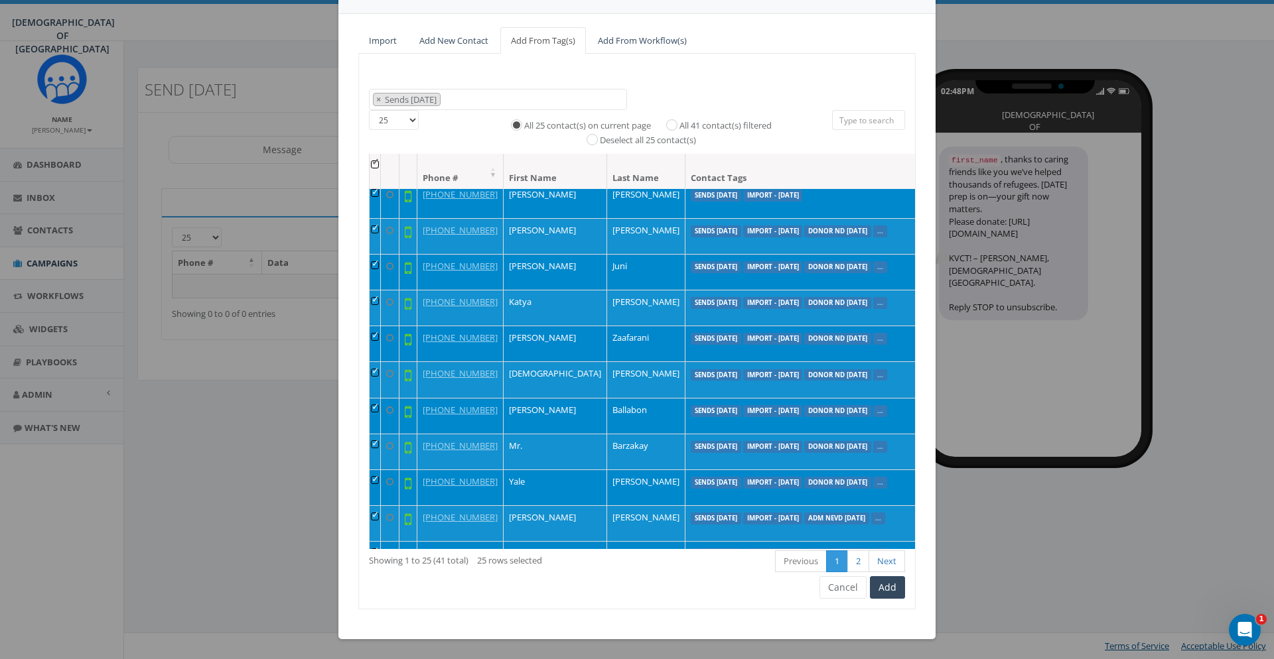
scroll to position [72, 0]
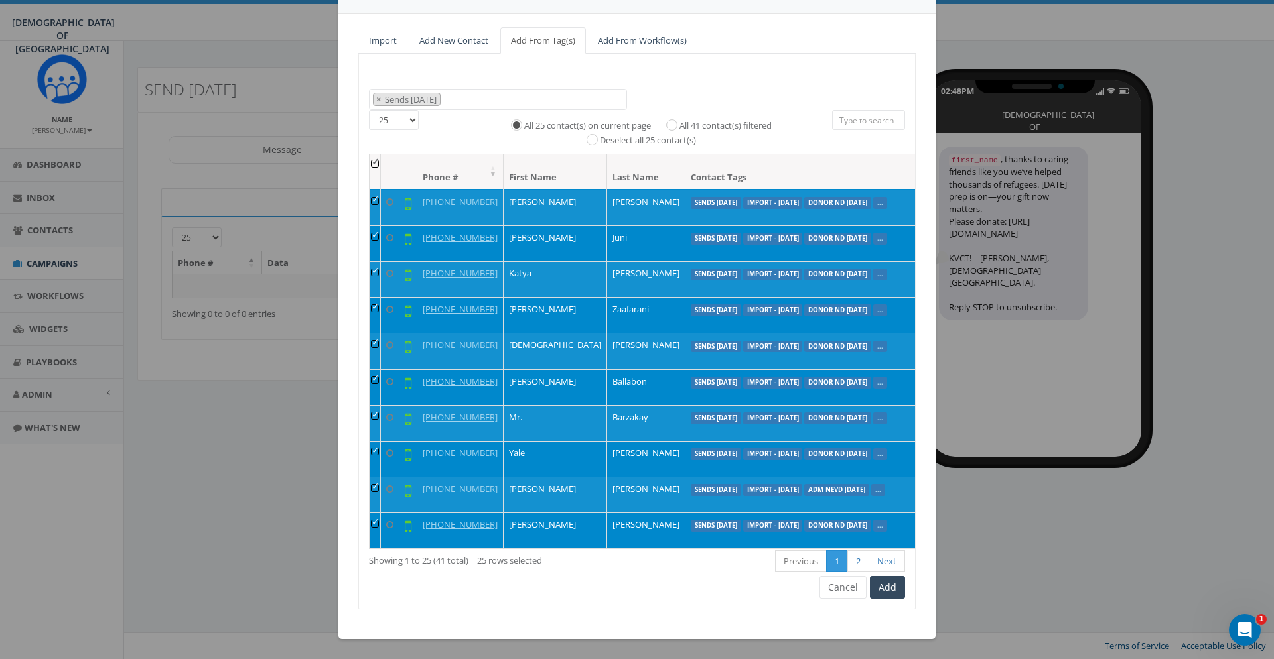
click at [713, 123] on label "All 41 contact(s) filtered" at bounding box center [725, 125] width 92 height 13
click at [679, 123] on input "All 41 contact(s) filtered" at bounding box center [675, 123] width 9 height 9
radio input "true"
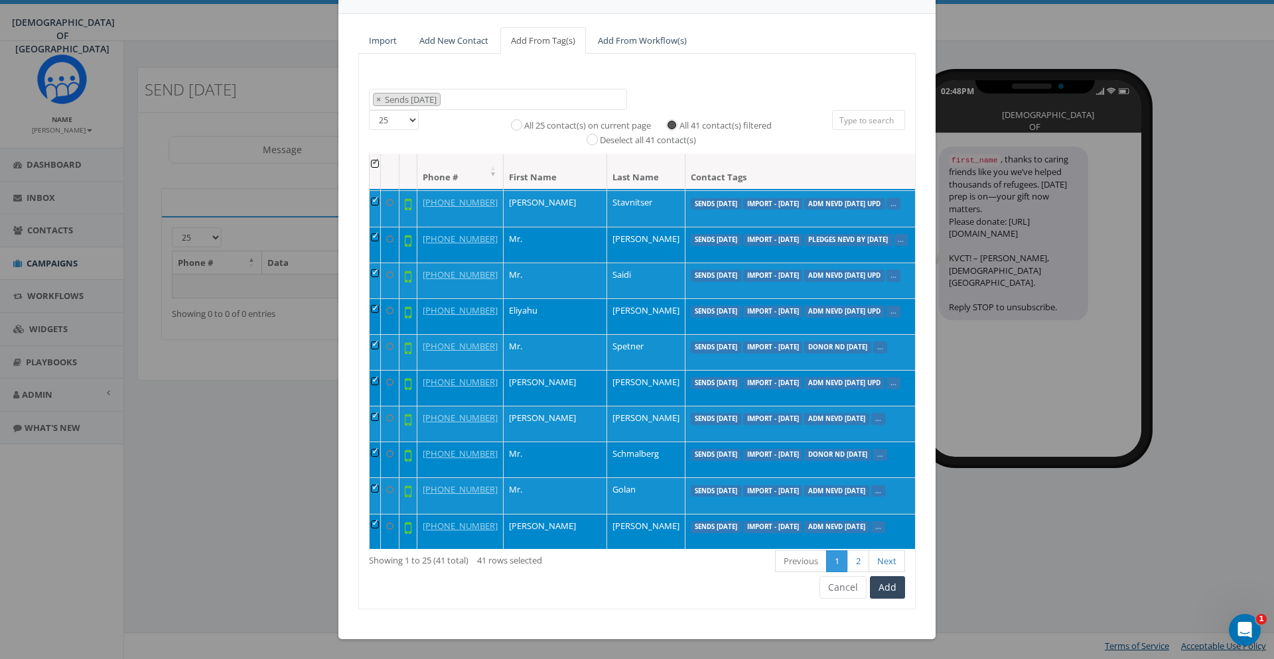
scroll to position [850, 0]
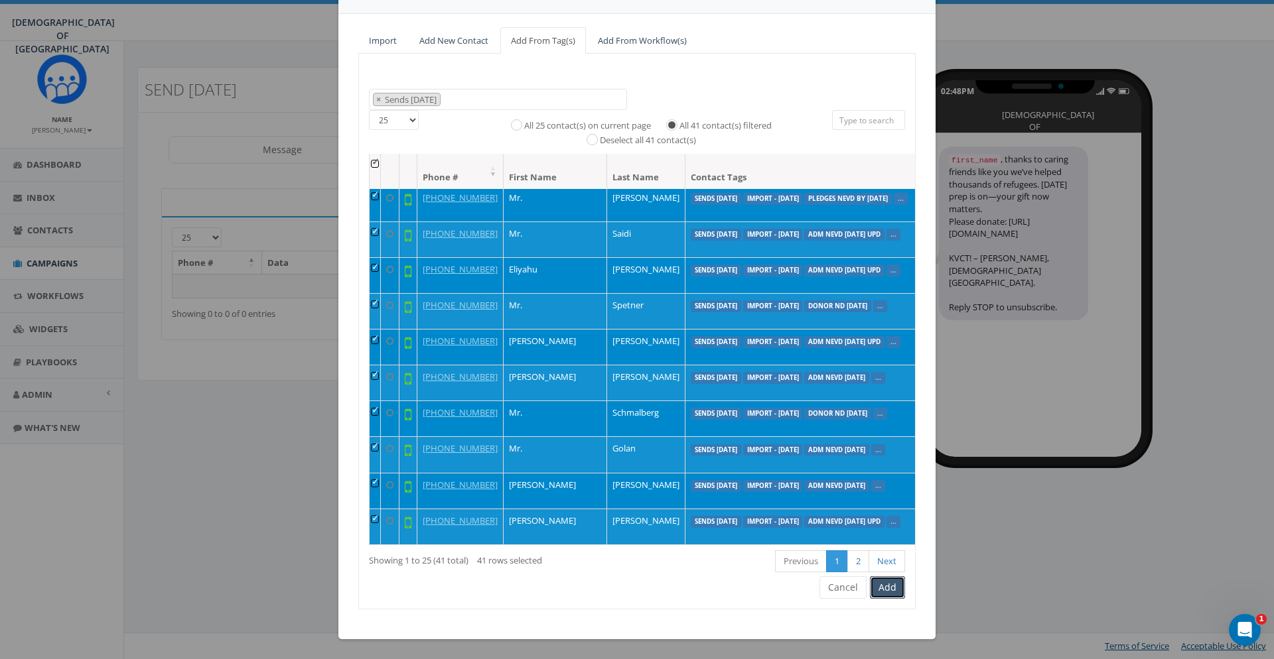
click at [899, 592] on button "Add" at bounding box center [887, 587] width 35 height 23
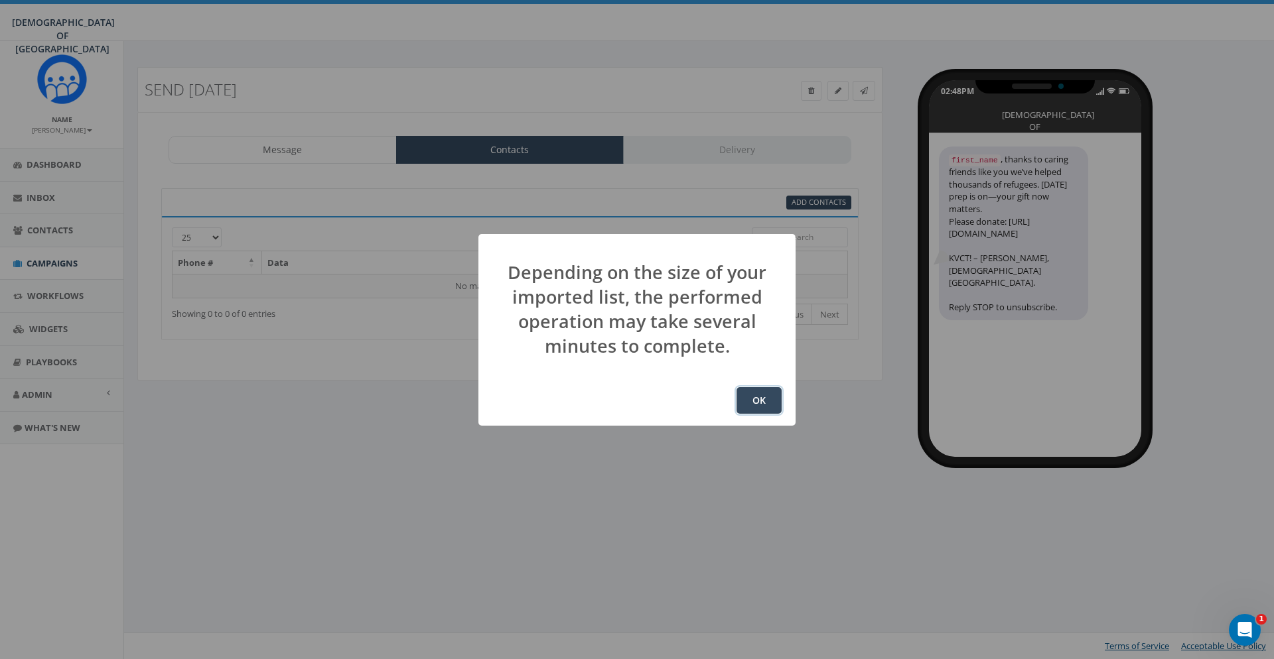
click at [756, 398] on button "OK" at bounding box center [758, 400] width 45 height 27
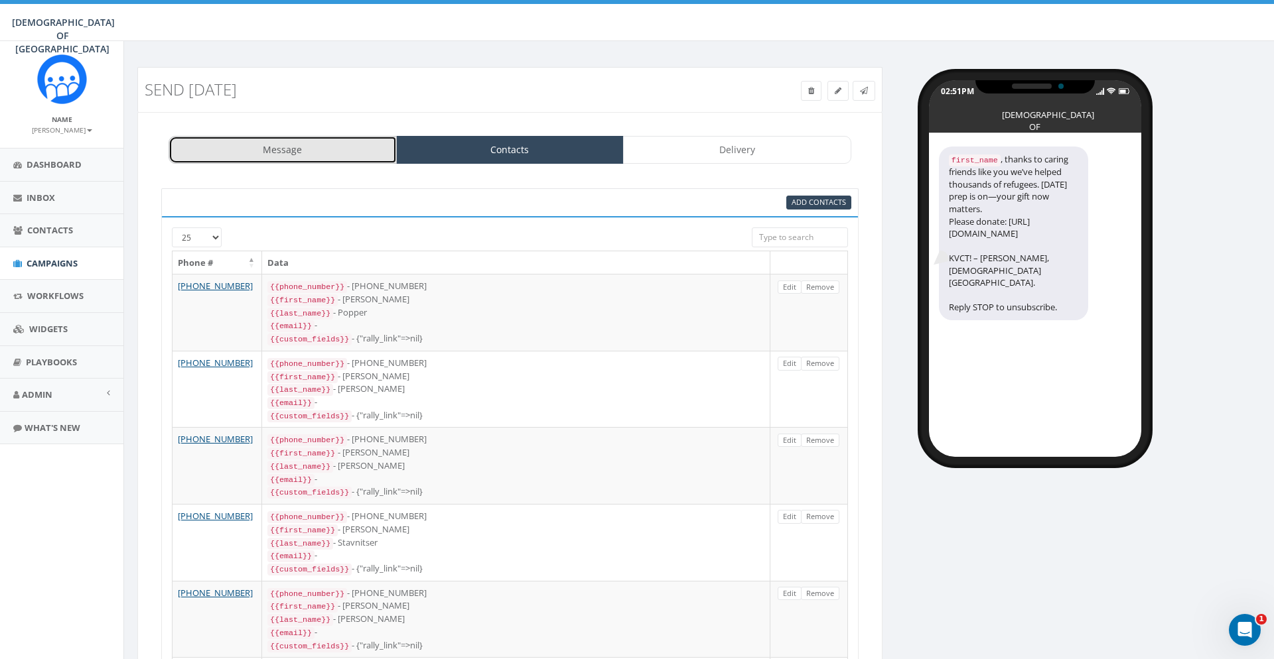
click at [340, 157] on link "Message" at bounding box center [283, 150] width 228 height 28
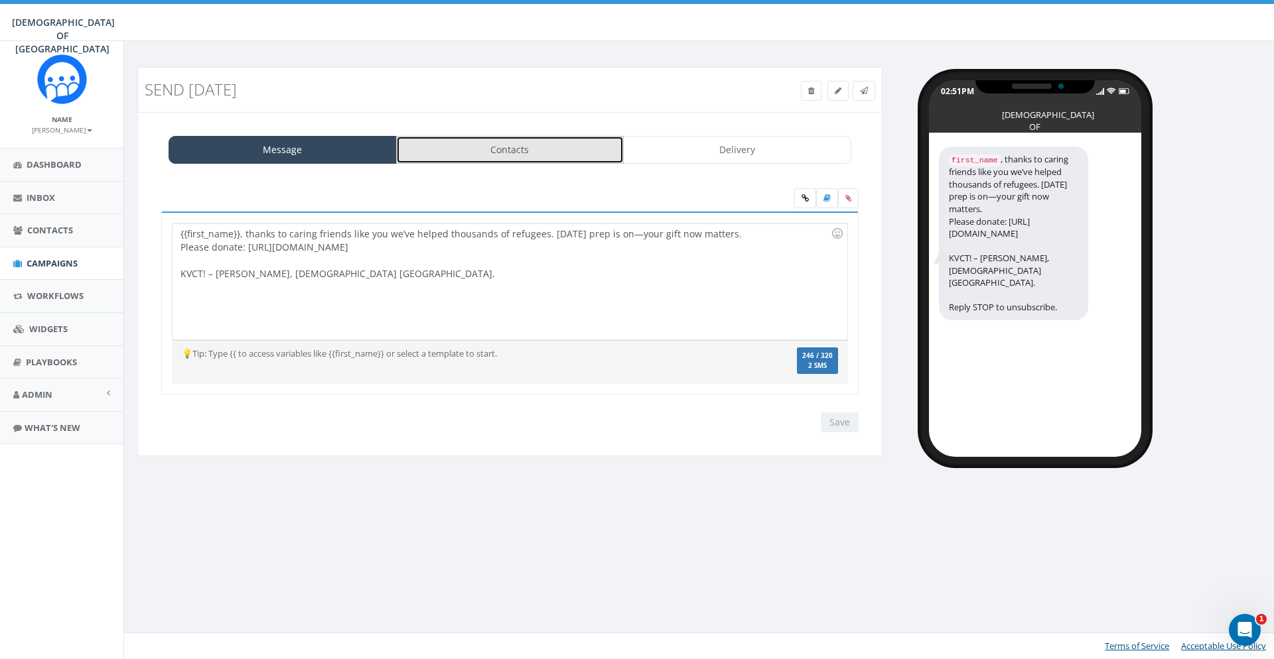
click at [482, 154] on link "Contacts" at bounding box center [510, 150] width 228 height 28
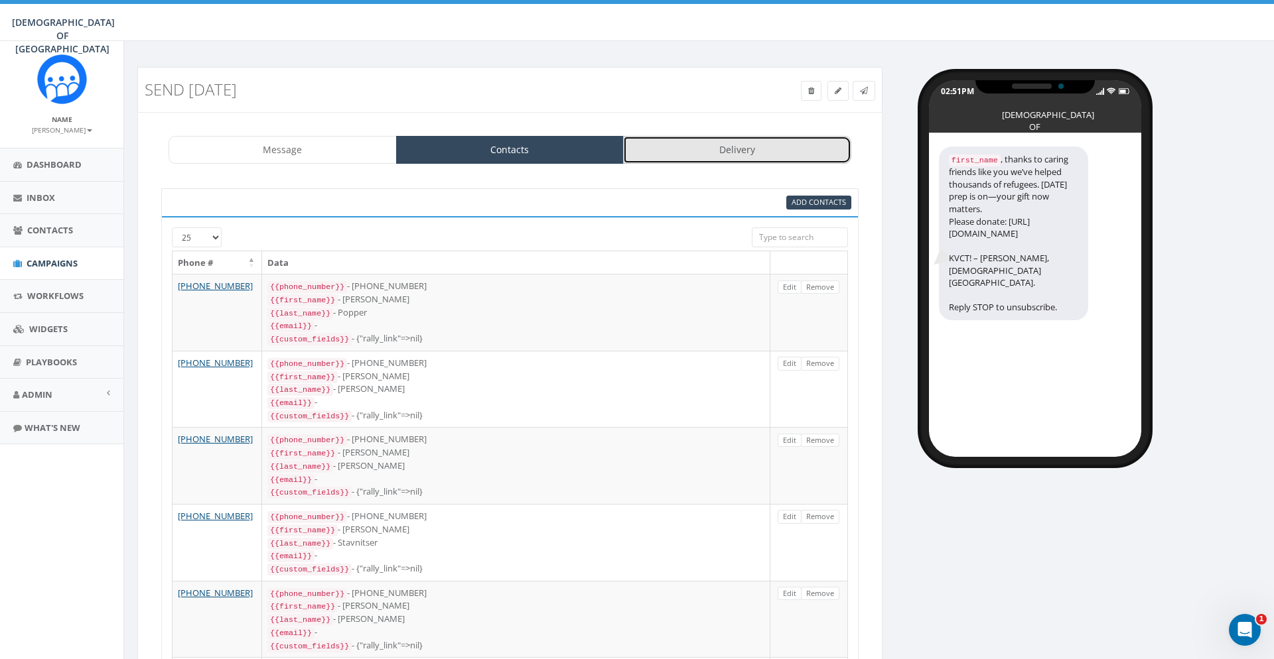
click at [663, 141] on link "Delivery" at bounding box center [737, 150] width 228 height 28
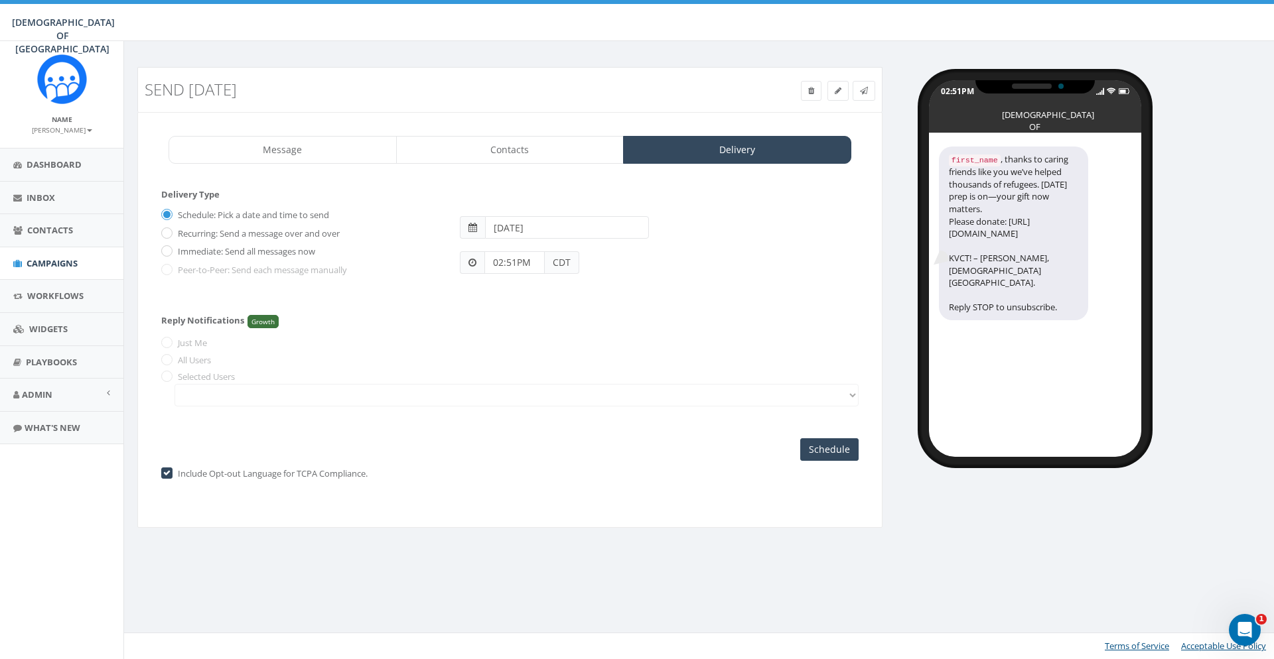
click at [279, 258] on label "Immediate: Send all messages now" at bounding box center [244, 251] width 141 height 13
click at [170, 257] on input "Immediate: Send all messages now" at bounding box center [165, 252] width 9 height 9
radio input "true"
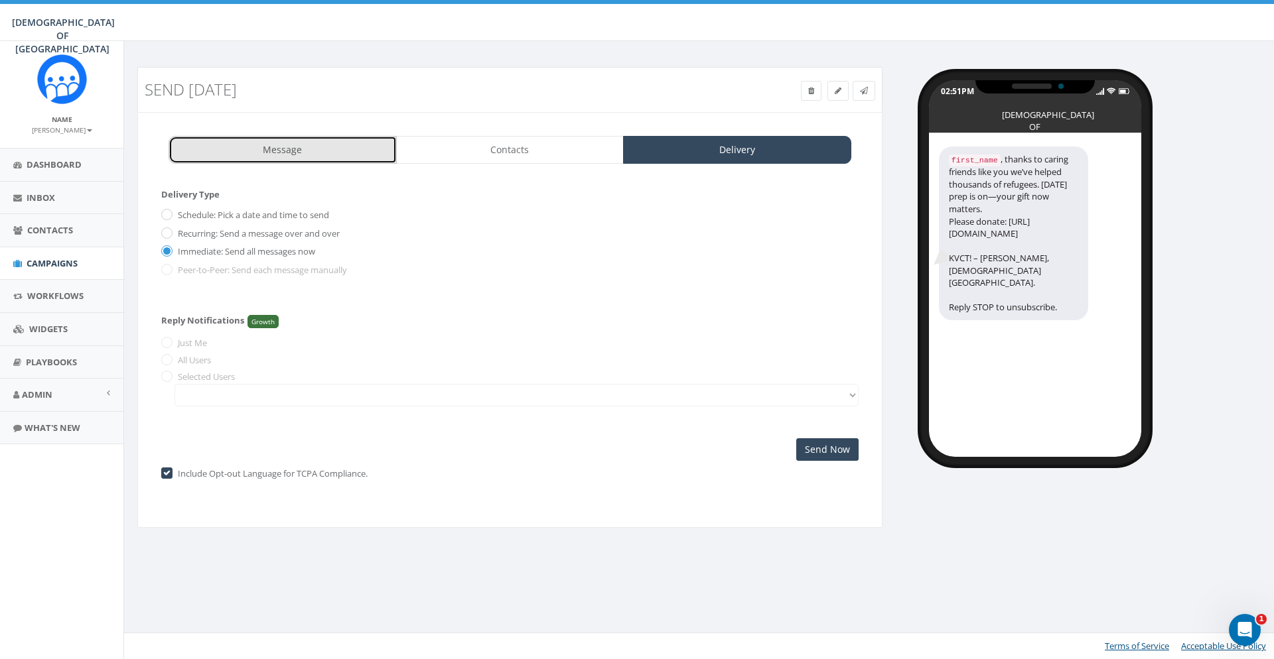
click at [290, 157] on link "Message" at bounding box center [283, 150] width 228 height 28
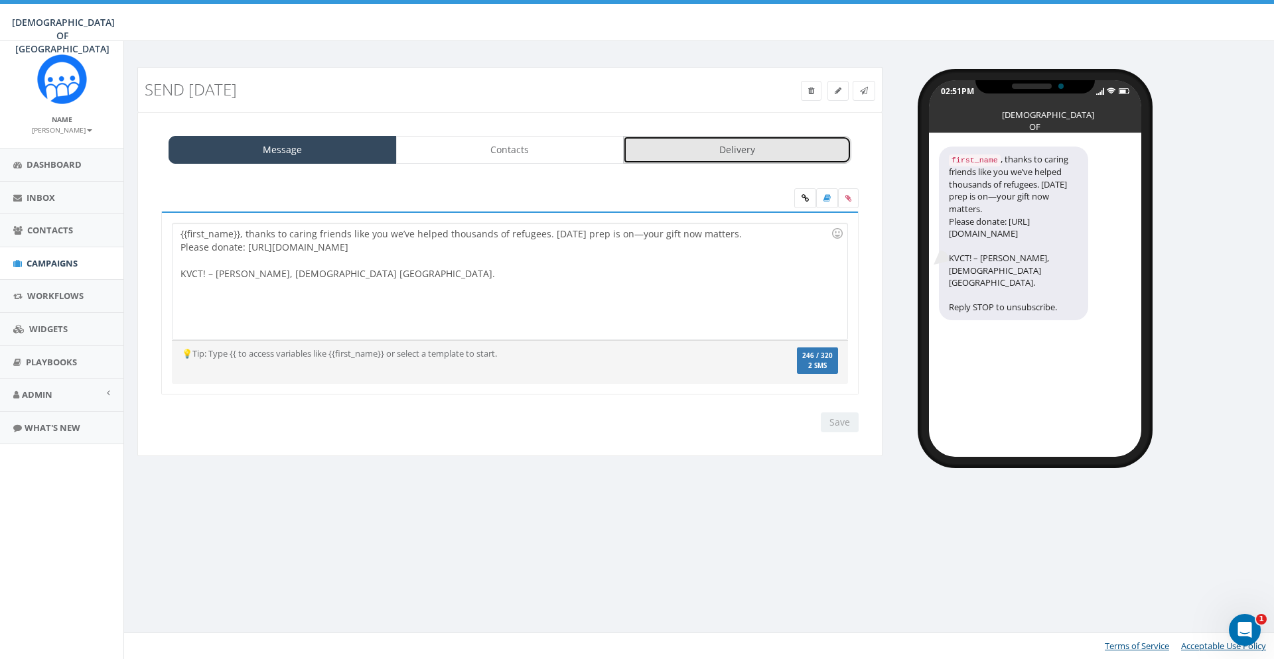
click at [710, 156] on link "Delivery" at bounding box center [737, 150] width 228 height 28
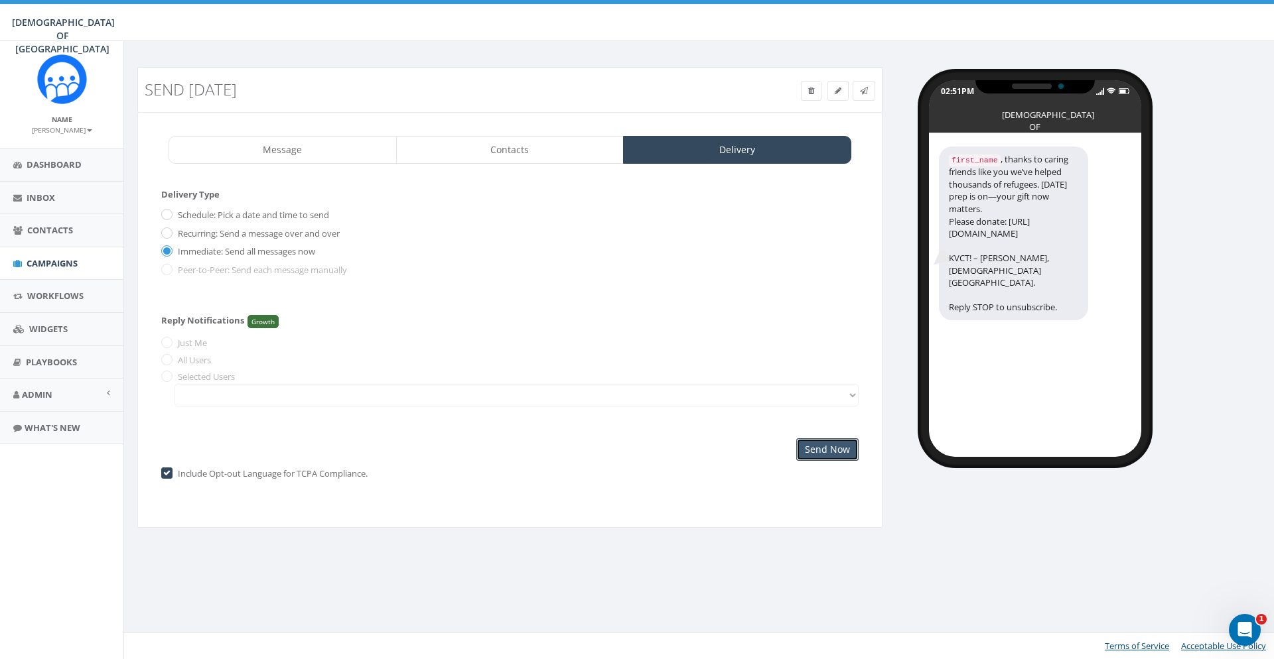
click at [829, 454] on input "Send Now" at bounding box center [827, 449] width 62 height 23
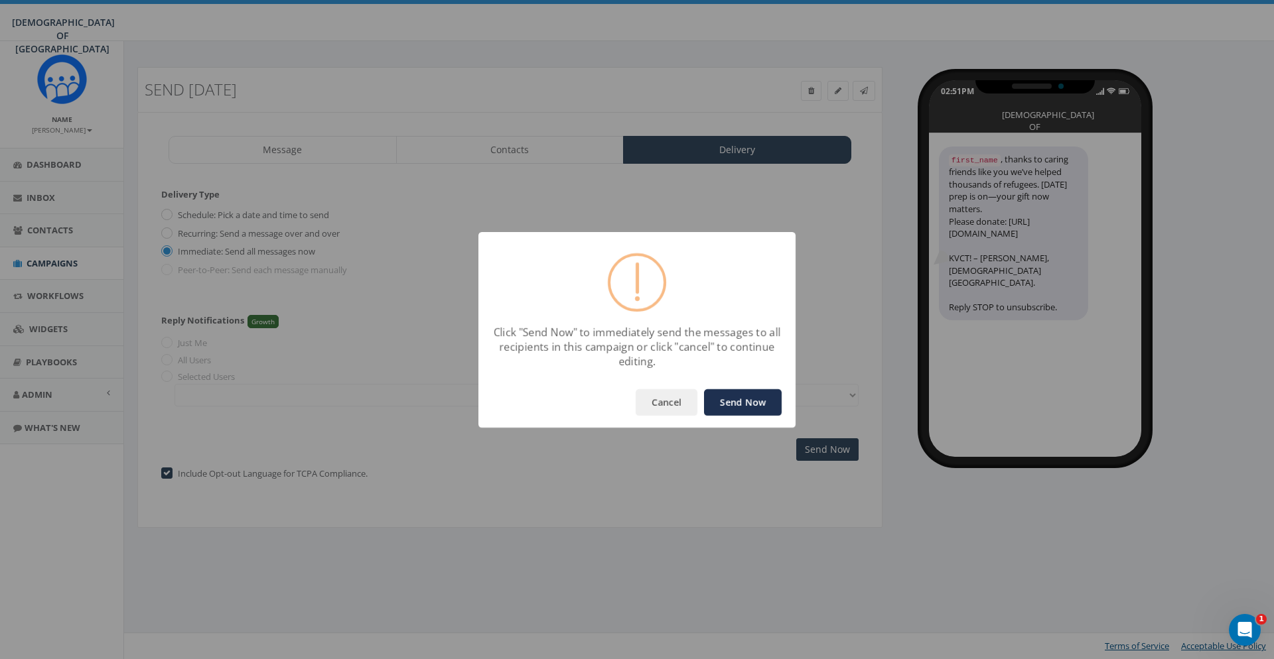
click at [744, 399] on button "Send Now" at bounding box center [743, 402] width 78 height 27
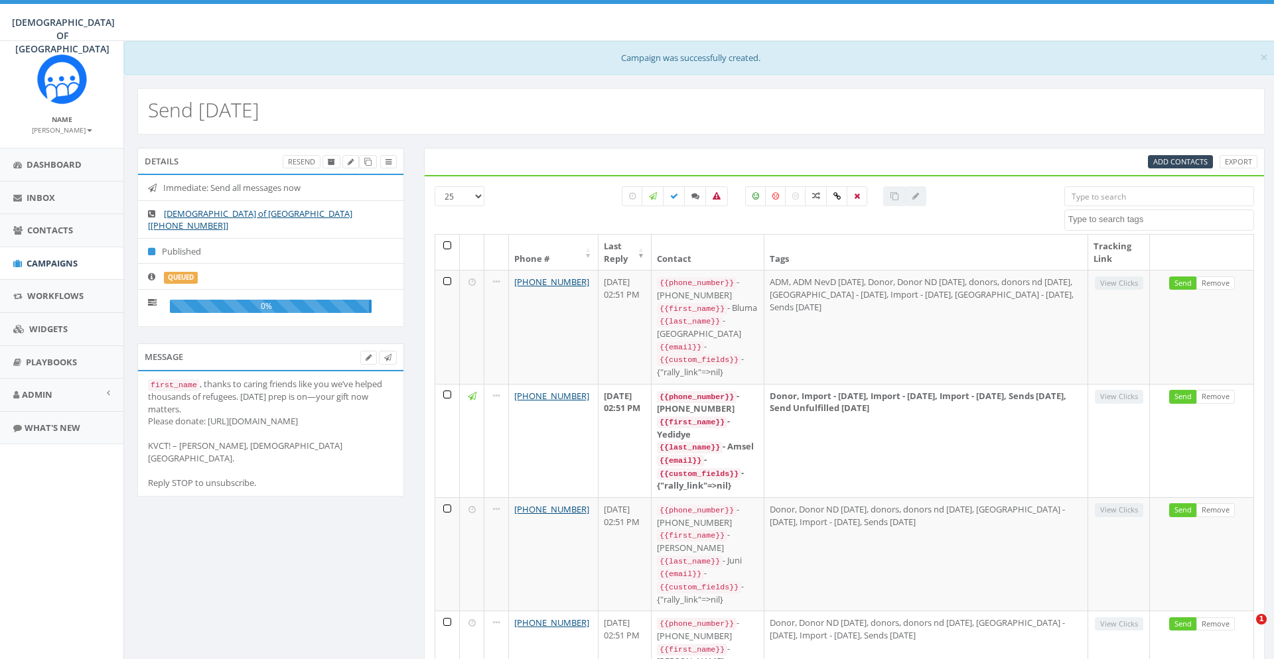
select select
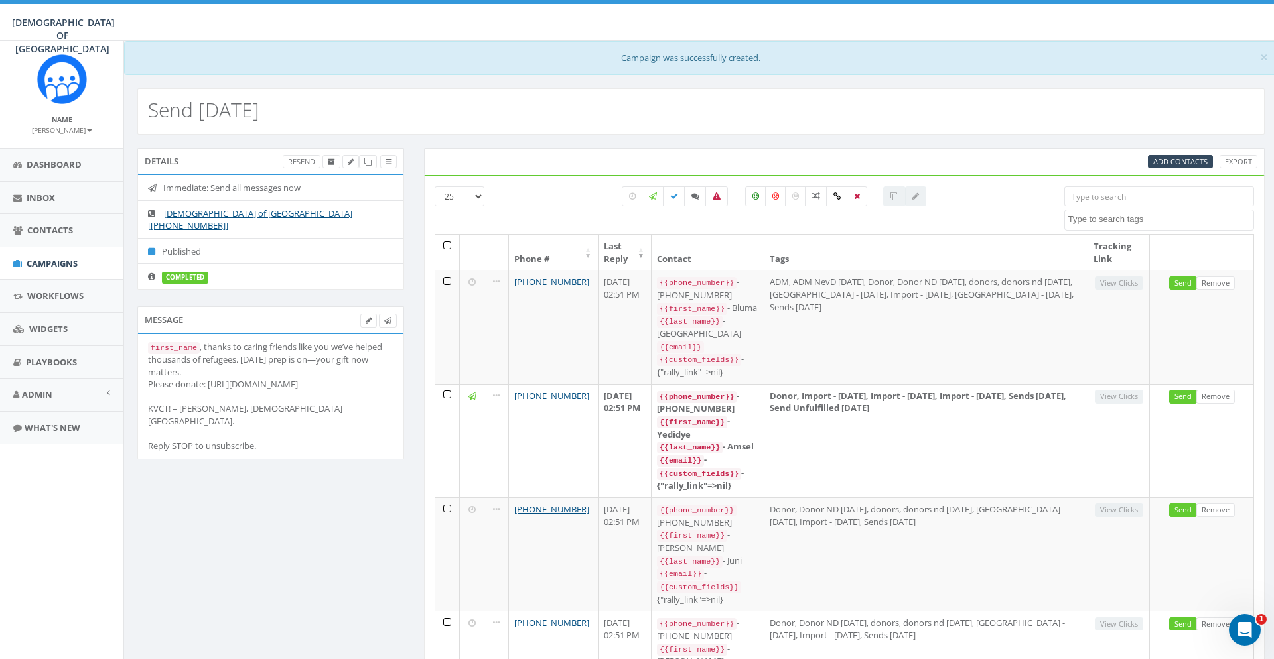
click at [1111, 96] on div "Send [DATE]" at bounding box center [700, 111] width 1127 height 46
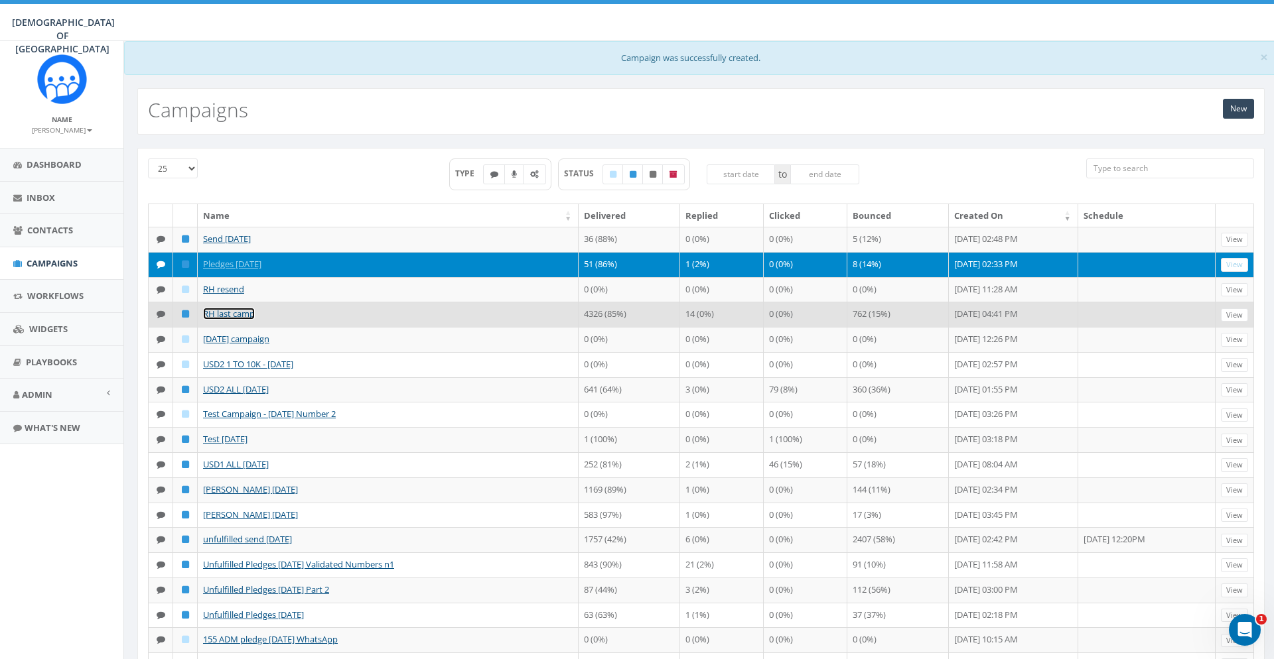
click at [244, 320] on link "RH last camp" at bounding box center [229, 314] width 52 height 12
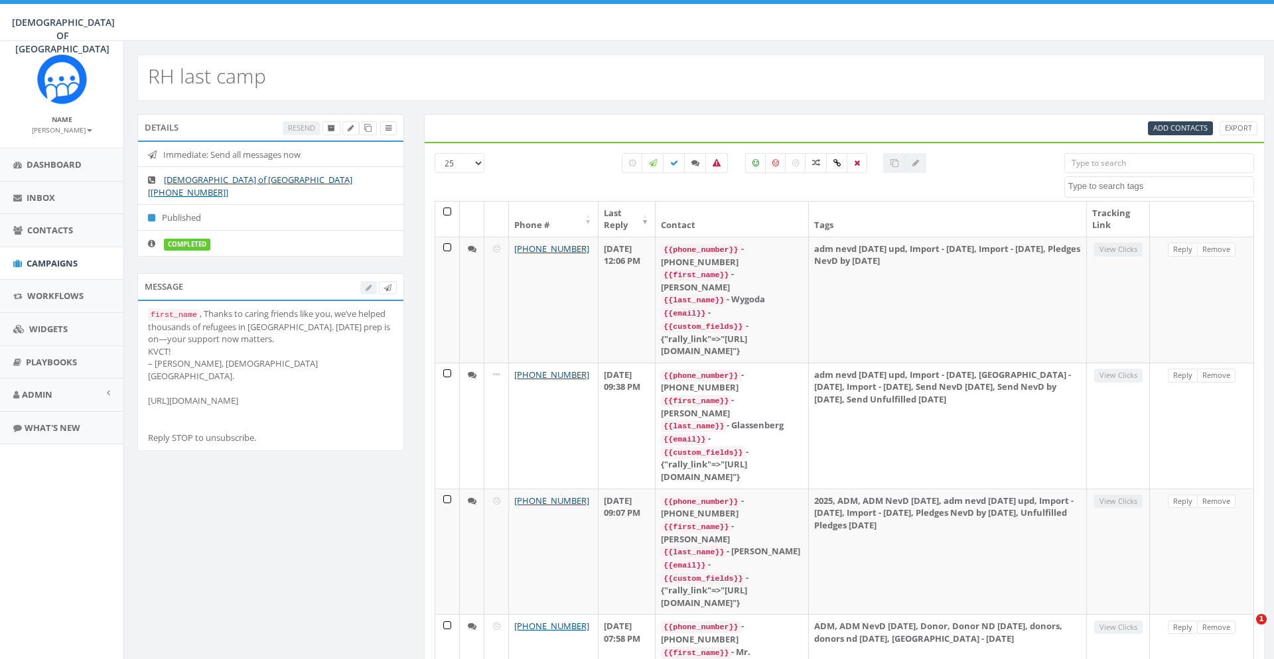
select select
click at [720, 164] on label at bounding box center [716, 163] width 23 height 20
checkbox input "true"
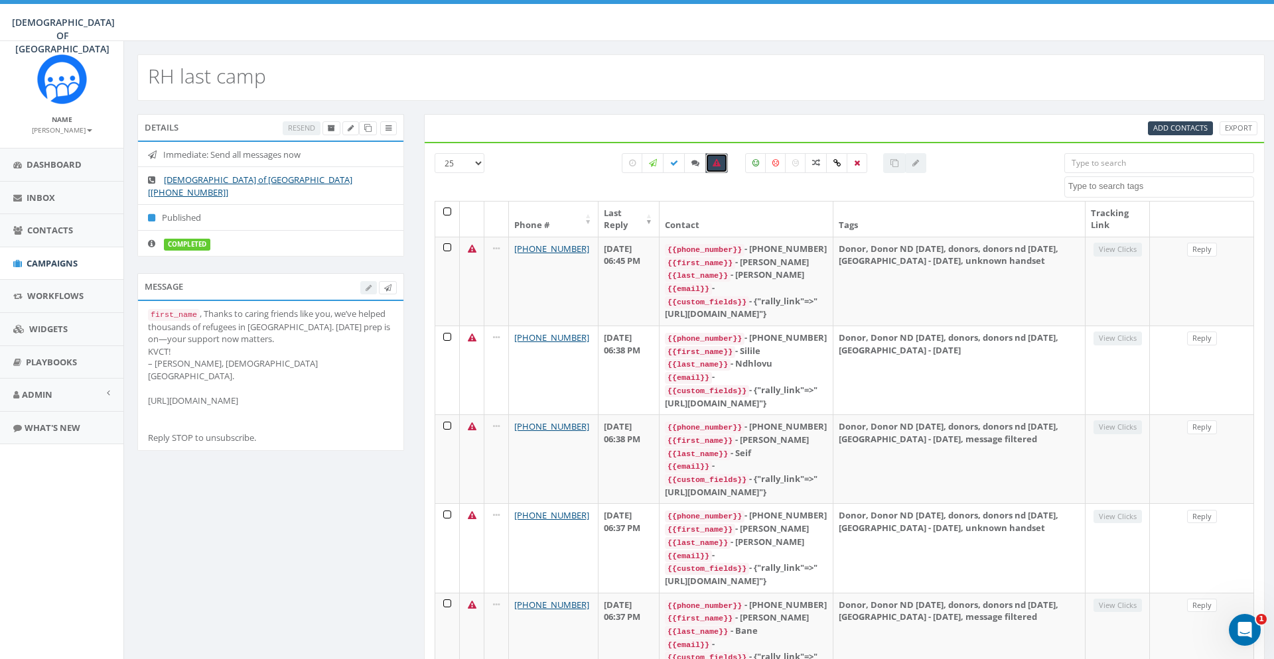
click at [446, 213] on th at bounding box center [447, 219] width 25 height 35
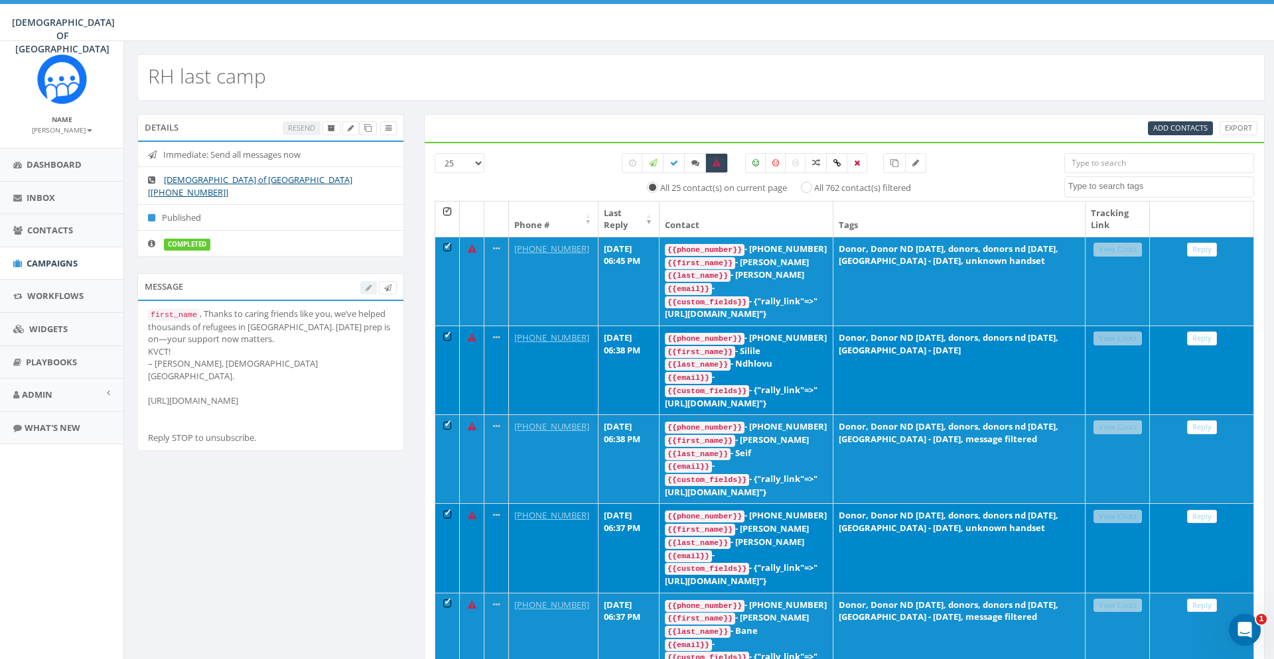
click at [839, 188] on label "All 762 contact(s) filtered" at bounding box center [862, 188] width 97 height 13
click at [815, 188] on input "All 762 contact(s) filtered" at bounding box center [810, 186] width 9 height 9
radio input "true"
click at [1234, 125] on link "Export" at bounding box center [1238, 128] width 38 height 14
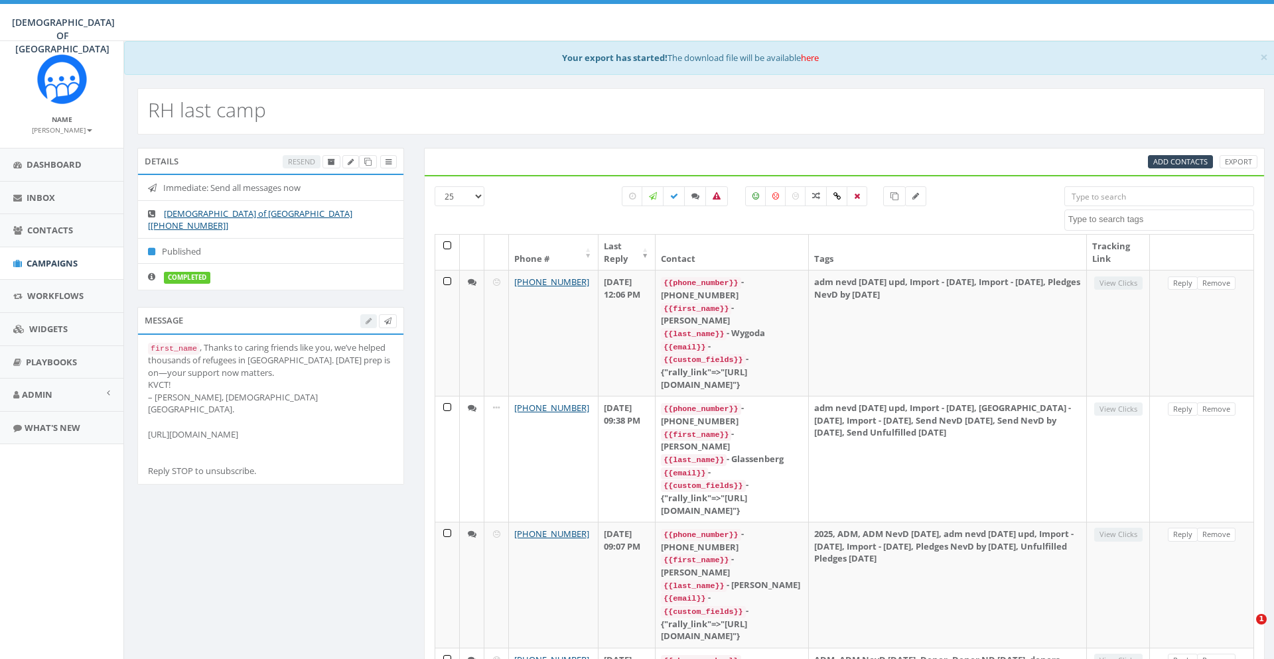
select select
click at [866, 148] on div "Add Contacts Export" at bounding box center [844, 162] width 841 height 28
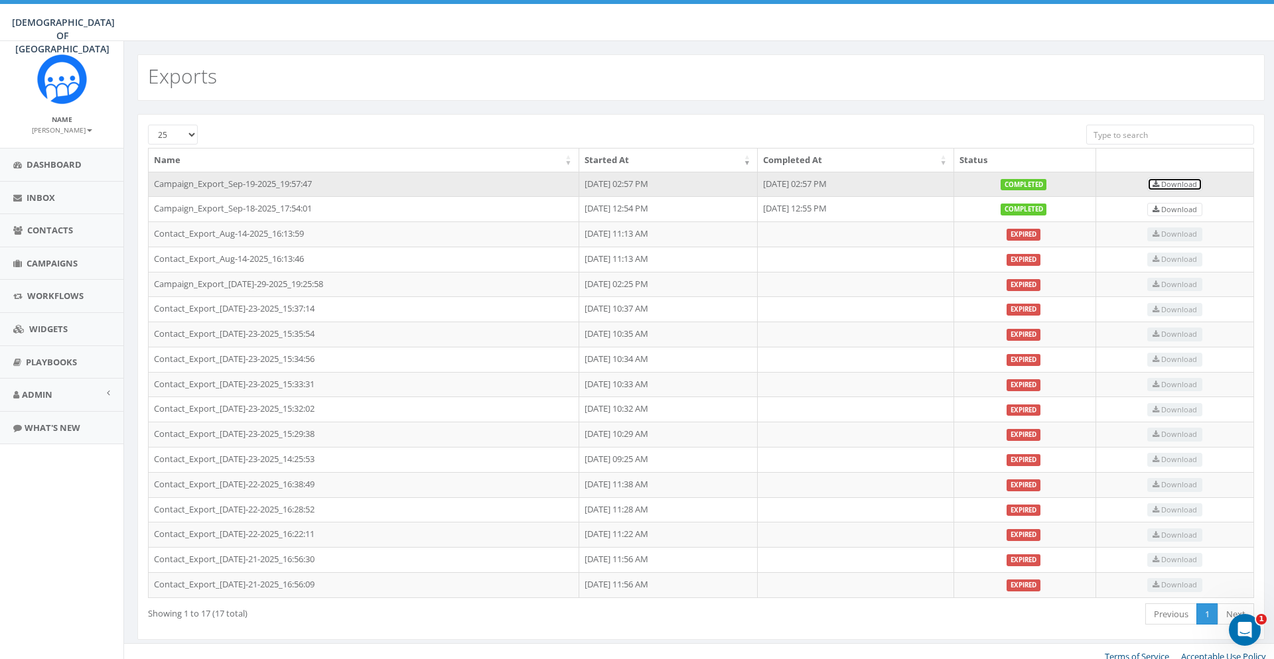
click at [1177, 183] on span "Download" at bounding box center [1174, 184] width 44 height 10
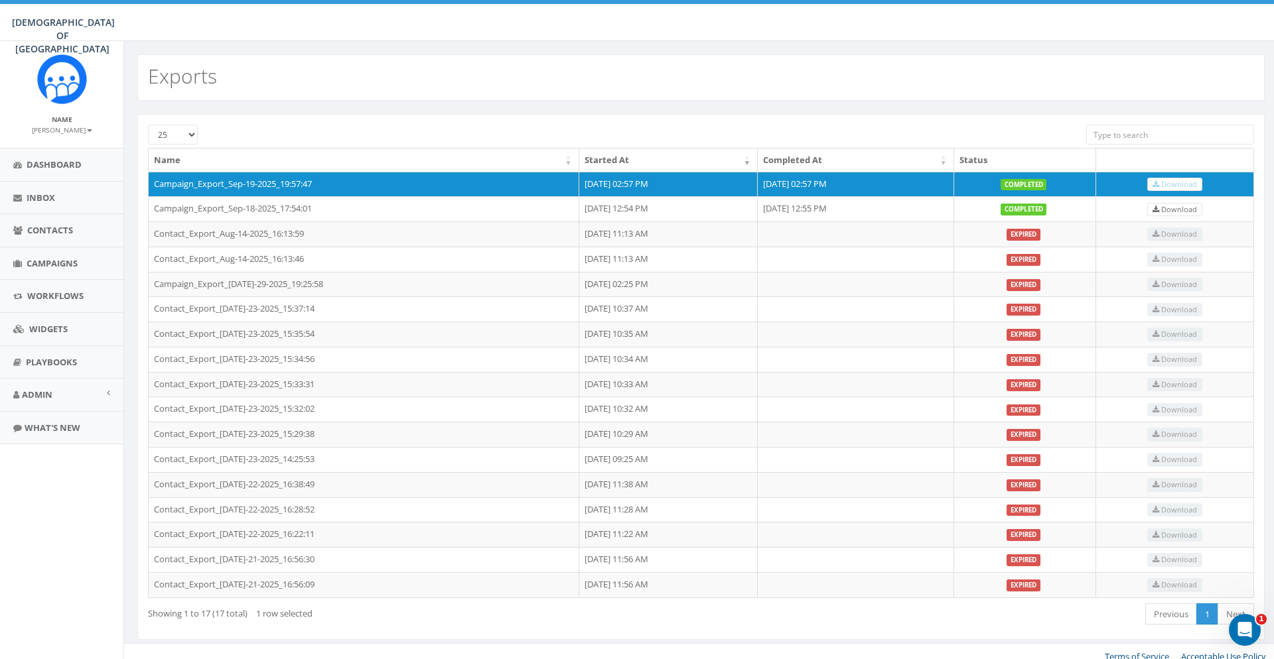
click at [1162, 86] on div "Exports" at bounding box center [700, 77] width 1127 height 46
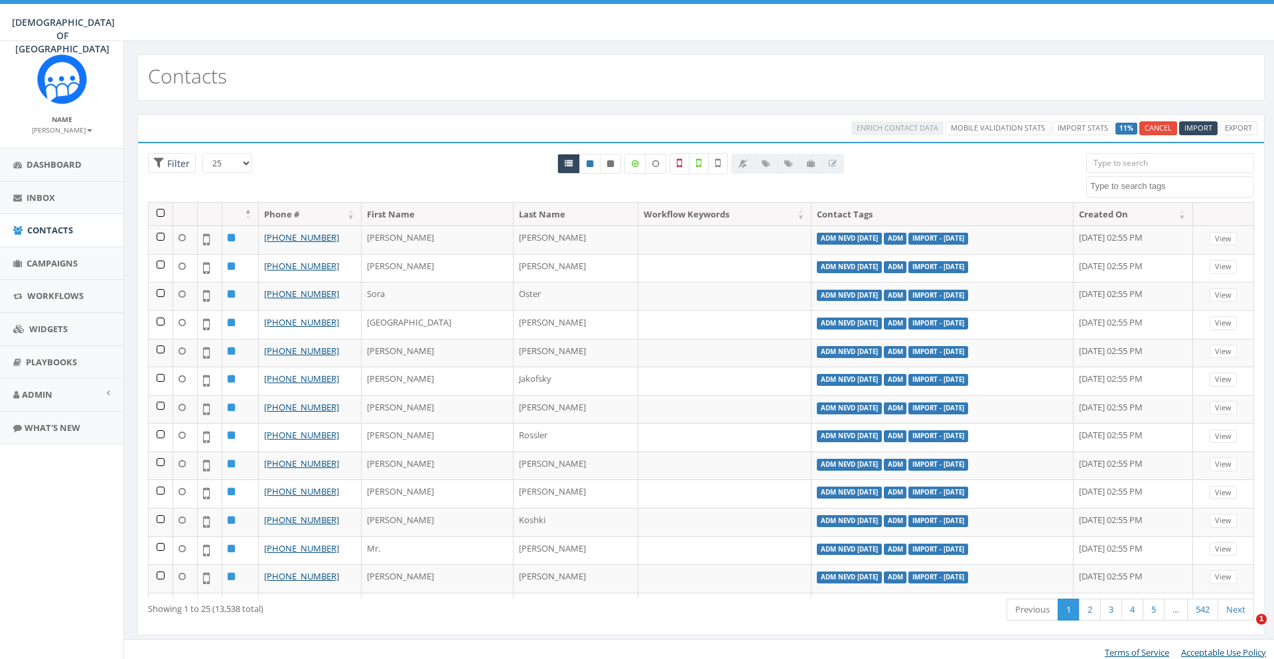
select select
click at [960, 176] on div at bounding box center [701, 177] width 750 height 49
click at [1101, 184] on textarea "Search" at bounding box center [1171, 186] width 163 height 12
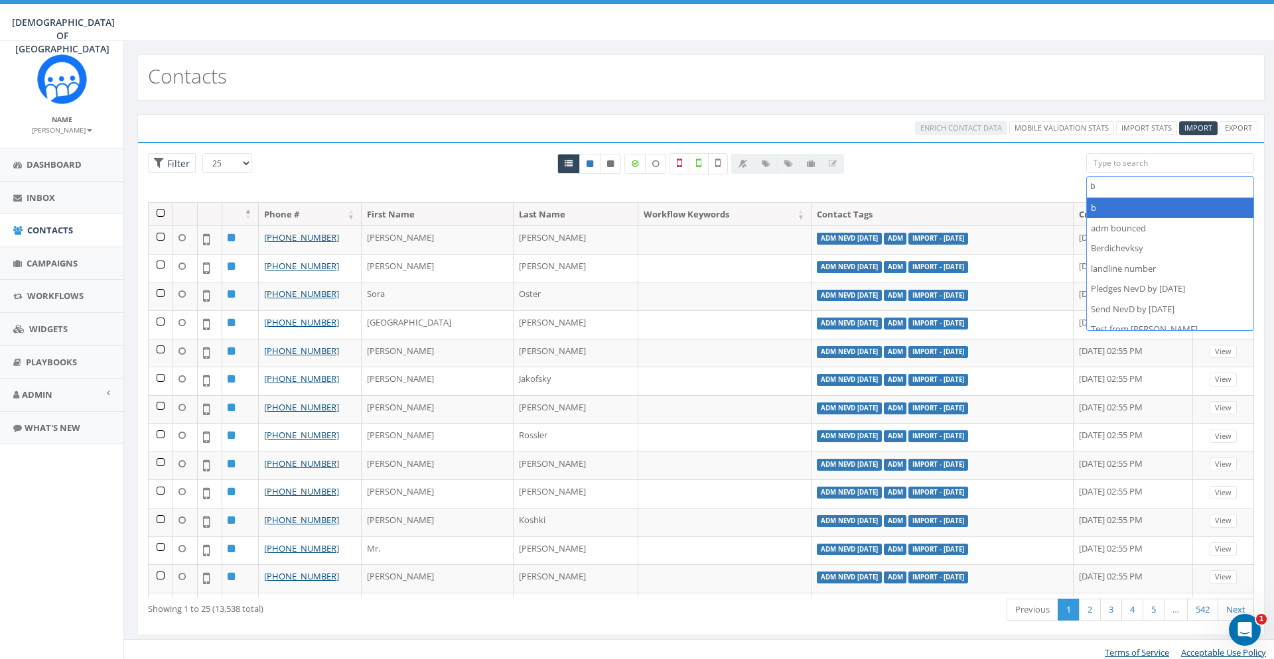
scroll to position [0, 0]
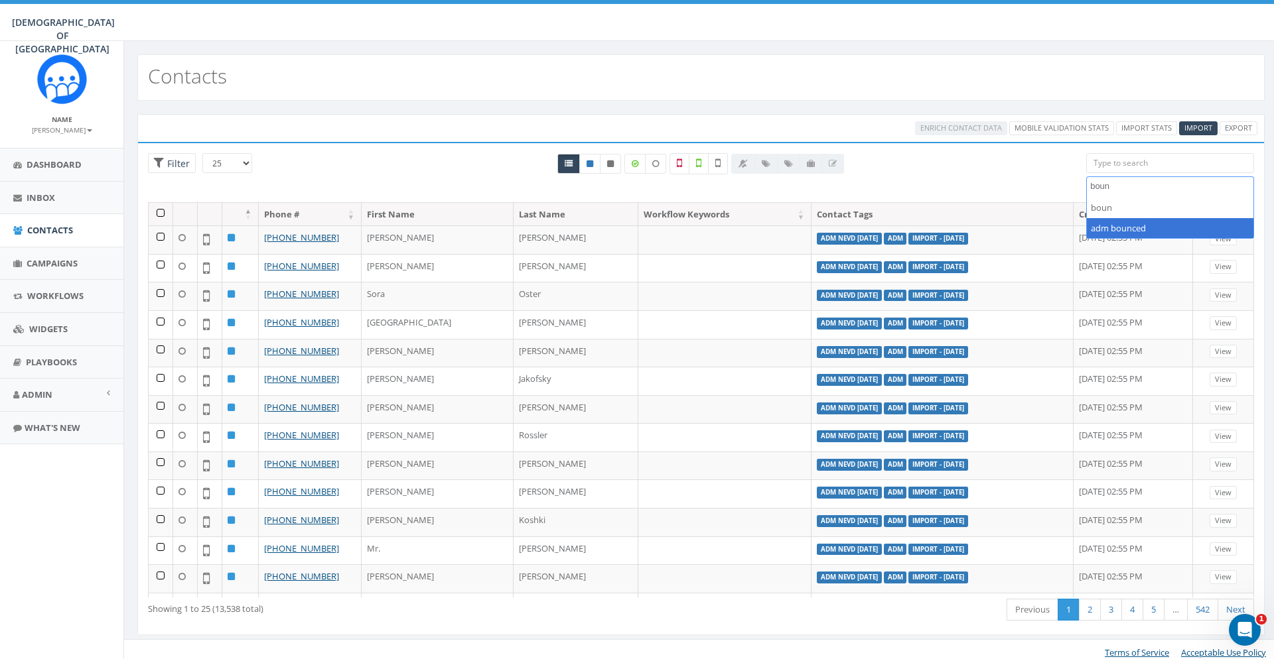
type textarea "boun"
select select "adm bounced"
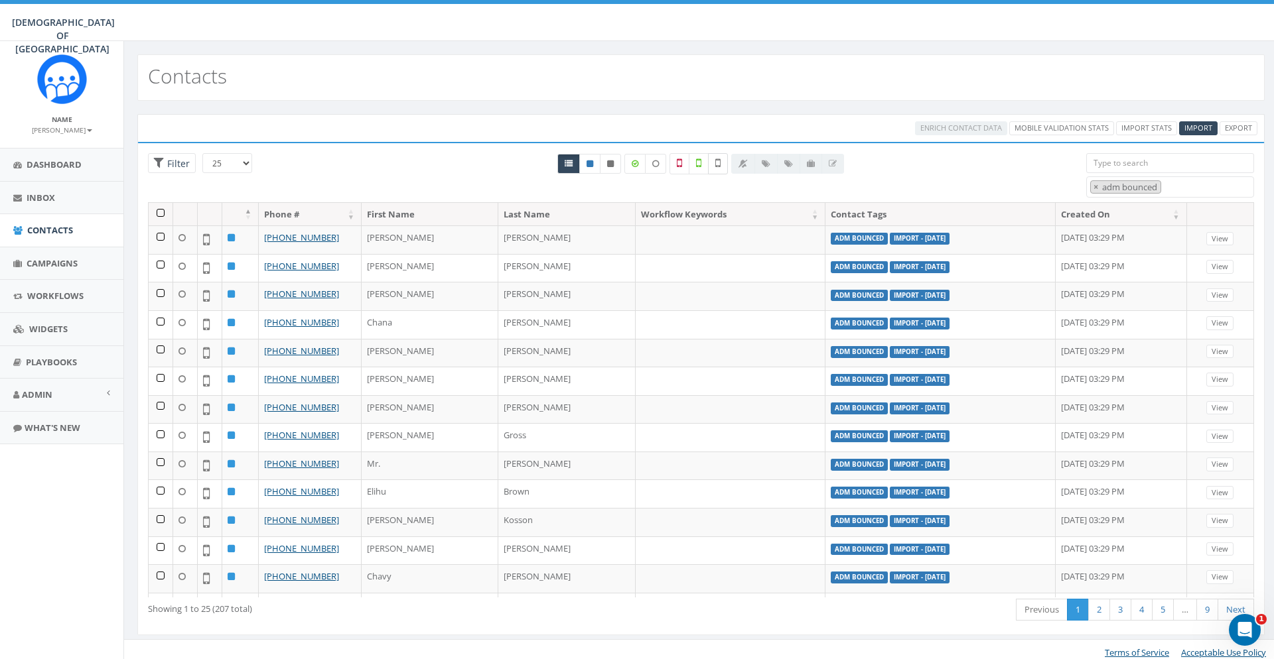
click at [722, 165] on label at bounding box center [718, 163] width 20 height 21
click at [202, 153] on select "25 50 100" at bounding box center [227, 163] width 50 height 20
select select "100"
click option "100" at bounding box center [0, 0] width 0 height 0
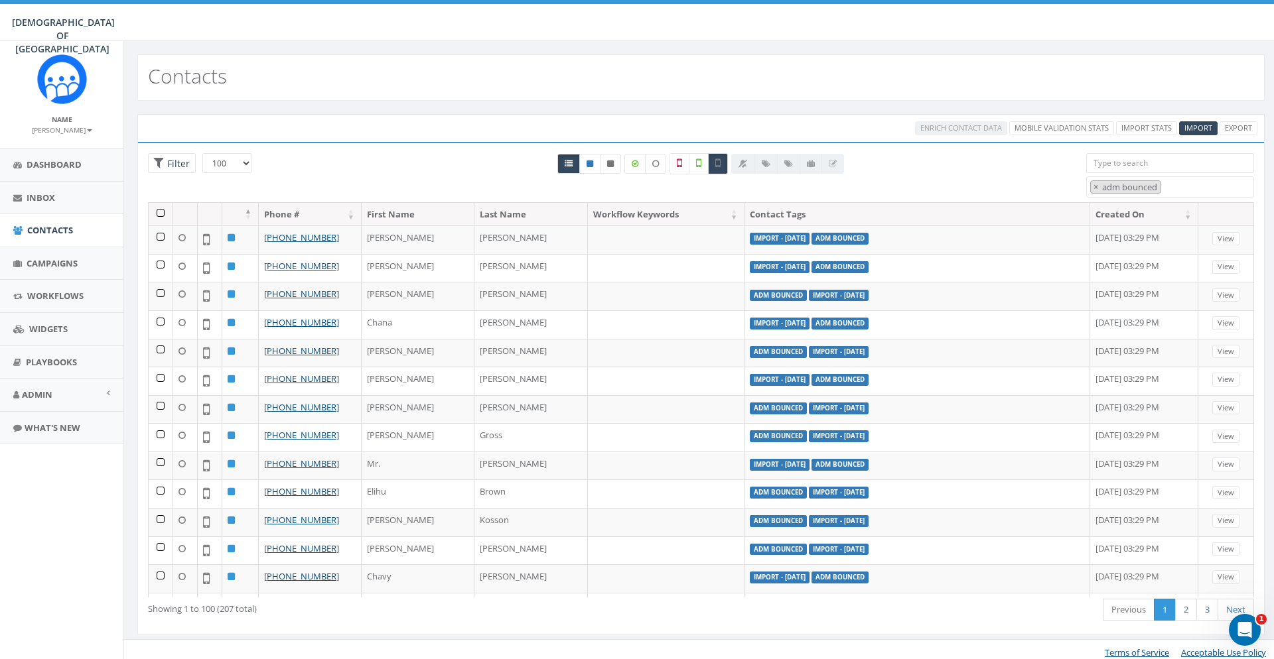
click at [155, 208] on th at bounding box center [161, 214] width 25 height 23
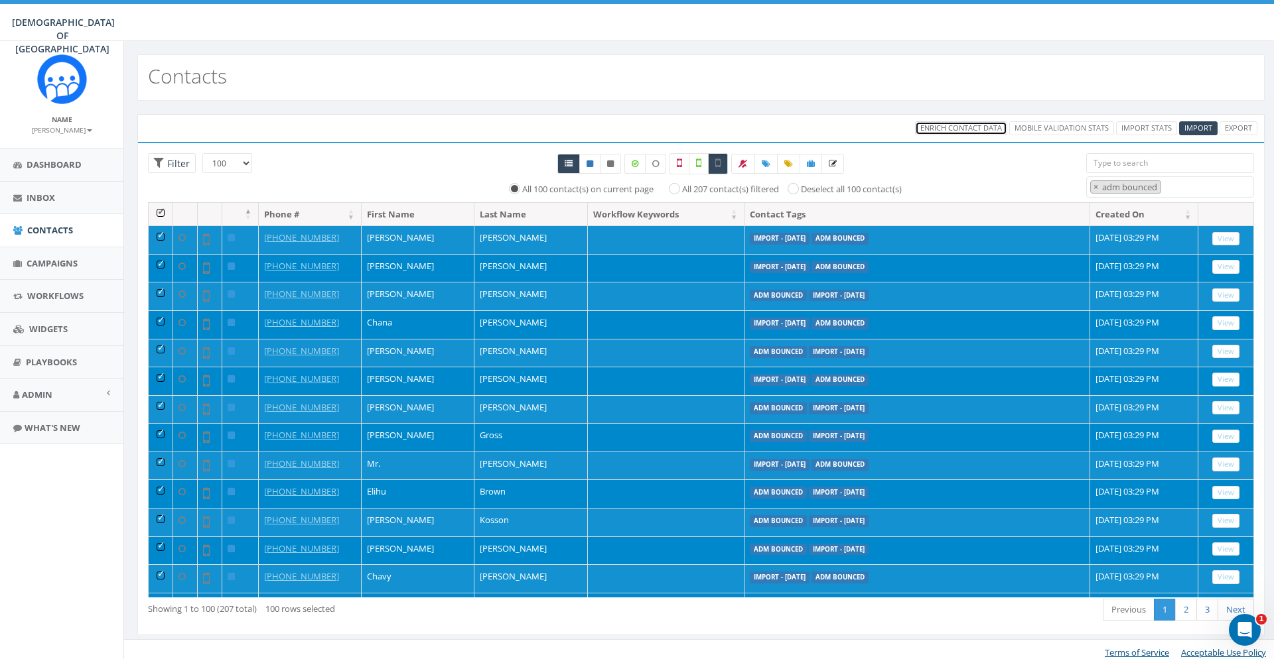
click at [975, 126] on span "Enrich Contact Data" at bounding box center [961, 128] width 82 height 10
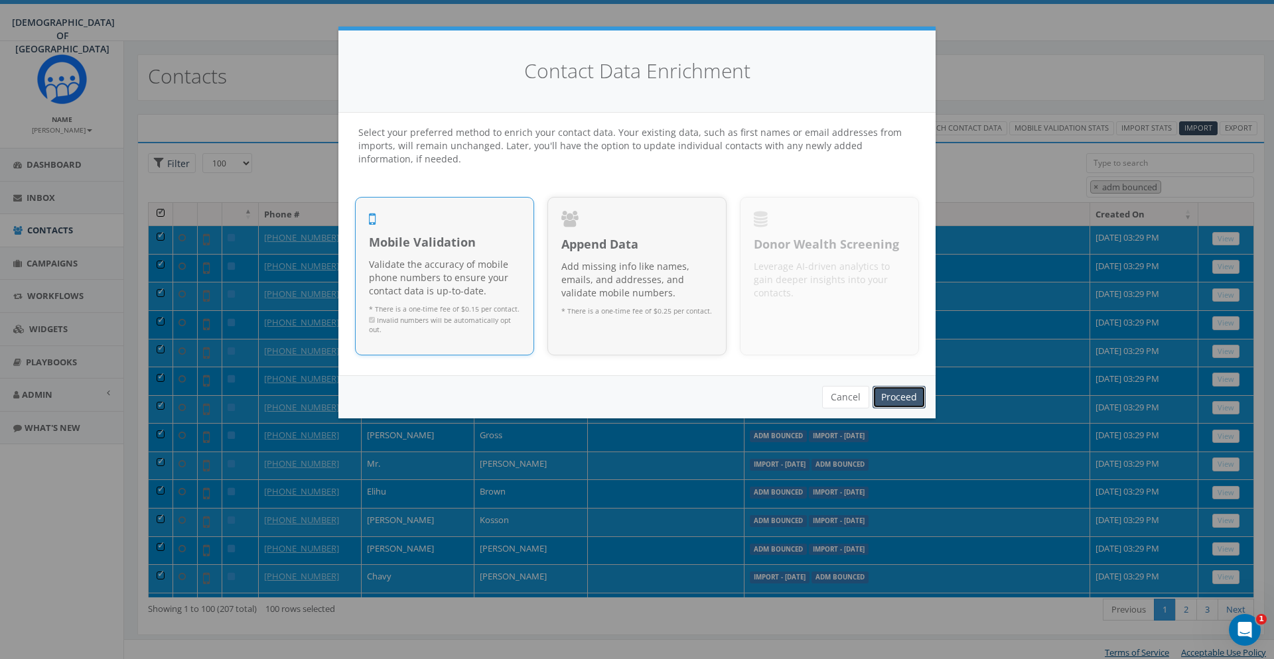
click at [892, 392] on link "Proceed" at bounding box center [898, 397] width 53 height 23
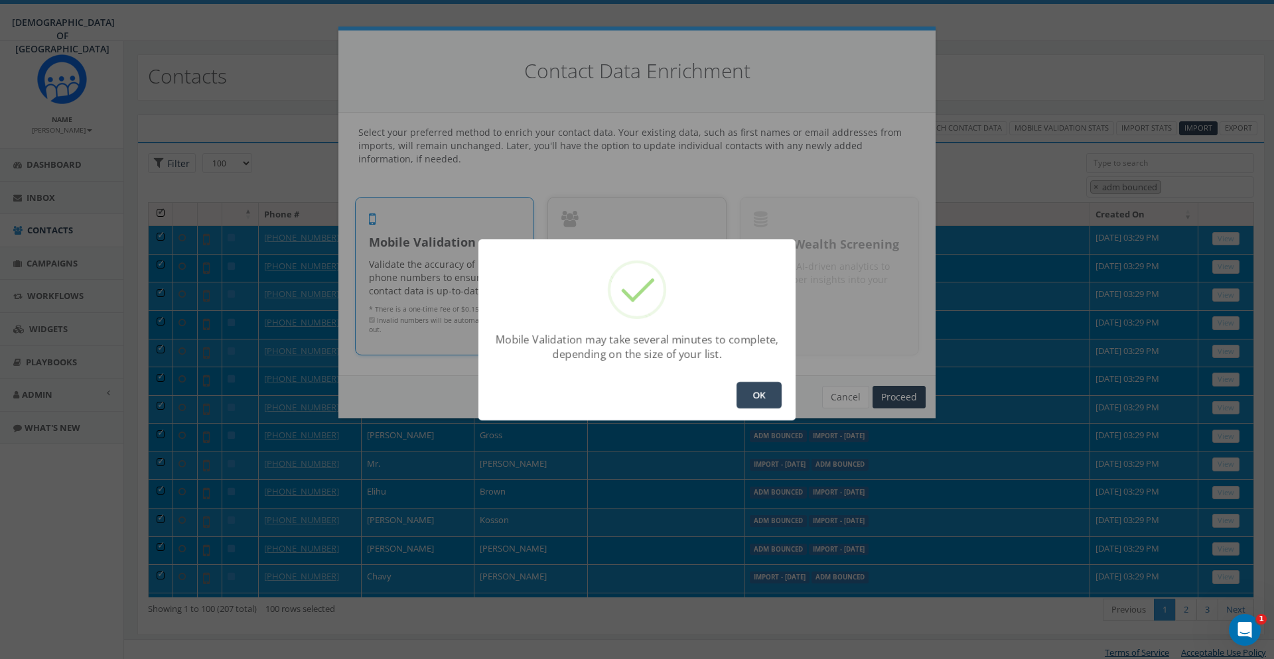
click at [756, 395] on button "OK" at bounding box center [758, 395] width 45 height 27
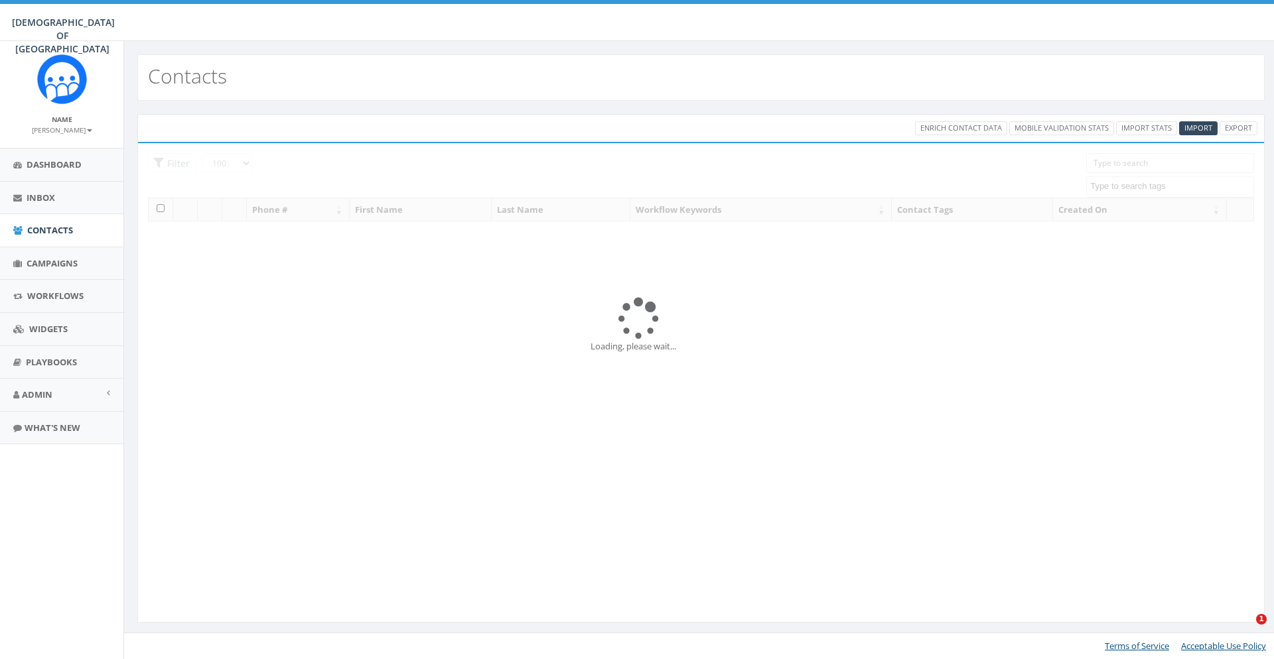
select select "100"
select select
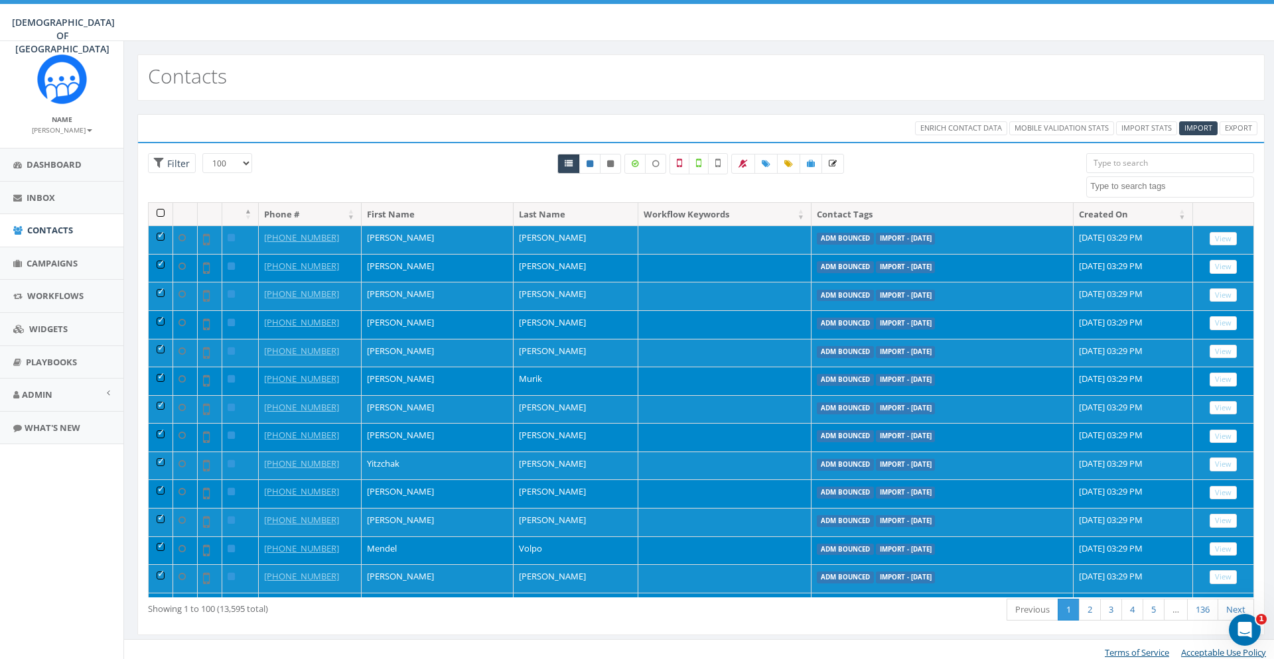
click at [1083, 165] on div "155 ADM Pledge [DATE] WhatsApp 2025 ADM adm bounced ADM NevD [DATE] adm nevd [D…" at bounding box center [1170, 175] width 188 height 44
click at [1002, 168] on div "All 54 contact(s) on current page All 13595 contact(s) filtered" at bounding box center [701, 177] width 750 height 49
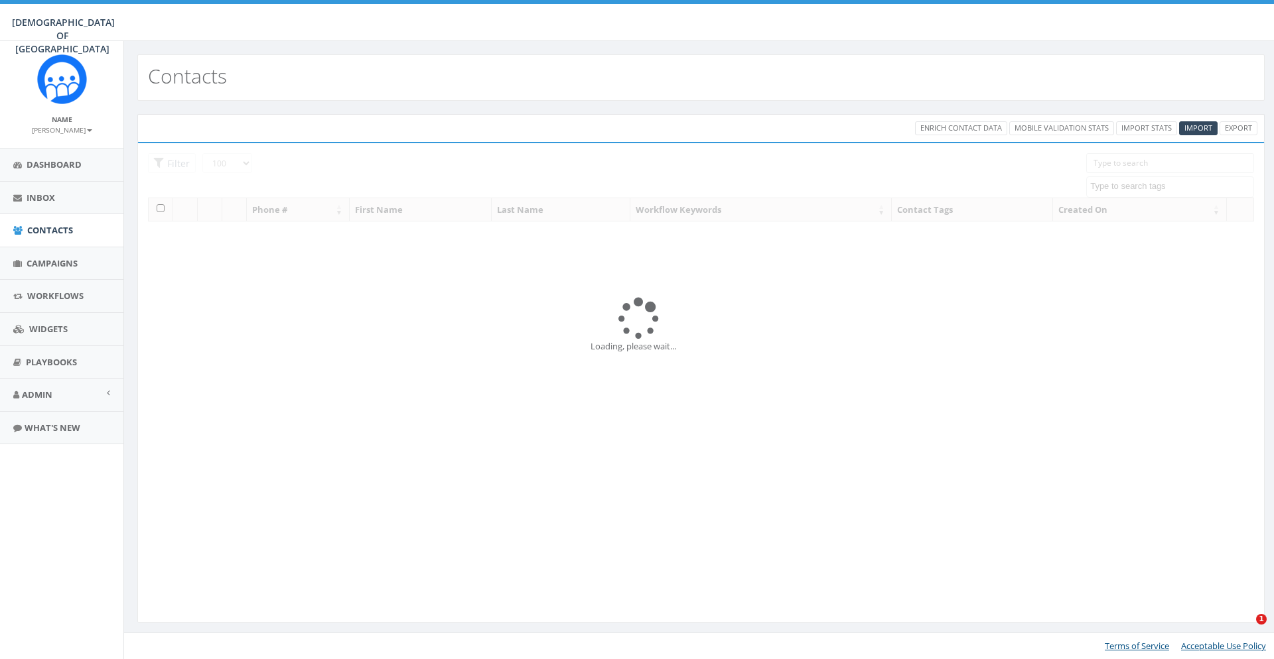
select select "100"
select select
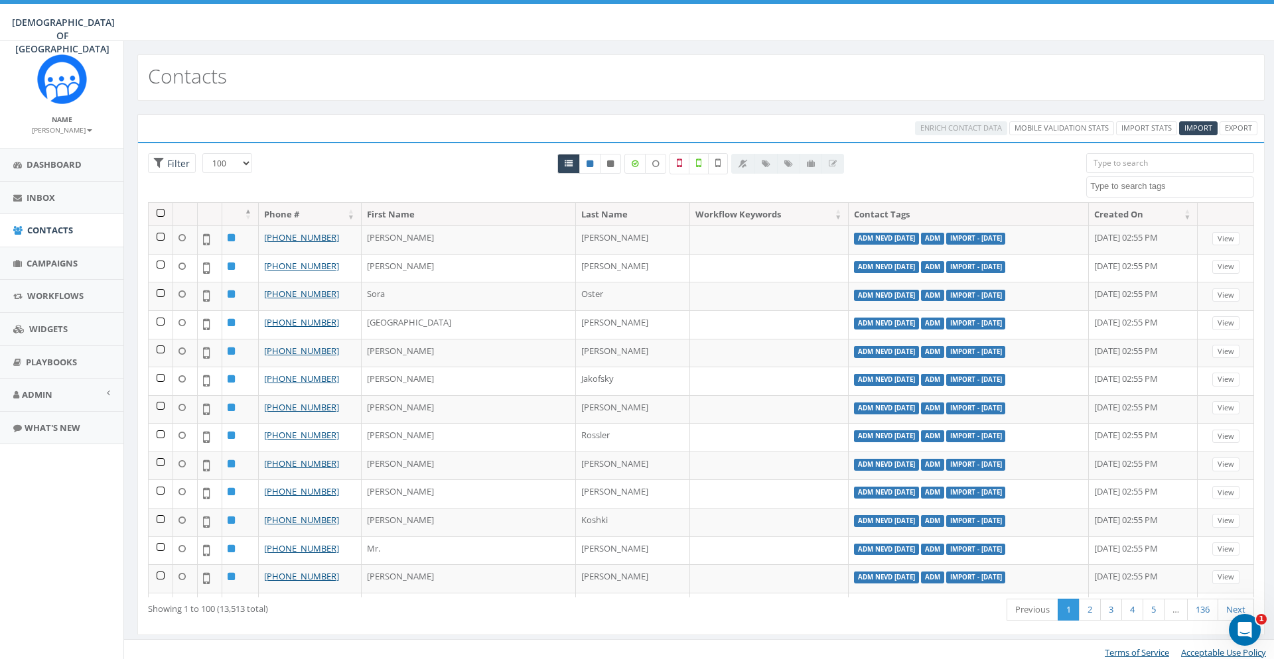
click at [1126, 188] on textarea "Search" at bounding box center [1171, 186] width 163 height 12
type textarea "adm"
select select "adm bounced"
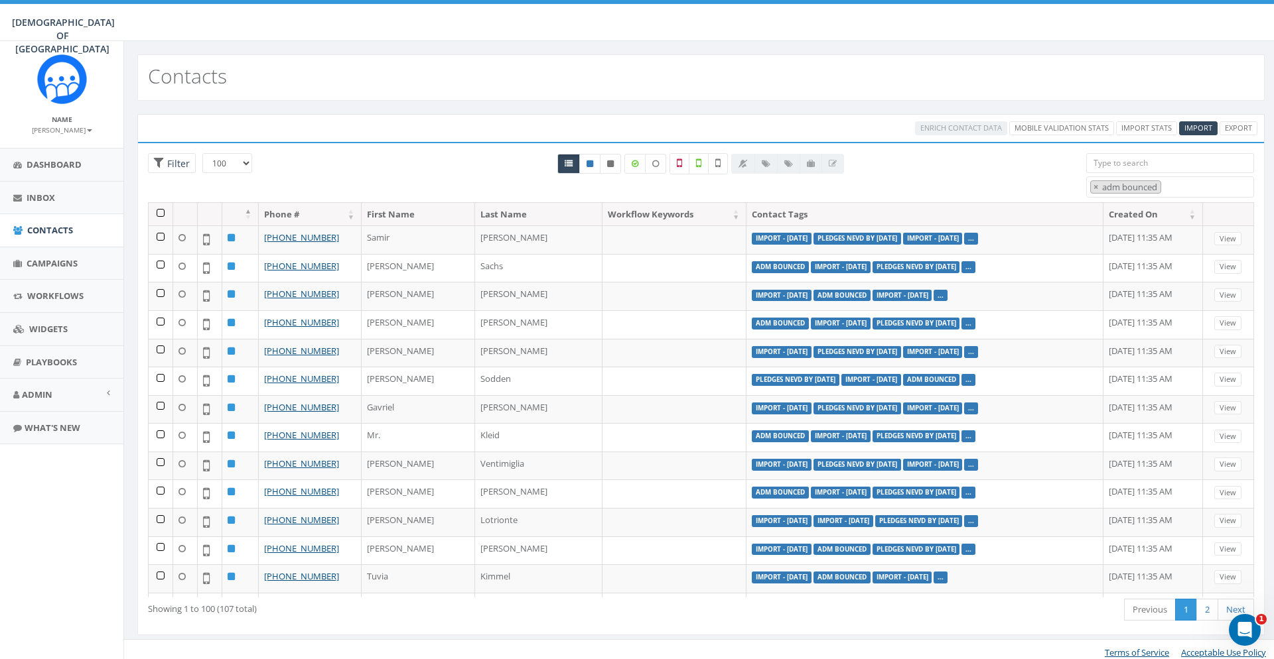
click at [161, 214] on th at bounding box center [161, 214] width 25 height 23
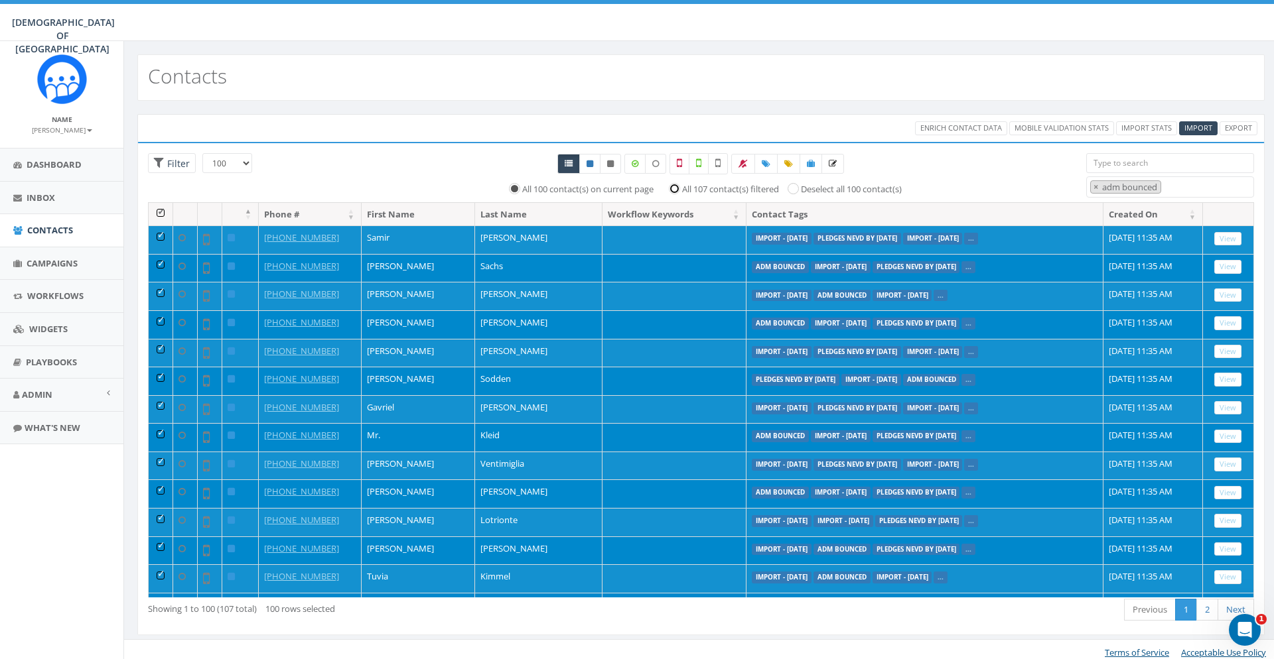
click at [674, 185] on input "All 107 contact(s) filtered" at bounding box center [677, 188] width 9 height 9
radio input "true"
click at [951, 125] on span "Enrich Contact Data" at bounding box center [961, 128] width 82 height 10
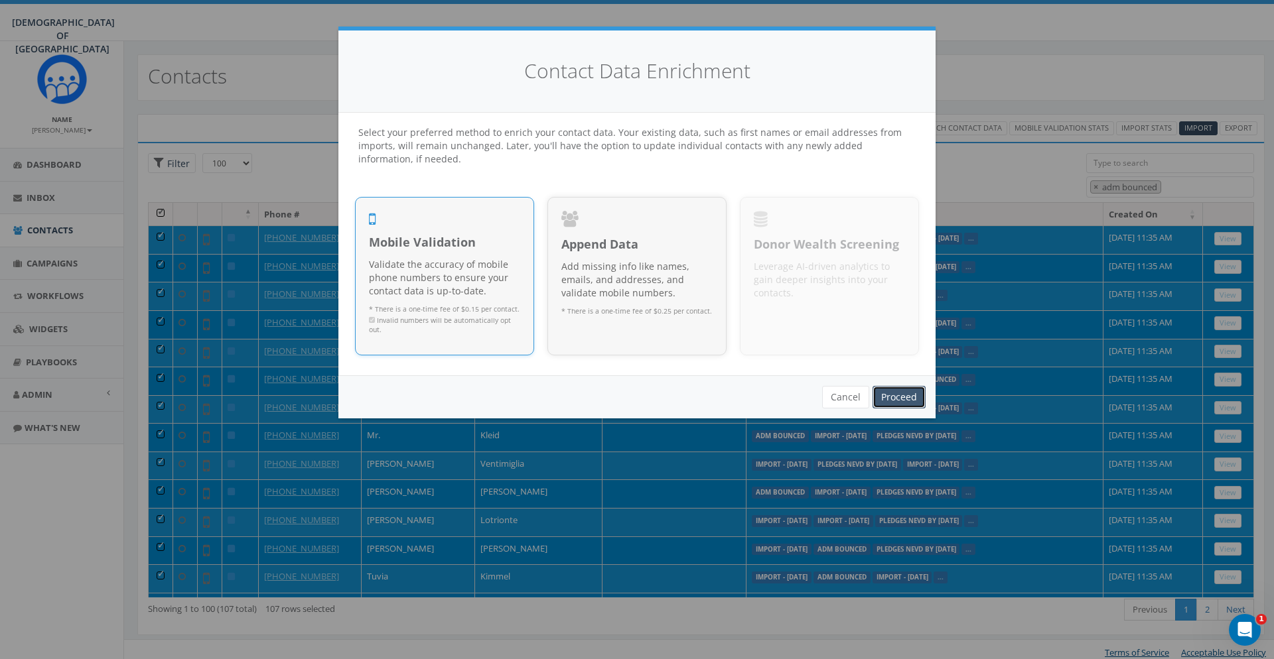
click at [897, 391] on link "Proceed" at bounding box center [898, 397] width 53 height 23
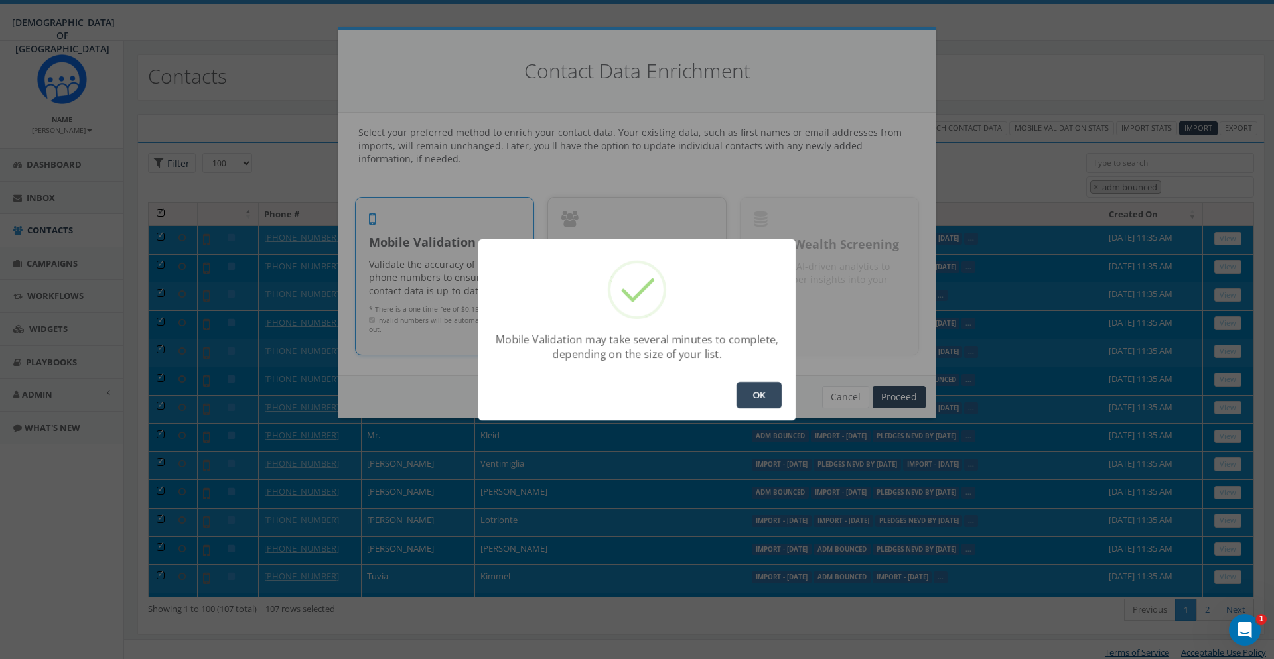
click at [742, 397] on button "OK" at bounding box center [758, 395] width 45 height 27
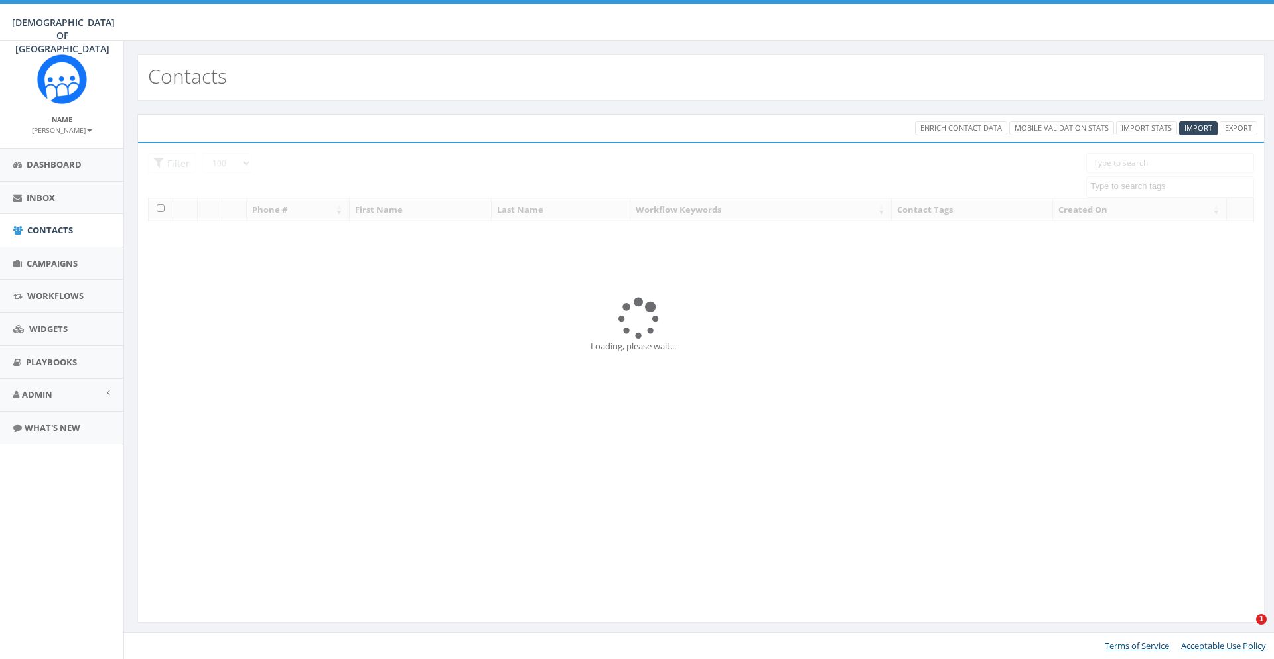
select select "100"
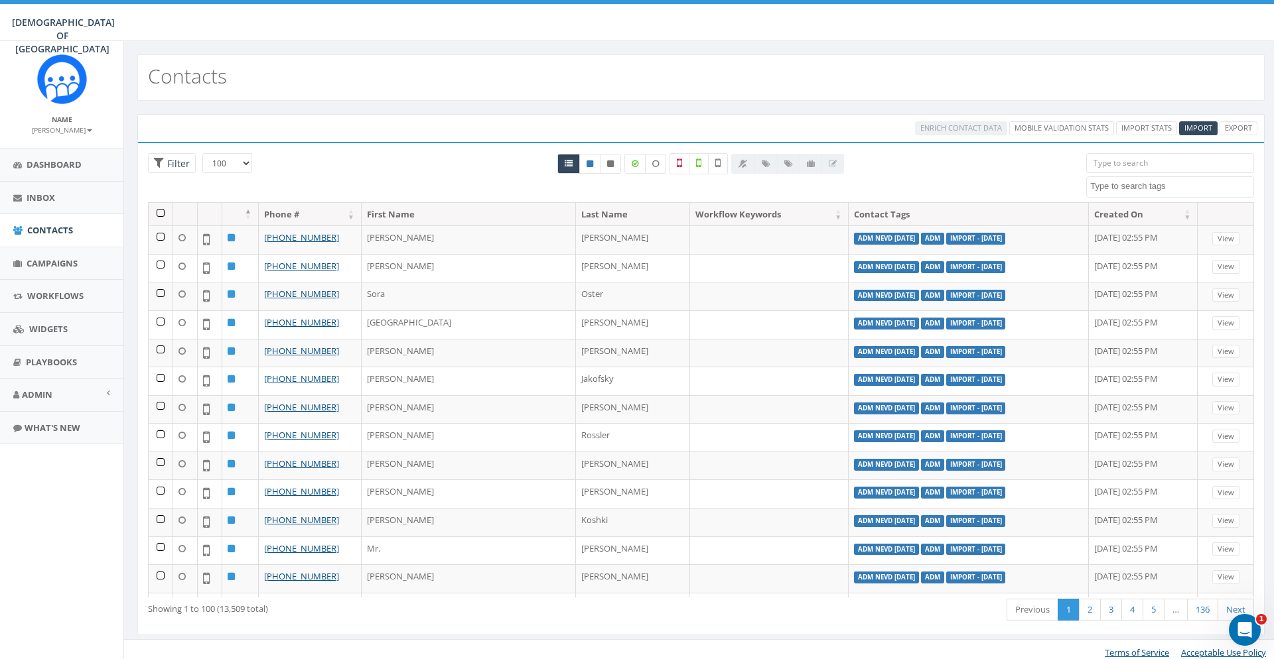
click at [1089, 190] on span at bounding box center [1170, 186] width 167 height 12
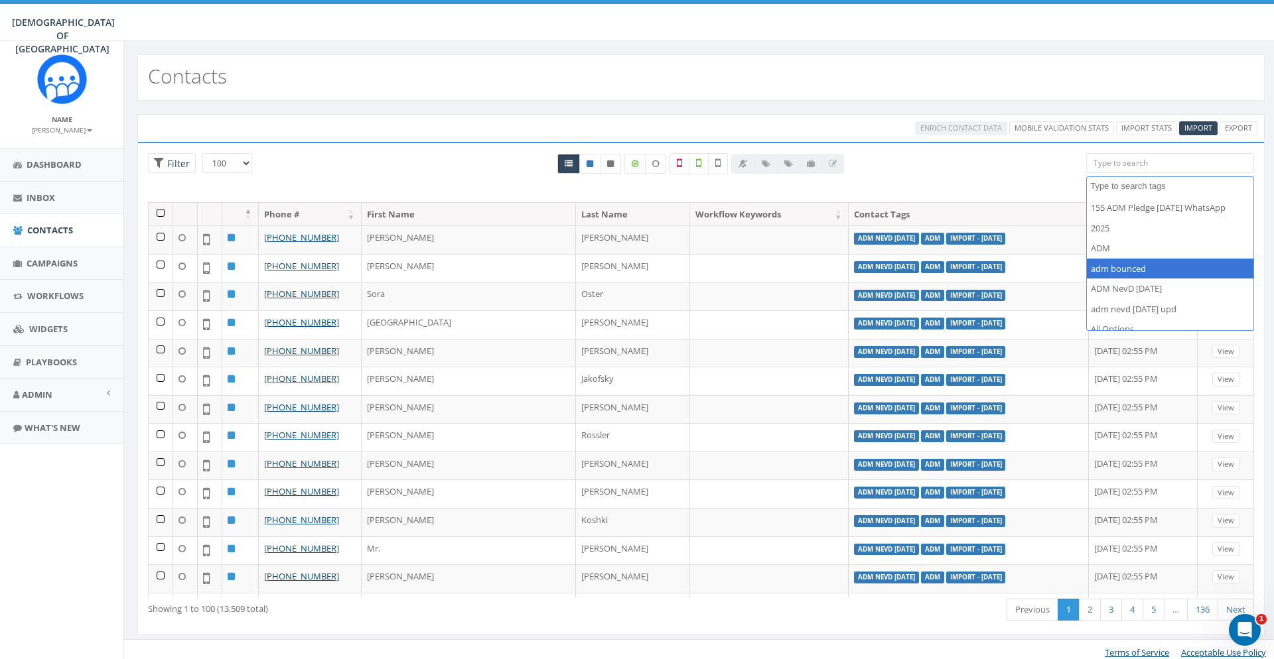
select select "adm bounced"
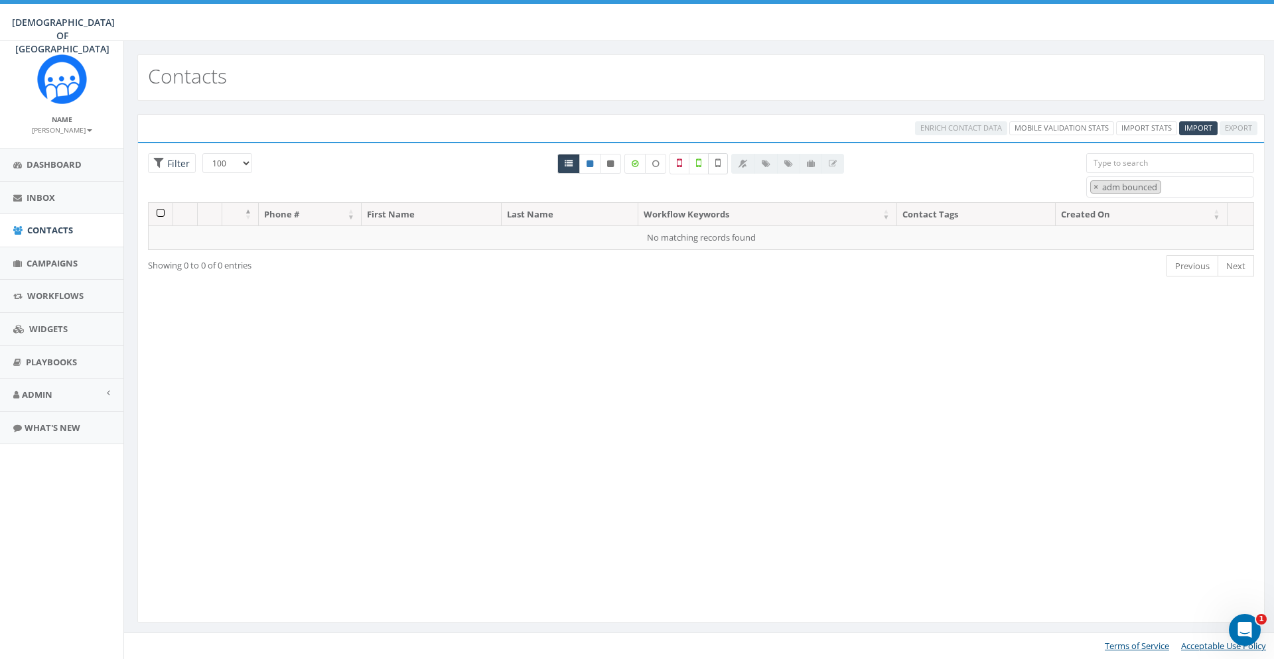
click at [720, 165] on icon at bounding box center [717, 163] width 5 height 12
checkbox input "false"
click at [696, 163] on label at bounding box center [699, 163] width 20 height 21
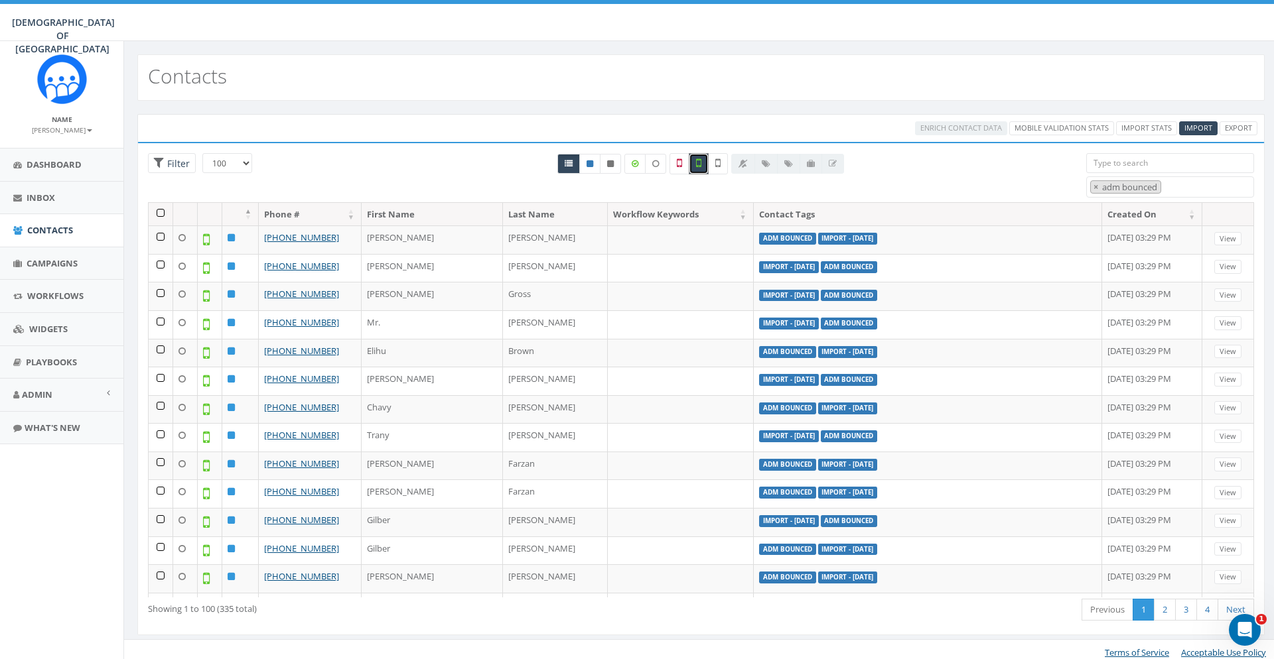
click at [699, 162] on icon at bounding box center [698, 163] width 5 height 12
checkbox input "false"
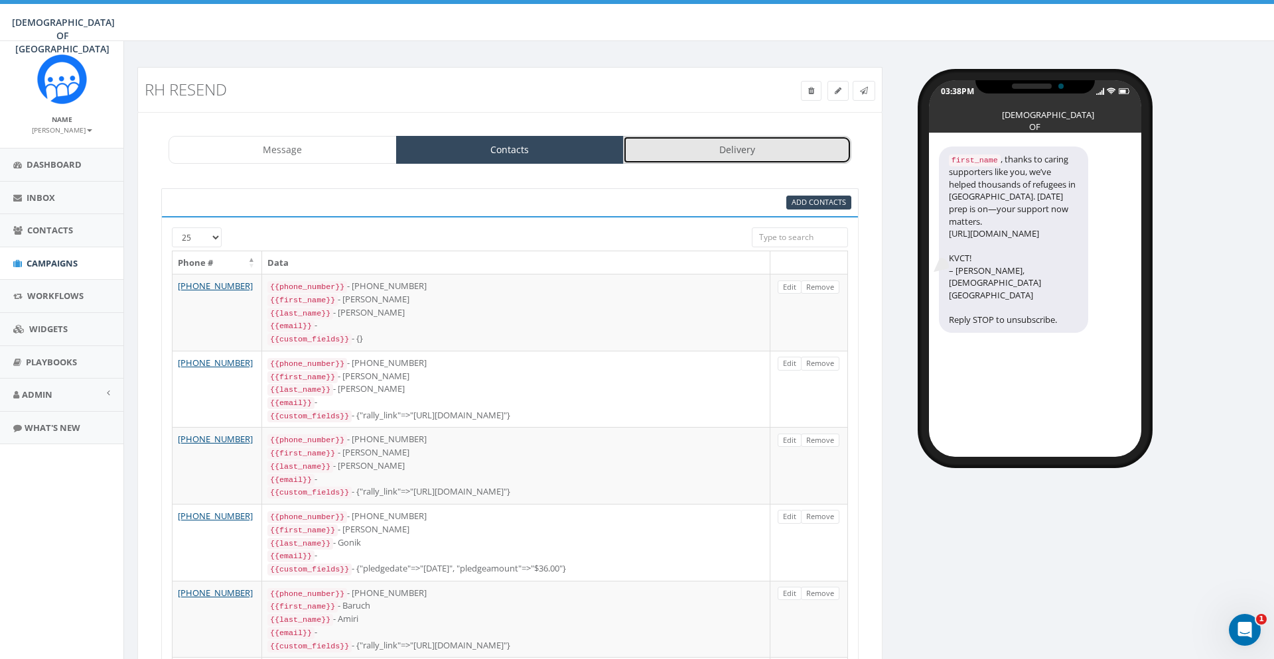
click at [702, 159] on link "Delivery" at bounding box center [737, 150] width 228 height 28
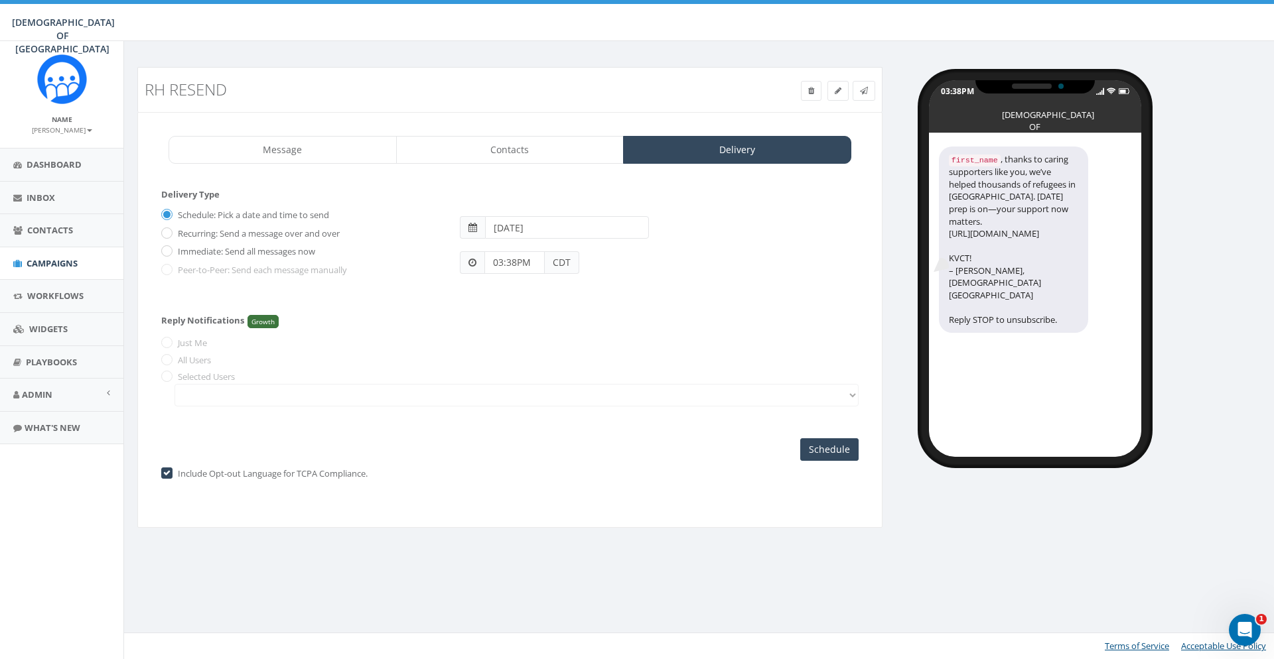
click at [293, 250] on label "Immediate: Send all messages now" at bounding box center [244, 251] width 141 height 13
click at [170, 250] on input "Immediate: Send all messages now" at bounding box center [165, 252] width 9 height 9
radio input "true"
click at [830, 446] on input "Send Now" at bounding box center [827, 449] width 62 height 23
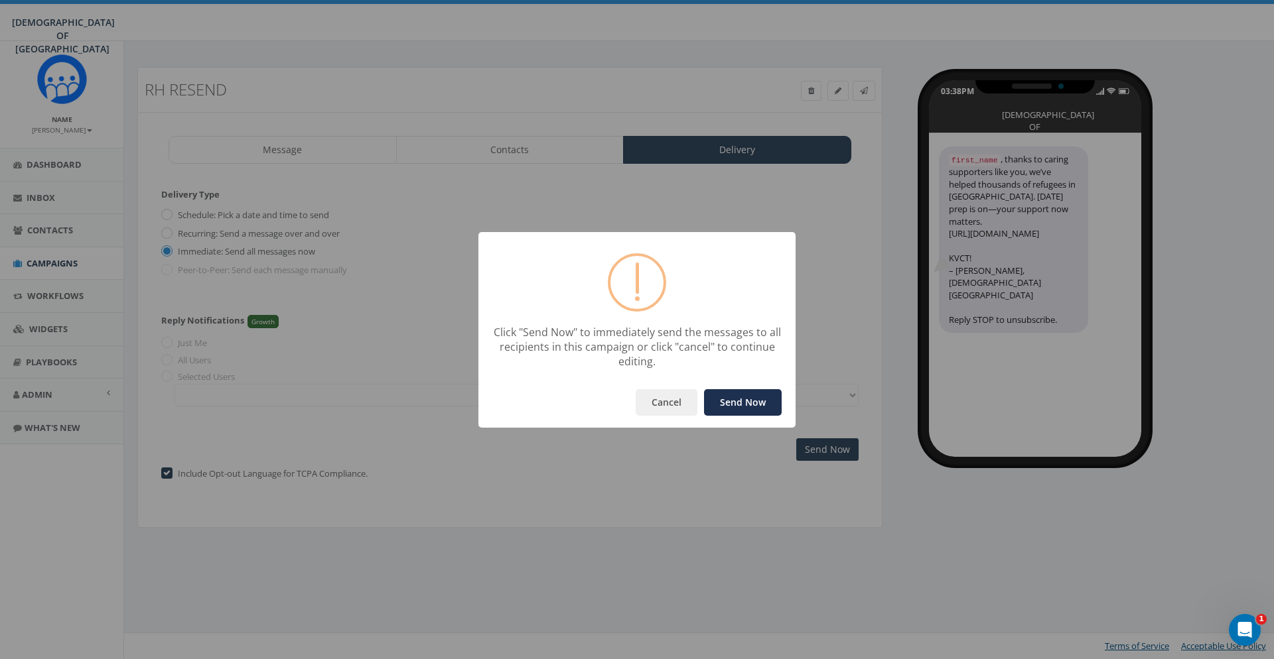
click at [738, 407] on button "Send Now" at bounding box center [743, 402] width 78 height 27
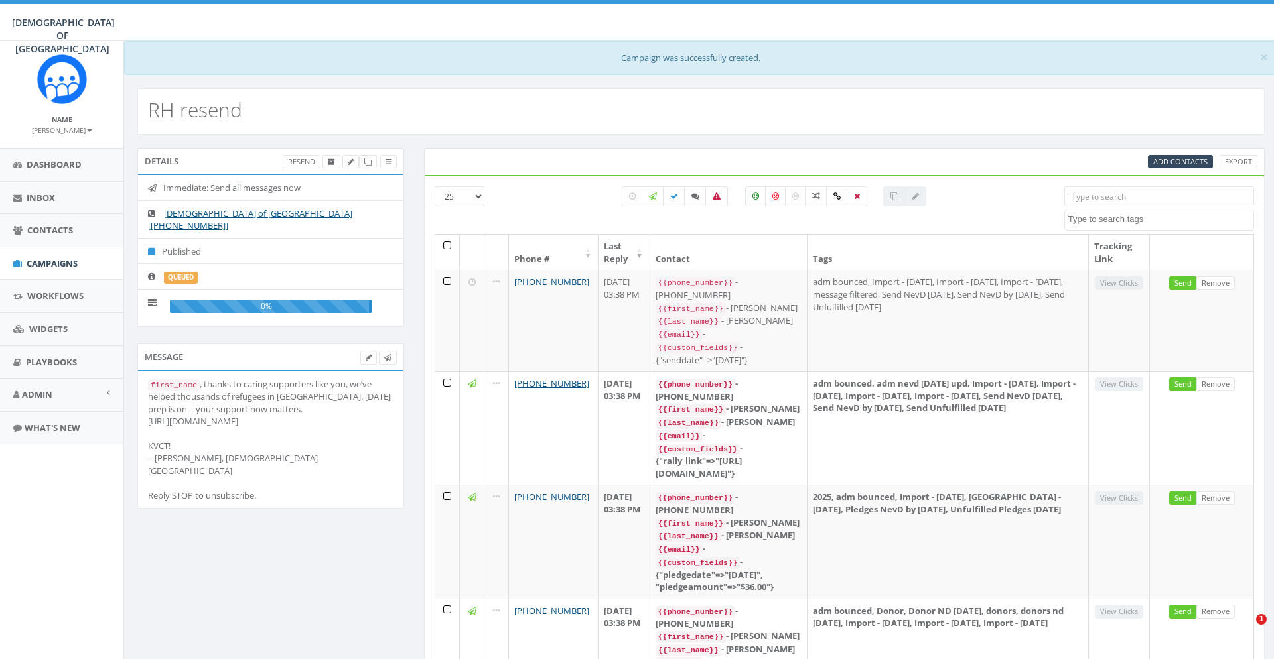
select select
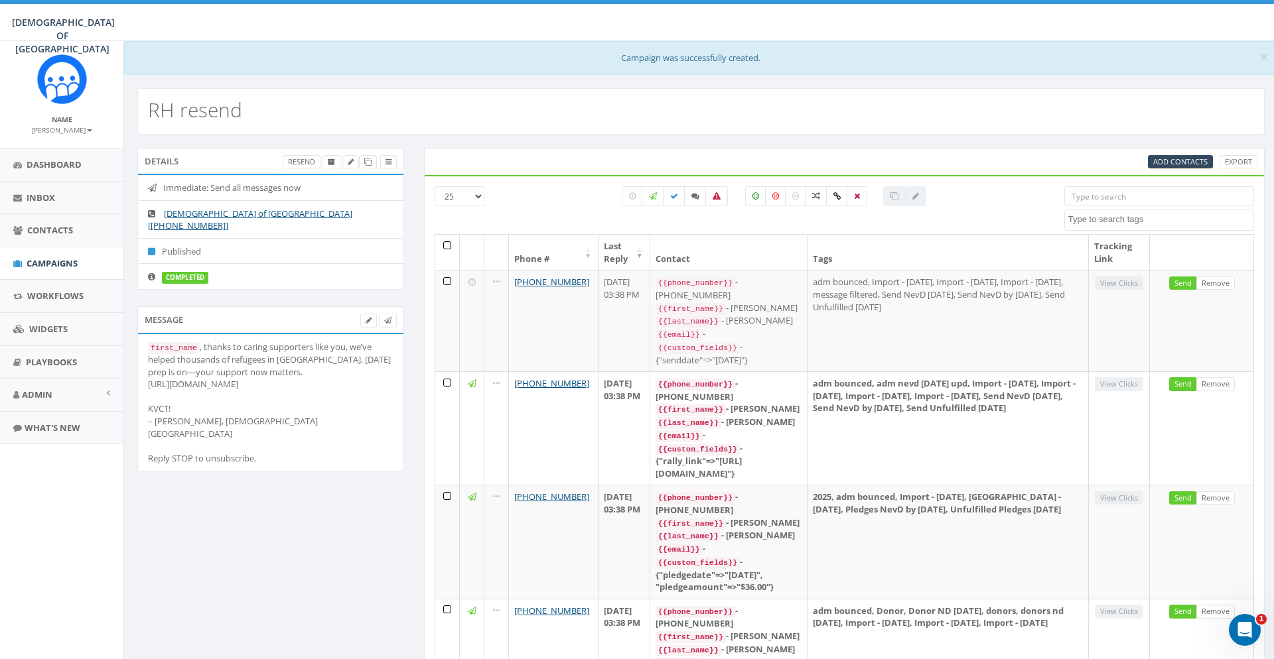
click at [113, 508] on aside "Name Meir Stambler Profile Sign Out Dashboard Inbox Contacts Campaigns Workflow…" at bounding box center [61, 350] width 123 height 618
